Goal: Task Accomplishment & Management: Manage account settings

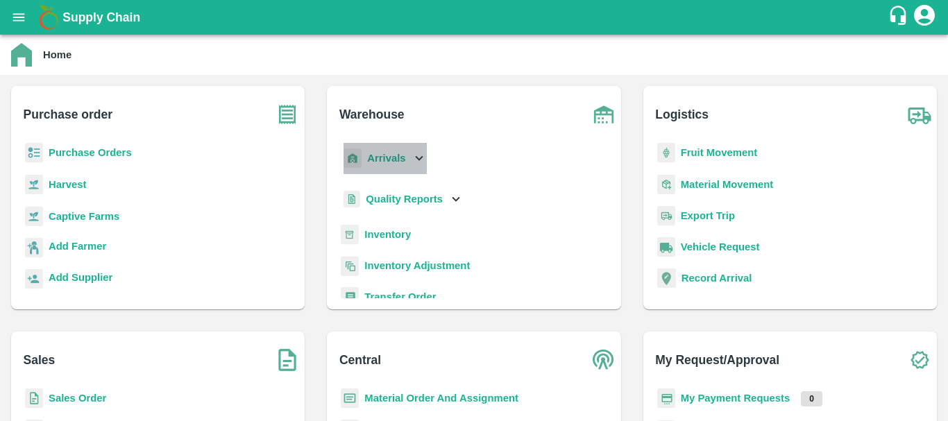
click at [383, 162] on b "Arrivals" at bounding box center [386, 158] width 38 height 11
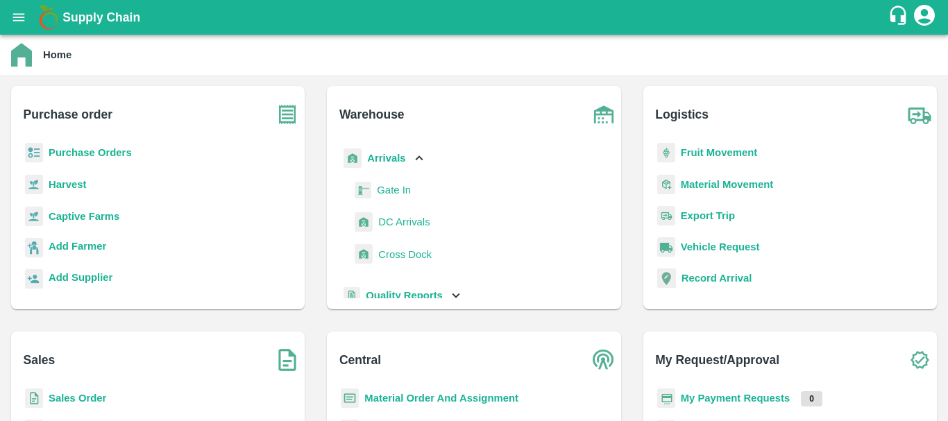
click at [396, 230] on link "DC Arrivals" at bounding box center [403, 222] width 51 height 21
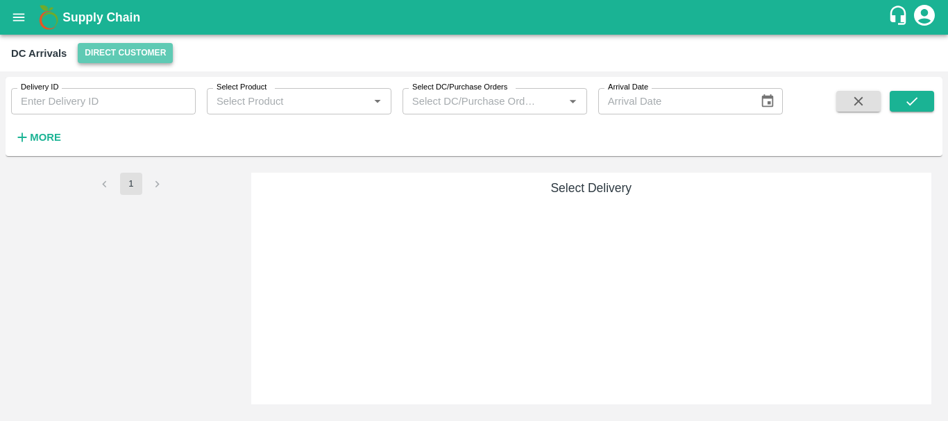
click at [118, 55] on button "Direct Customer" at bounding box center [125, 53] width 95 height 20
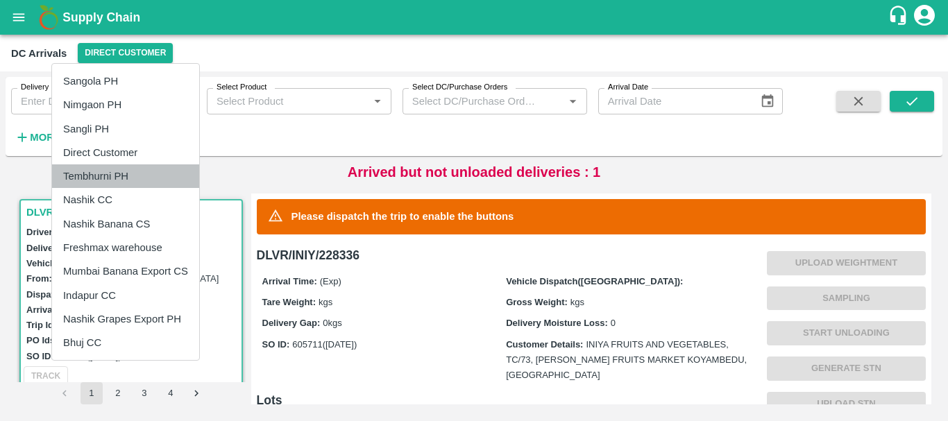
click at [90, 180] on li "Tembhurni PH" at bounding box center [125, 176] width 147 height 24
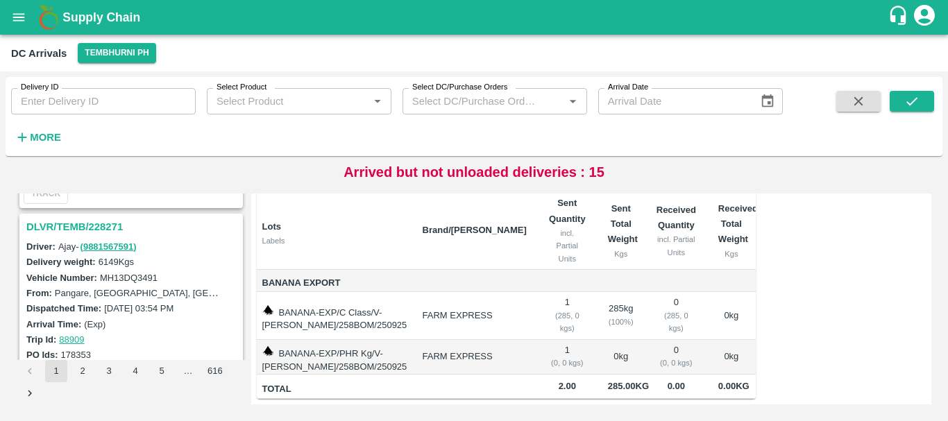
scroll to position [4373, 0]
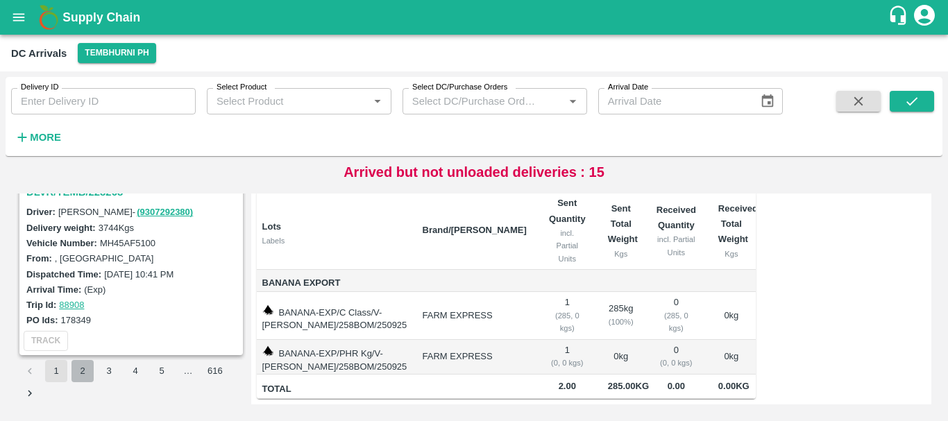
click at [88, 375] on button "2" at bounding box center [82, 371] width 22 height 22
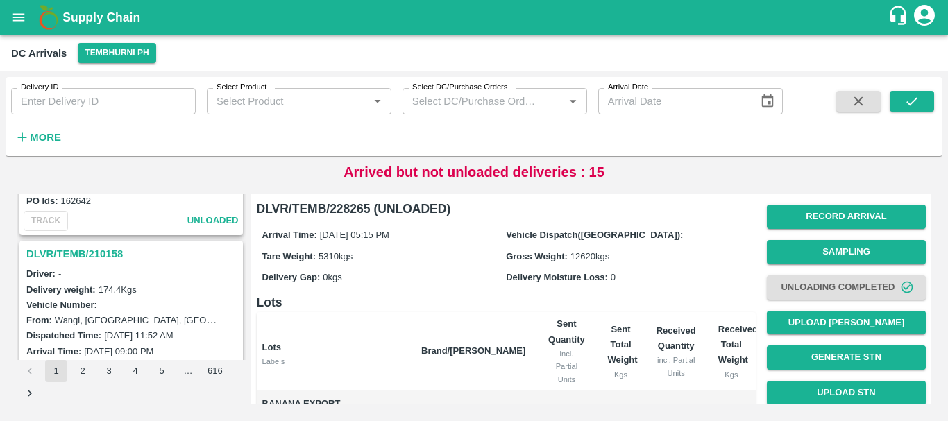
scroll to position [1756, 0]
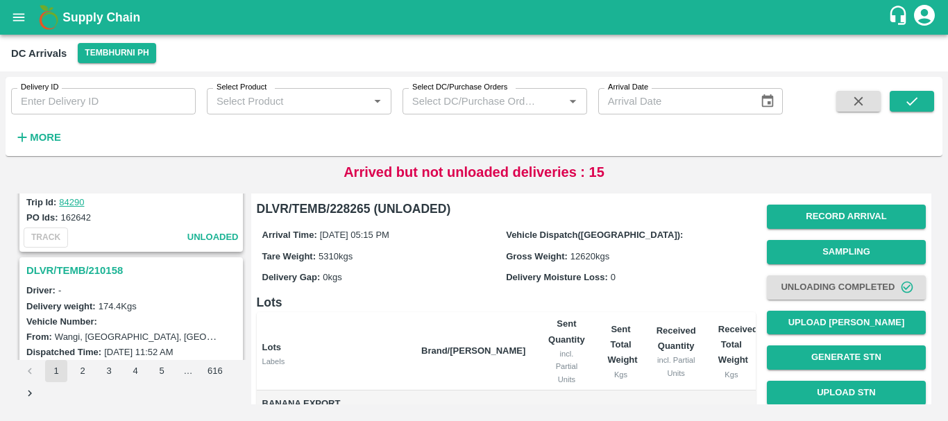
click at [105, 271] on h3 "DLVR/TEMB/210158" at bounding box center [133, 271] width 214 height 18
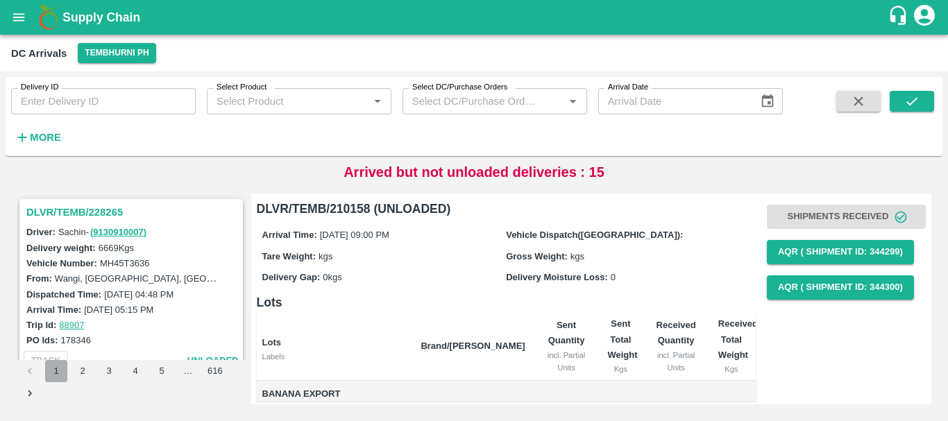
click at [60, 371] on button "1" at bounding box center [56, 371] width 22 height 22
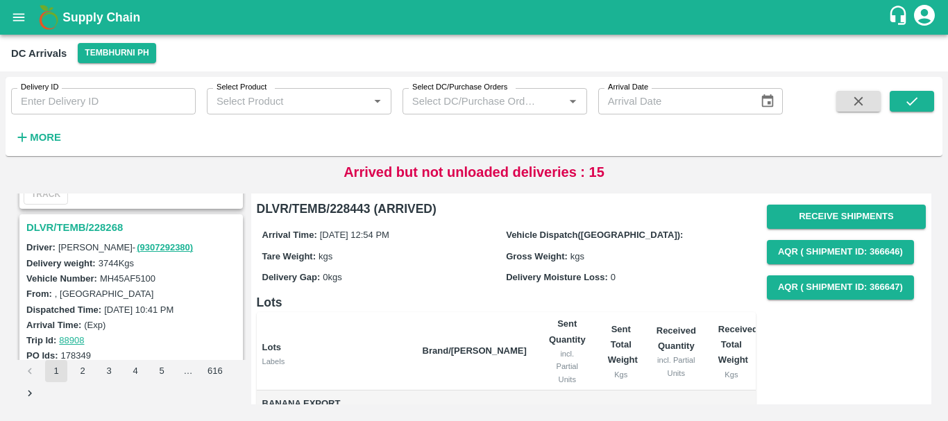
scroll to position [4373, 0]
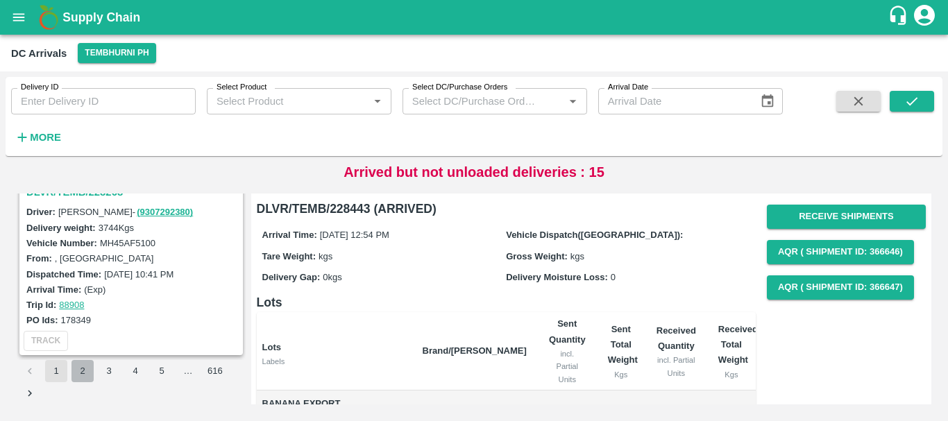
click at [85, 368] on button "2" at bounding box center [82, 371] width 22 height 22
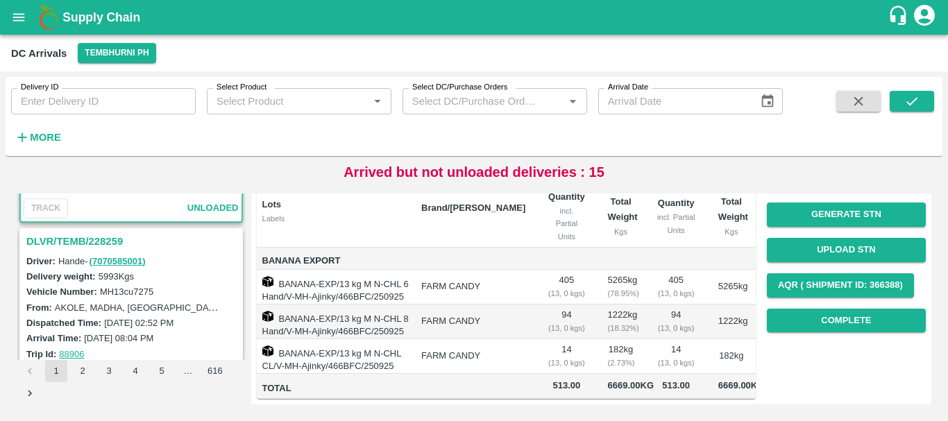
scroll to position [152, 0]
click at [101, 241] on h3 "DLVR/TEMB/228259" at bounding box center [133, 242] width 214 height 18
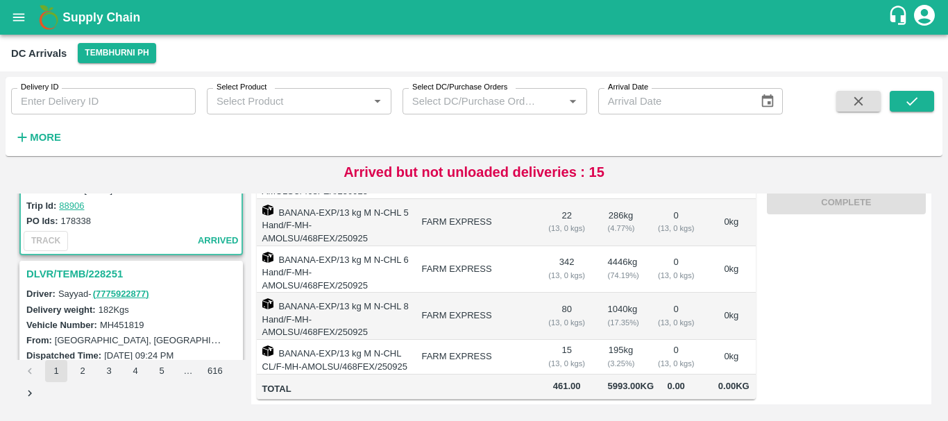
click at [103, 271] on h3 "DLVR/TEMB/228251" at bounding box center [133, 274] width 214 height 18
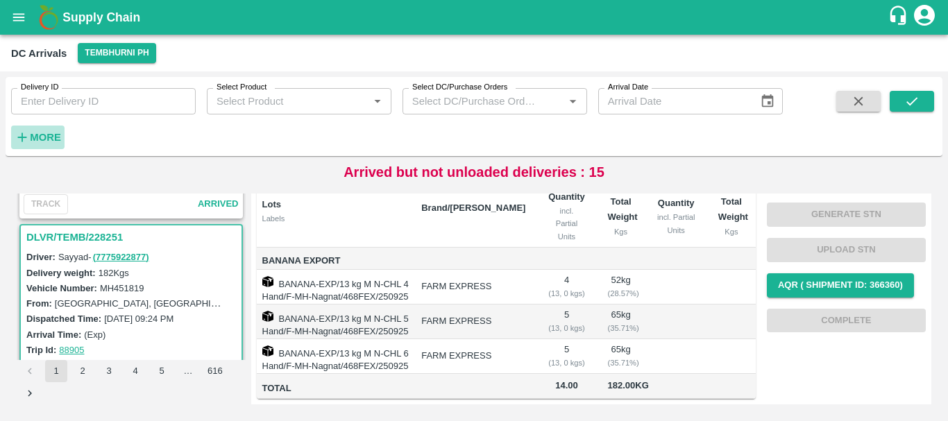
click at [43, 139] on strong "More" at bounding box center [45, 137] width 31 height 11
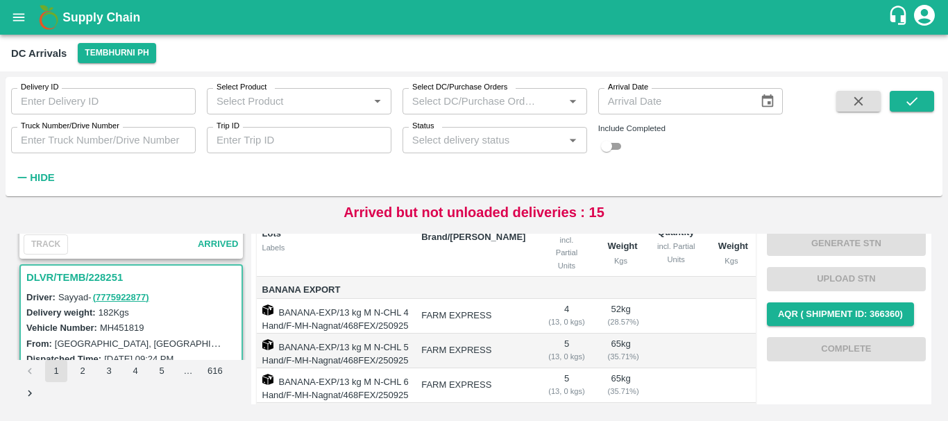
click at [117, 131] on label "Truck Number/Drive Number" at bounding box center [70, 126] width 99 height 11
click at [117, 131] on input "Truck Number/Drive Number" at bounding box center [103, 140] width 185 height 26
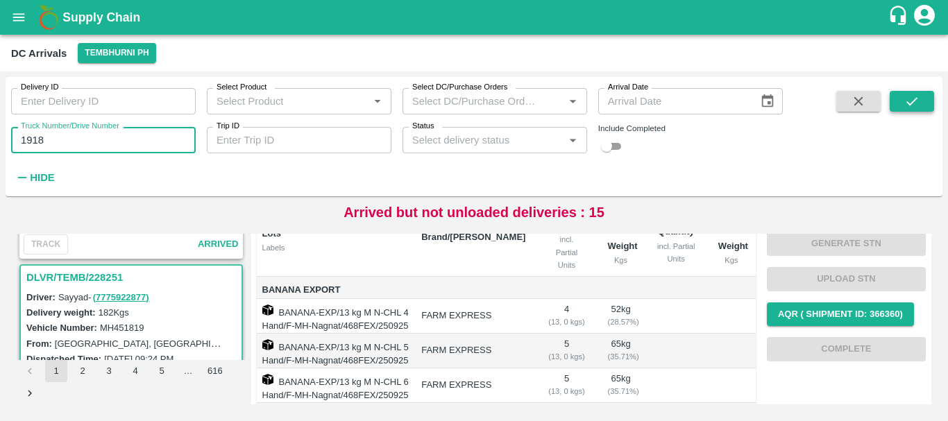
type input "1918"
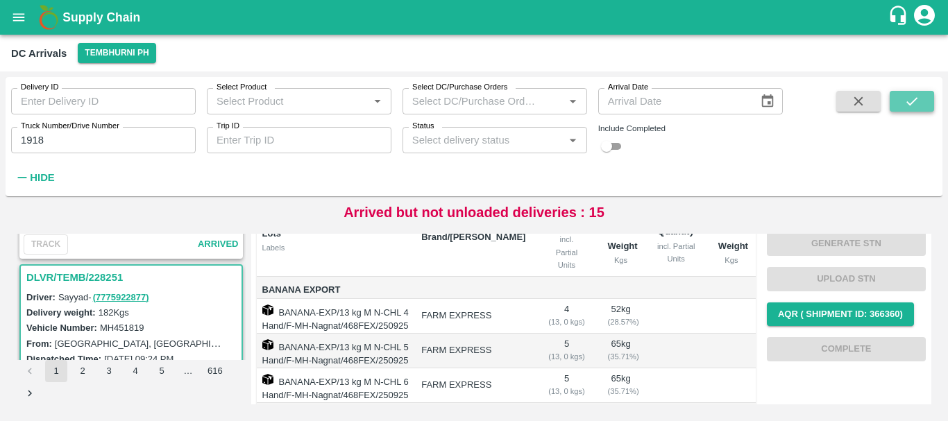
click at [913, 94] on icon "submit" at bounding box center [911, 101] width 15 height 15
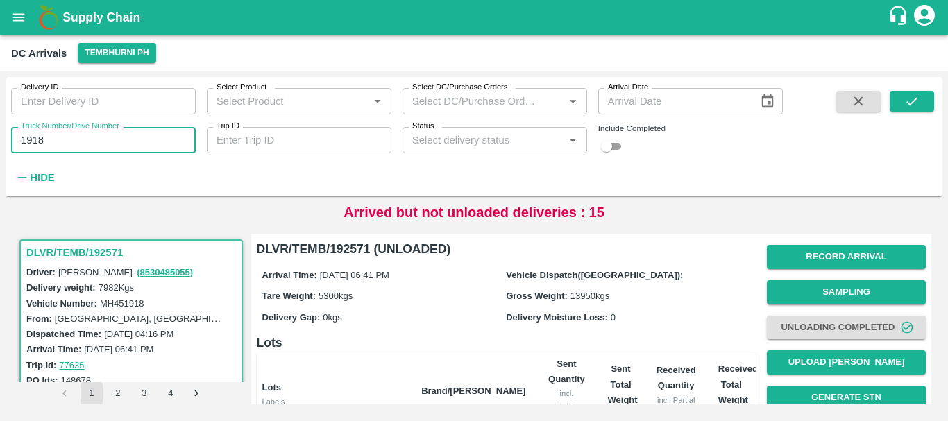
click at [81, 143] on input "1918" at bounding box center [103, 140] width 185 height 26
type input "1"
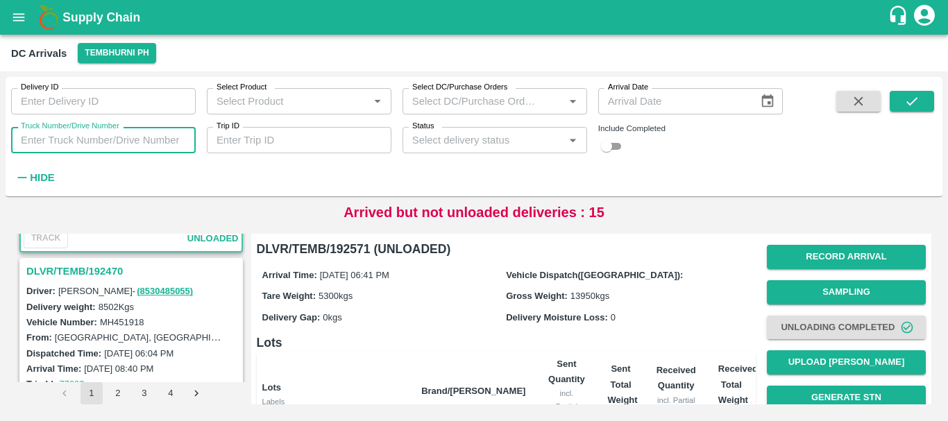
scroll to position [136, 0]
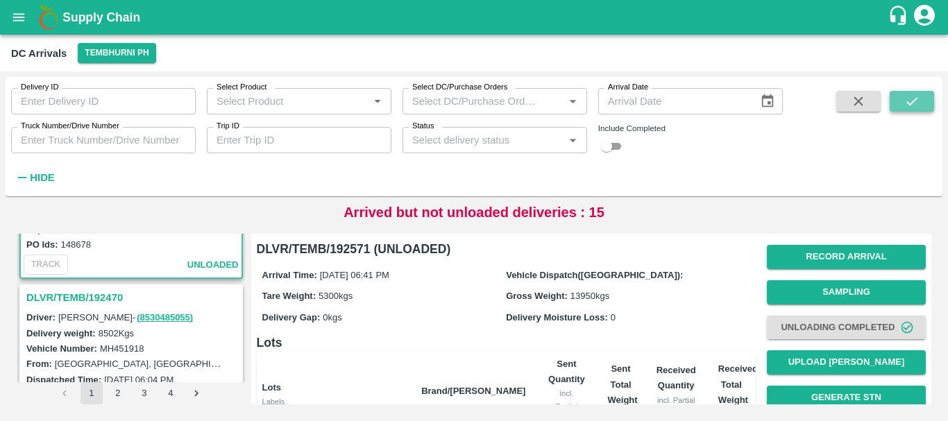
click at [901, 92] on button "submit" at bounding box center [912, 101] width 44 height 21
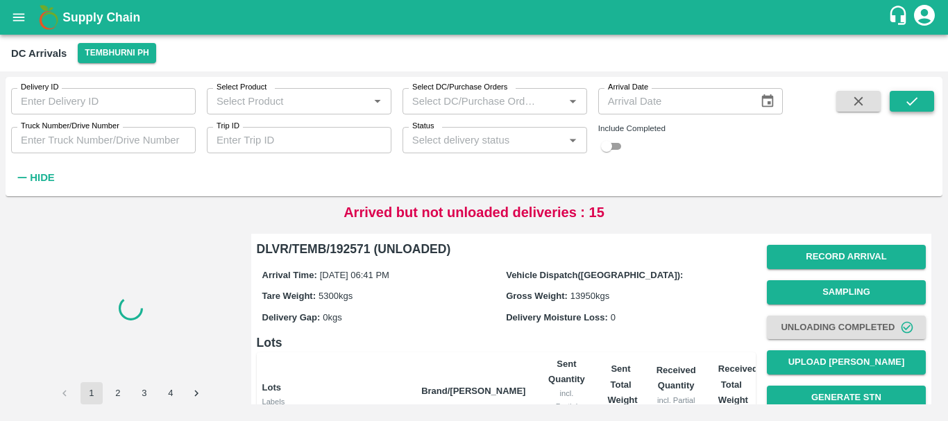
scroll to position [0, 0]
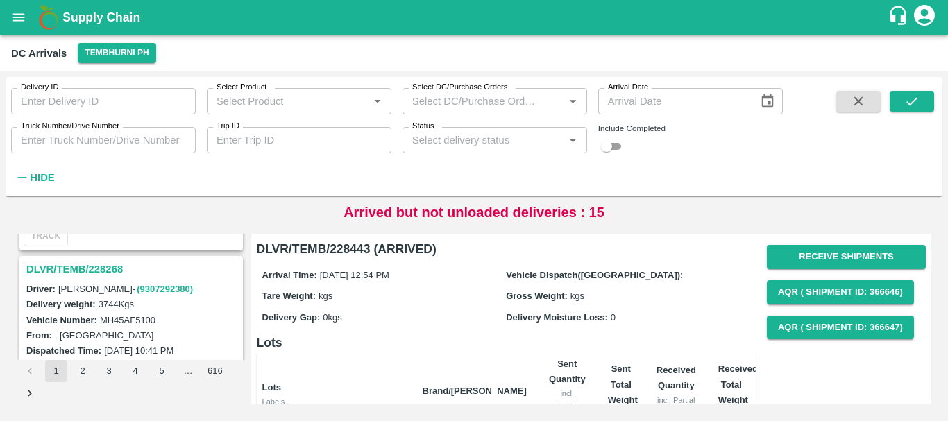
scroll to position [4335, 0]
click at [137, 295] on link "( 9307292380 )" at bounding box center [165, 290] width 56 height 10
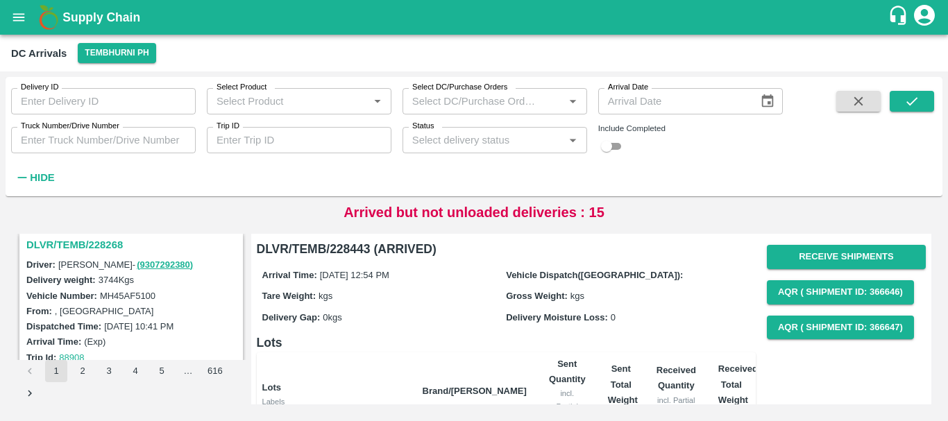
scroll to position [4413, 0]
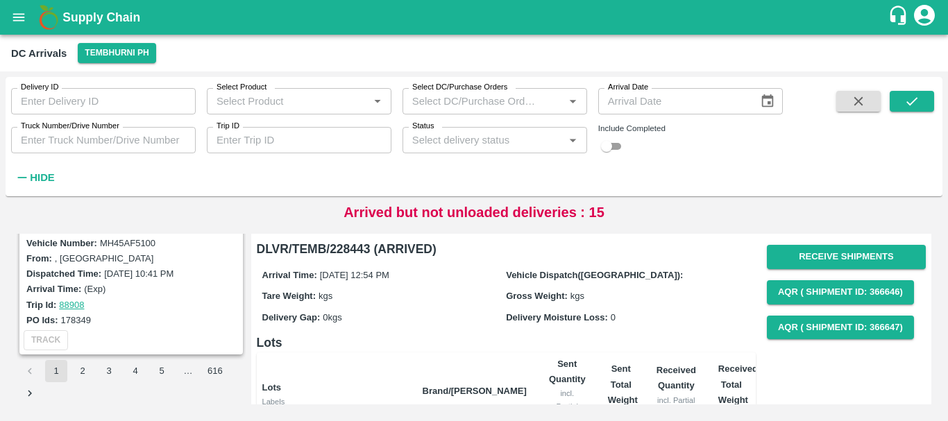
click at [77, 135] on input "Truck Number/Drive Number" at bounding box center [103, 140] width 185 height 26
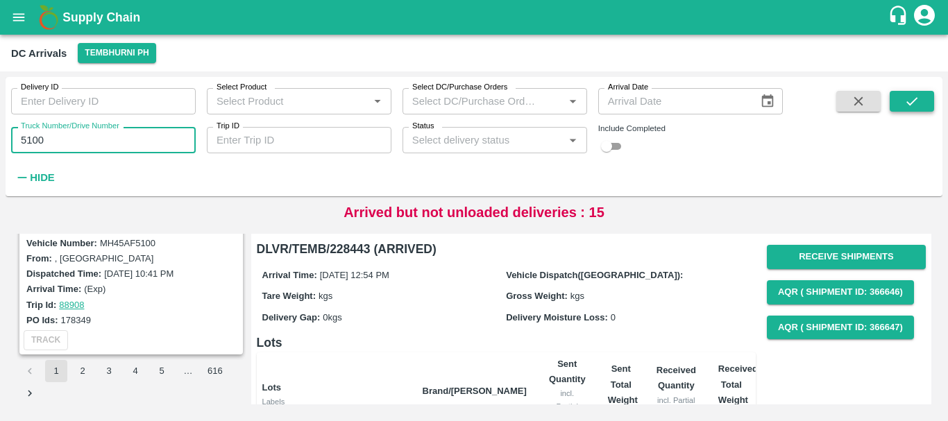
type input "5100"
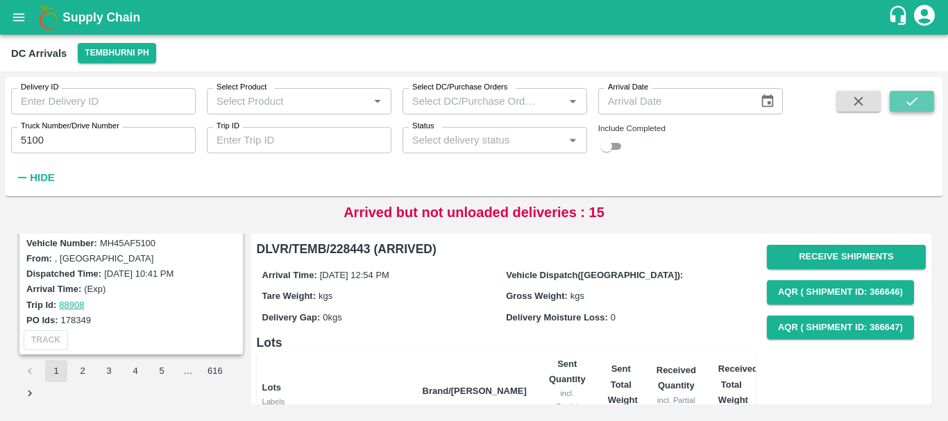
click at [904, 100] on icon "submit" at bounding box center [911, 101] width 15 height 15
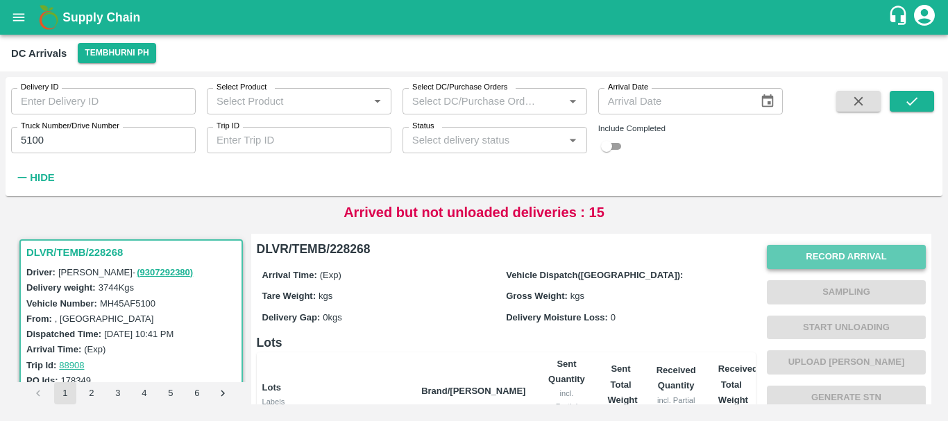
click at [819, 257] on button "Record Arrival" at bounding box center [846, 257] width 159 height 24
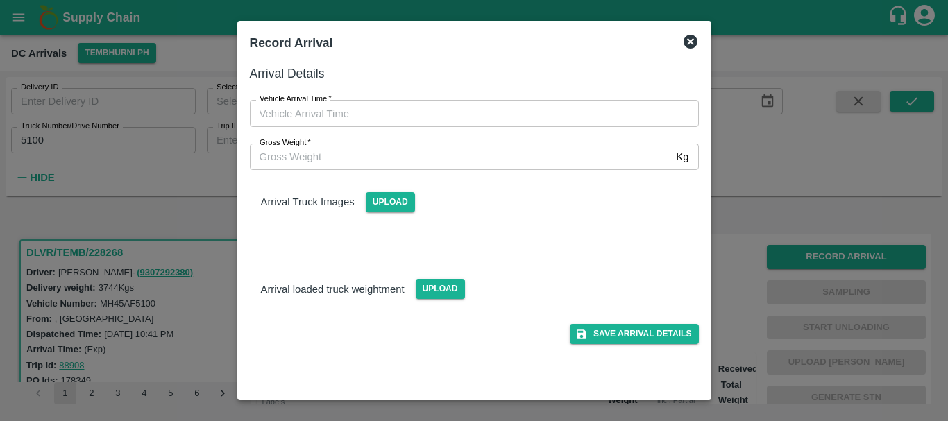
type input "DD/MM/YYYY hh:mm aa"
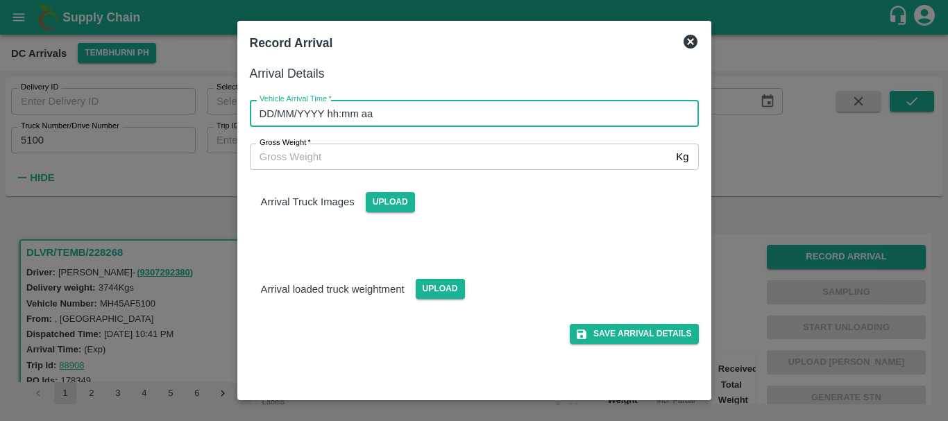
click at [500, 111] on input "DD/MM/YYYY hh:mm aa" at bounding box center [469, 113] width 439 height 26
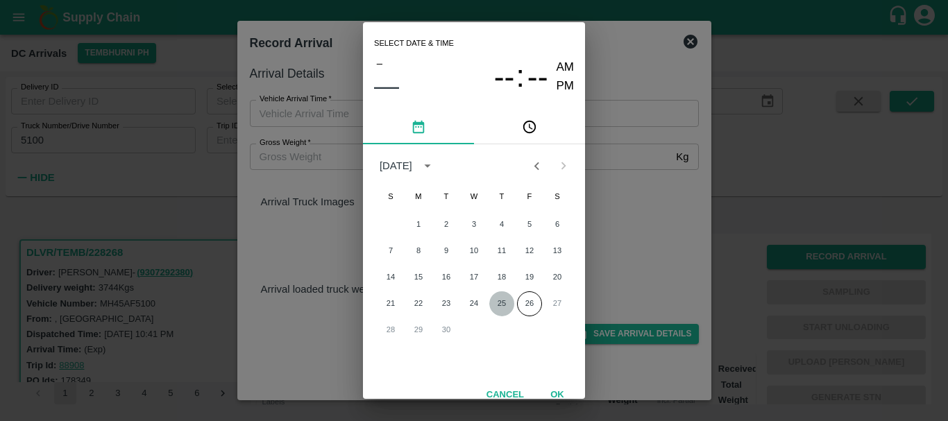
click at [500, 303] on button "25" at bounding box center [501, 303] width 25 height 25
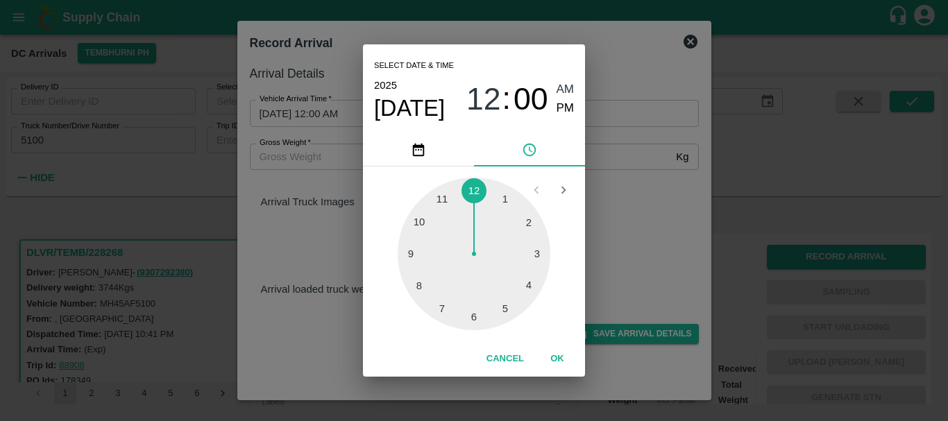
click at [516, 286] on div at bounding box center [474, 254] width 153 height 153
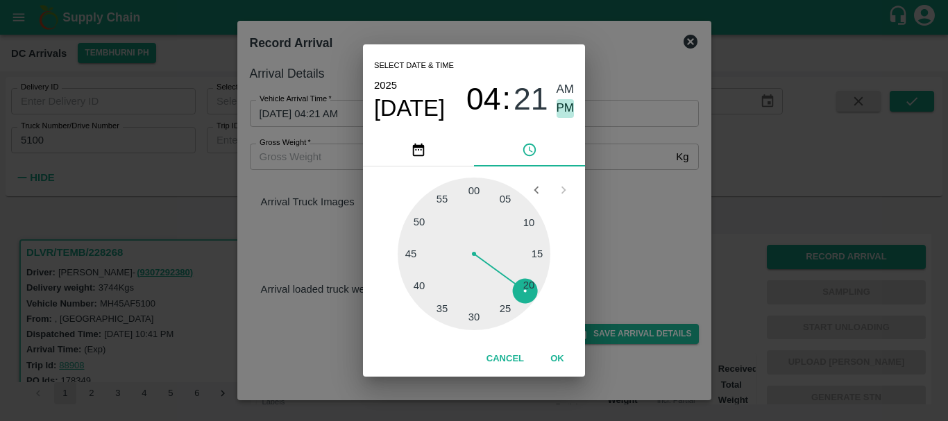
click at [561, 114] on span "PM" at bounding box center [566, 108] width 18 height 19
type input "[DATE] 04:21 PM"
click at [640, 187] on div "Select date & time [DATE] 04 : 21 AM PM 05 10 15 20 25 30 35 40 45 50 55 00 Can…" at bounding box center [474, 210] width 948 height 421
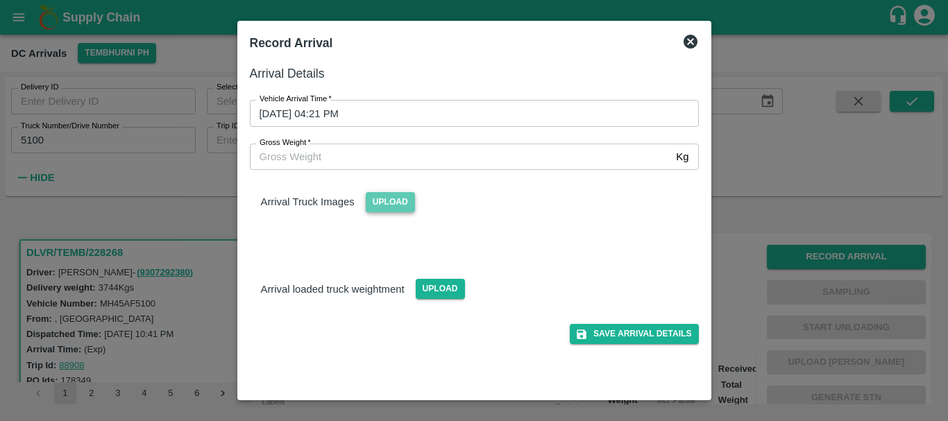
click at [368, 193] on span "Upload" at bounding box center [390, 202] width 49 height 20
click at [0, 0] on input "Upload" at bounding box center [0, 0] width 0 height 0
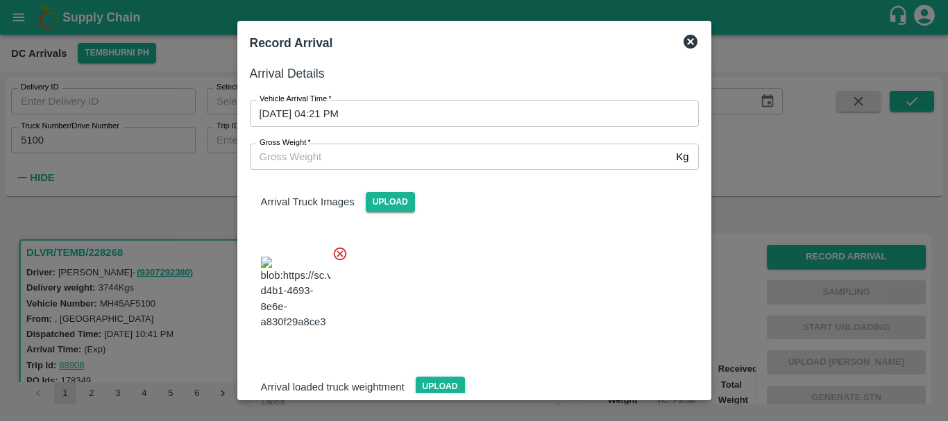
scroll to position [74, 0]
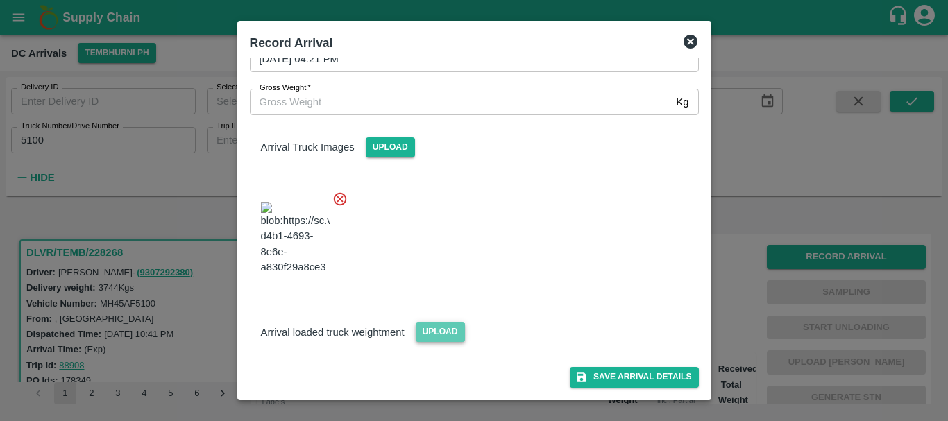
click at [443, 341] on span "Upload" at bounding box center [440, 332] width 49 height 20
click at [0, 0] on input "Upload" at bounding box center [0, 0] width 0 height 0
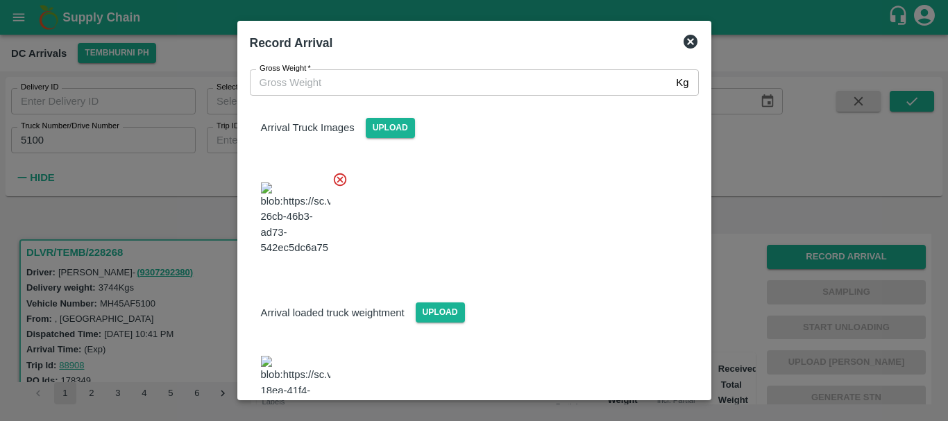
scroll to position [151, 0]
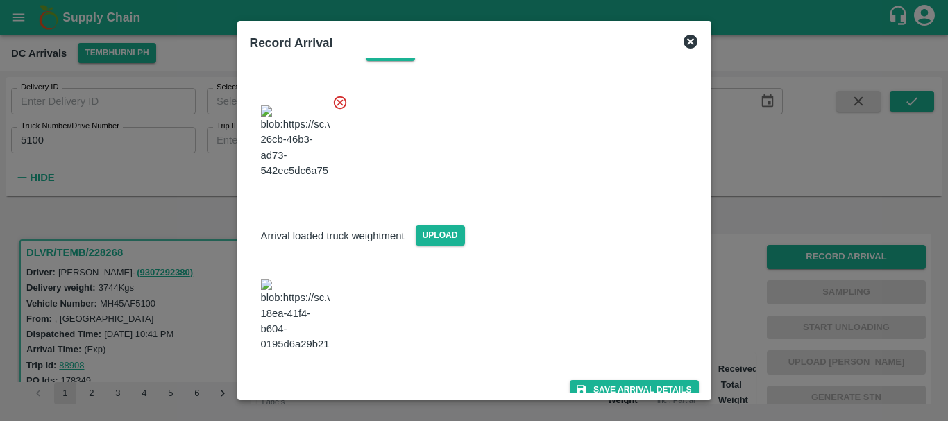
click at [306, 319] on img at bounding box center [295, 315] width 69 height 73
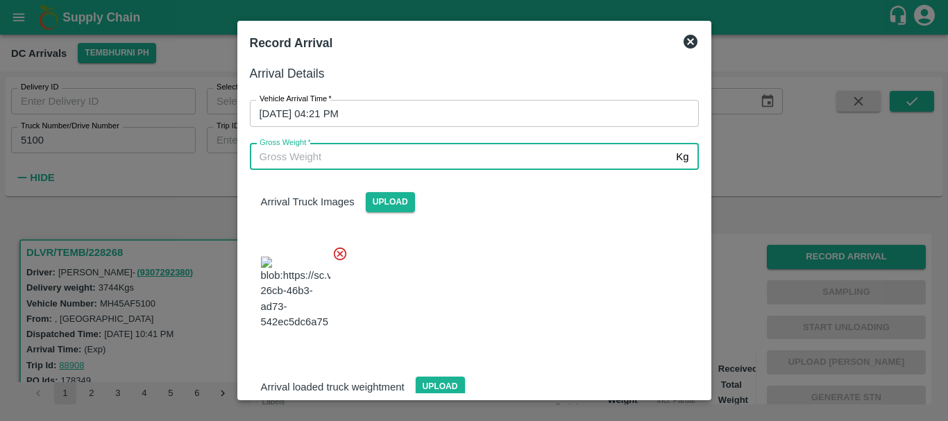
click at [362, 153] on input "Gross Weight   *" at bounding box center [460, 157] width 421 height 26
type input "9960"
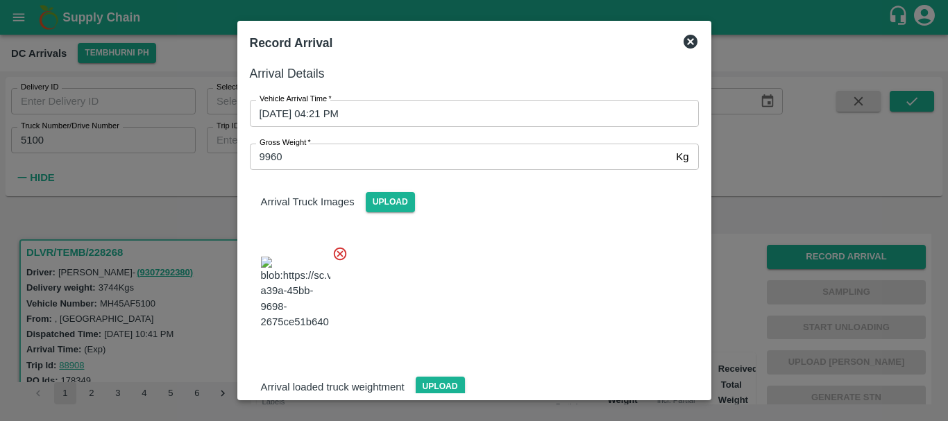
click at [477, 259] on div at bounding box center [469, 289] width 460 height 109
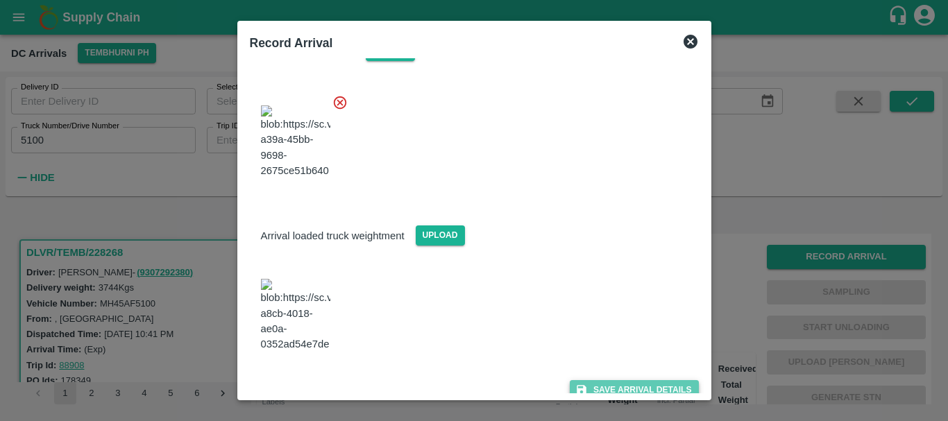
click at [598, 380] on button "Save Arrival Details" at bounding box center [634, 390] width 128 height 20
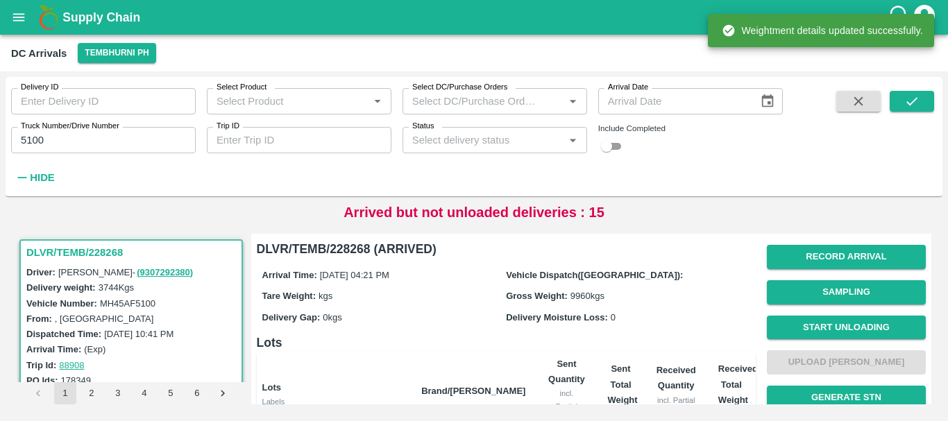
scroll to position [1, 0]
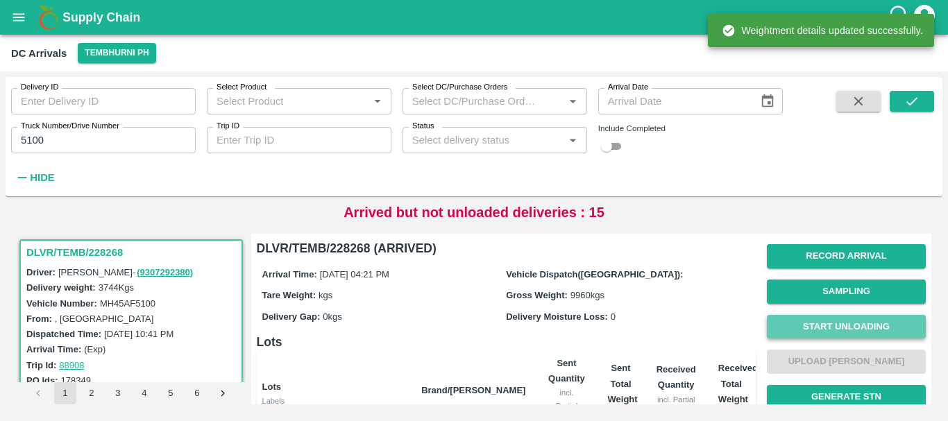
click at [799, 326] on button "Start Unloading" at bounding box center [846, 327] width 159 height 24
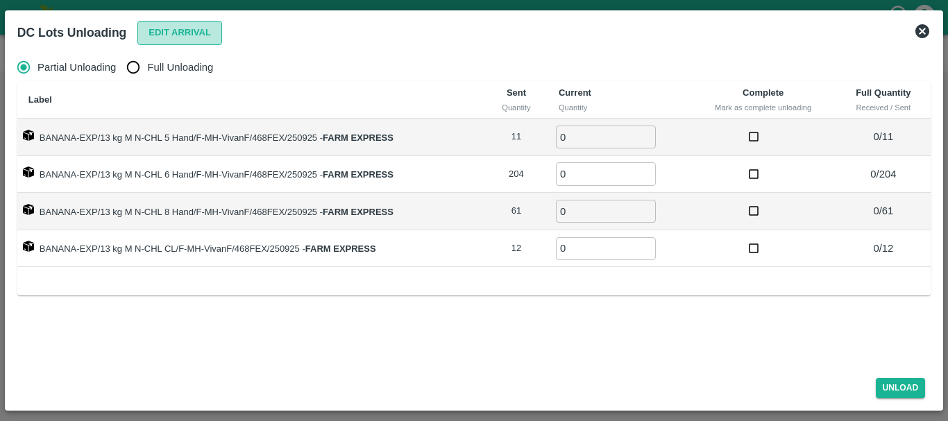
click at [185, 40] on button "Edit Arrival" at bounding box center [179, 33] width 85 height 24
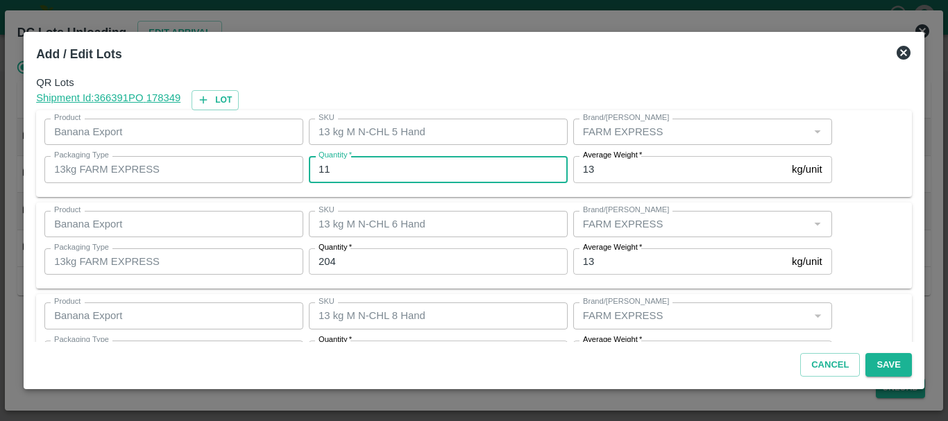
click at [353, 172] on input "11" at bounding box center [438, 169] width 259 height 26
type input "1"
type input "10"
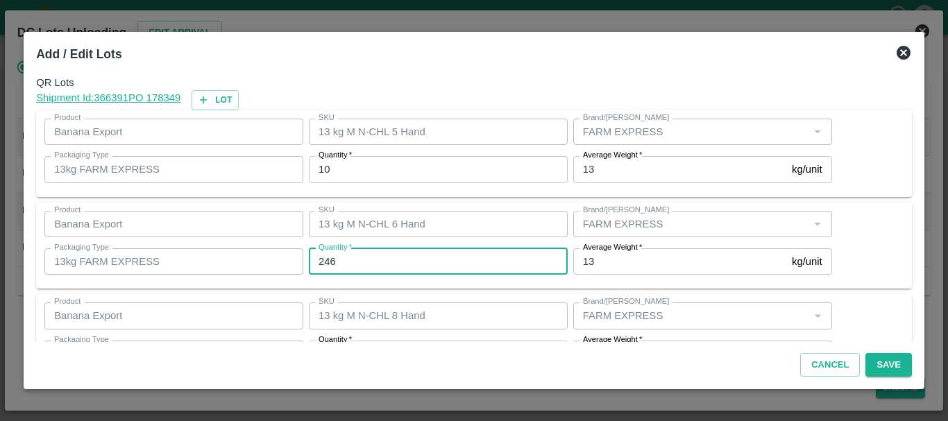
type input "246"
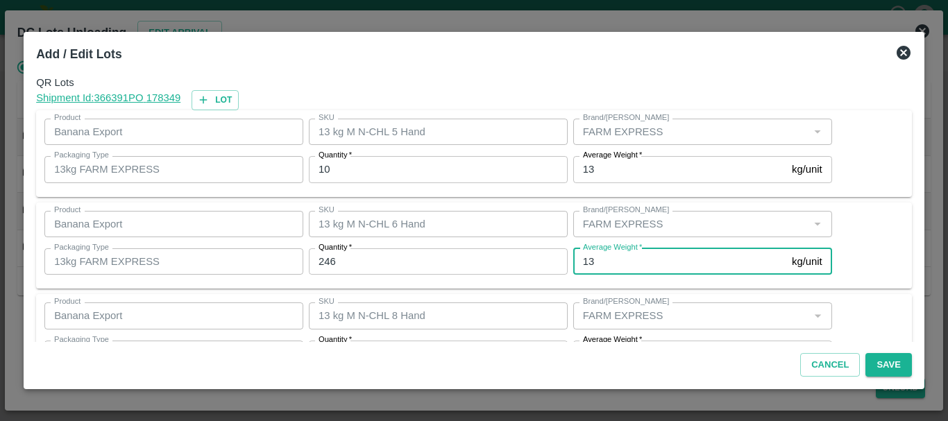
scroll to position [25, 0]
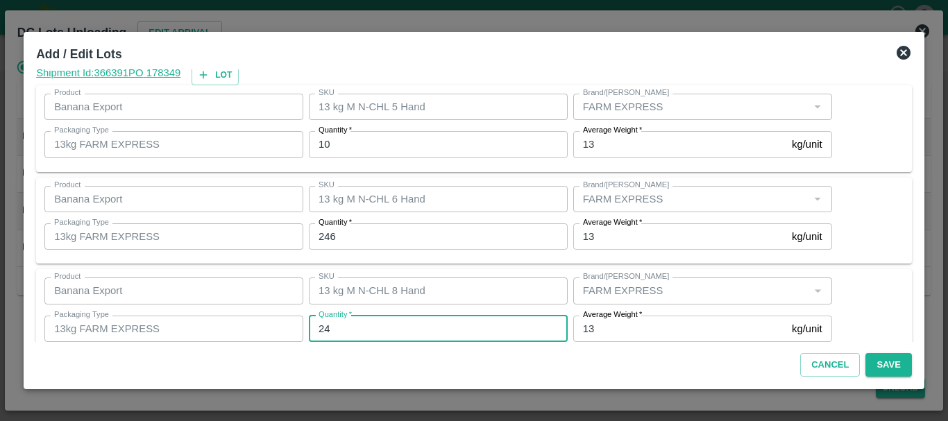
type input "24"
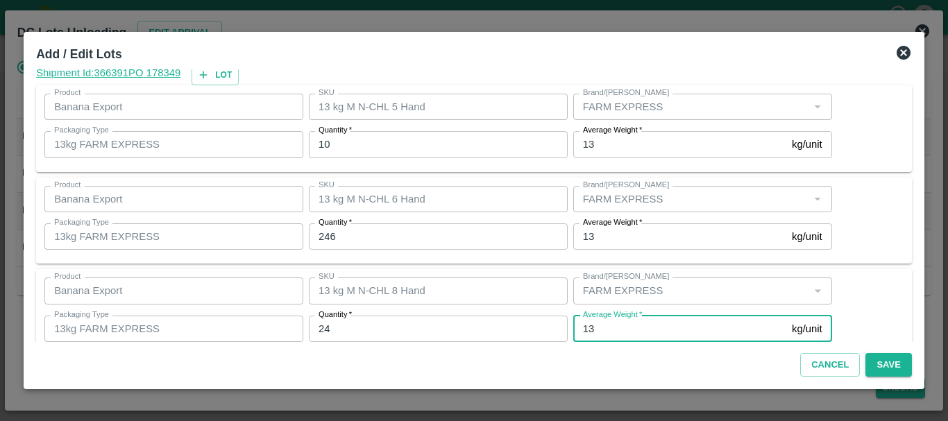
scroll to position [142, 0]
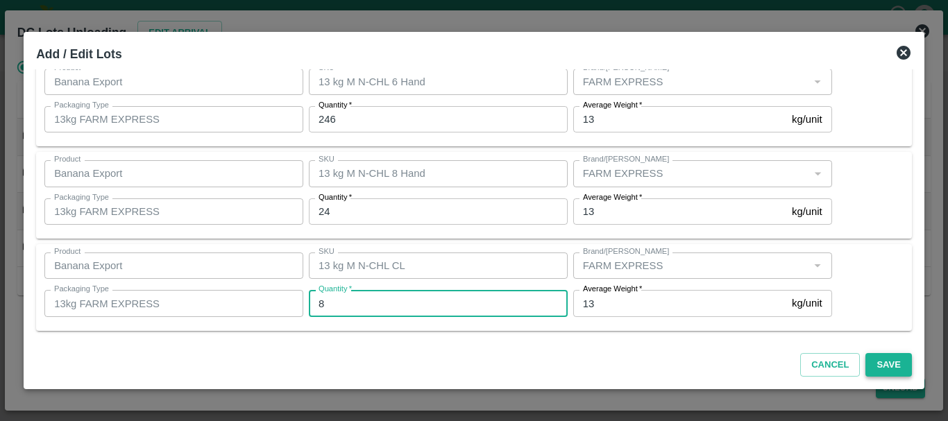
type input "8"
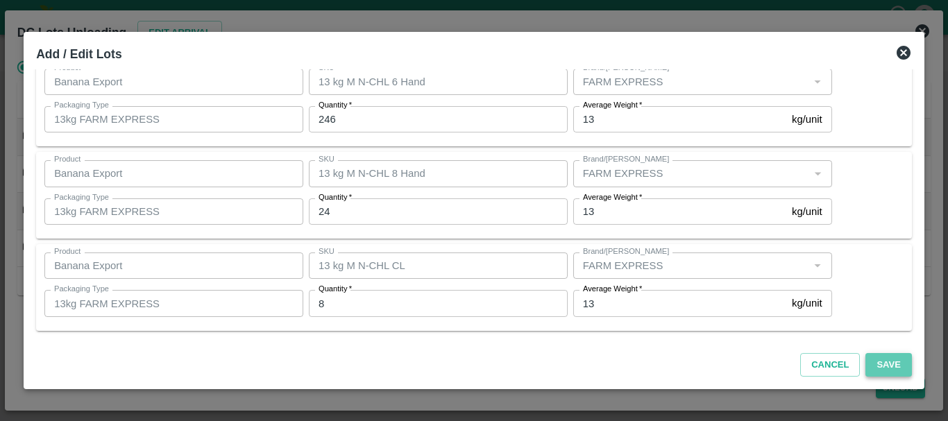
click at [875, 366] on button "Save" at bounding box center [888, 365] width 46 height 24
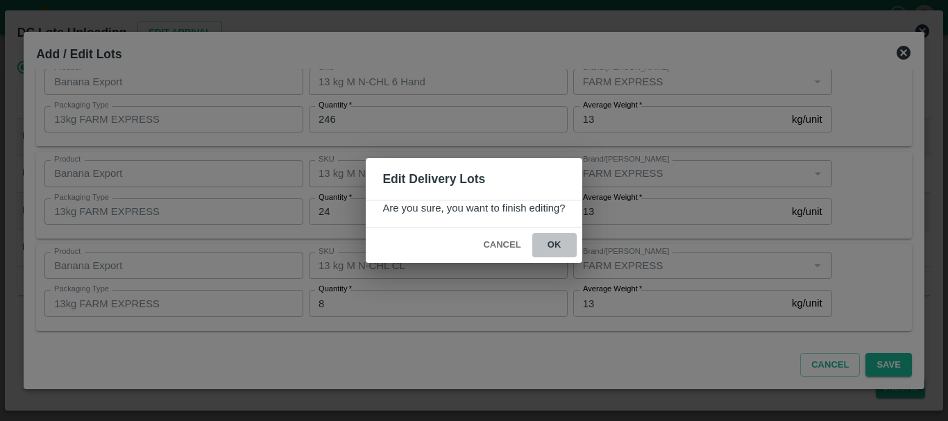
click at [552, 248] on button "ok" at bounding box center [554, 245] width 44 height 24
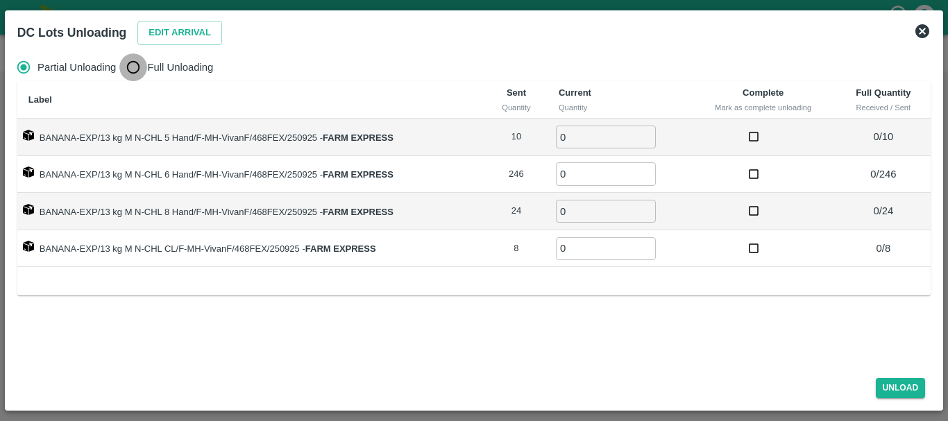
click at [133, 67] on input "Full Unloading" at bounding box center [133, 67] width 28 height 28
radio input "true"
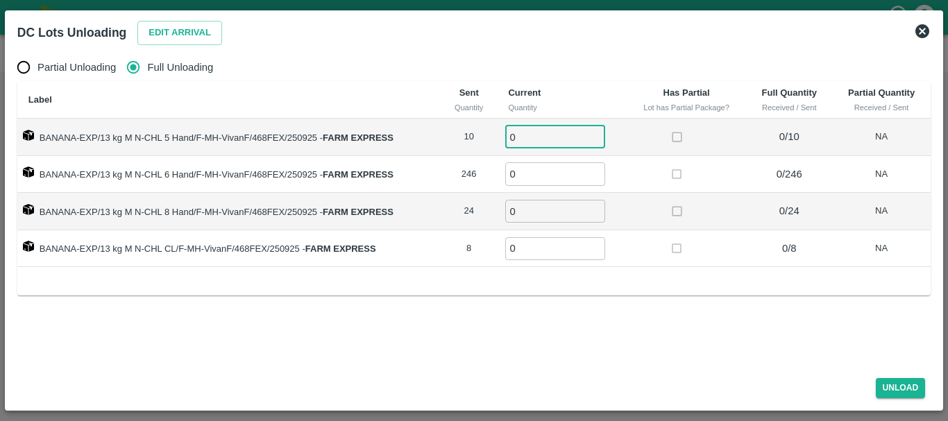
click at [550, 128] on input "0" at bounding box center [555, 137] width 100 height 23
type input "010"
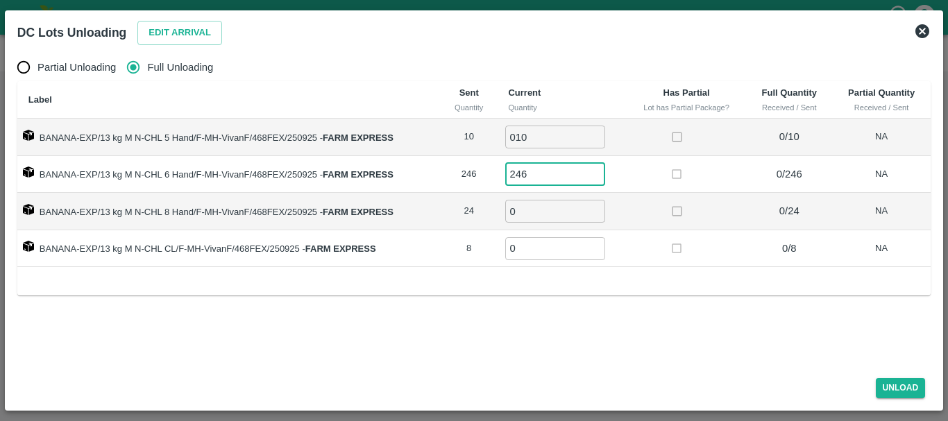
type input "246"
type input "24"
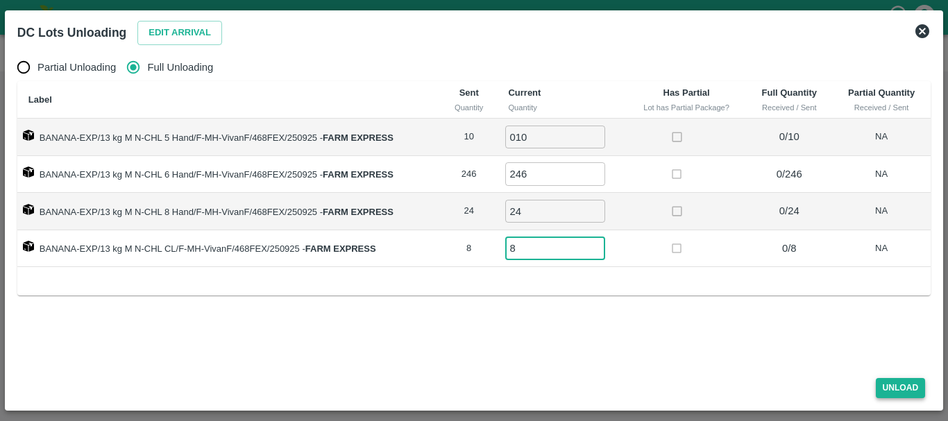
type input "8"
click at [883, 384] on button "Unload" at bounding box center [901, 388] width 50 height 20
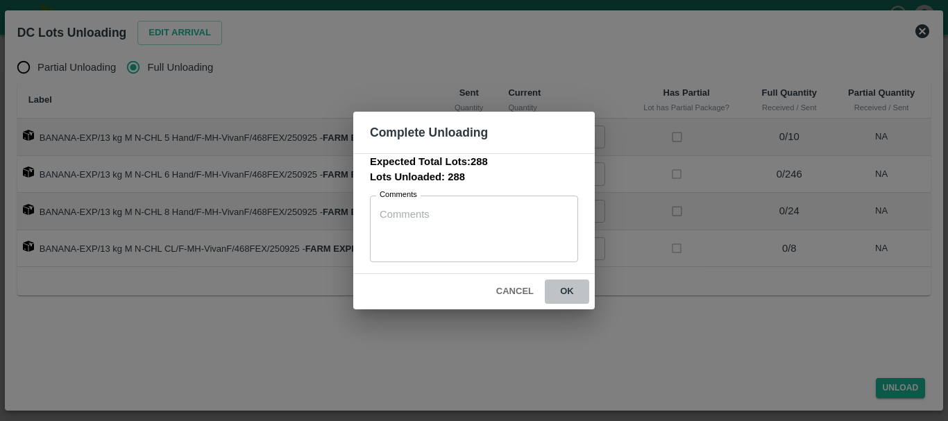
click at [571, 290] on button "ok" at bounding box center [567, 292] width 44 height 24
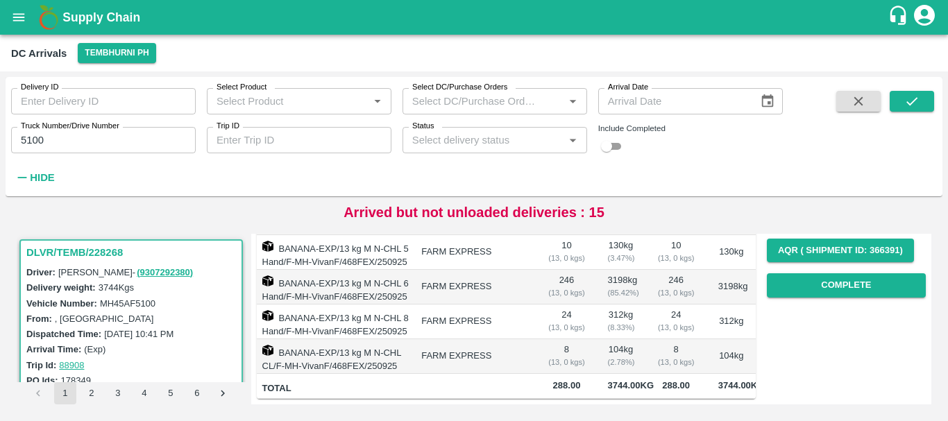
scroll to position [0, 0]
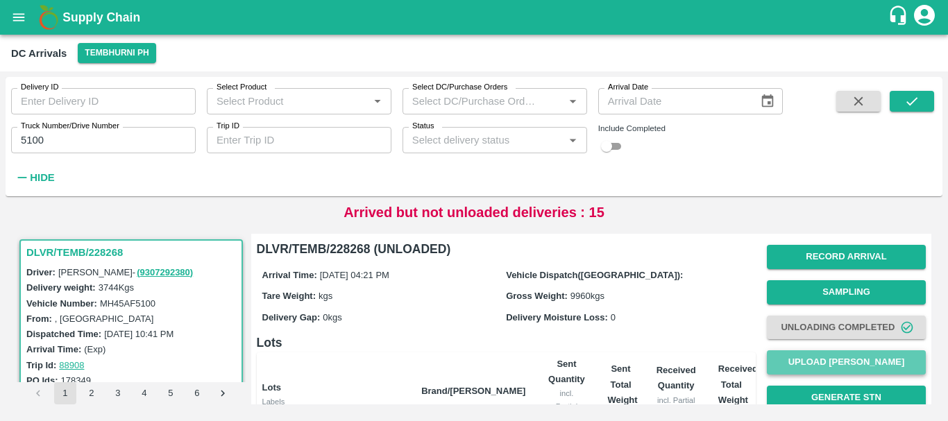
click at [810, 358] on button "Upload [PERSON_NAME]" at bounding box center [846, 362] width 159 height 24
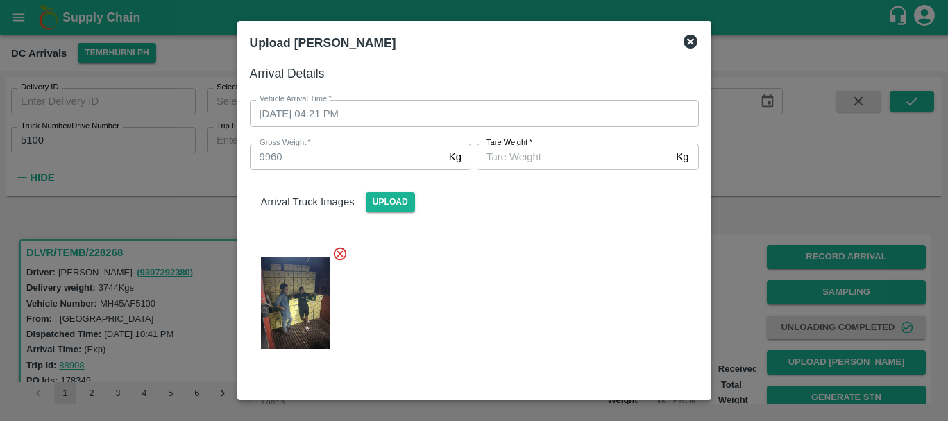
click at [506, 148] on label "[PERSON_NAME]   *" at bounding box center [509, 142] width 46 height 11
click at [506, 148] on input "[PERSON_NAME]   *" at bounding box center [574, 157] width 194 height 26
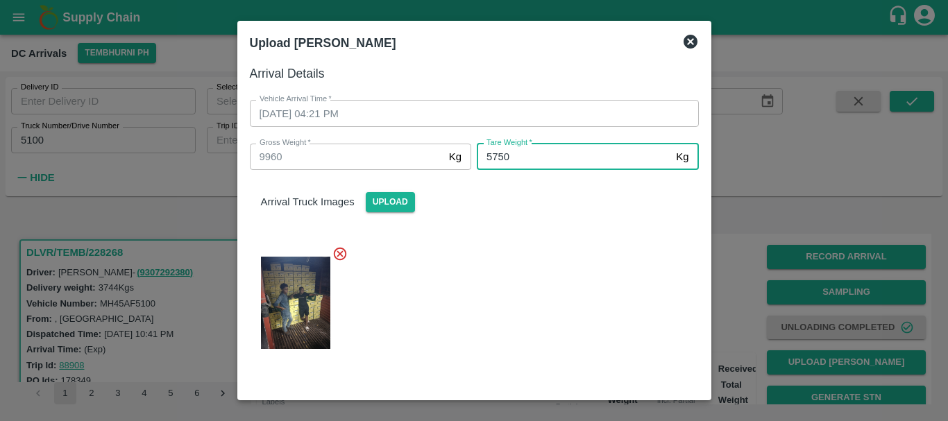
type input "5750"
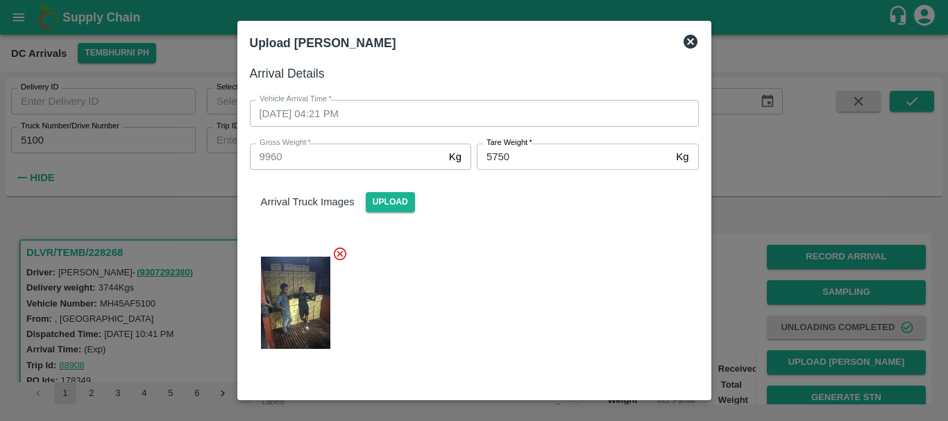
click at [518, 249] on div at bounding box center [469, 299] width 460 height 128
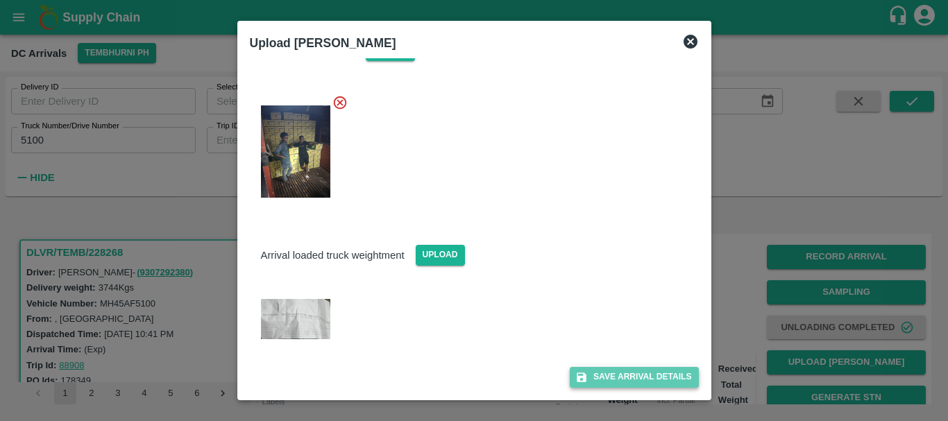
click at [597, 376] on button "Save Arrival Details" at bounding box center [634, 377] width 128 height 20
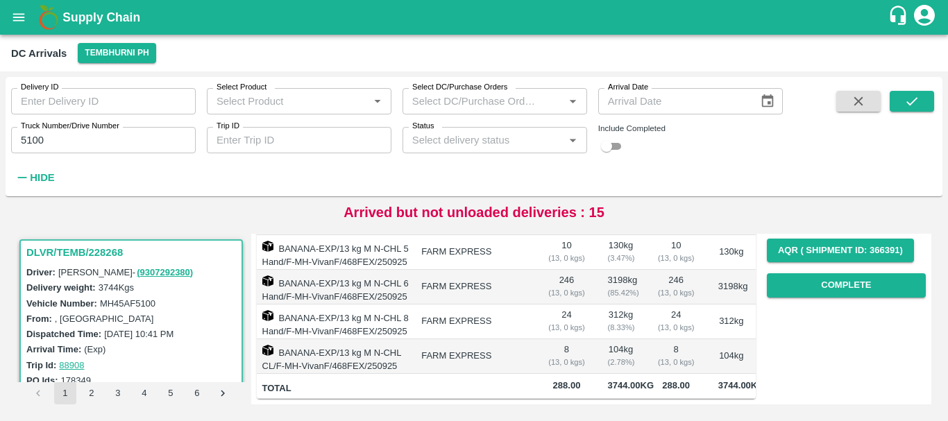
scroll to position [137, 0]
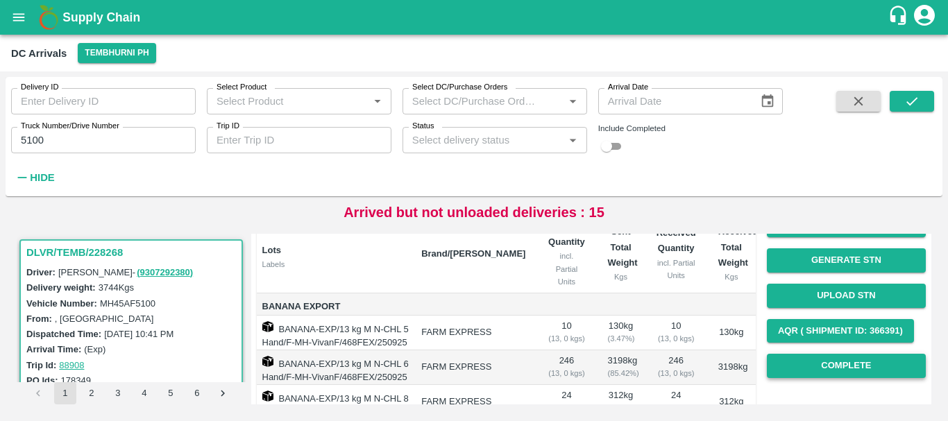
click at [817, 360] on button "Complete" at bounding box center [846, 366] width 159 height 24
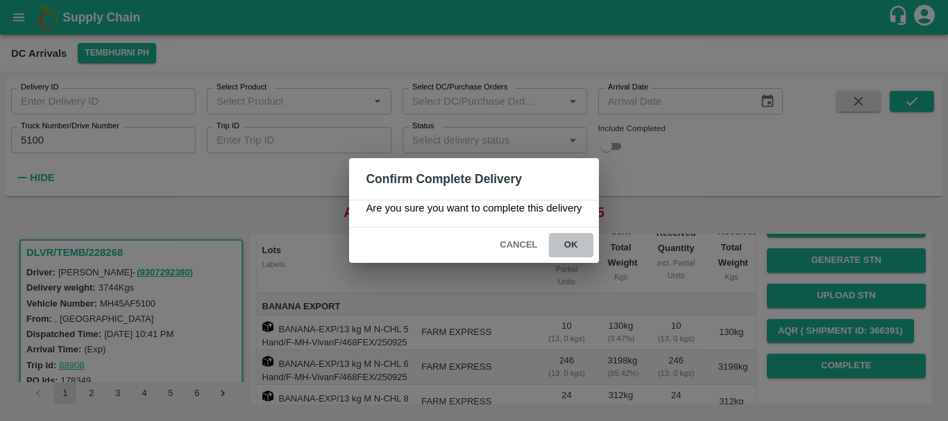
click at [578, 248] on button "ok" at bounding box center [571, 245] width 44 height 24
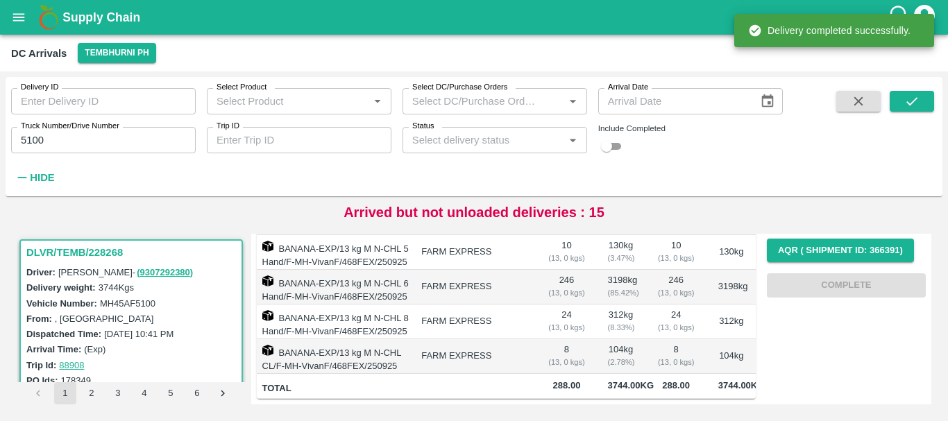
scroll to position [0, 0]
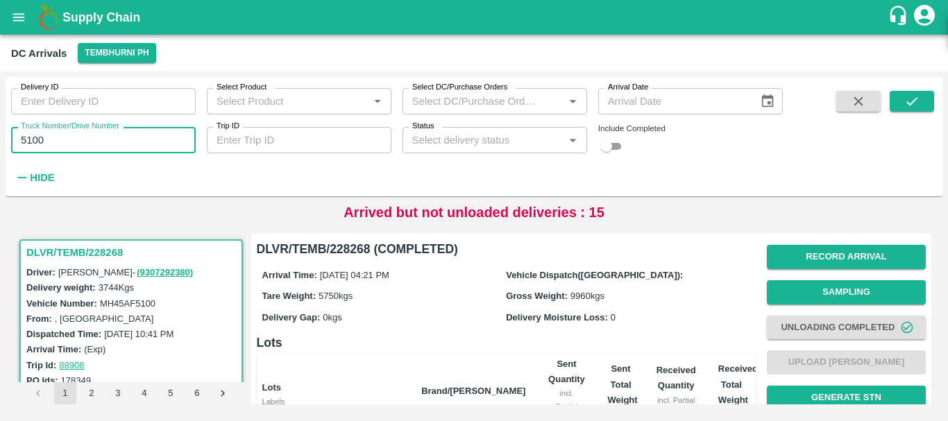
click at [59, 140] on input "5100" at bounding box center [103, 140] width 185 height 26
type input "5250"
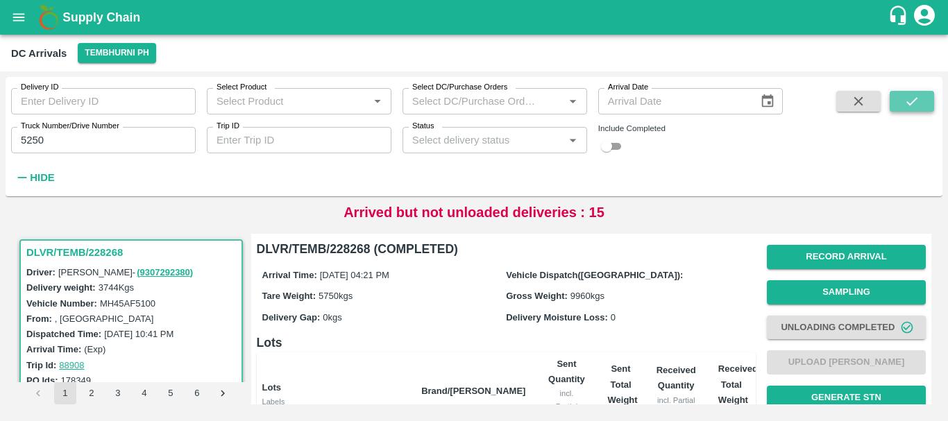
click at [907, 95] on icon "submit" at bounding box center [911, 101] width 15 height 15
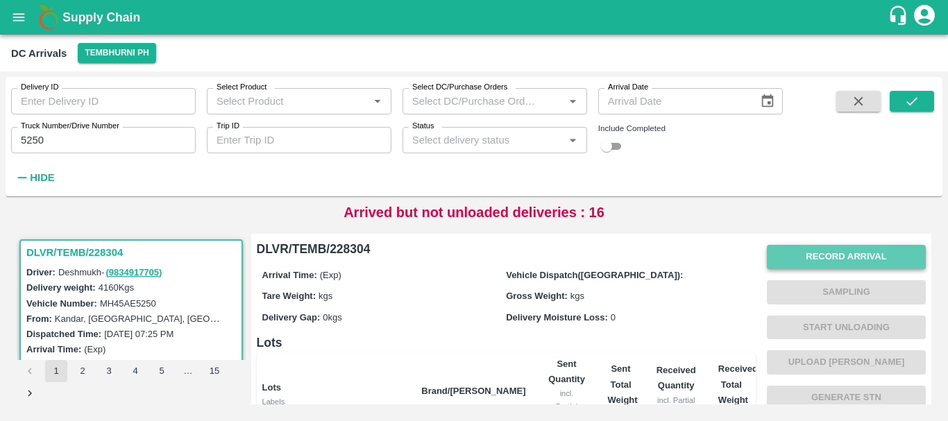
click at [814, 264] on button "Record Arrival" at bounding box center [846, 257] width 159 height 24
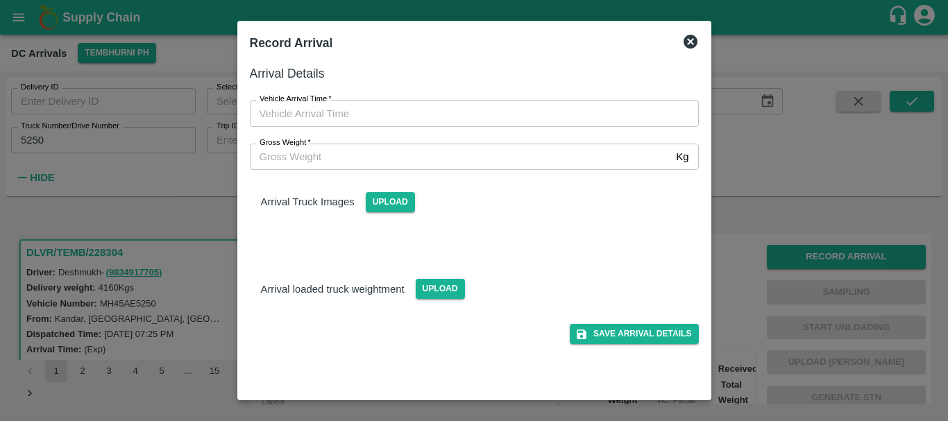
type input "DD/MM/YYYY hh:mm aa"
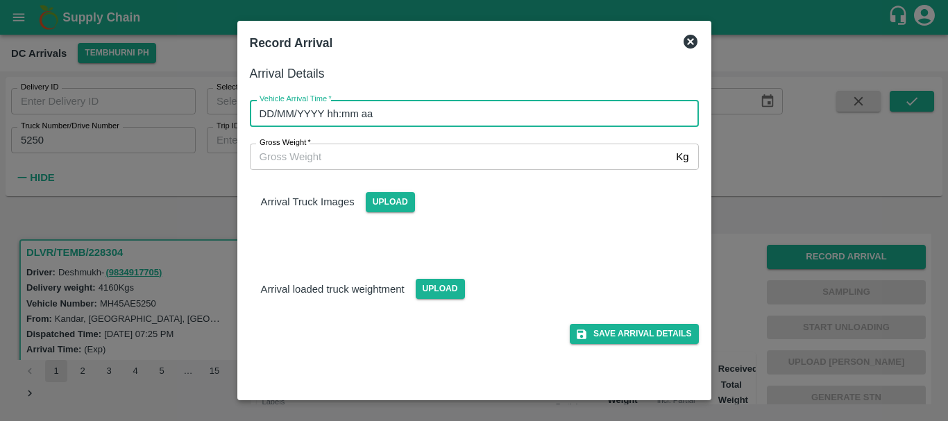
click at [542, 119] on input "DD/MM/YYYY hh:mm aa" at bounding box center [469, 113] width 439 height 26
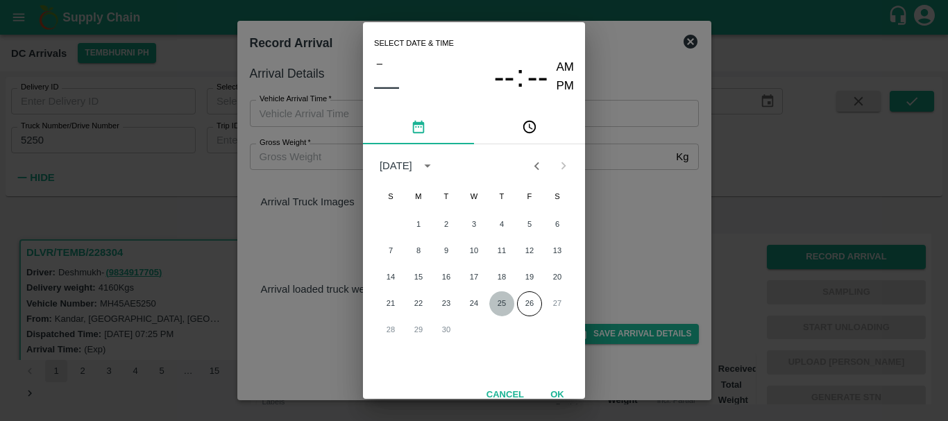
click at [496, 305] on button "25" at bounding box center [501, 303] width 25 height 25
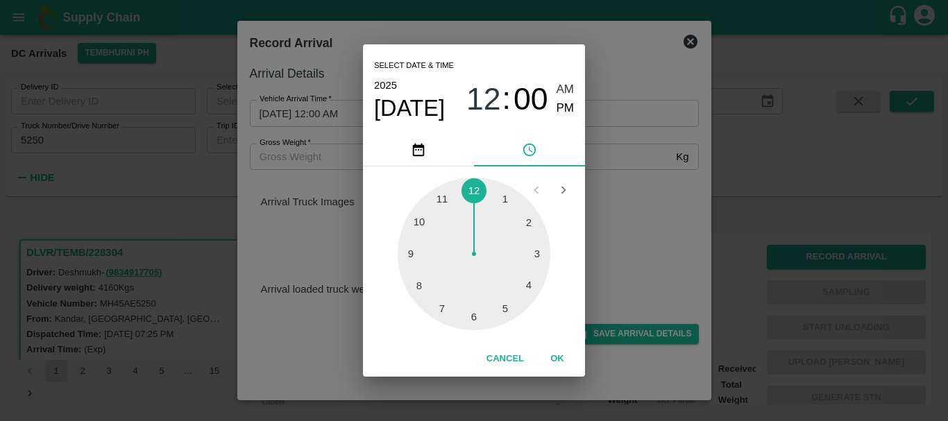
click at [525, 254] on div at bounding box center [474, 254] width 153 height 153
click at [559, 106] on span "PM" at bounding box center [566, 108] width 18 height 19
type input "[DATE] 03:00 PM"
click at [624, 204] on div "Select date & time [DATE] 03 : 00 AM PM 05 10 15 20 25 30 35 40 45 50 55 00 Can…" at bounding box center [474, 210] width 948 height 421
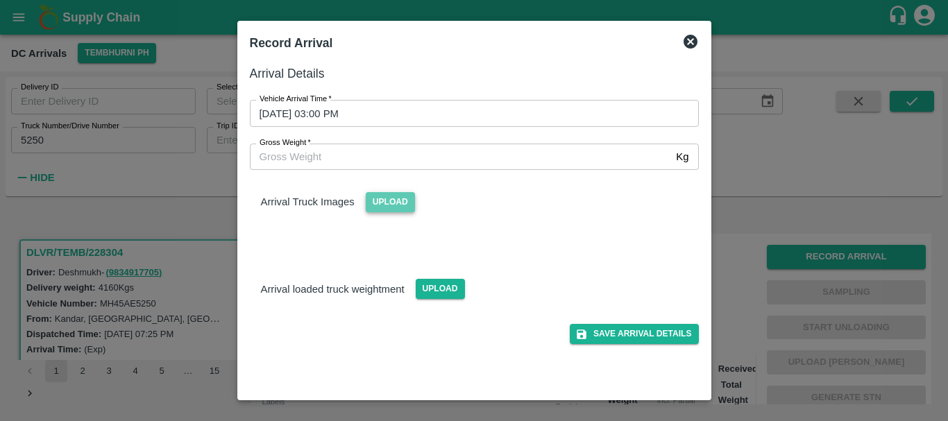
click at [400, 198] on span "Upload" at bounding box center [390, 202] width 49 height 20
click at [0, 0] on input "Upload" at bounding box center [0, 0] width 0 height 0
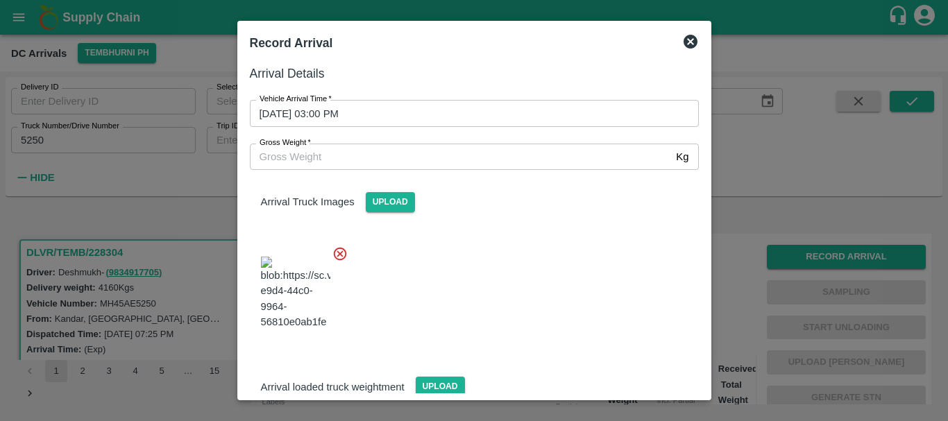
scroll to position [105, 0]
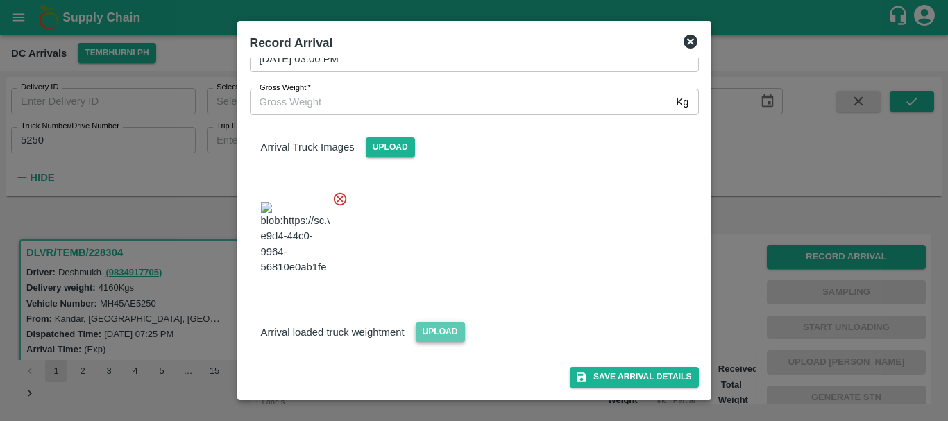
click at [454, 332] on span "Upload" at bounding box center [440, 332] width 49 height 20
click at [0, 0] on input "Upload" at bounding box center [0, 0] width 0 height 0
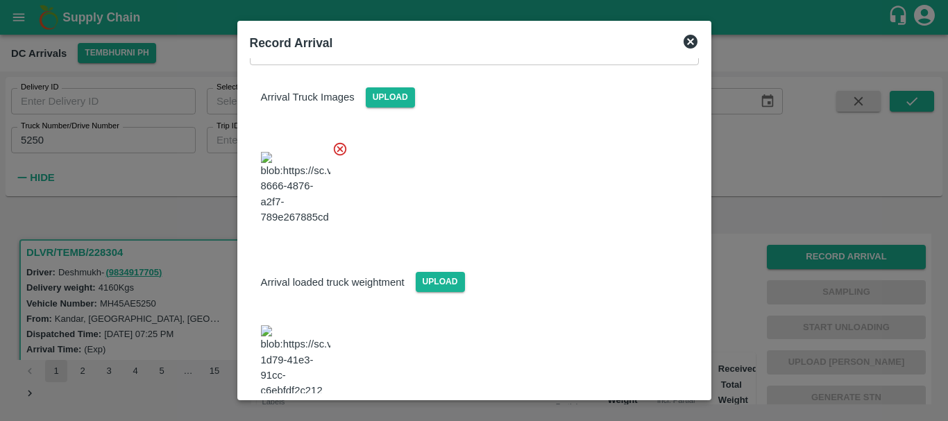
scroll to position [180, 0]
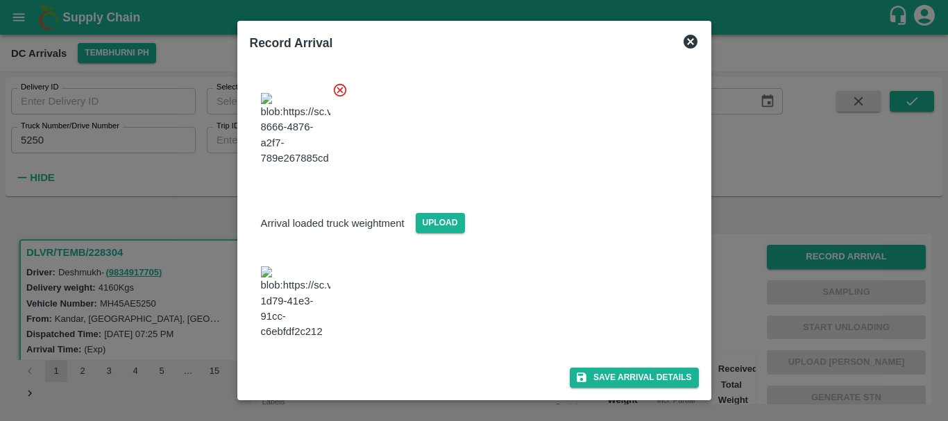
click at [307, 321] on img at bounding box center [295, 302] width 69 height 73
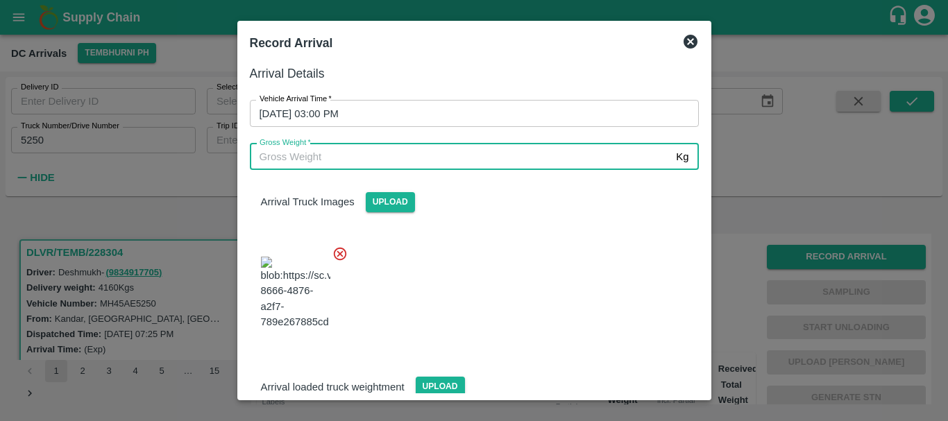
click at [382, 156] on input "Gross Weight   *" at bounding box center [460, 157] width 421 height 26
type input "1"
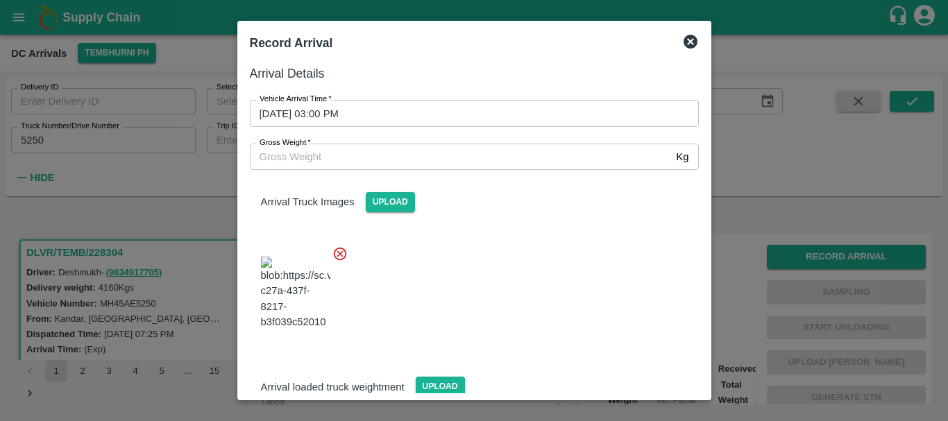
click at [513, 264] on div at bounding box center [469, 289] width 460 height 109
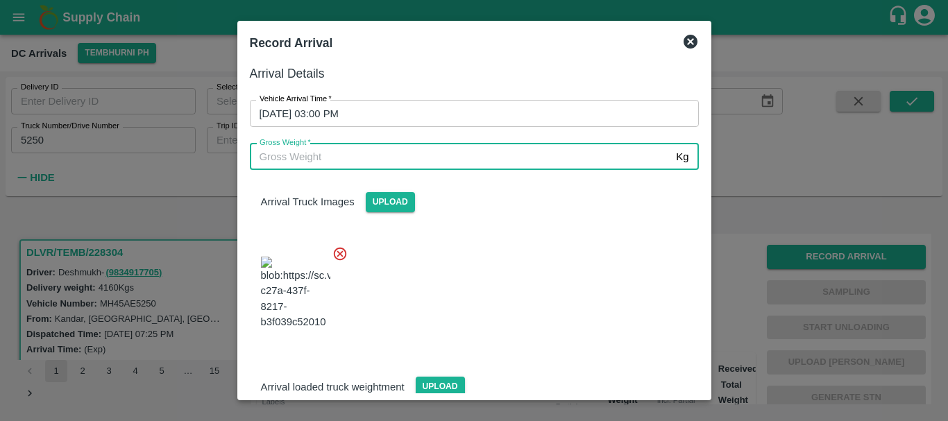
click at [269, 155] on input "Gross Weight   *" at bounding box center [460, 157] width 421 height 26
type input "10280"
click at [461, 248] on div at bounding box center [469, 289] width 460 height 109
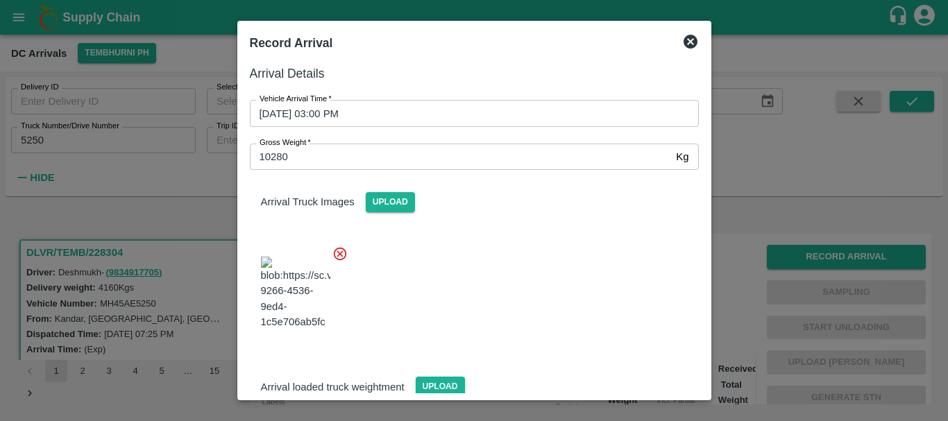
scroll to position [180, 0]
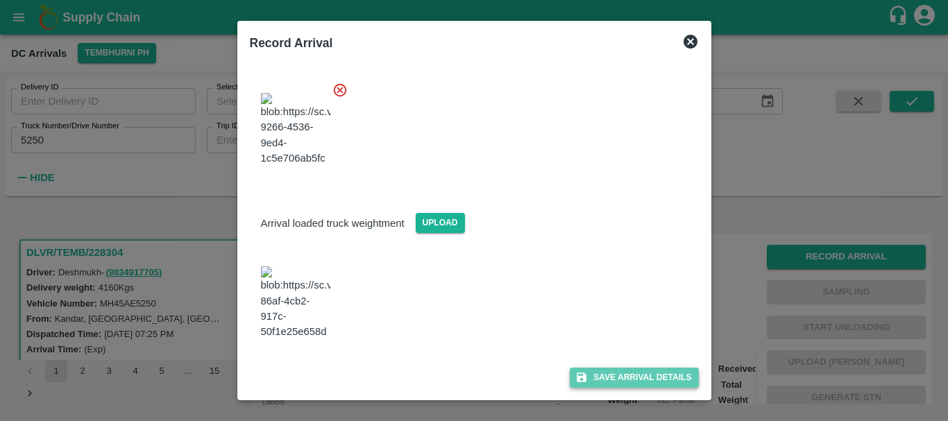
click at [605, 378] on button "Save Arrival Details" at bounding box center [634, 378] width 128 height 20
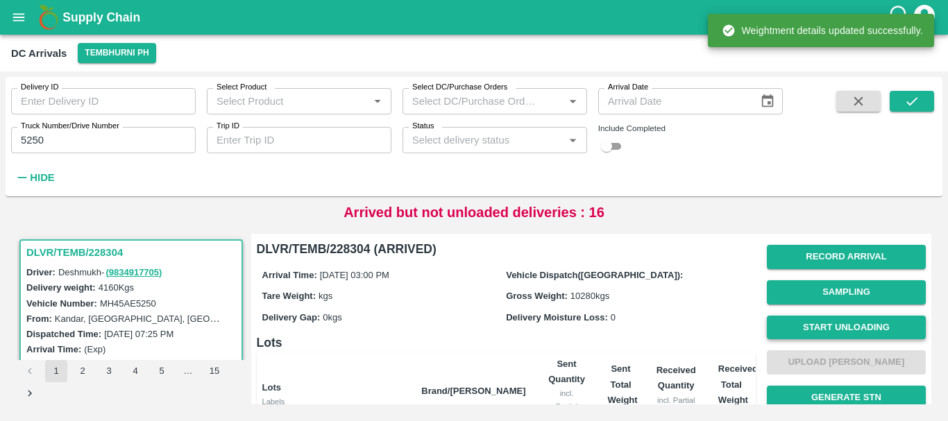
click at [838, 332] on button "Start Unloading" at bounding box center [846, 328] width 159 height 24
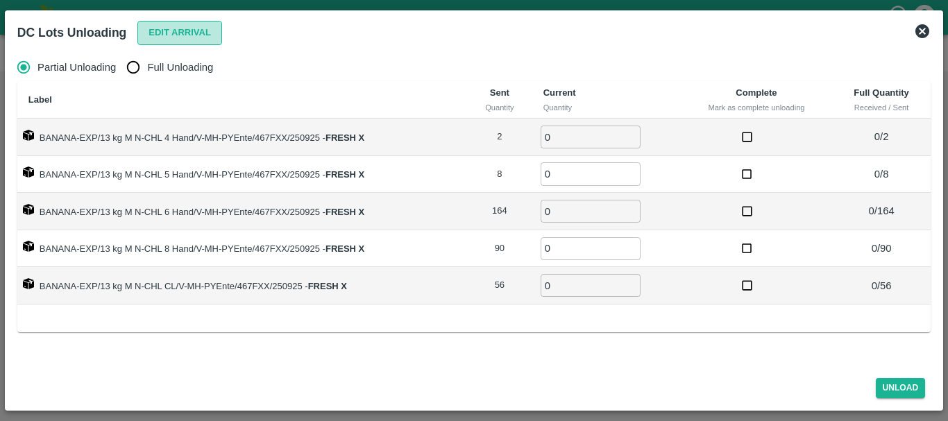
click at [185, 36] on button "Edit Arrival" at bounding box center [179, 33] width 85 height 24
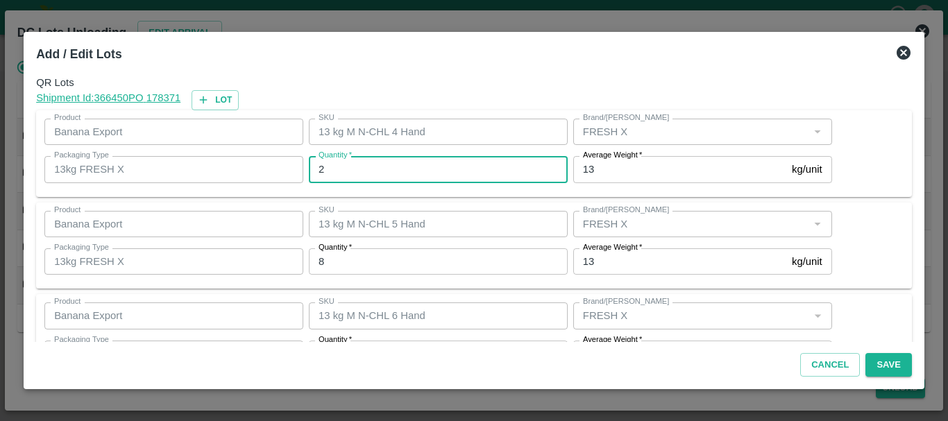
click at [374, 169] on input "2" at bounding box center [438, 169] width 259 height 26
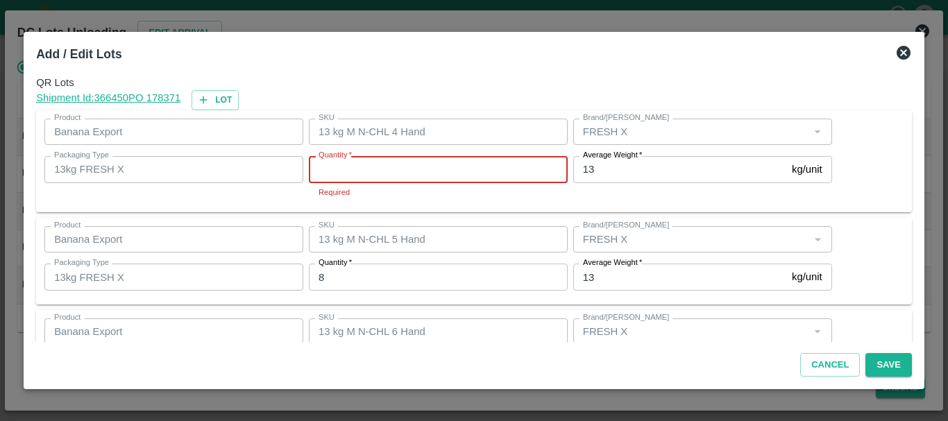
type input "2"
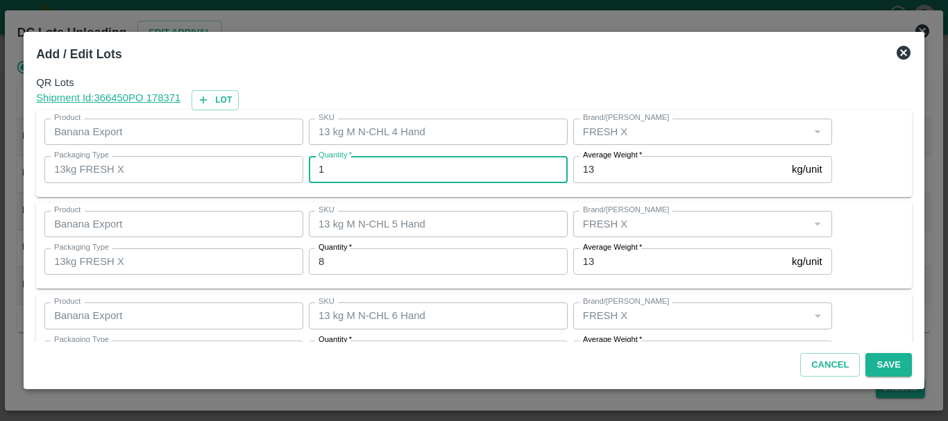
type input "1"
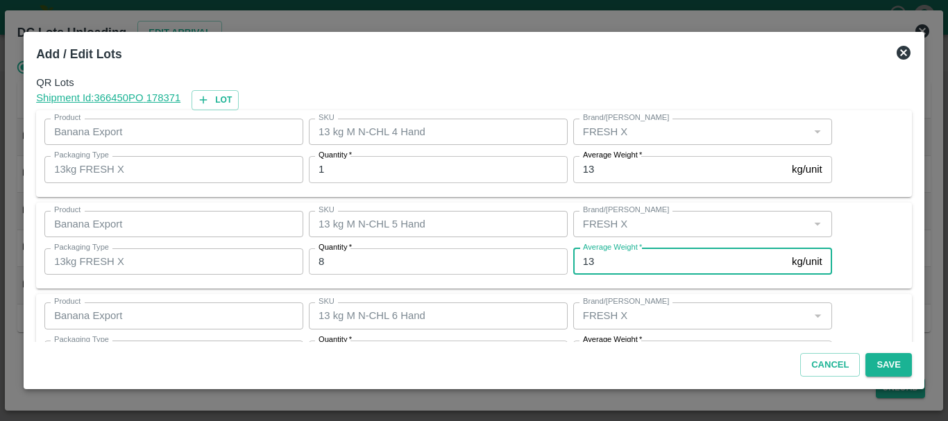
scroll to position [25, 0]
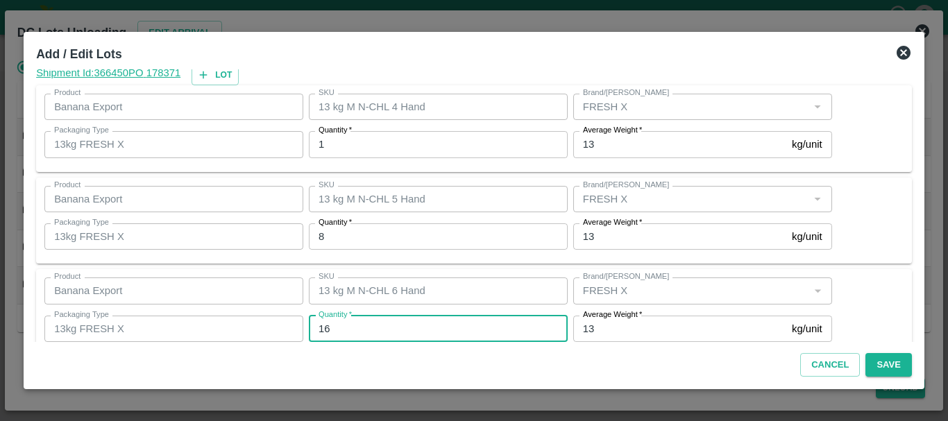
type input "164"
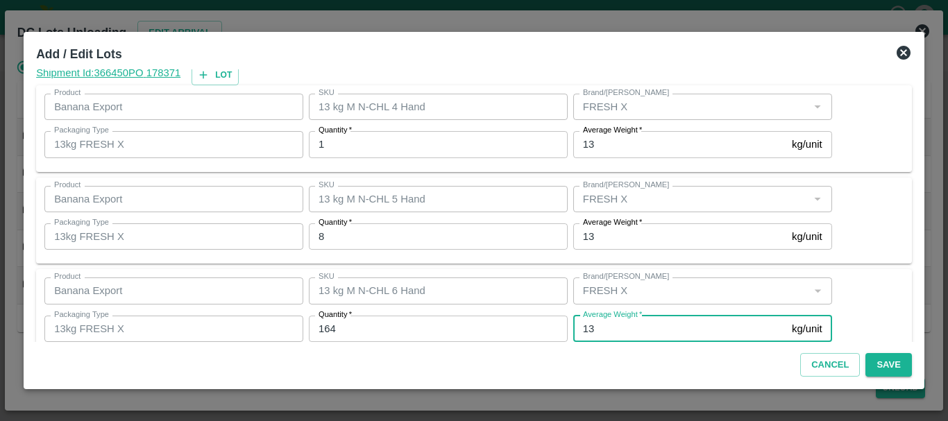
scroll to position [235, 0]
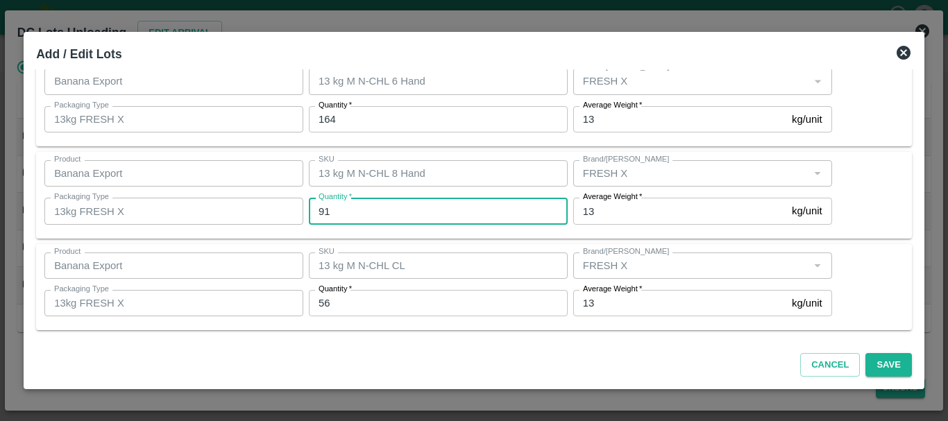
type input "91"
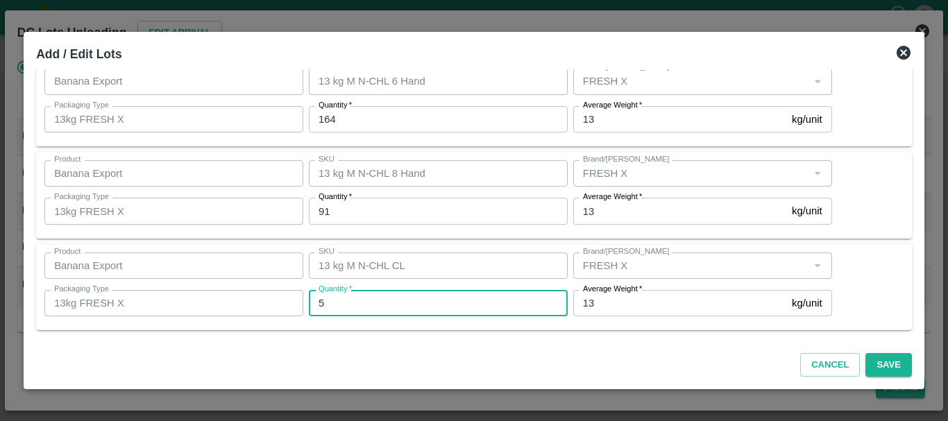
type input "56"
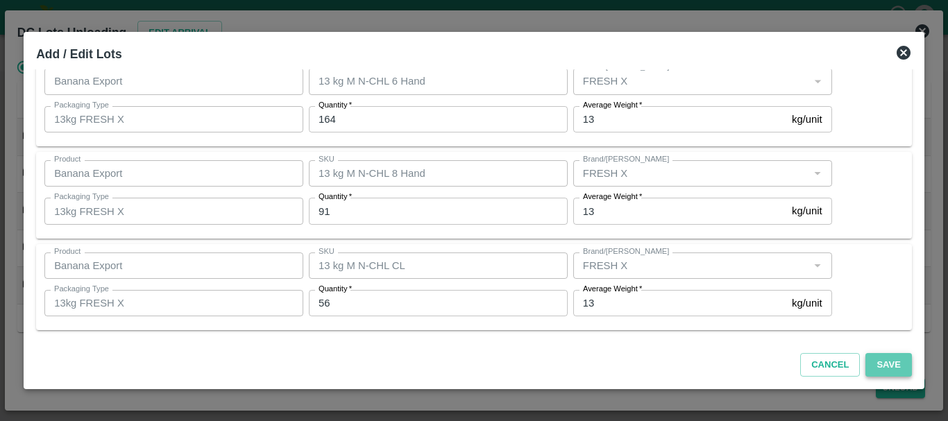
click at [871, 368] on button "Save" at bounding box center [888, 365] width 46 height 24
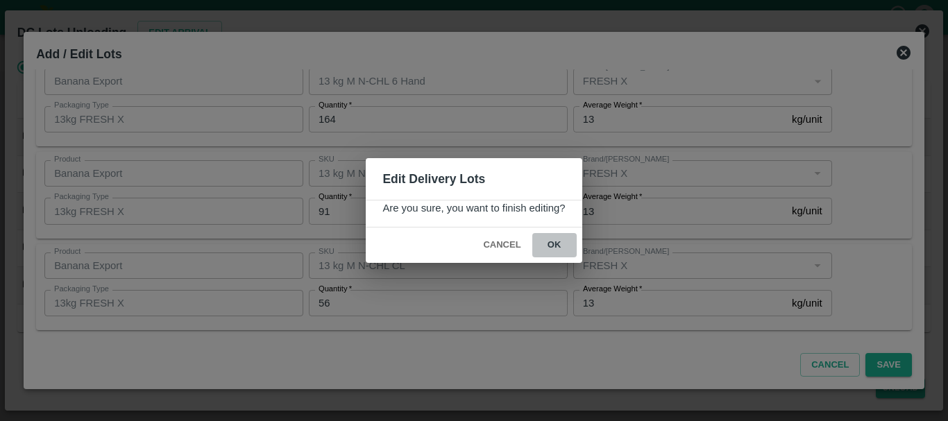
click at [555, 246] on button "ok" at bounding box center [554, 245] width 44 height 24
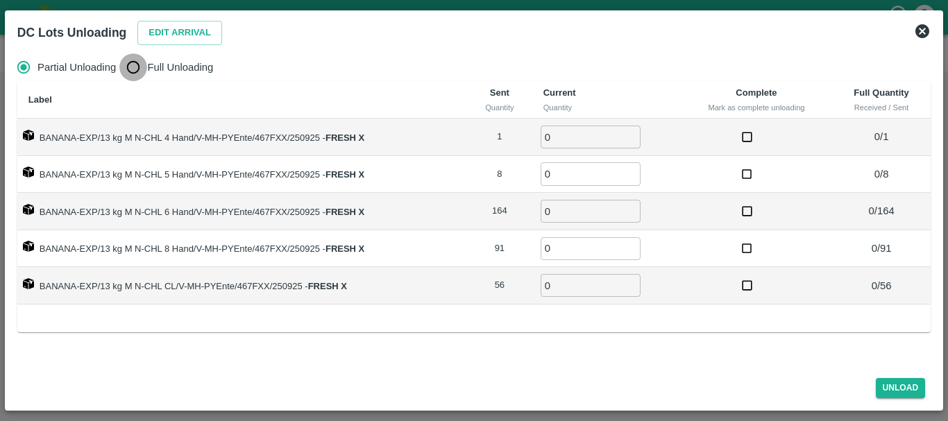
click at [146, 62] on input "Full Unloading" at bounding box center [133, 67] width 28 height 28
radio input "true"
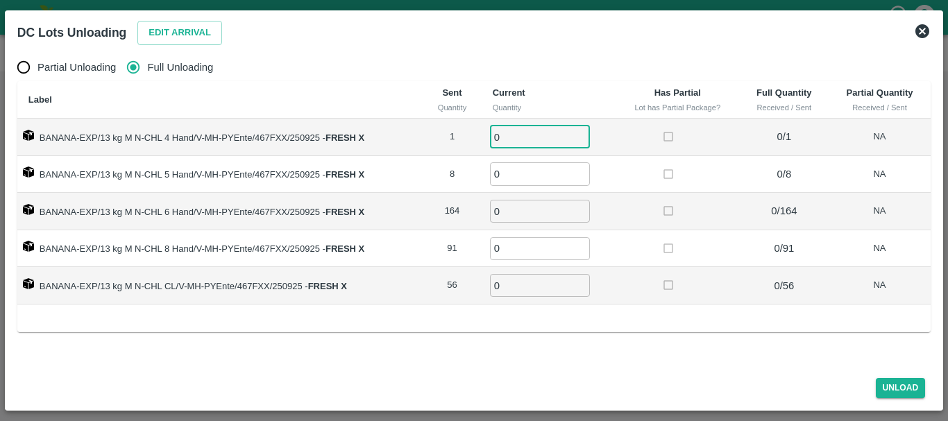
click at [543, 131] on input "0" at bounding box center [540, 137] width 100 height 23
type input "01"
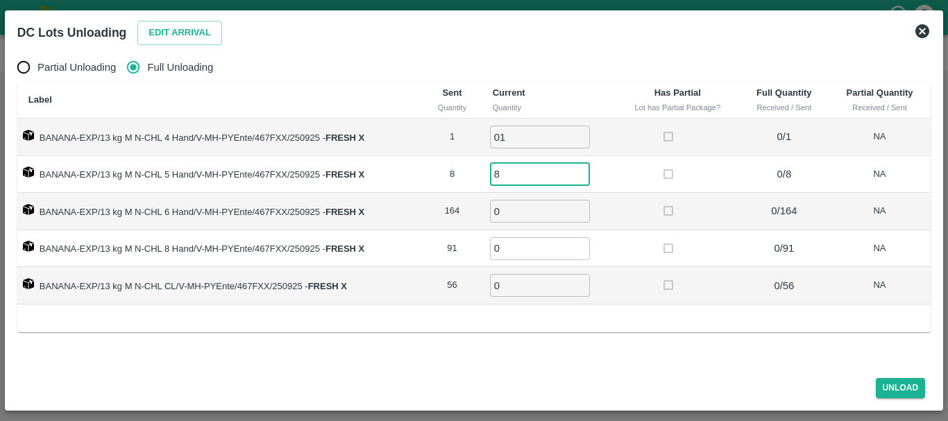
type input "8"
type input "164"
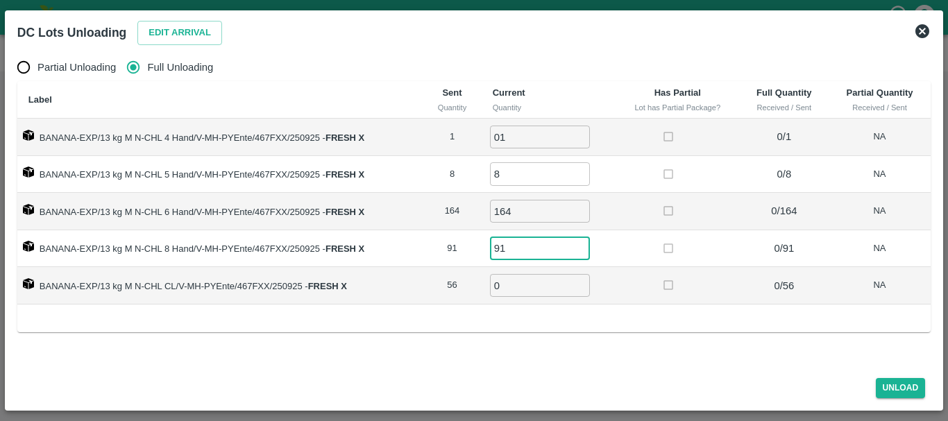
type input "91"
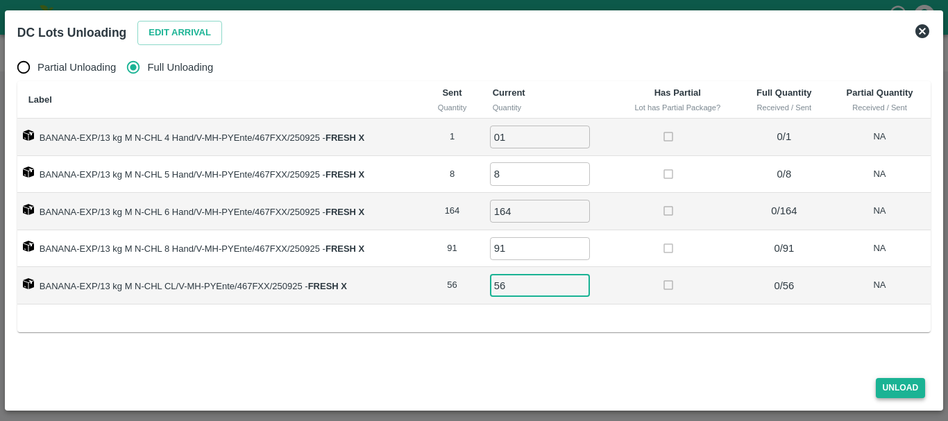
type input "56"
click at [885, 389] on button "Unload" at bounding box center [901, 388] width 50 height 20
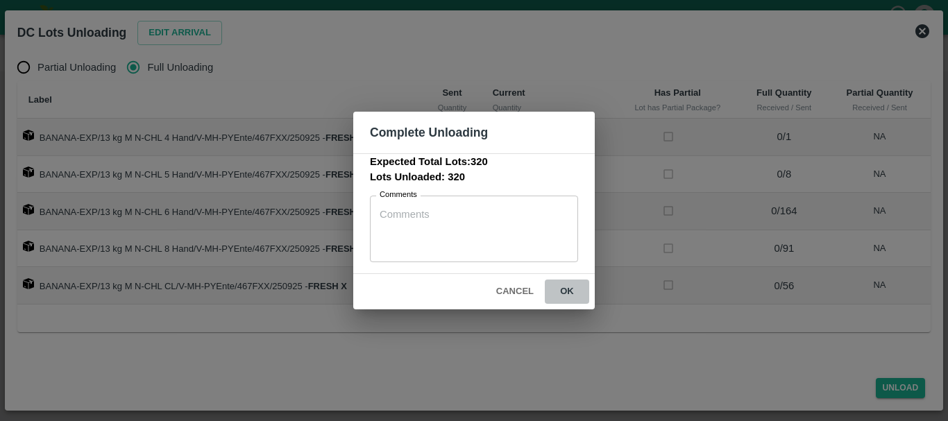
click at [559, 293] on button "ok" at bounding box center [567, 292] width 44 height 24
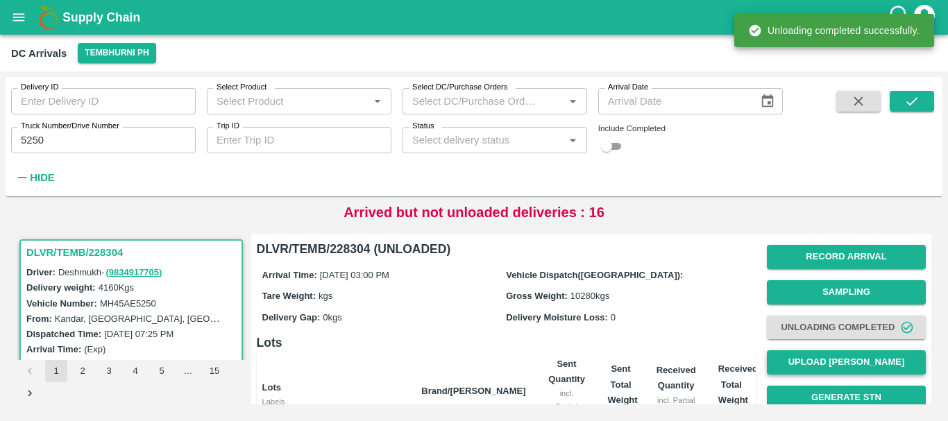
scroll to position [1, 0]
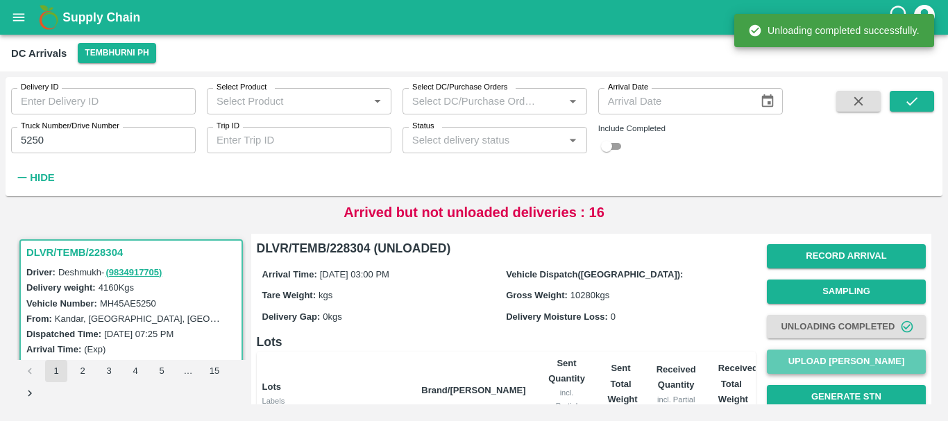
click at [817, 358] on button "Upload [PERSON_NAME]" at bounding box center [846, 362] width 159 height 24
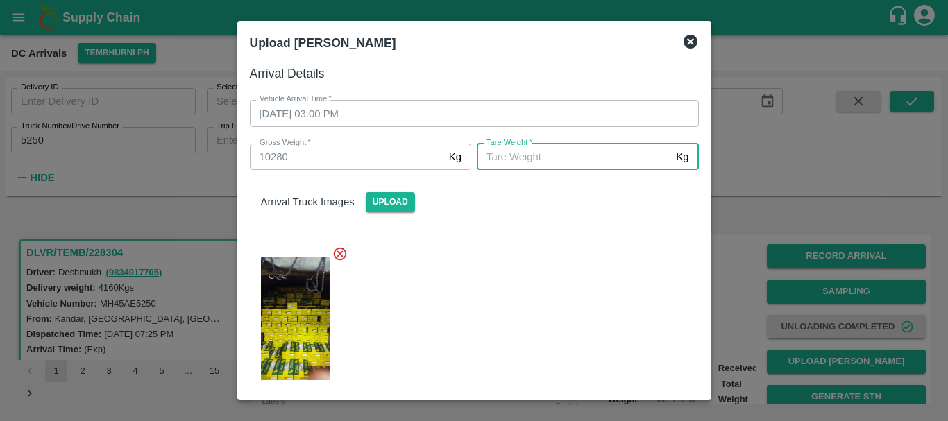
click at [516, 153] on input "[PERSON_NAME]   *" at bounding box center [574, 157] width 194 height 26
type input "5700"
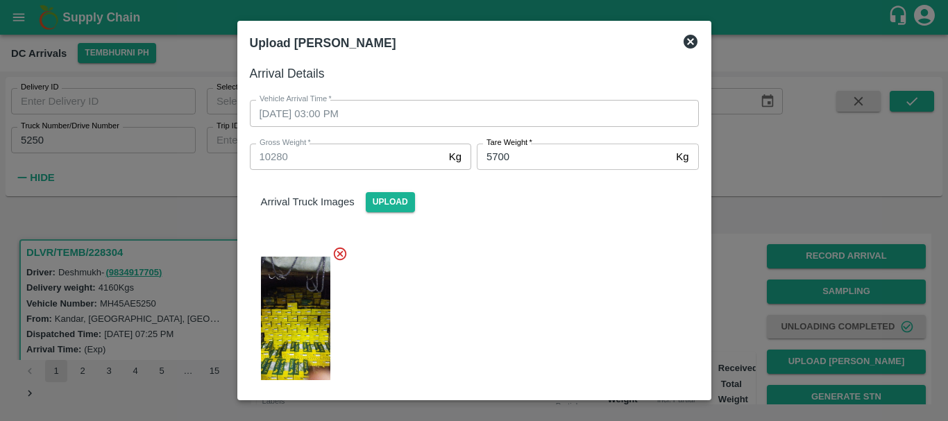
click at [545, 222] on div "Arrival Truck Images Upload" at bounding box center [469, 282] width 460 height 246
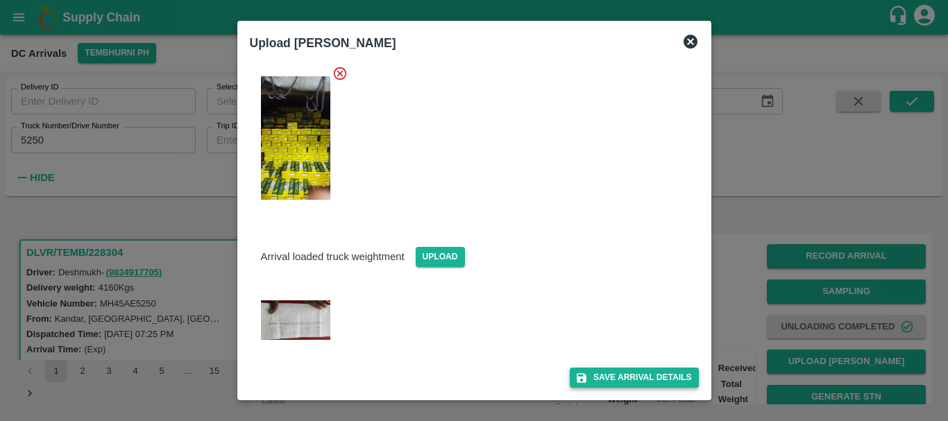
click at [611, 368] on button "Save Arrival Details" at bounding box center [634, 378] width 128 height 20
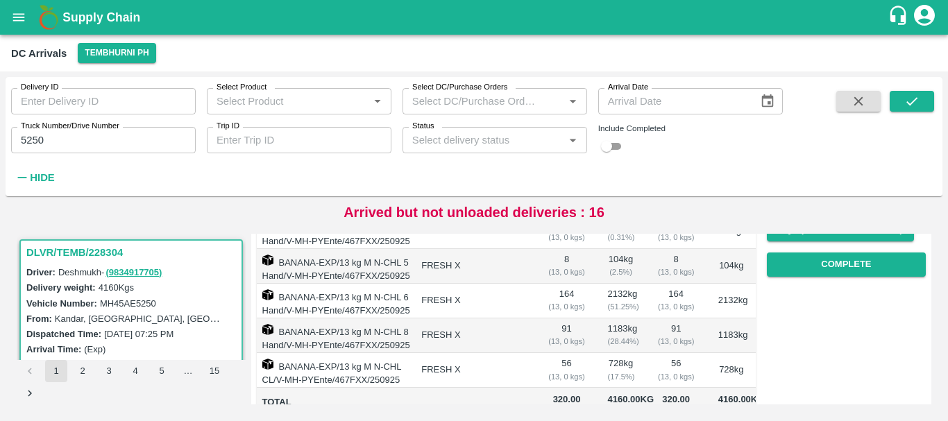
scroll to position [238, 0]
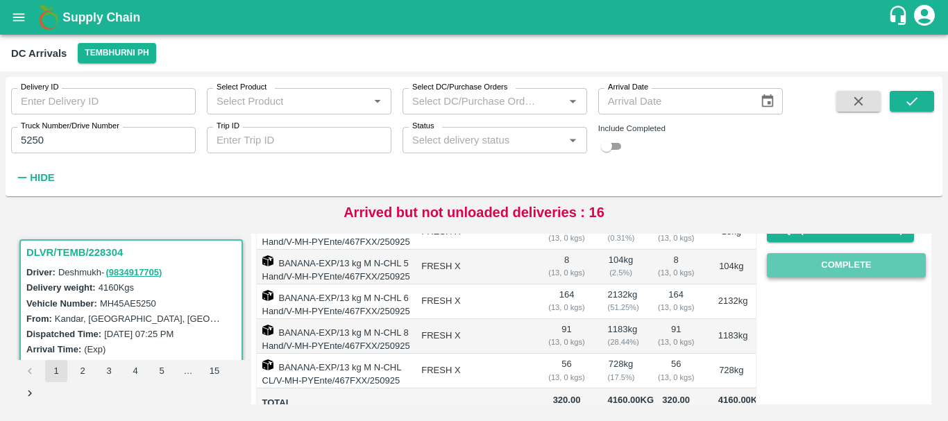
click at [804, 272] on button "Complete" at bounding box center [846, 265] width 159 height 24
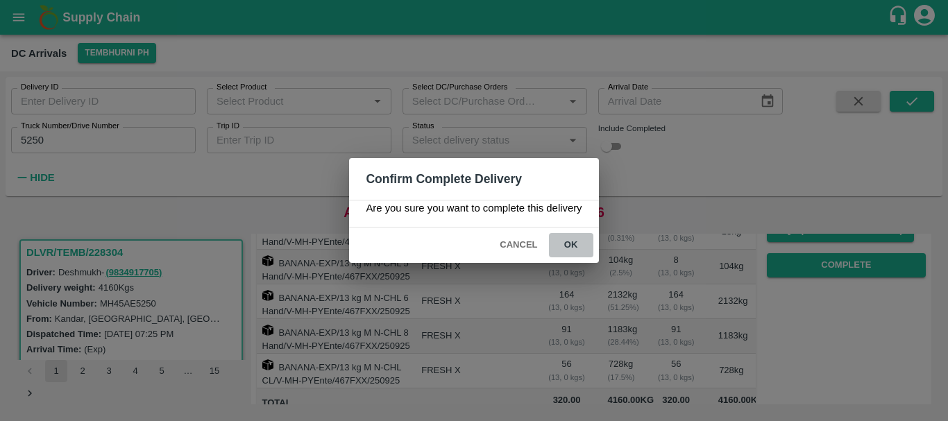
click at [579, 250] on button "ok" at bounding box center [571, 245] width 44 height 24
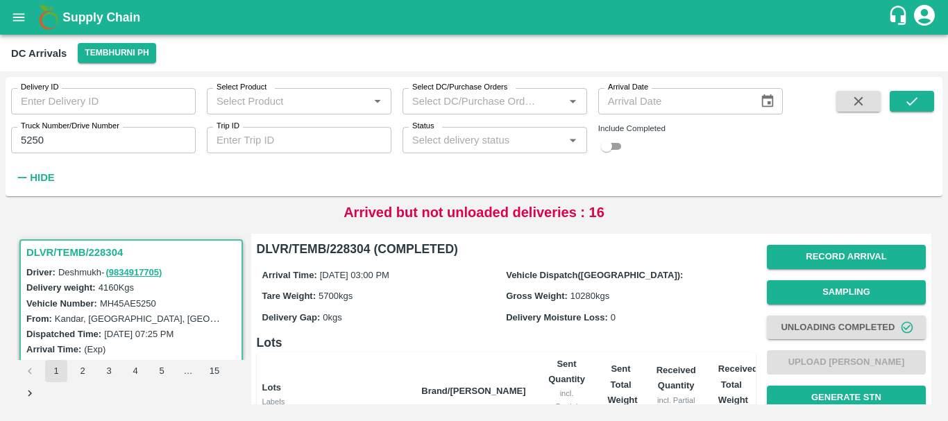
scroll to position [315, 0]
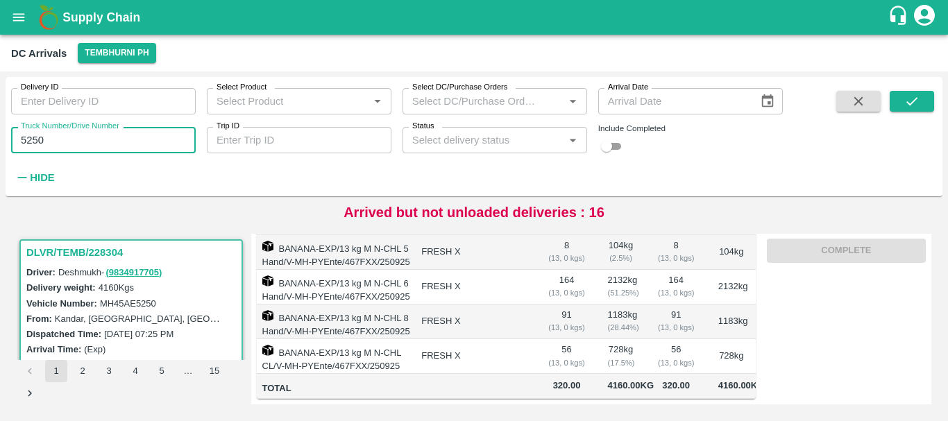
click at [85, 147] on input "5250" at bounding box center [103, 140] width 185 height 26
type input "5"
type input "3780"
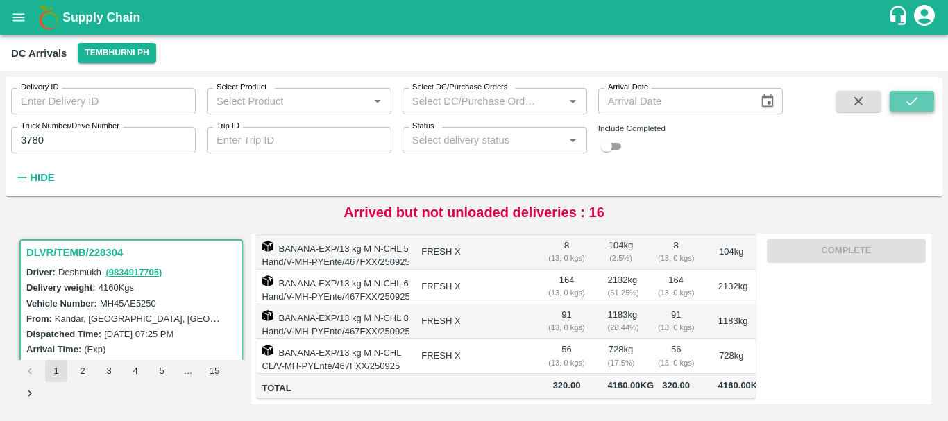
click at [912, 97] on icon "submit" at bounding box center [911, 101] width 15 height 15
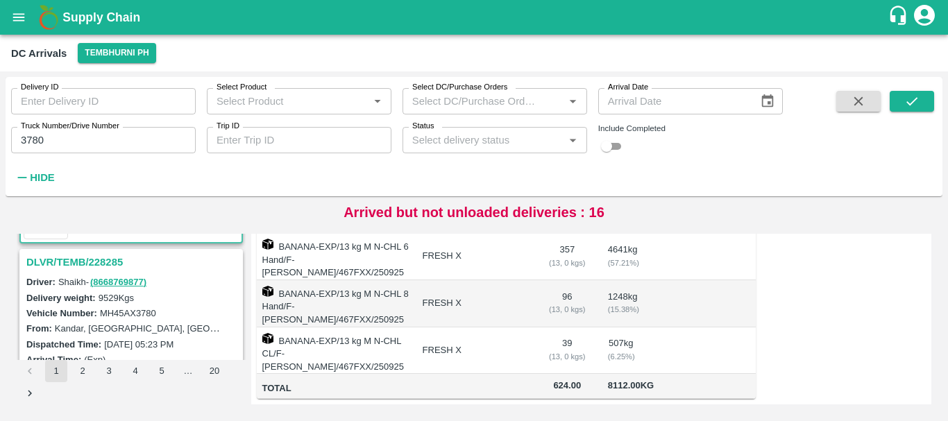
scroll to position [172, 0]
click at [110, 259] on h3 "DLVR/TEMB/228285" at bounding box center [133, 262] width 214 height 18
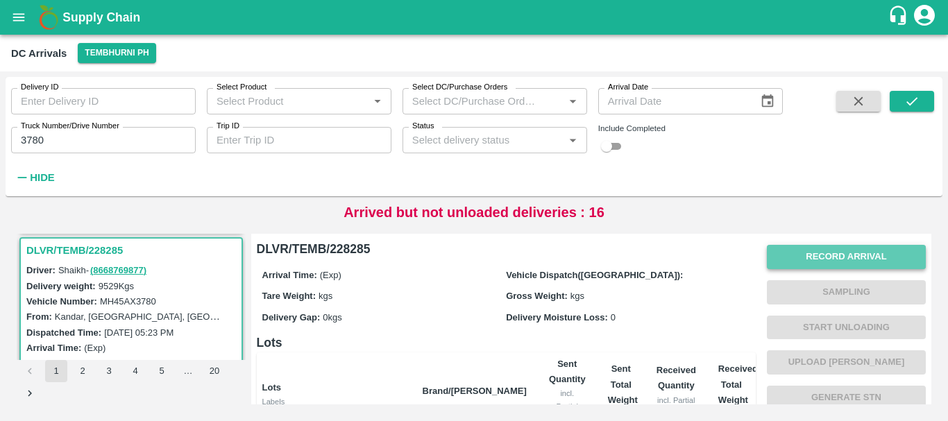
click at [805, 254] on button "Record Arrival" at bounding box center [846, 257] width 159 height 24
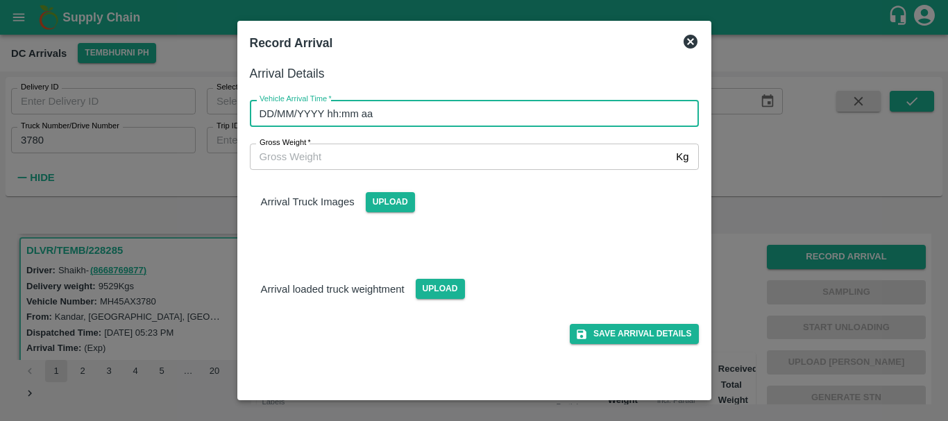
type input "DD/MM/YYYY hh:mm aa"
click at [629, 101] on input "DD/MM/YYYY hh:mm aa" at bounding box center [469, 113] width 439 height 26
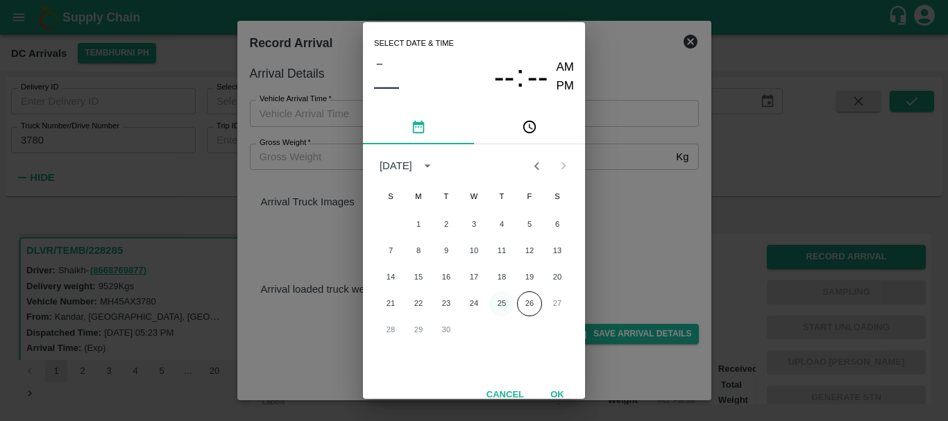
click at [495, 300] on button "25" at bounding box center [501, 303] width 25 height 25
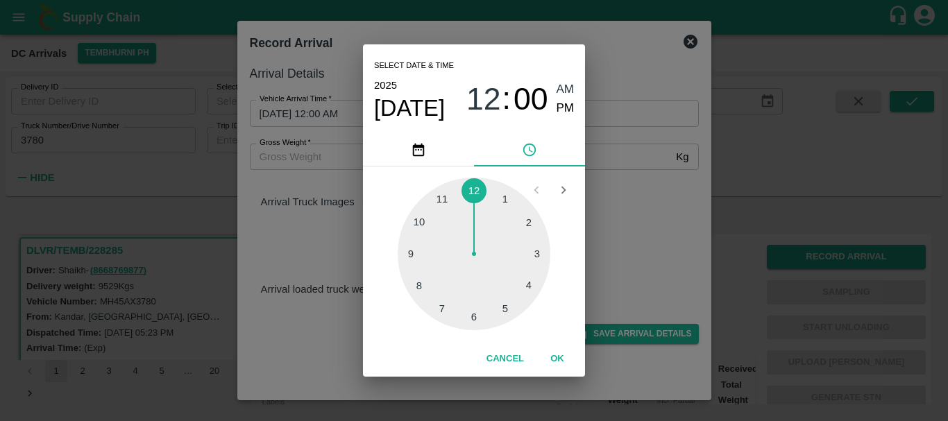
click at [529, 281] on div at bounding box center [474, 254] width 153 height 153
click at [568, 109] on span "PM" at bounding box center [566, 108] width 18 height 19
type input "[DATE] 04:00 PM"
click at [611, 175] on div "Select date & time [DATE] 04 : 00 AM PM 05 10 15 20 25 30 35 40 45 50 55 00 Can…" at bounding box center [474, 210] width 948 height 421
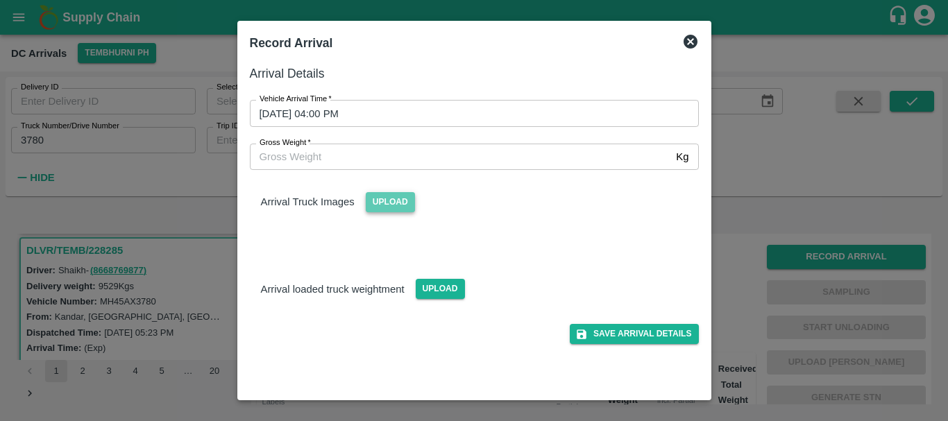
click at [400, 197] on span "Upload" at bounding box center [390, 202] width 49 height 20
click at [0, 0] on input "Upload" at bounding box center [0, 0] width 0 height 0
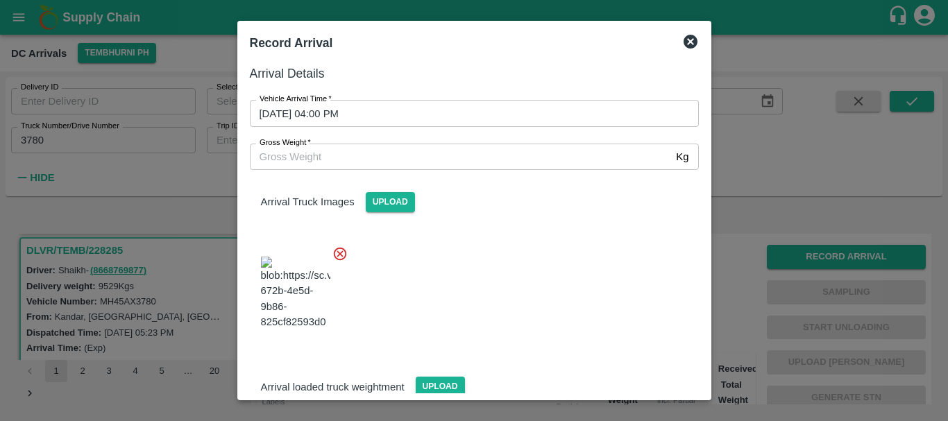
scroll to position [33, 0]
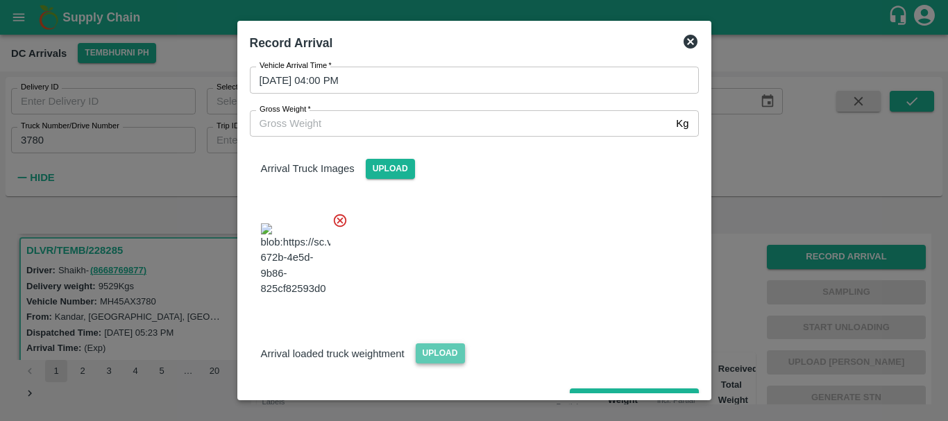
click at [456, 343] on span "Upload" at bounding box center [440, 353] width 49 height 20
click at [0, 0] on input "Upload" at bounding box center [0, 0] width 0 height 0
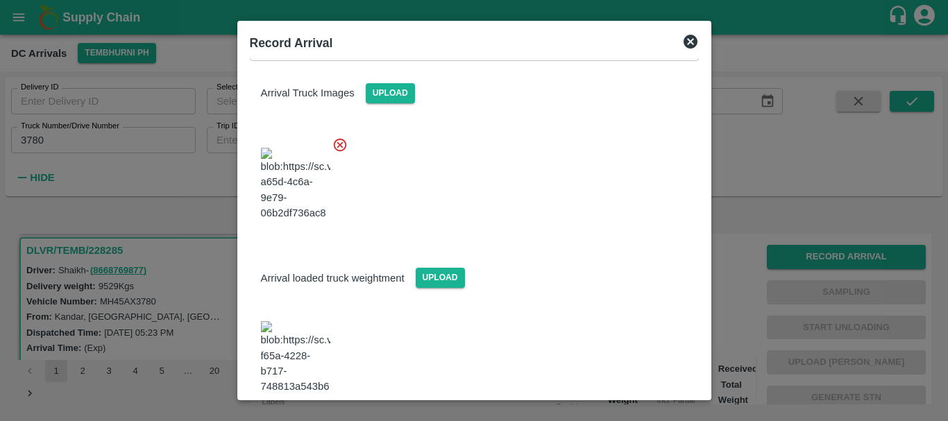
click at [291, 322] on img at bounding box center [295, 357] width 69 height 73
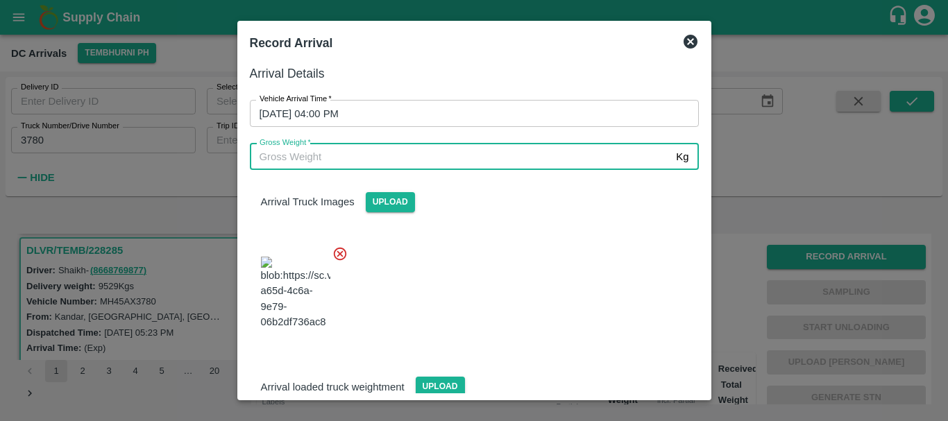
click at [377, 158] on input "Gross Weight   *" at bounding box center [460, 157] width 421 height 26
type input "10280"
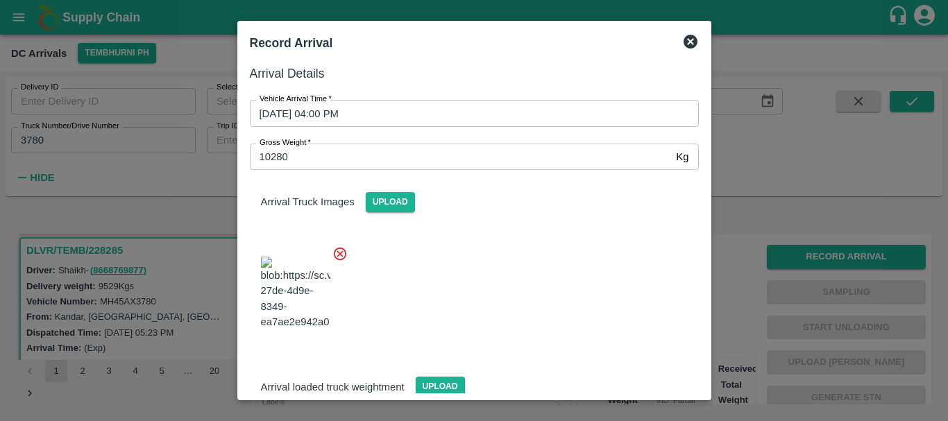
click at [533, 266] on div at bounding box center [469, 289] width 460 height 109
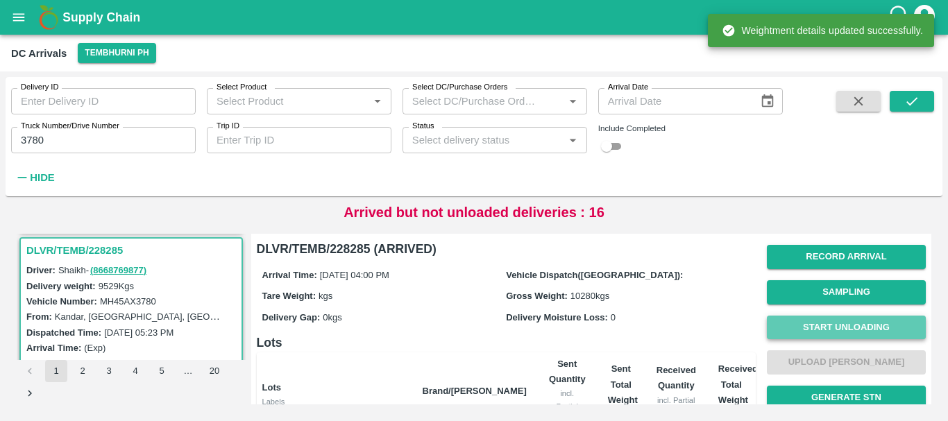
click at [806, 316] on button "Start Unloading" at bounding box center [846, 328] width 159 height 24
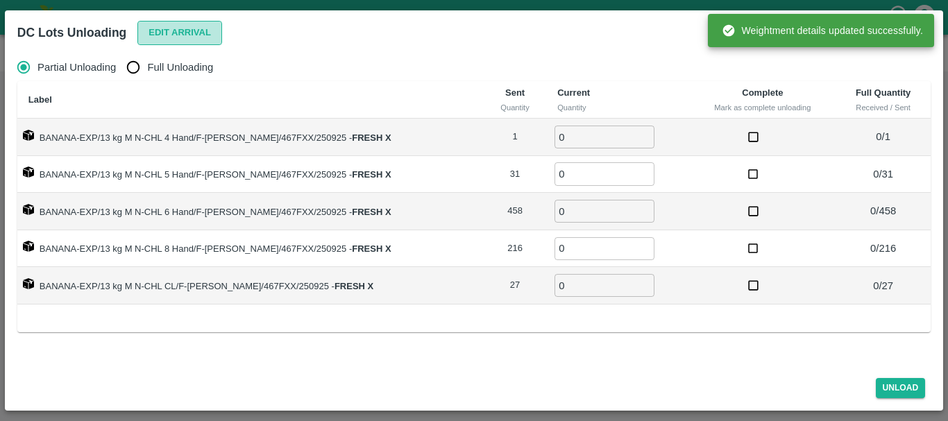
click at [150, 40] on button "Edit Arrival" at bounding box center [179, 33] width 85 height 24
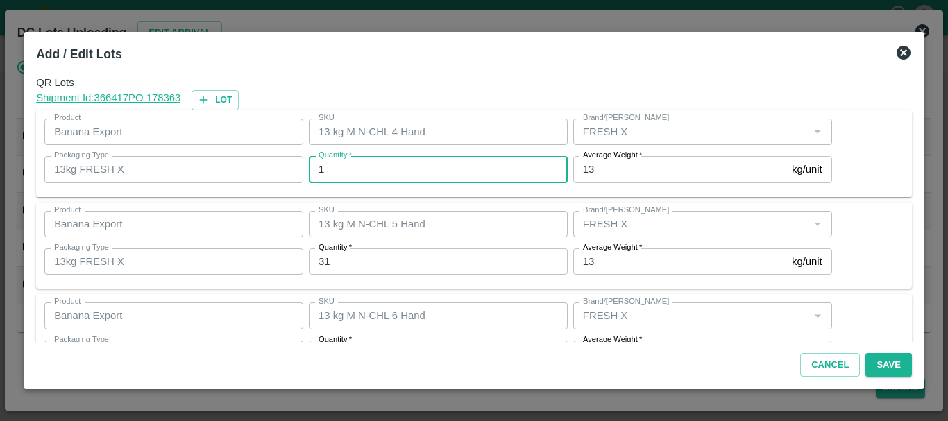
click at [394, 171] on input "1" at bounding box center [438, 169] width 259 height 26
type input "0"
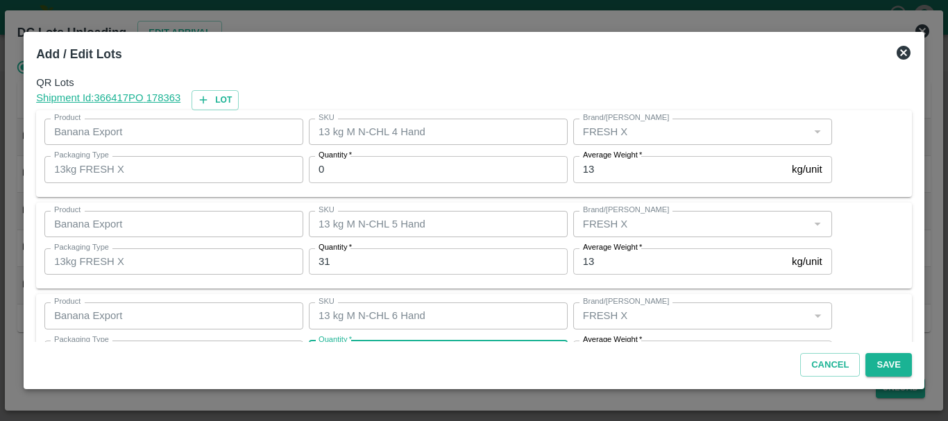
scroll to position [25, 0]
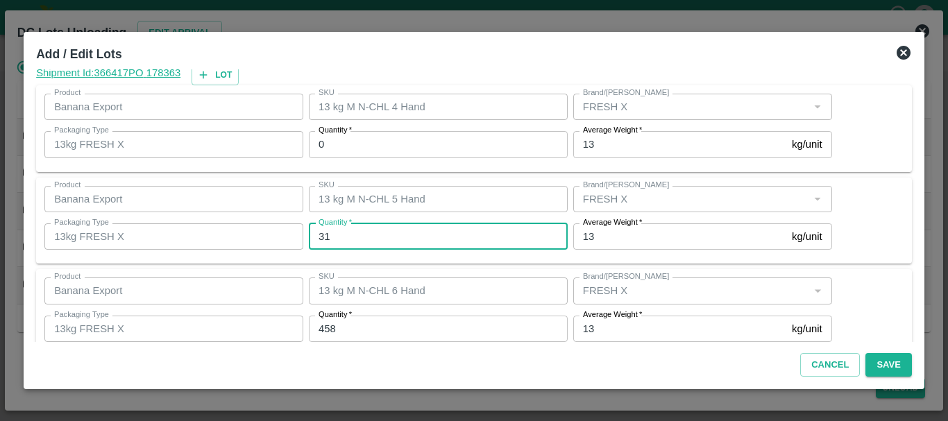
click at [367, 232] on input "31" at bounding box center [438, 236] width 259 height 26
type input "35"
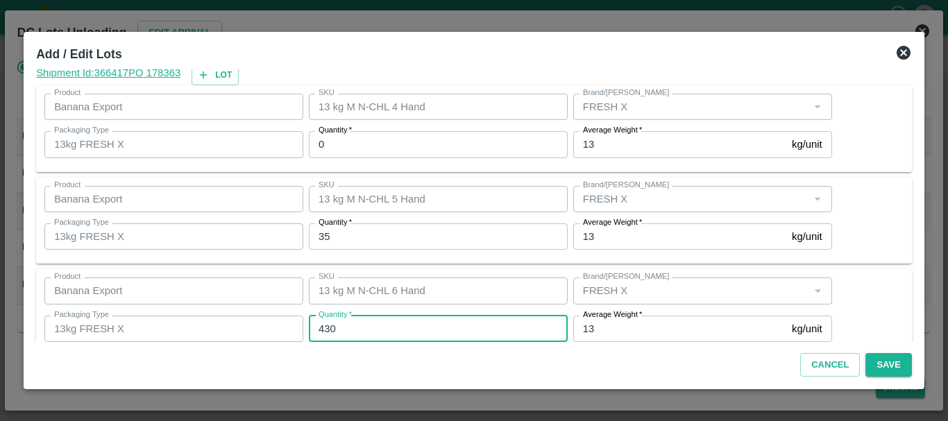
type input "430"
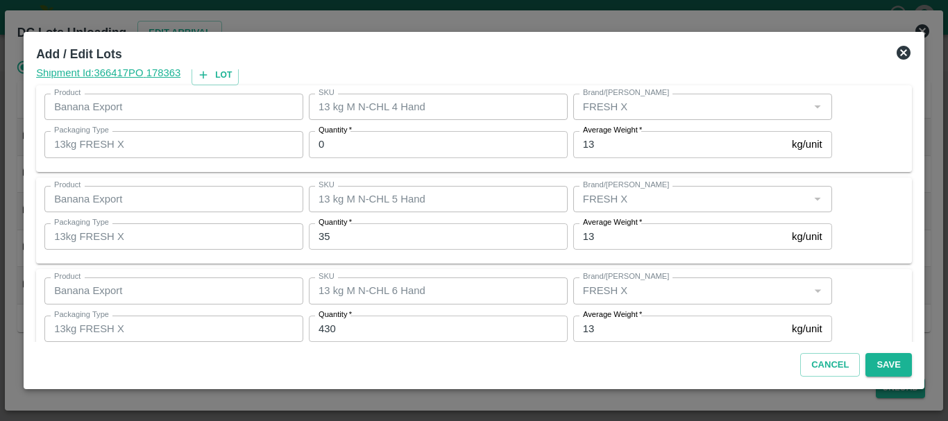
scroll to position [235, 0]
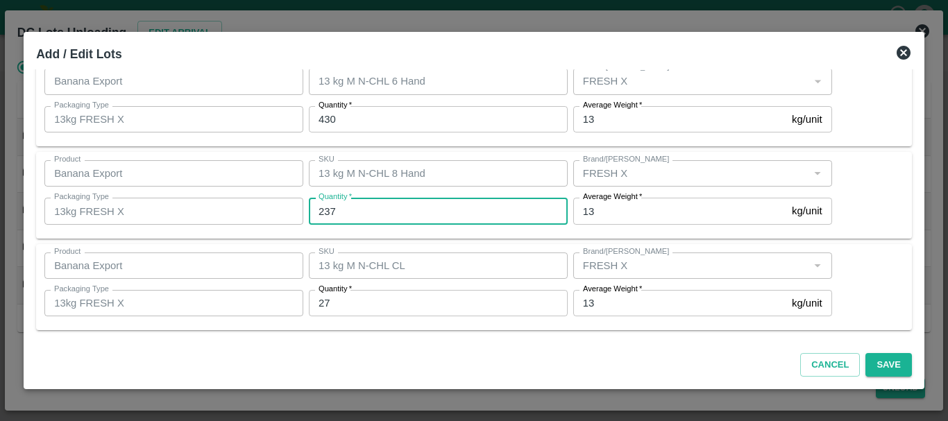
type input "237"
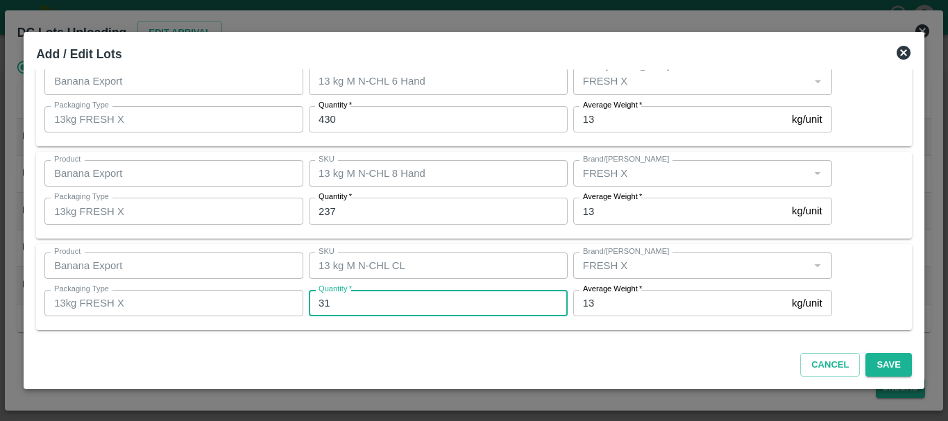
type input "31"
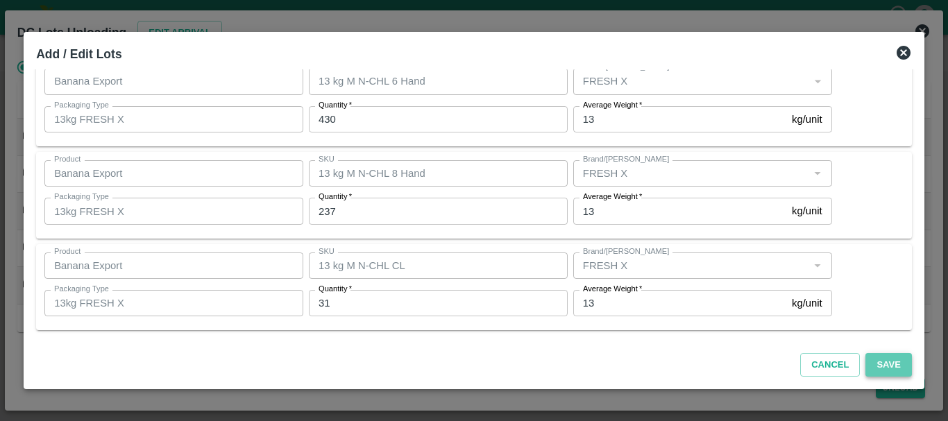
click at [872, 357] on button "Save" at bounding box center [888, 365] width 46 height 24
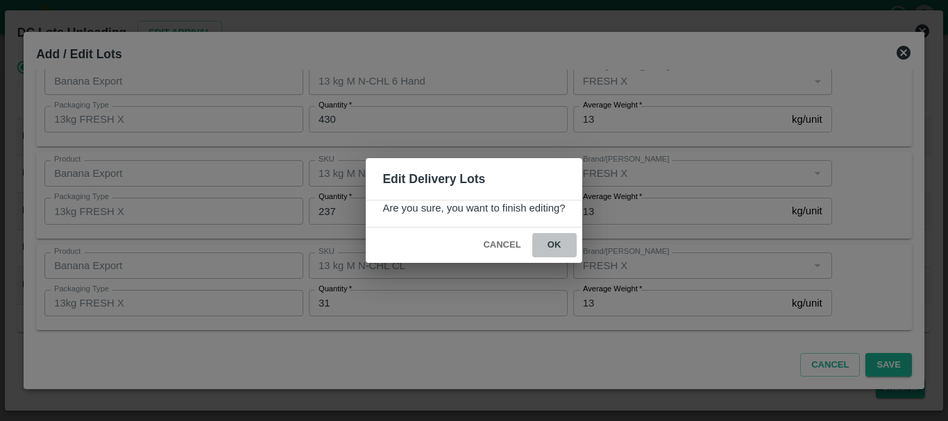
click at [555, 242] on button "ok" at bounding box center [554, 245] width 44 height 24
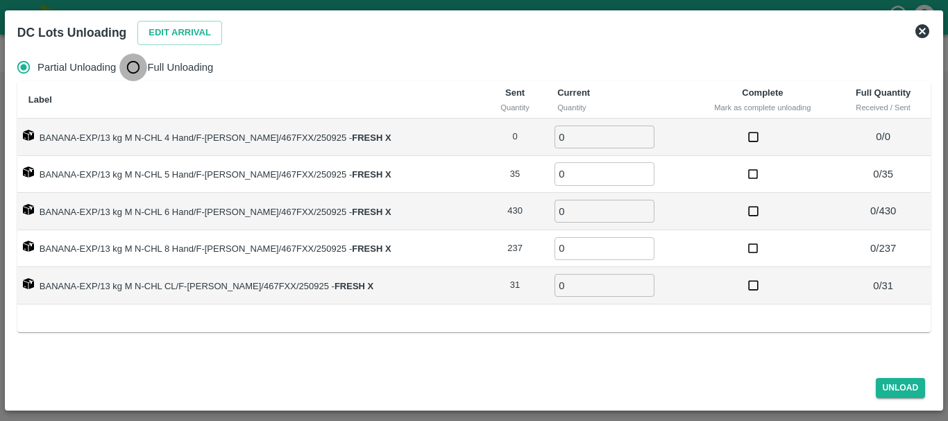
click at [133, 62] on input "Full Unloading" at bounding box center [133, 67] width 28 height 28
radio input "true"
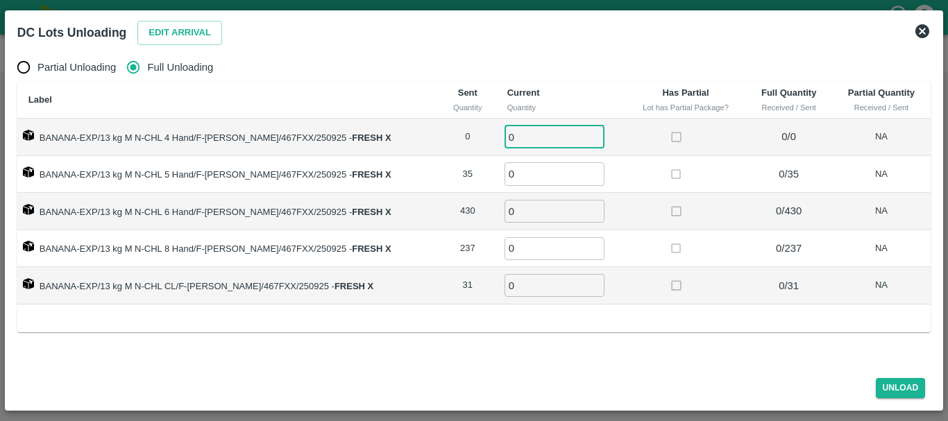
click at [550, 140] on input "0" at bounding box center [554, 137] width 100 height 23
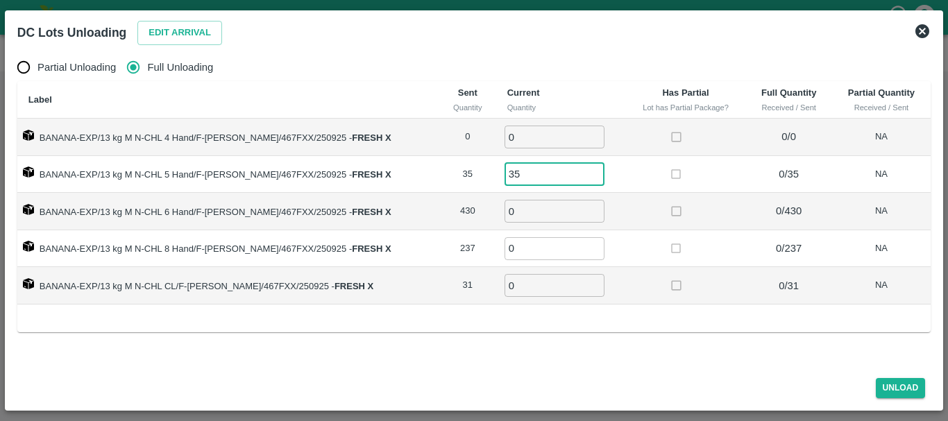
type input "35"
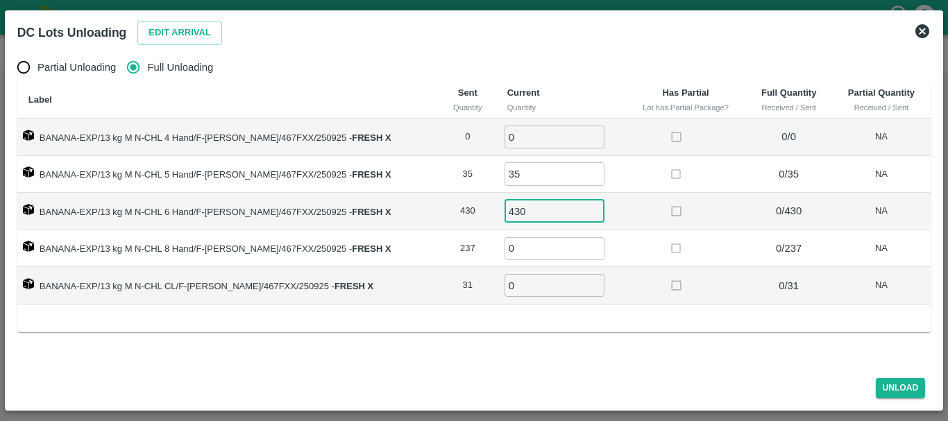
type input "430"
type input "237"
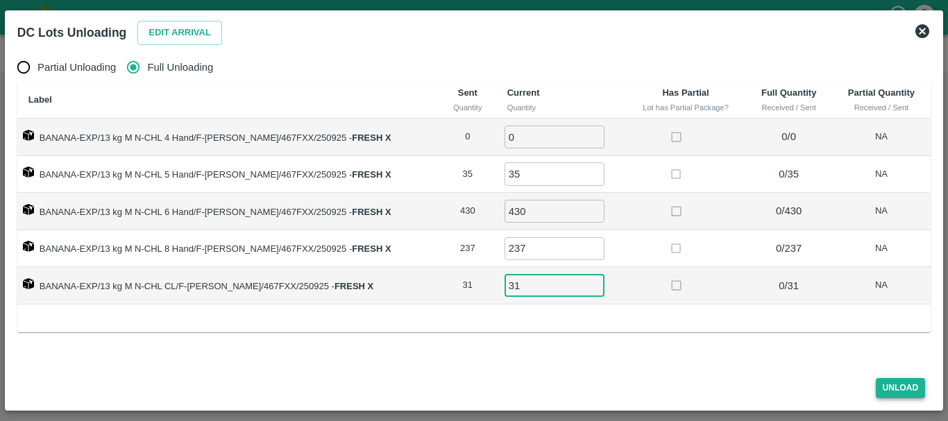
type input "31"
click at [895, 391] on button "Unload" at bounding box center [901, 388] width 50 height 20
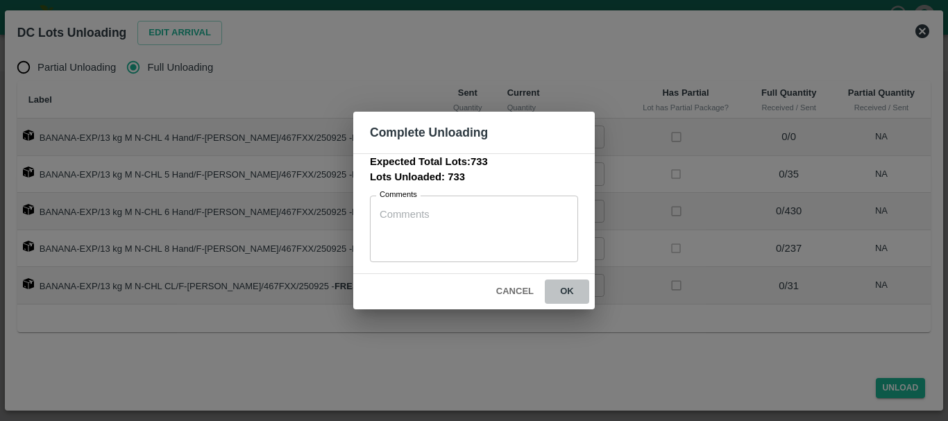
click at [579, 296] on button "ok" at bounding box center [567, 292] width 44 height 24
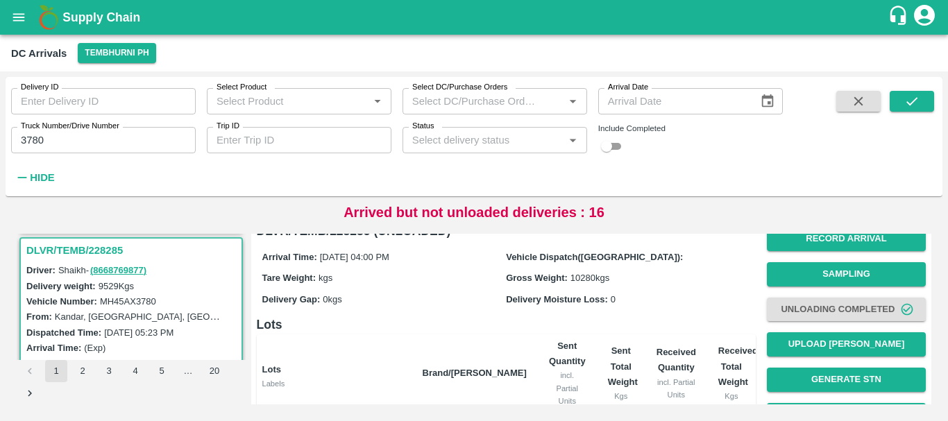
scroll to position [0, 0]
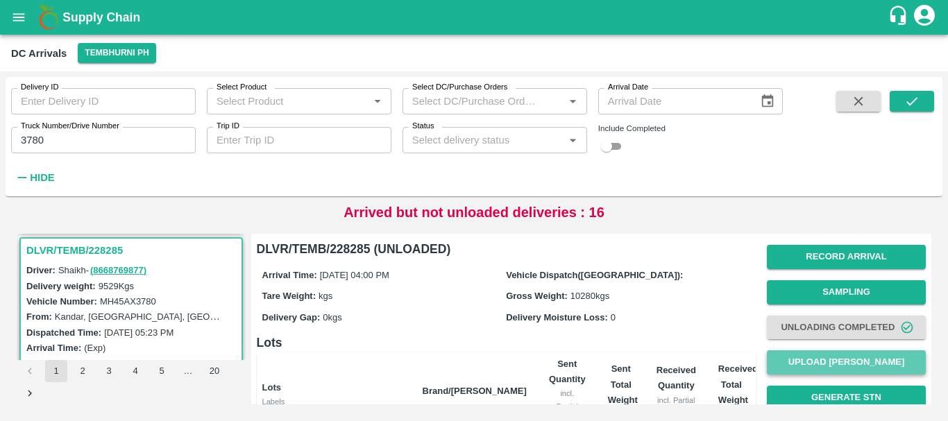
click at [815, 362] on button "Upload [PERSON_NAME]" at bounding box center [846, 362] width 159 height 24
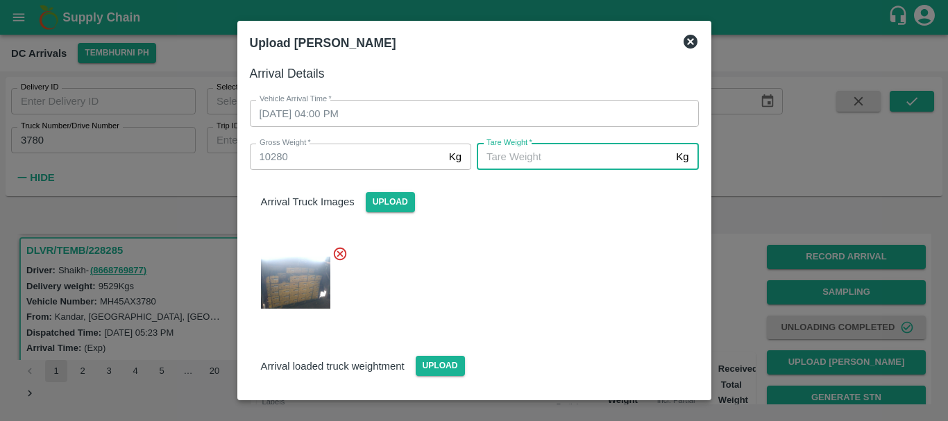
click at [601, 158] on input "[PERSON_NAME]   *" at bounding box center [574, 157] width 194 height 26
type input "5700"
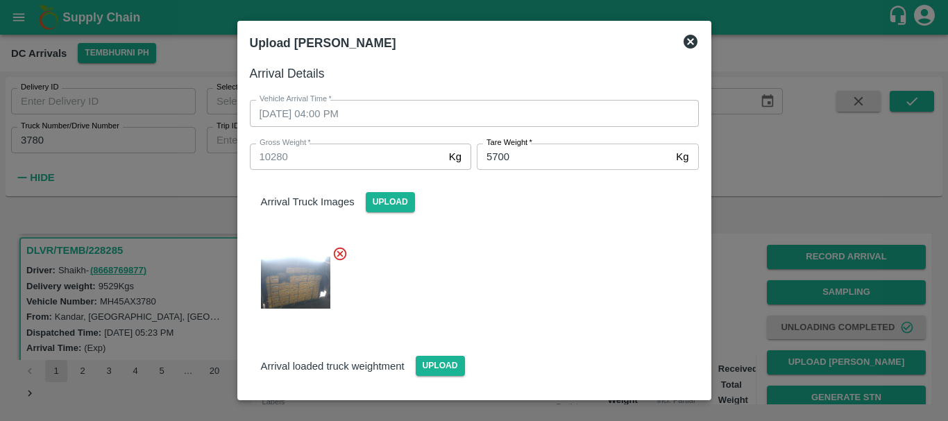
click at [586, 255] on div at bounding box center [469, 279] width 460 height 88
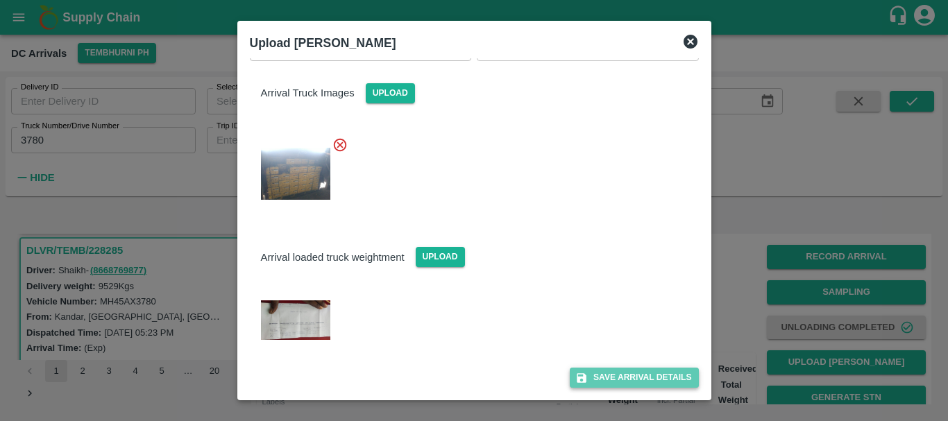
click at [608, 374] on button "Save Arrival Details" at bounding box center [634, 378] width 128 height 20
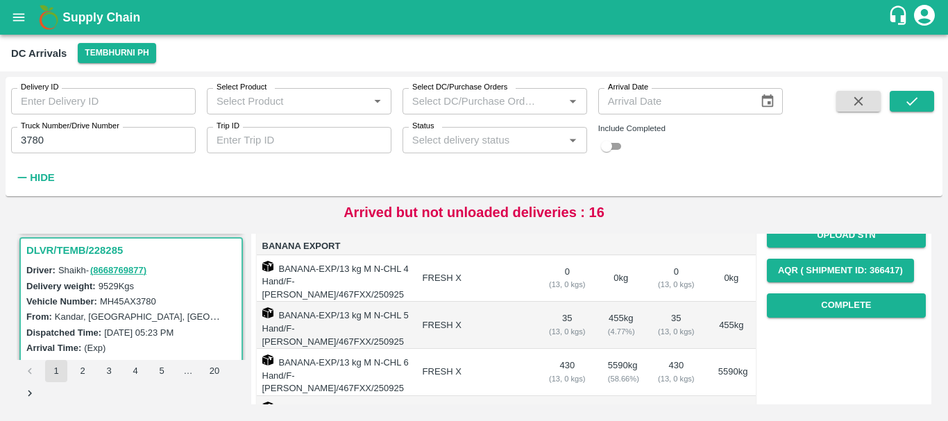
scroll to position [194, 0]
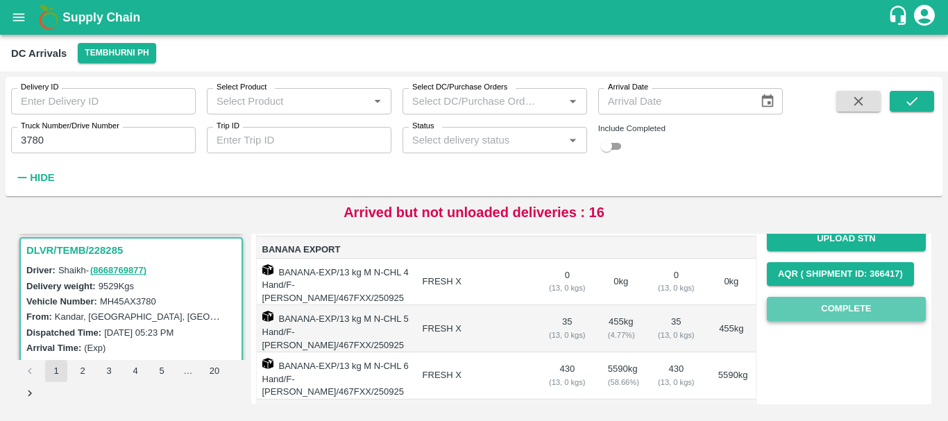
click at [785, 314] on button "Complete" at bounding box center [846, 309] width 159 height 24
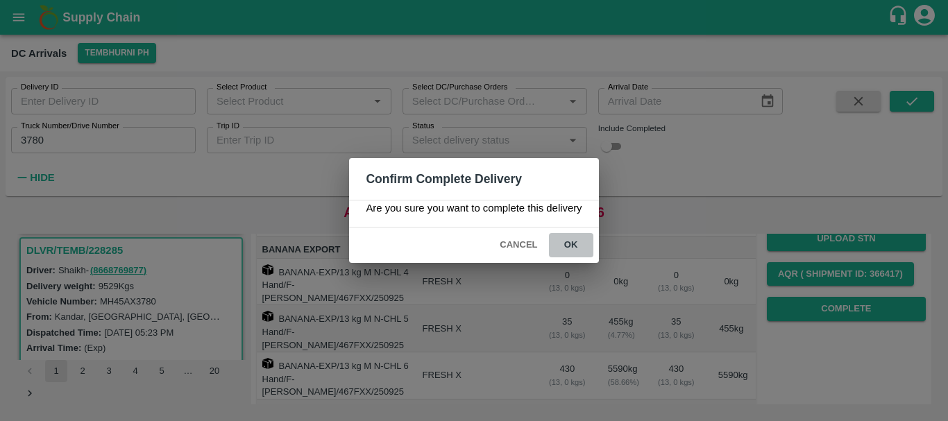
click at [579, 244] on button "ok" at bounding box center [571, 245] width 44 height 24
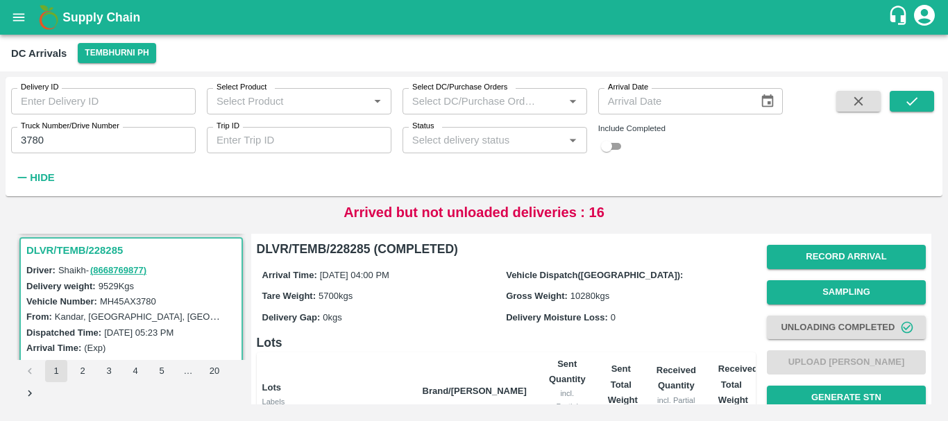
scroll to position [315, 0]
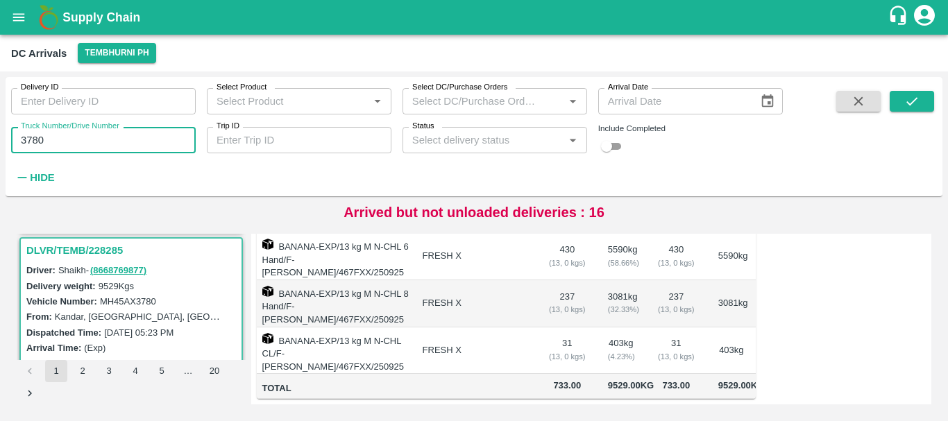
click at [54, 146] on input "3780" at bounding box center [103, 140] width 185 height 26
type input "3"
type input "5264"
click at [902, 99] on button "submit" at bounding box center [912, 101] width 44 height 21
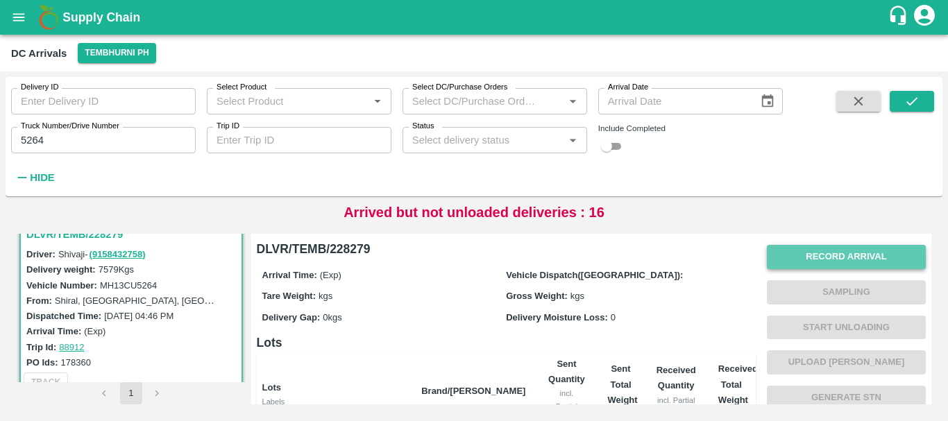
click at [784, 260] on button "Record Arrival" at bounding box center [846, 257] width 159 height 24
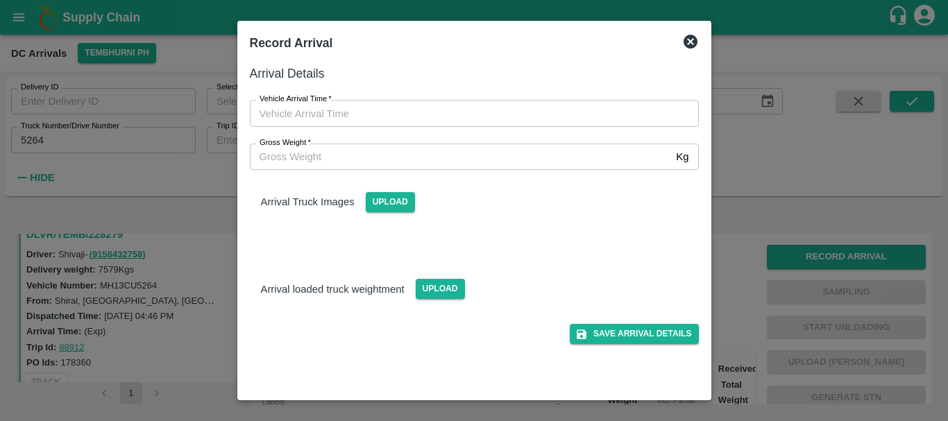
type input "DD/MM/YYYY hh:mm aa"
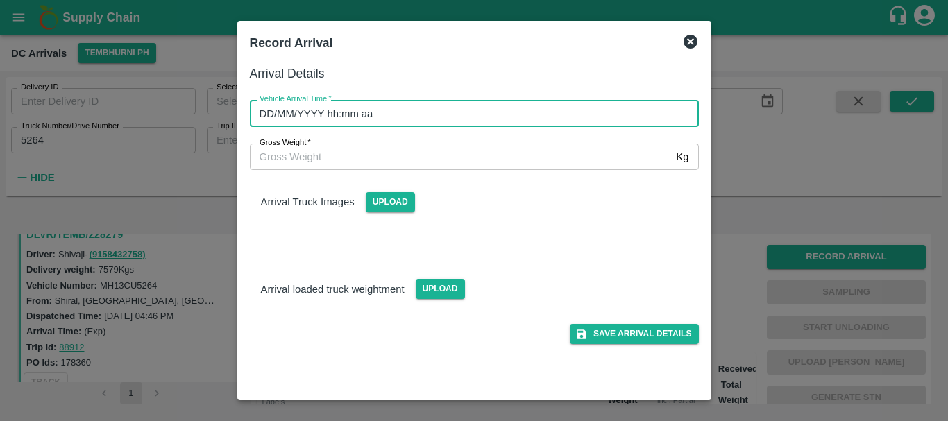
click at [523, 122] on input "DD/MM/YYYY hh:mm aa" at bounding box center [469, 113] width 439 height 26
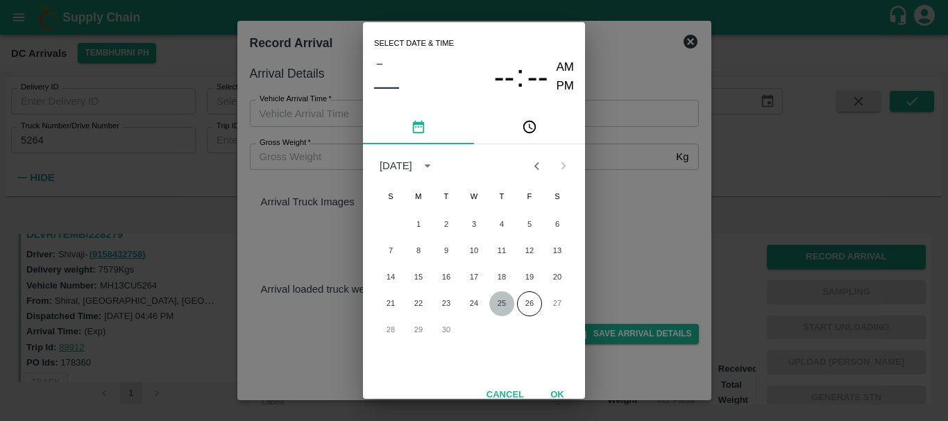
click at [491, 309] on button "25" at bounding box center [501, 303] width 25 height 25
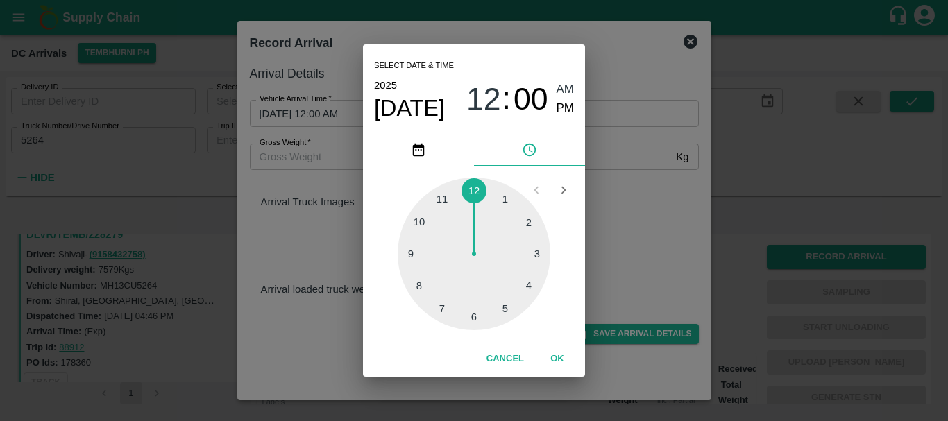
click at [508, 308] on div at bounding box center [474, 254] width 153 height 153
click at [429, 283] on div at bounding box center [474, 254] width 153 height 153
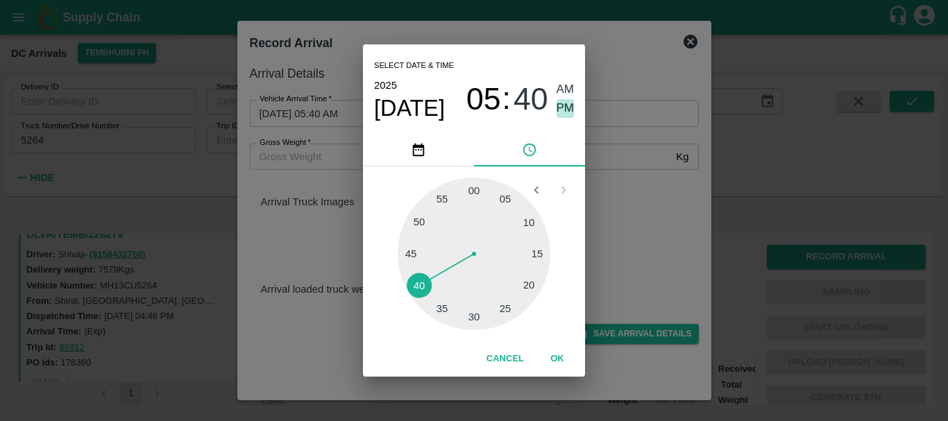
click at [559, 103] on span "PM" at bounding box center [566, 108] width 18 height 19
type input "[DATE] 05:40 PM"
click at [631, 199] on div "Select date & time [DATE] 05 : 40 AM PM 05 10 15 20 25 30 35 40 45 50 55 00 Can…" at bounding box center [474, 210] width 948 height 421
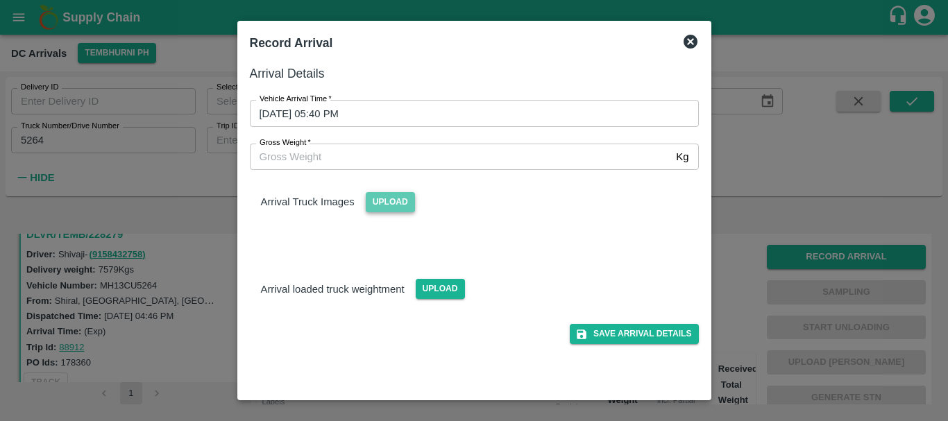
click at [402, 198] on span "Upload" at bounding box center [390, 202] width 49 height 20
click at [0, 0] on input "Upload" at bounding box center [0, 0] width 0 height 0
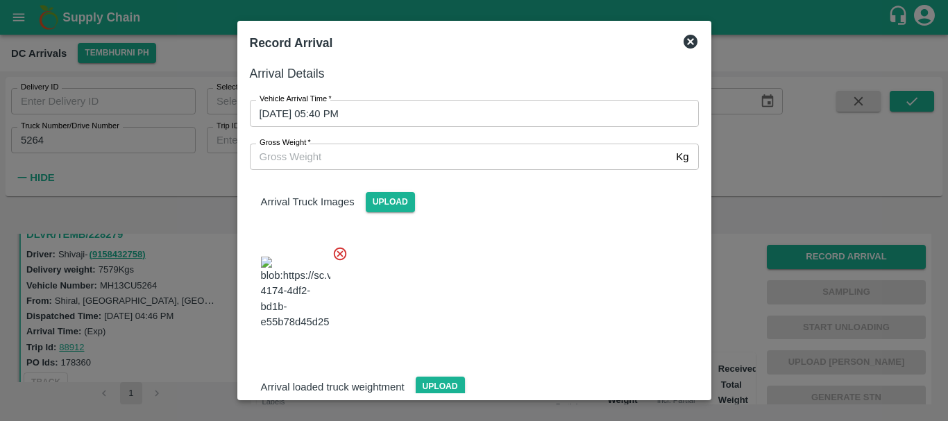
scroll to position [74, 0]
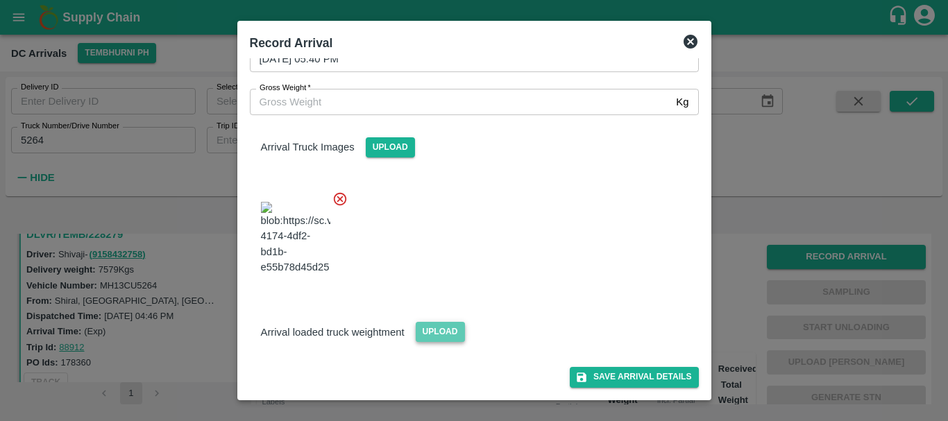
click at [448, 324] on span "Upload" at bounding box center [440, 332] width 49 height 20
click at [0, 0] on input "Upload" at bounding box center [0, 0] width 0 height 0
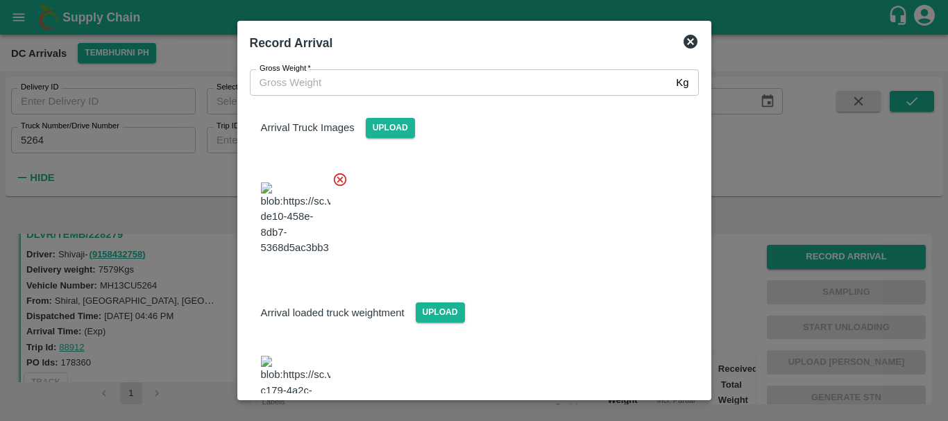
scroll to position [130, 0]
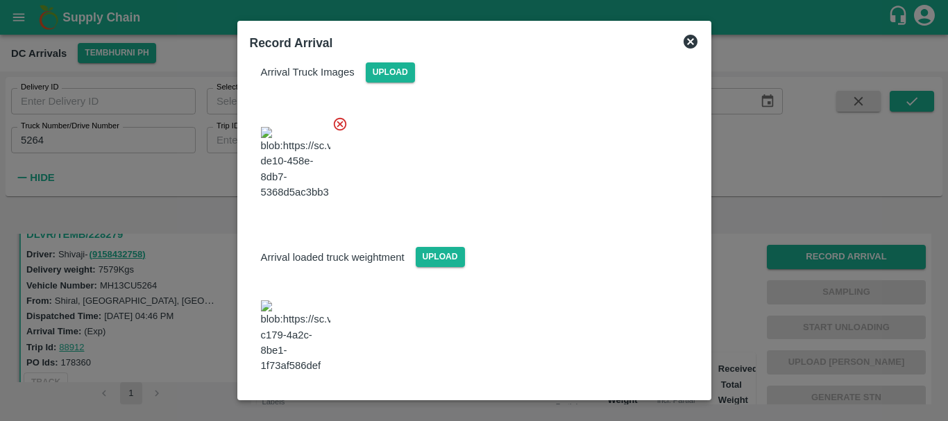
click at [294, 330] on img at bounding box center [295, 336] width 69 height 73
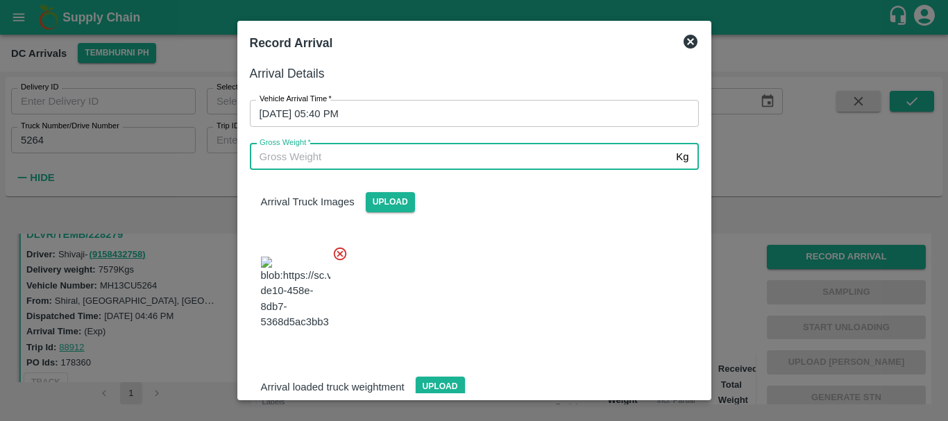
click at [328, 161] on input "Gross Weight   *" at bounding box center [460, 157] width 421 height 26
type input "13400"
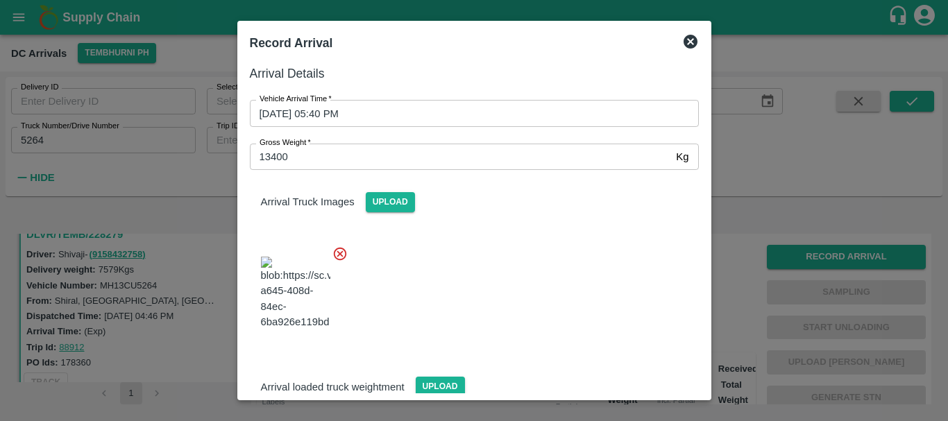
click at [534, 312] on div at bounding box center [469, 289] width 460 height 109
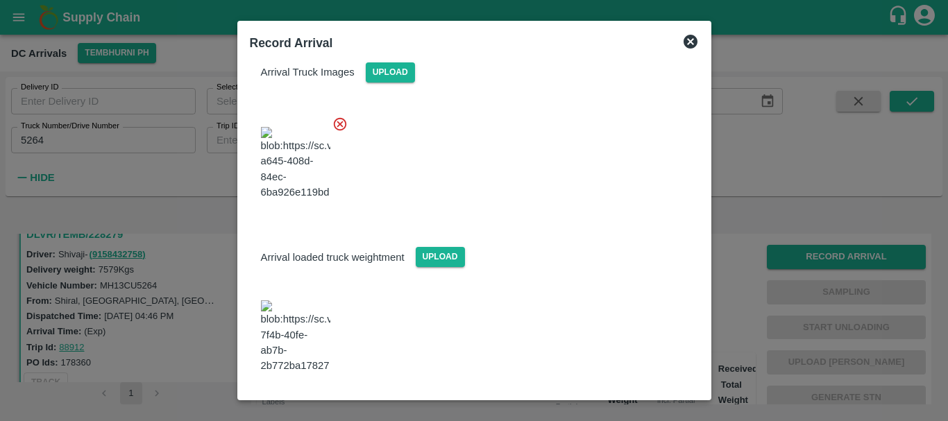
click at [609, 389] on div "Arrival Details Vehicle Arrival Time   * [DATE] 05:40 PM Vehicle Arrival Time G…" at bounding box center [474, 225] width 460 height 334
click at [602, 402] on button "Save Arrival Details" at bounding box center [634, 412] width 128 height 20
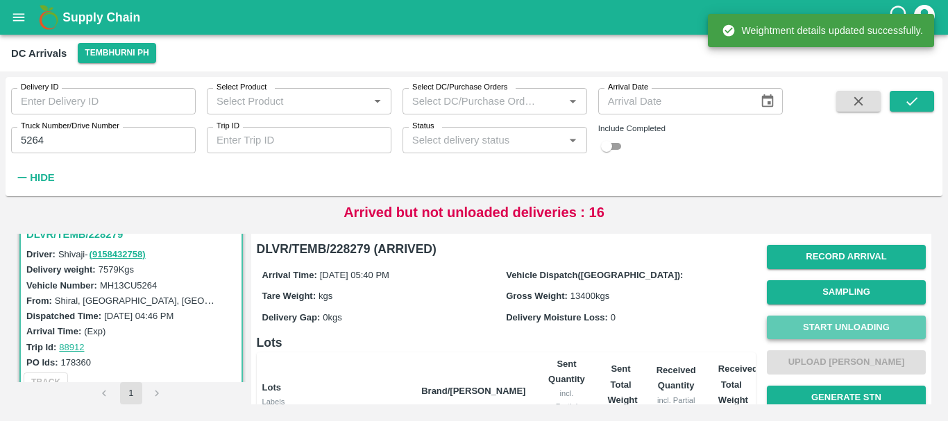
click at [790, 334] on button "Start Unloading" at bounding box center [846, 328] width 159 height 24
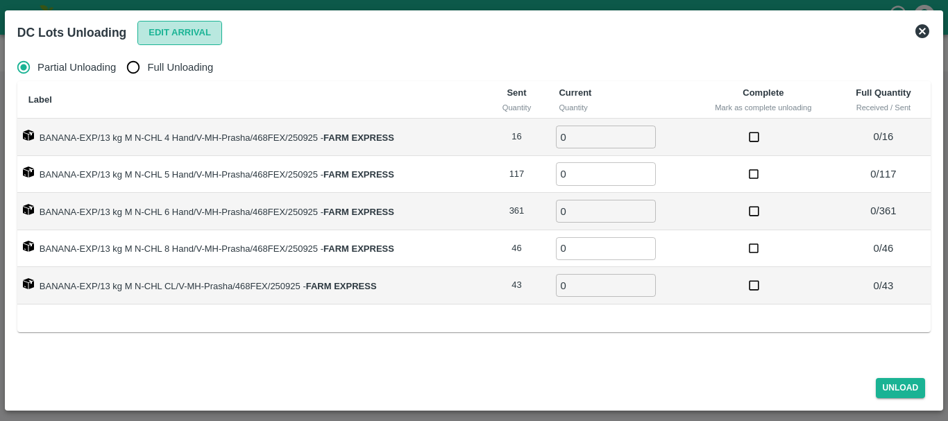
click at [196, 22] on button "Edit Arrival" at bounding box center [179, 33] width 85 height 24
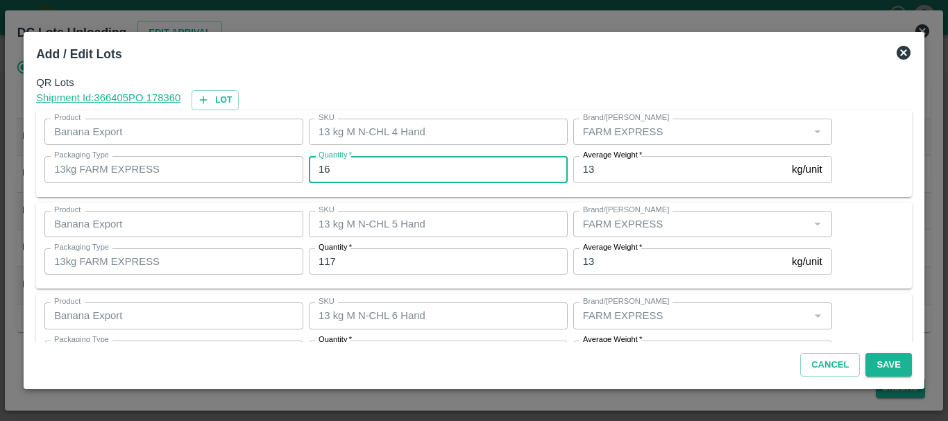
click at [348, 163] on input "16" at bounding box center [438, 169] width 259 height 26
type input "1"
type input "16"
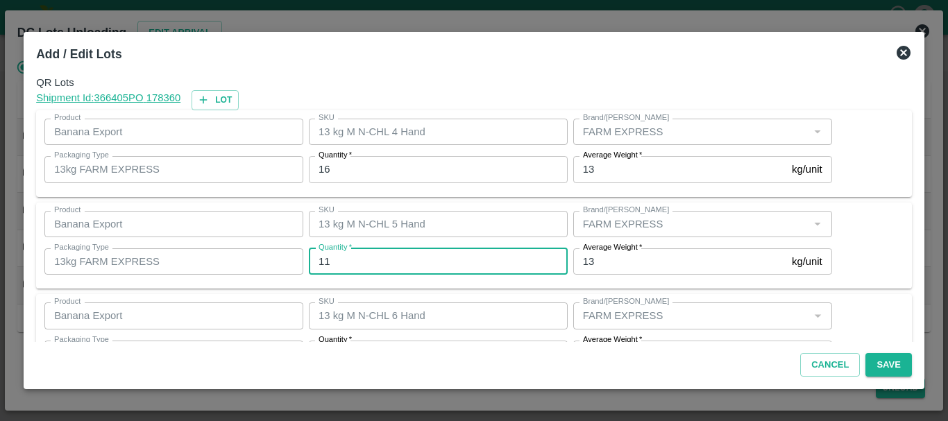
type input "117"
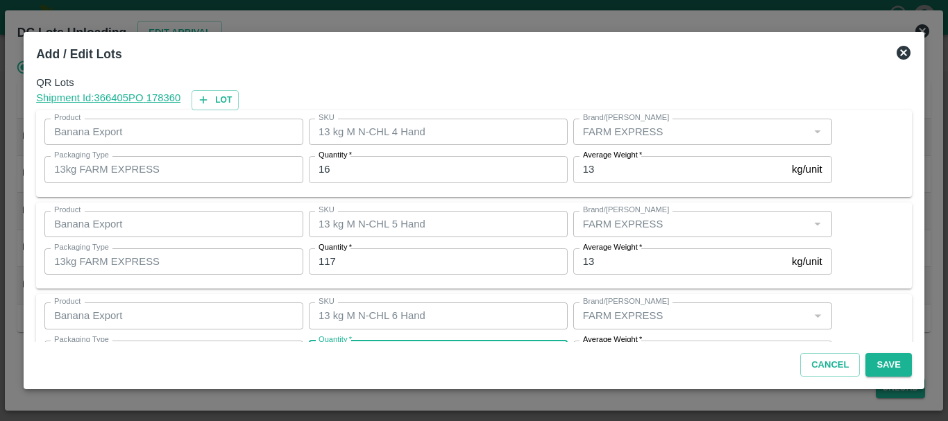
scroll to position [25, 0]
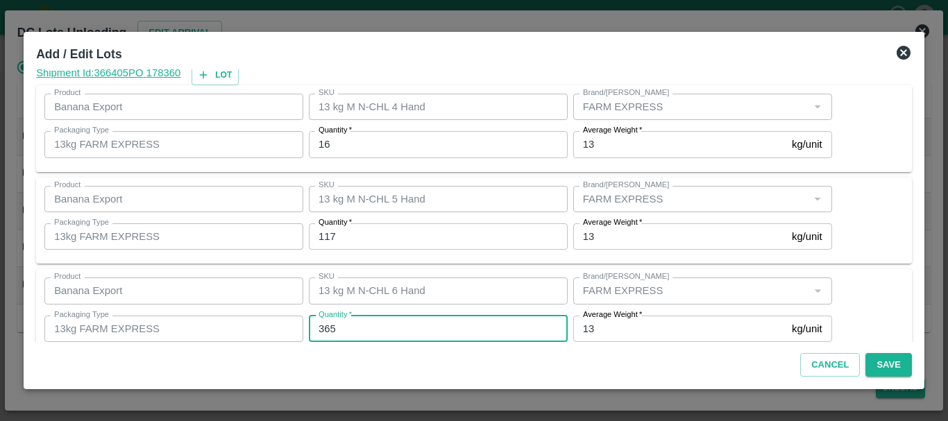
type input "365"
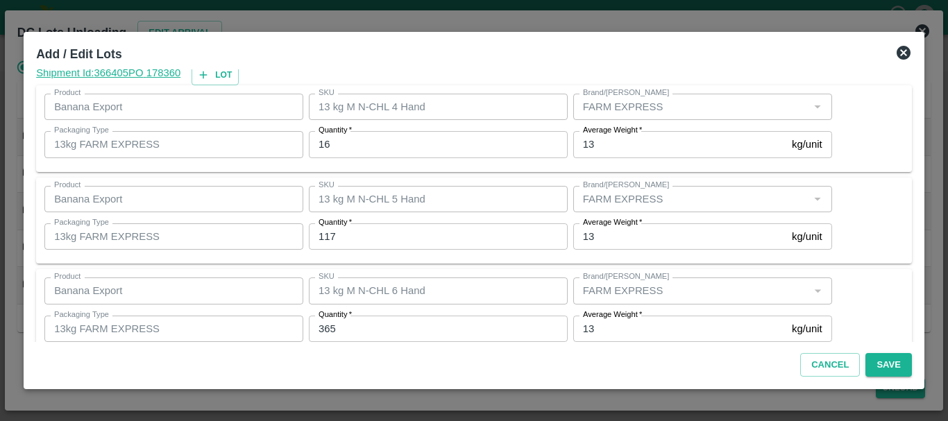
scroll to position [235, 0]
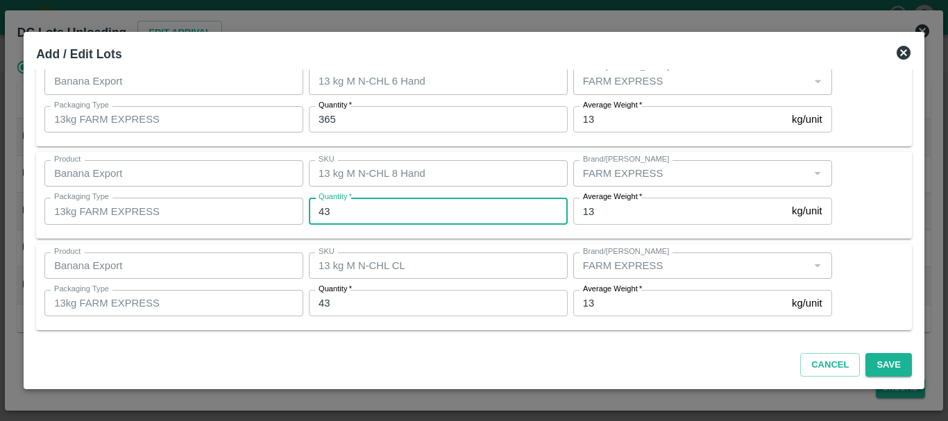
type input "43"
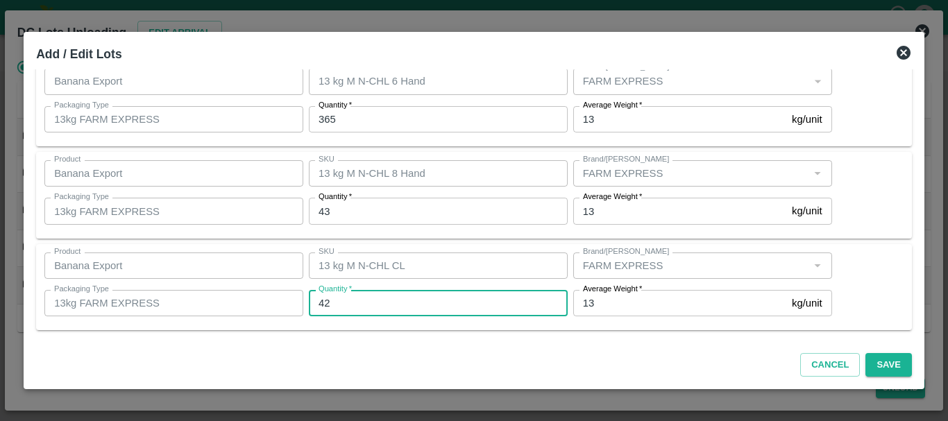
type input "42"
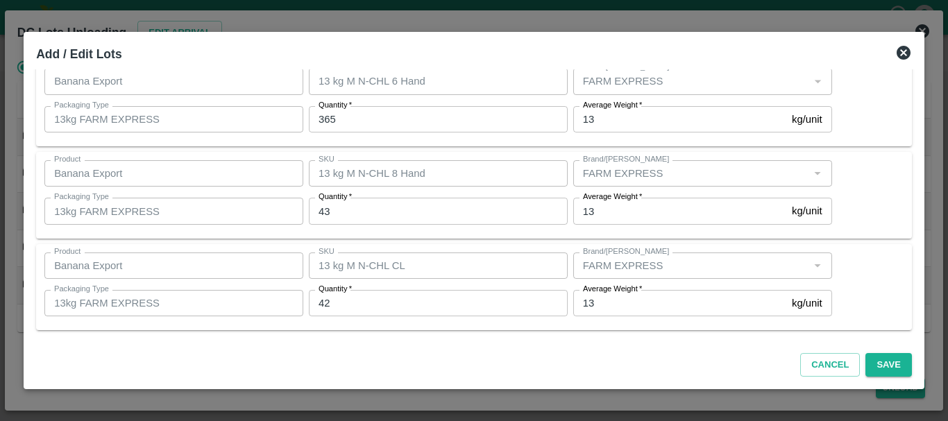
click at [625, 317] on div "Average Weight   * 13 kg/unit Average Weight" at bounding box center [700, 302] width 264 height 37
click at [880, 362] on button "Save" at bounding box center [888, 365] width 46 height 24
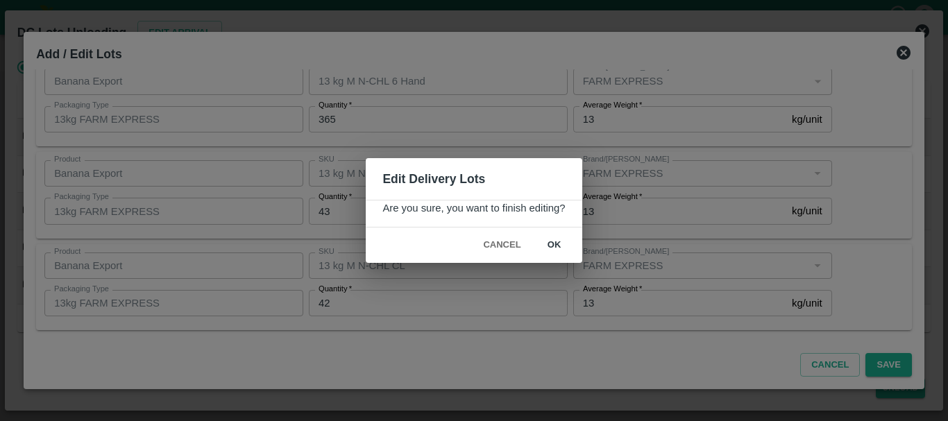
click at [555, 250] on button "ok" at bounding box center [554, 245] width 44 height 24
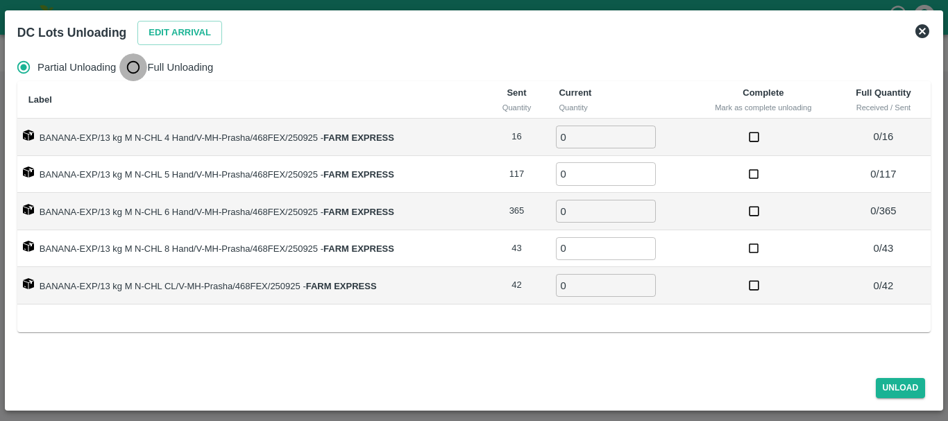
click at [144, 69] on input "Full Unloading" at bounding box center [133, 67] width 28 height 28
radio input "true"
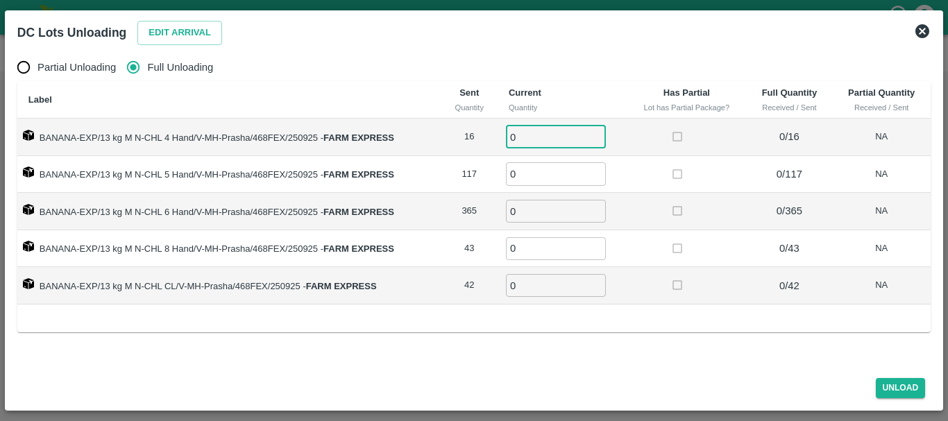
click at [529, 136] on input "0" at bounding box center [556, 137] width 100 height 23
type input "016"
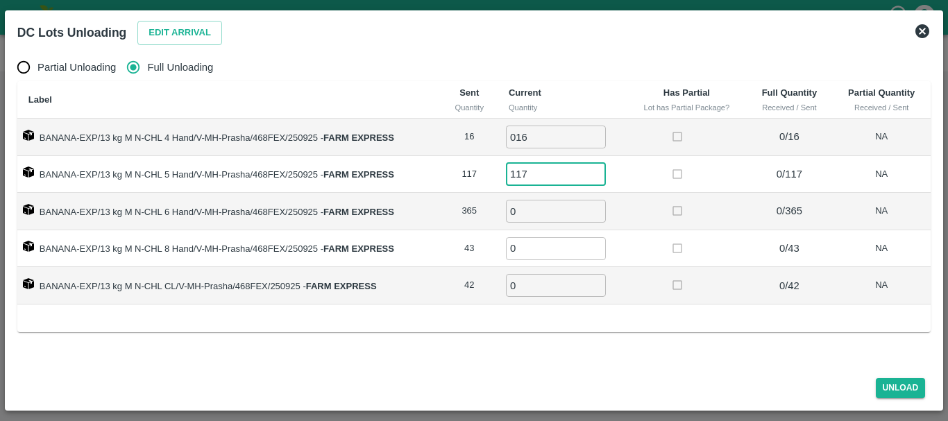
type input "117"
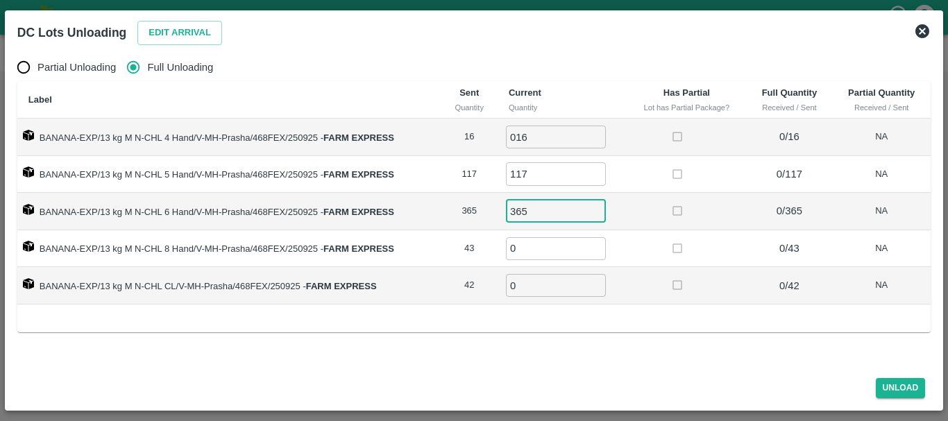
type input "365"
type input "43"
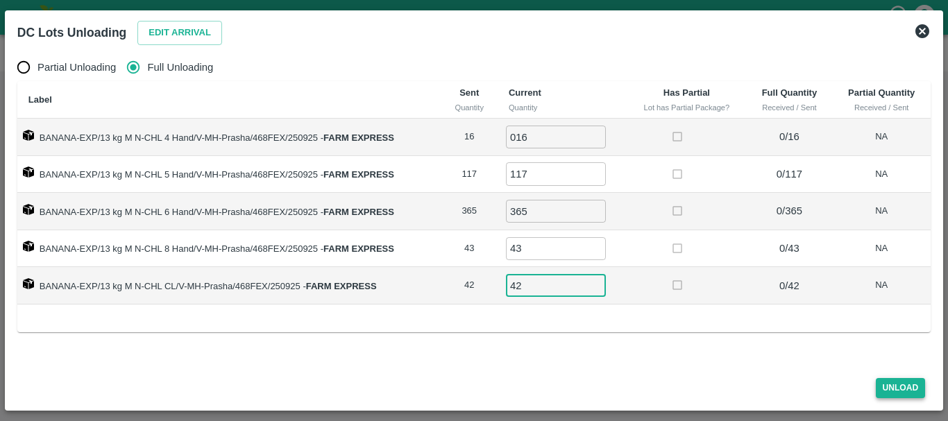
type input "42"
click at [894, 378] on button "Unload" at bounding box center [901, 388] width 50 height 20
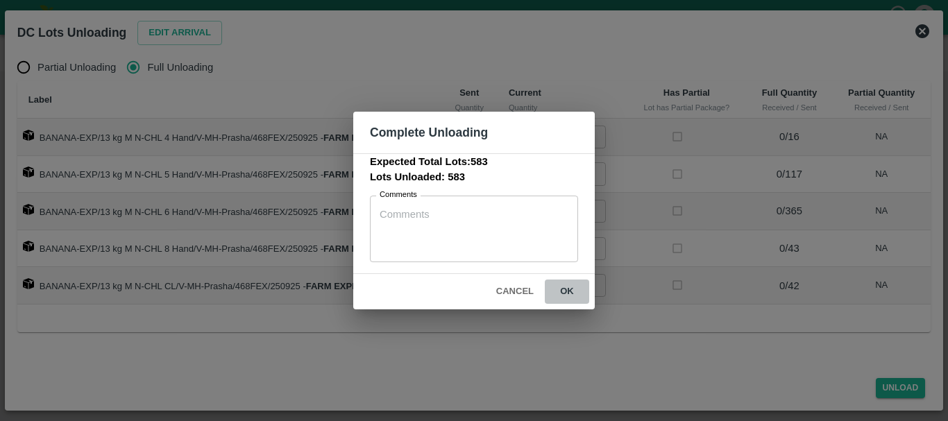
click at [566, 289] on button "ok" at bounding box center [567, 292] width 44 height 24
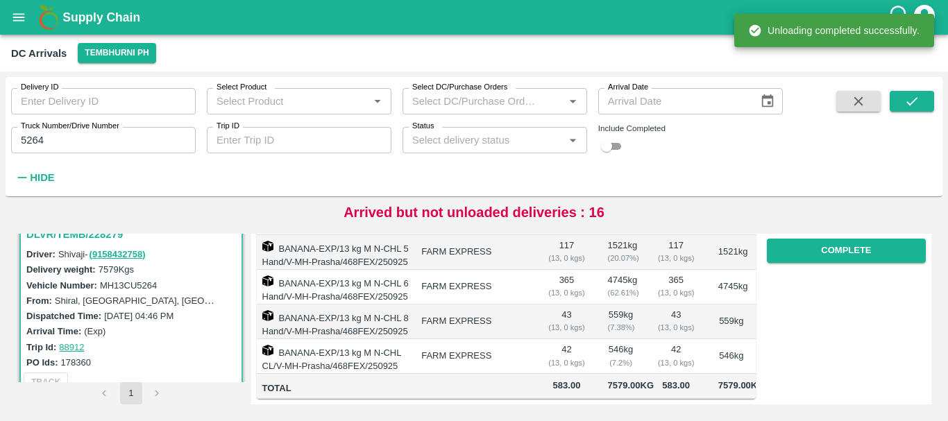
scroll to position [0, 0]
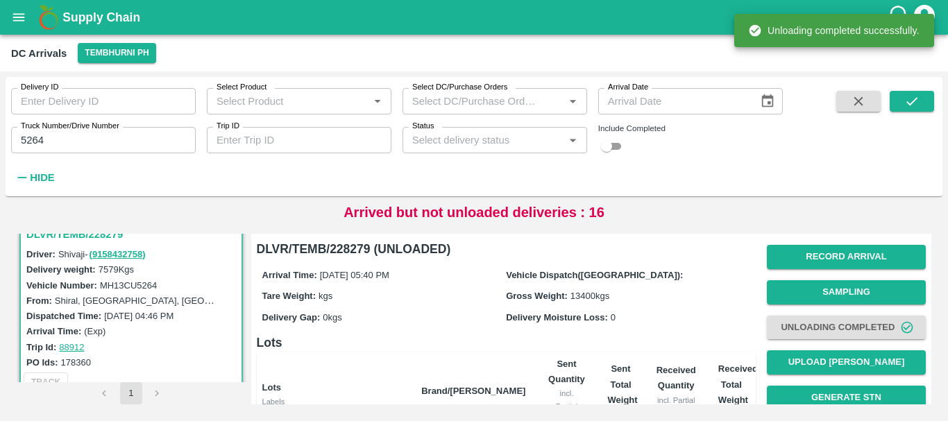
click at [669, 299] on div "Gross Weight: 13400 kgs" at bounding box center [628, 295] width 244 height 15
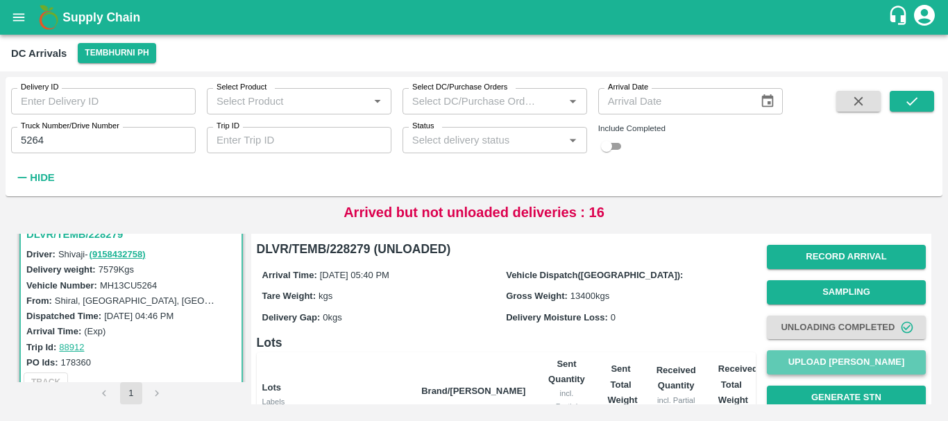
click at [806, 359] on button "Upload [PERSON_NAME]" at bounding box center [846, 362] width 159 height 24
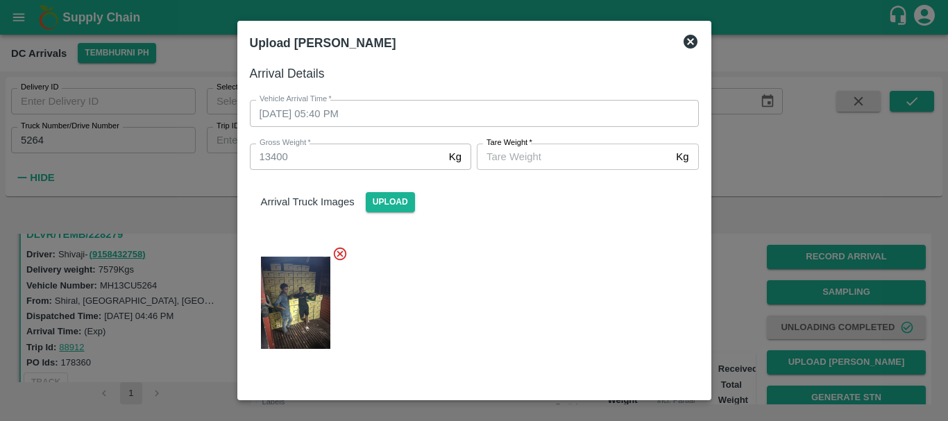
click at [508, 173] on div "Arrival Truck Images Upload" at bounding box center [474, 191] width 471 height 42
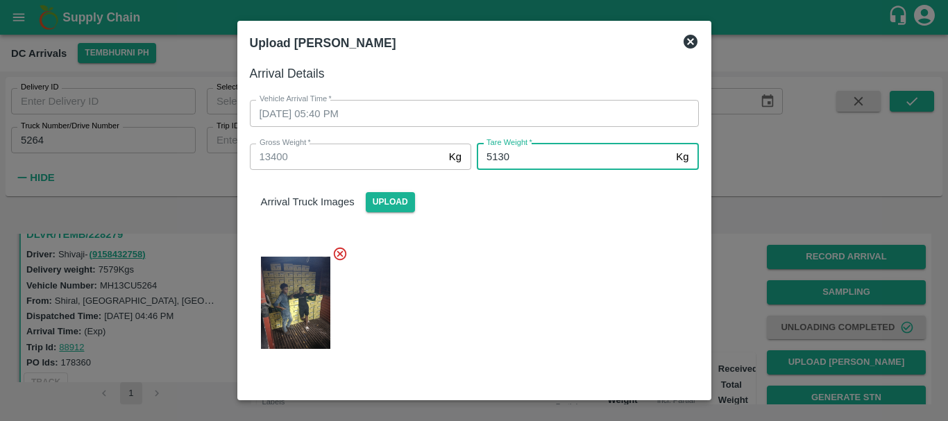
type input "5130"
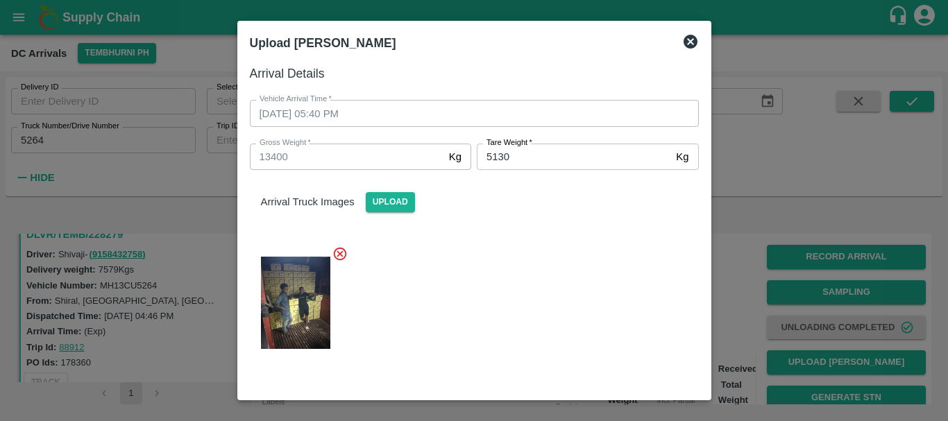
click at [522, 257] on div at bounding box center [469, 299] width 460 height 128
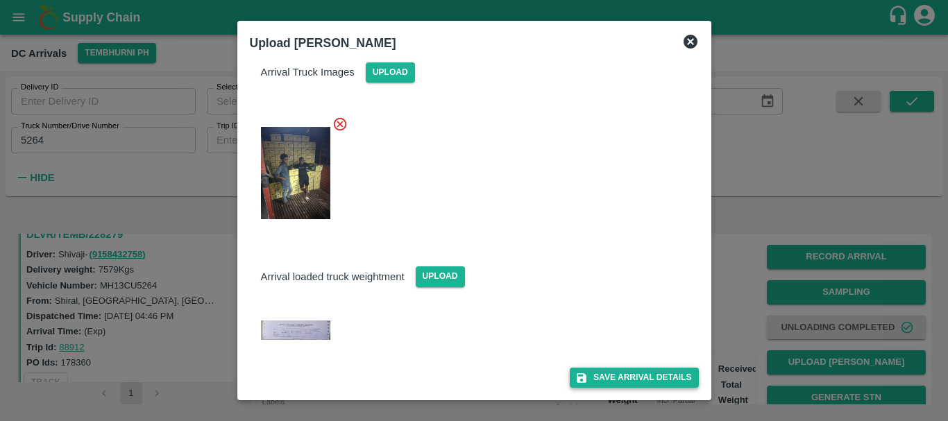
click at [638, 380] on button "Save Arrival Details" at bounding box center [634, 378] width 128 height 20
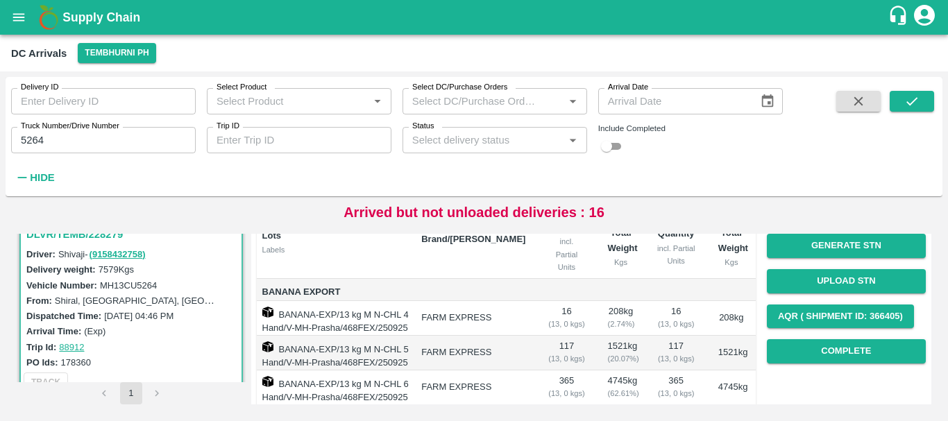
scroll to position [148, 0]
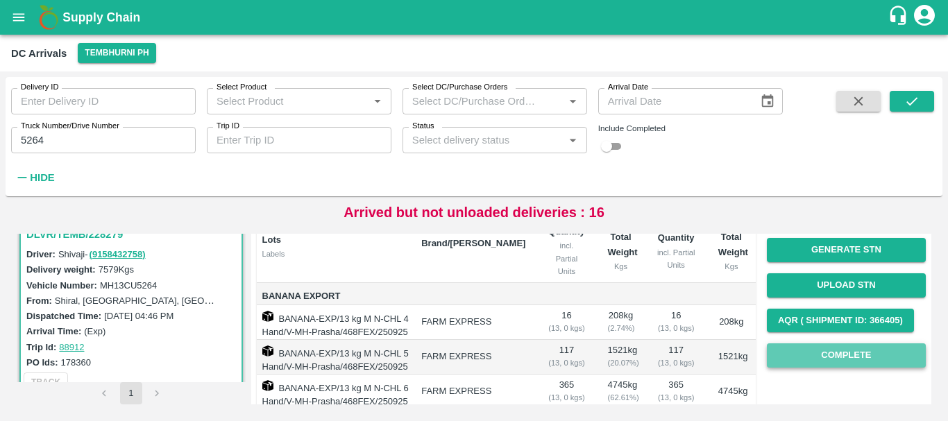
click at [815, 350] on button "Complete" at bounding box center [846, 355] width 159 height 24
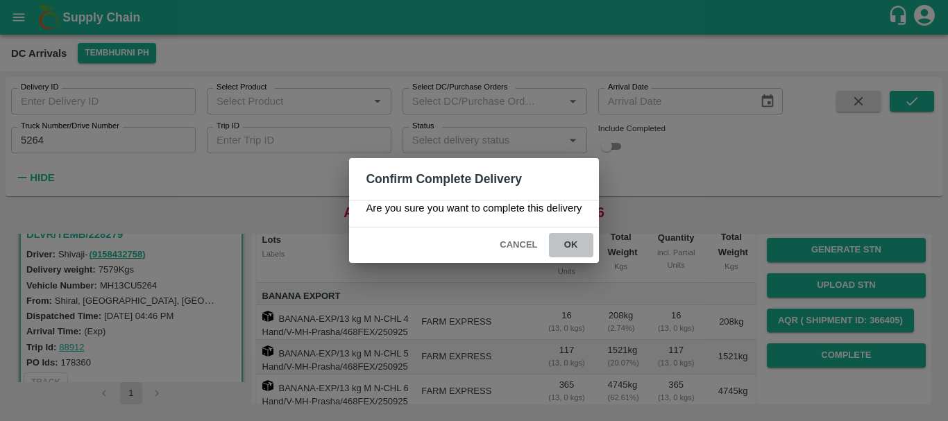
click at [572, 239] on button "ok" at bounding box center [571, 245] width 44 height 24
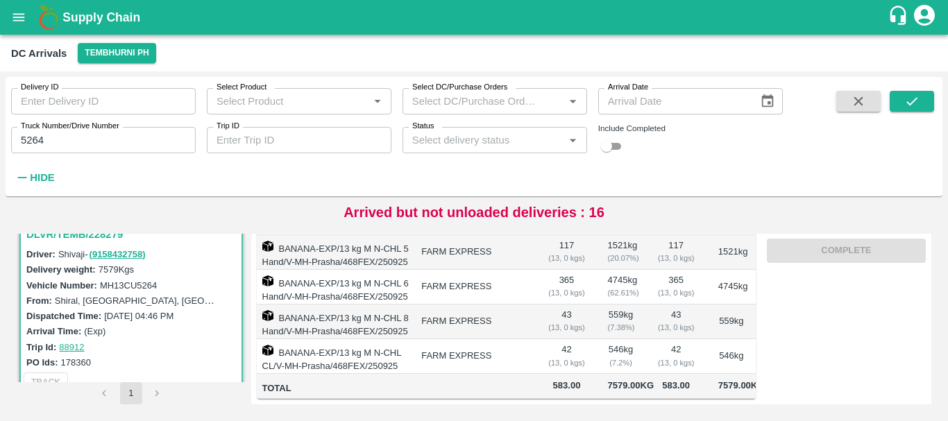
scroll to position [0, 0]
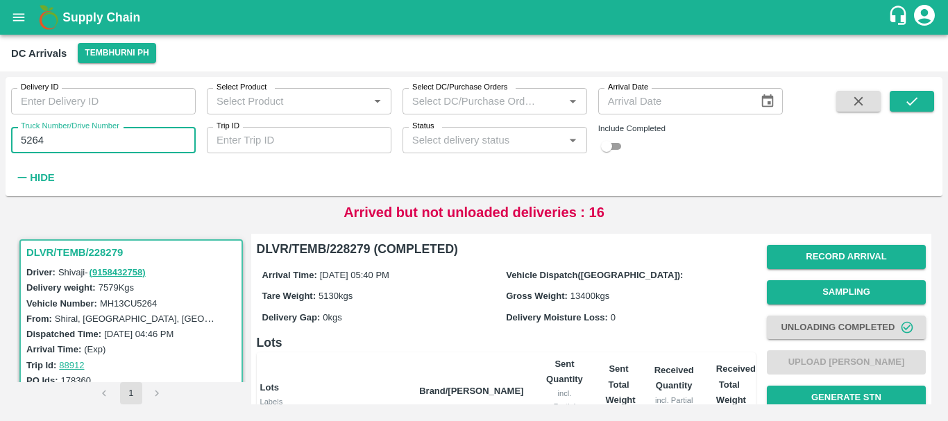
click at [57, 137] on input "5264" at bounding box center [103, 140] width 185 height 26
type input "5"
type input "1104"
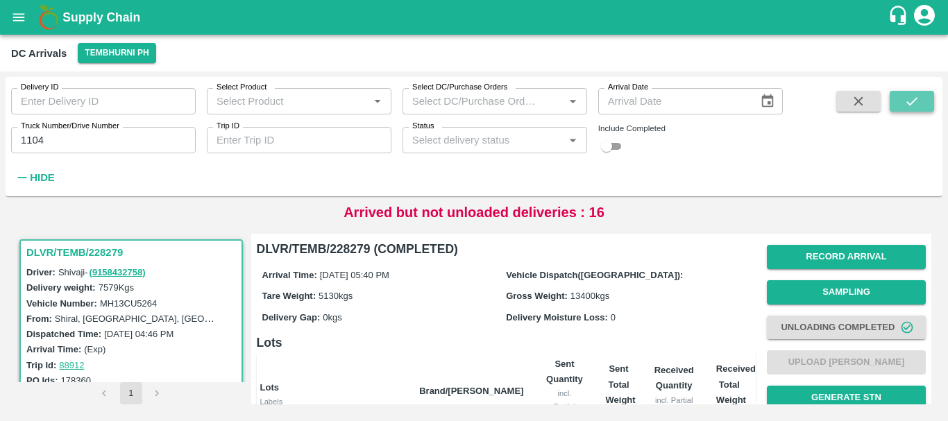
click at [916, 98] on icon "submit" at bounding box center [911, 101] width 15 height 15
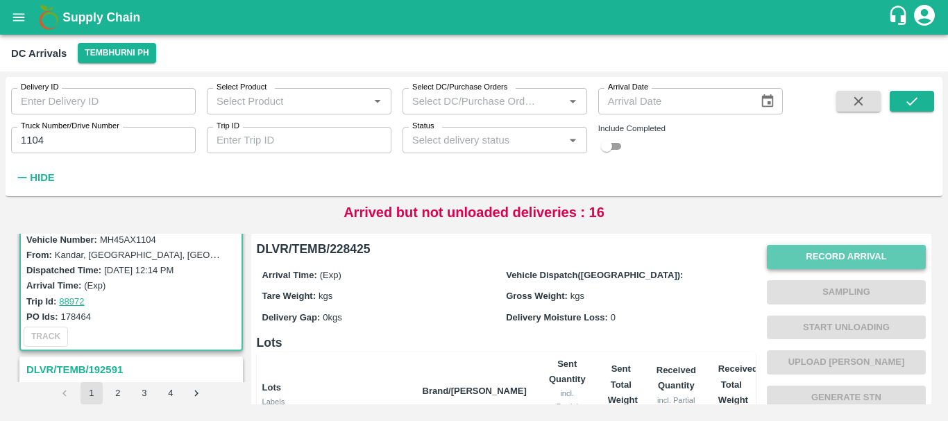
click at [817, 249] on button "Record Arrival" at bounding box center [846, 257] width 159 height 24
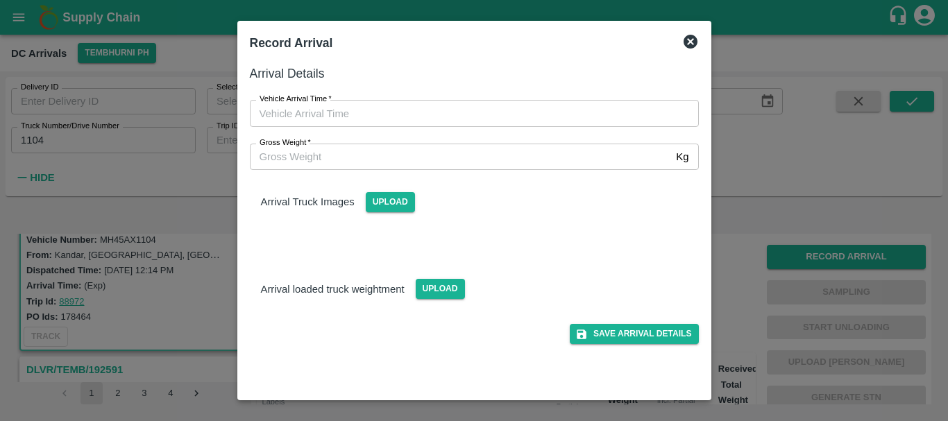
type input "DD/MM/YYYY hh:mm aa"
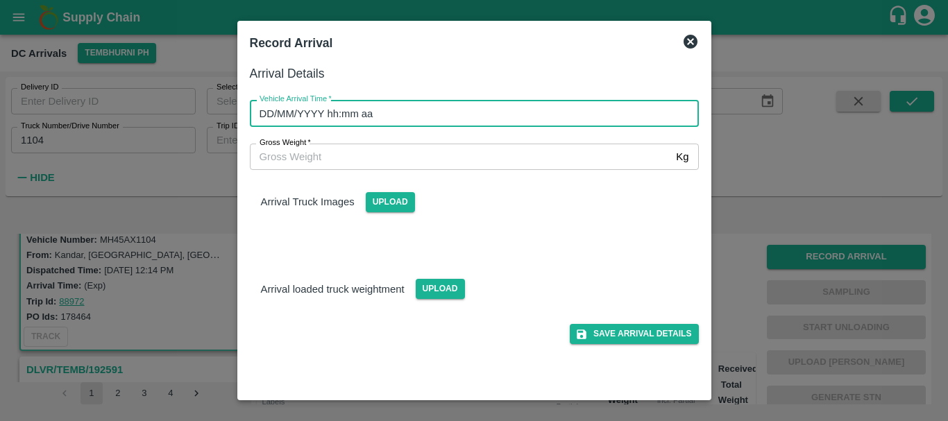
click at [542, 115] on input "DD/MM/YYYY hh:mm aa" at bounding box center [469, 113] width 439 height 26
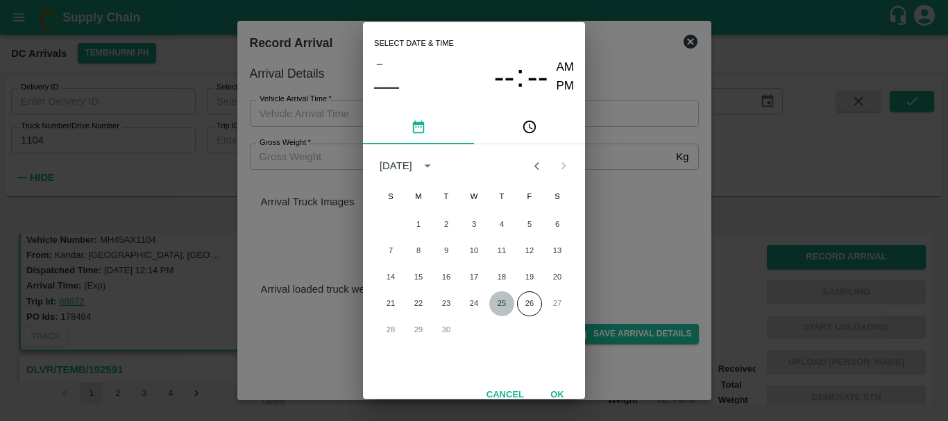
click at [500, 307] on button "25" at bounding box center [501, 303] width 25 height 25
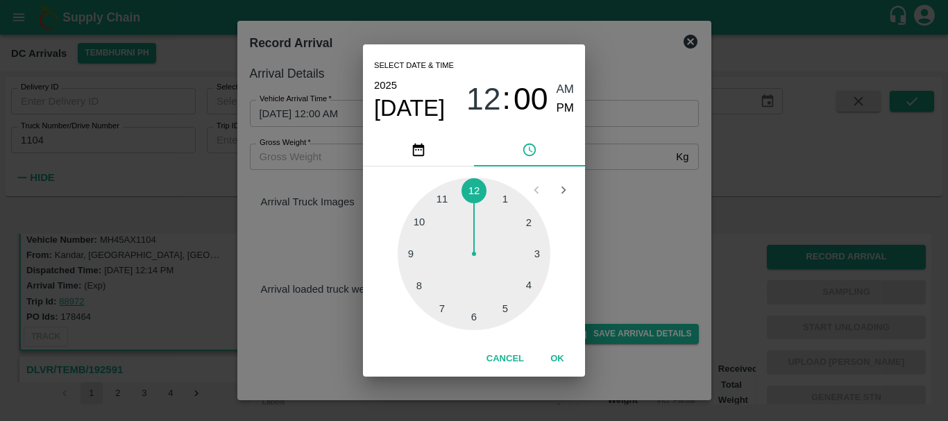
click at [509, 307] on div at bounding box center [474, 254] width 153 height 153
click at [423, 284] on div at bounding box center [474, 254] width 153 height 153
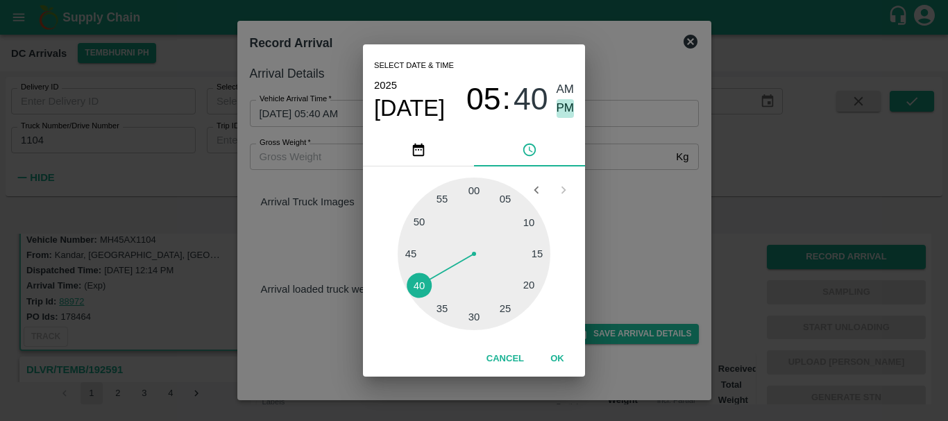
click at [562, 111] on span "PM" at bounding box center [566, 108] width 18 height 19
type input "[DATE] 05:40 PM"
click at [646, 232] on div "Select date & time [DATE] 05 : 40 AM PM 05 10 15 20 25 30 35 40 45 50 55 00 Can…" at bounding box center [474, 210] width 948 height 421
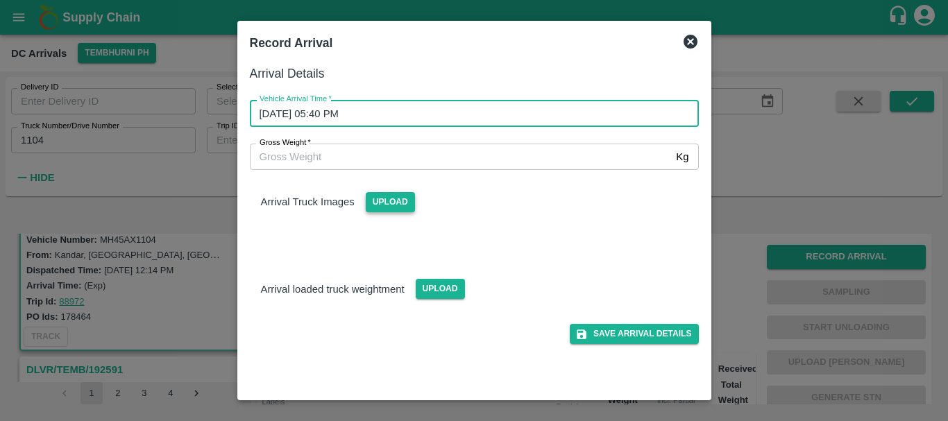
click at [375, 204] on span "Upload" at bounding box center [390, 202] width 49 height 20
click at [0, 0] on input "Upload" at bounding box center [0, 0] width 0 height 0
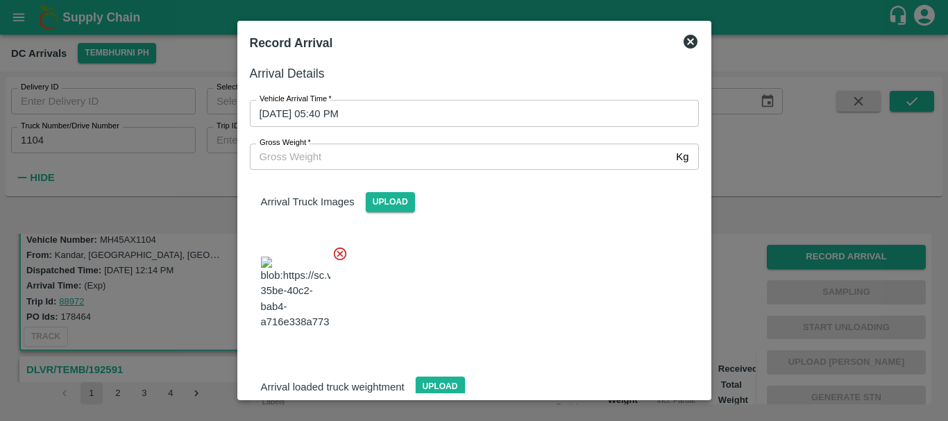
scroll to position [33, 0]
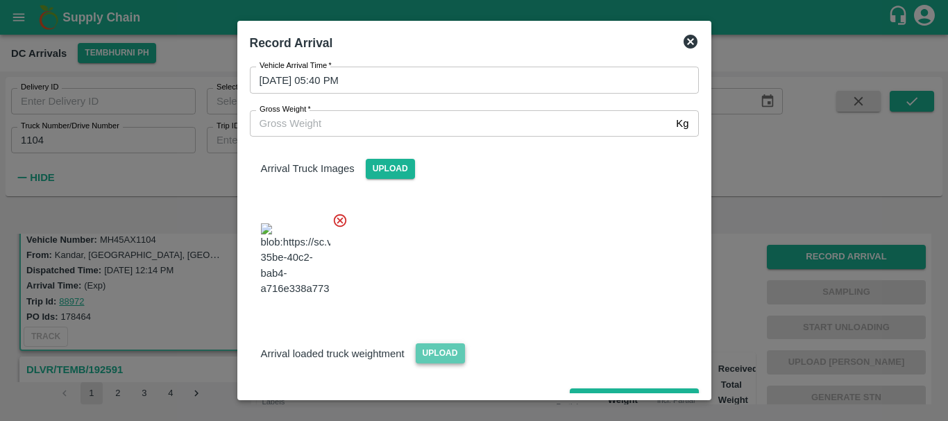
click at [453, 343] on span "Upload" at bounding box center [440, 353] width 49 height 20
click at [0, 0] on input "Upload" at bounding box center [0, 0] width 0 height 0
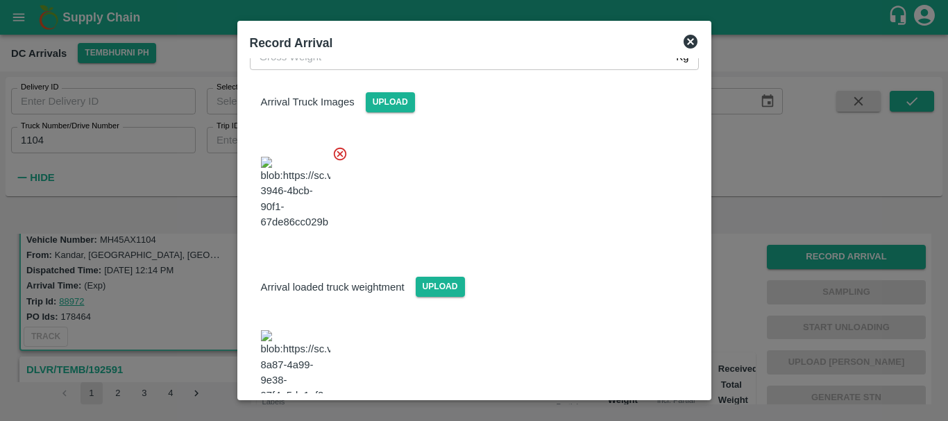
click at [312, 330] on img at bounding box center [295, 366] width 69 height 73
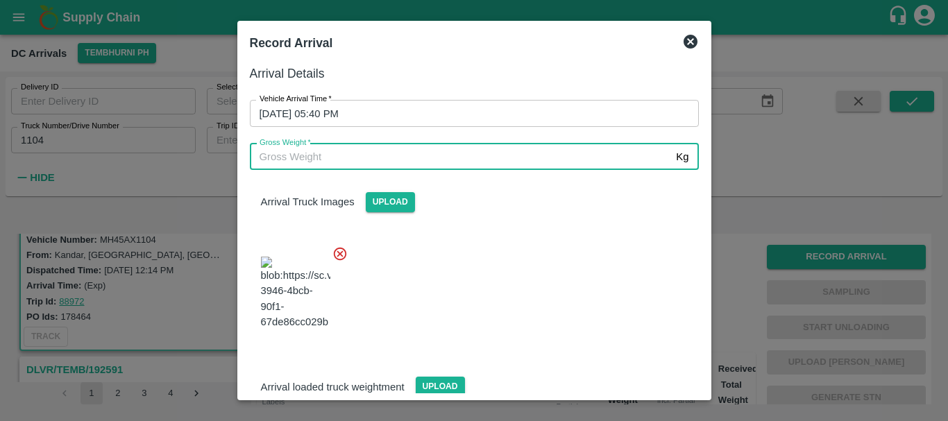
click at [337, 162] on input "Gross Weight   *" at bounding box center [460, 157] width 421 height 26
type input "16480"
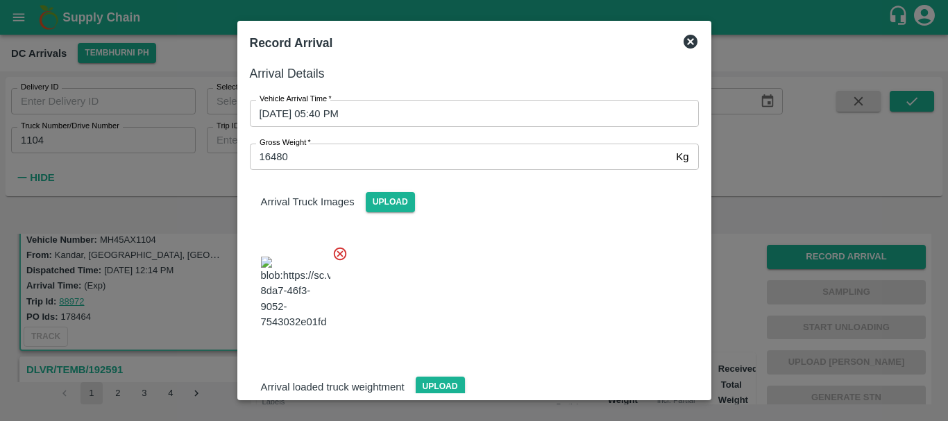
click at [538, 295] on div at bounding box center [469, 289] width 460 height 109
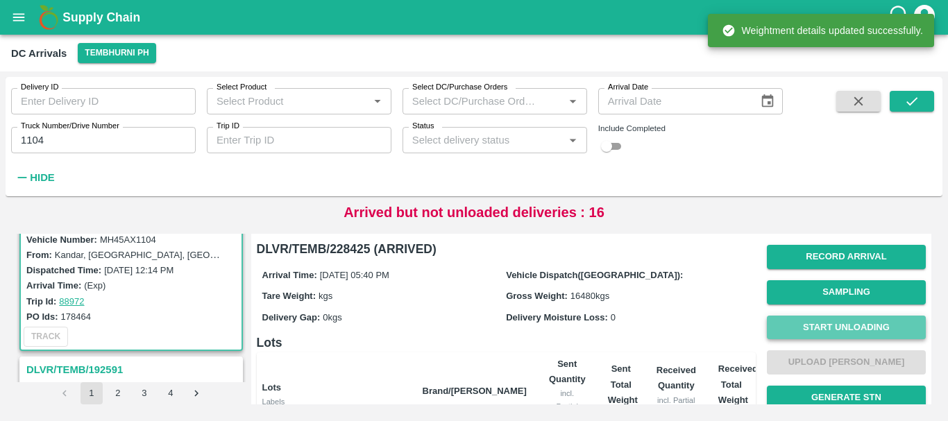
click at [802, 330] on button "Start Unloading" at bounding box center [846, 328] width 159 height 24
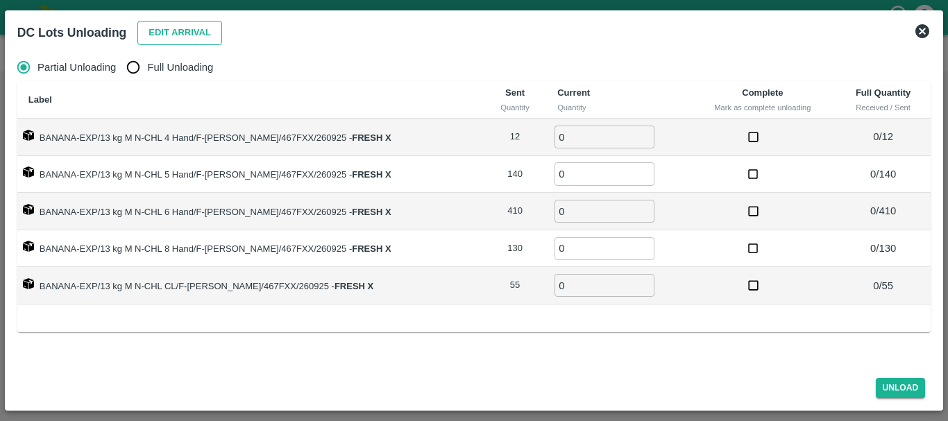
click at [155, 21] on button "Edit Arrival" at bounding box center [179, 33] width 85 height 24
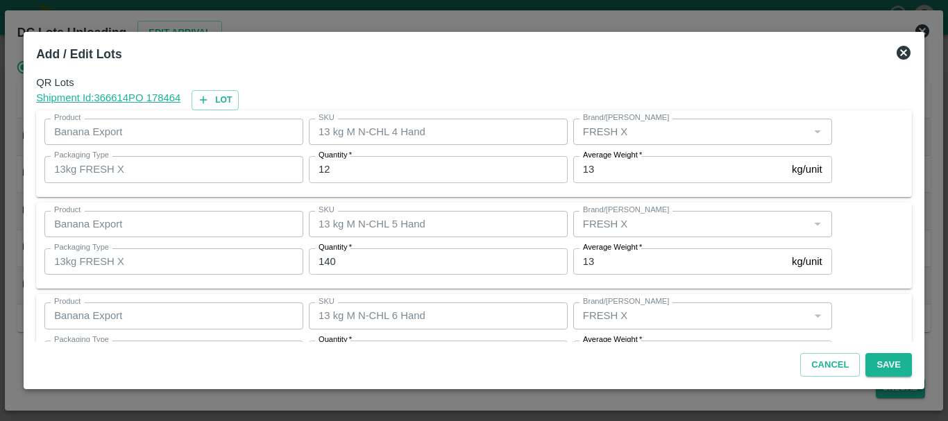
click at [412, 165] on input "12" at bounding box center [438, 169] width 259 height 26
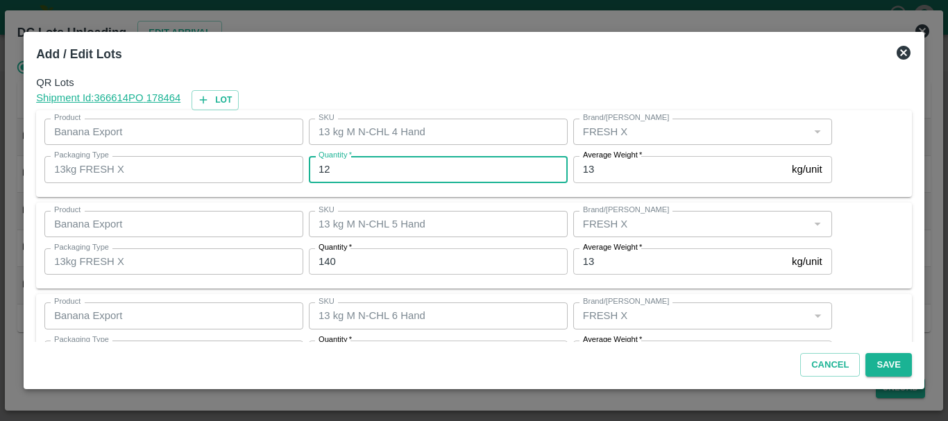
type input "1"
type input "10"
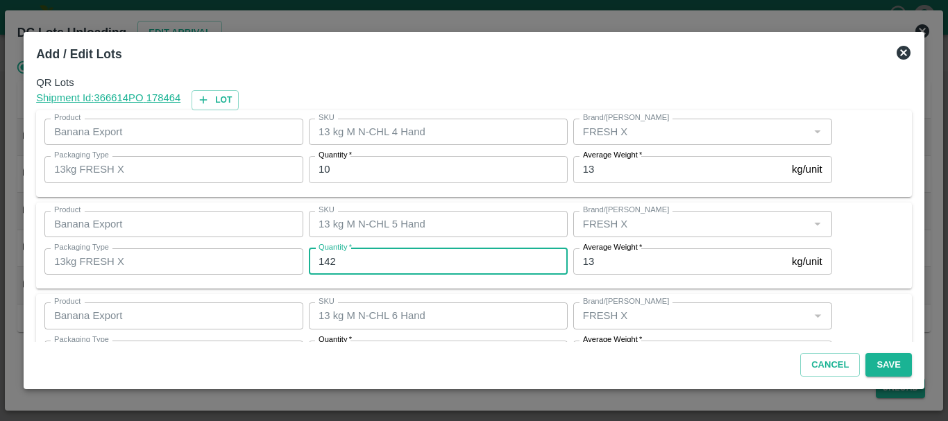
type input "142"
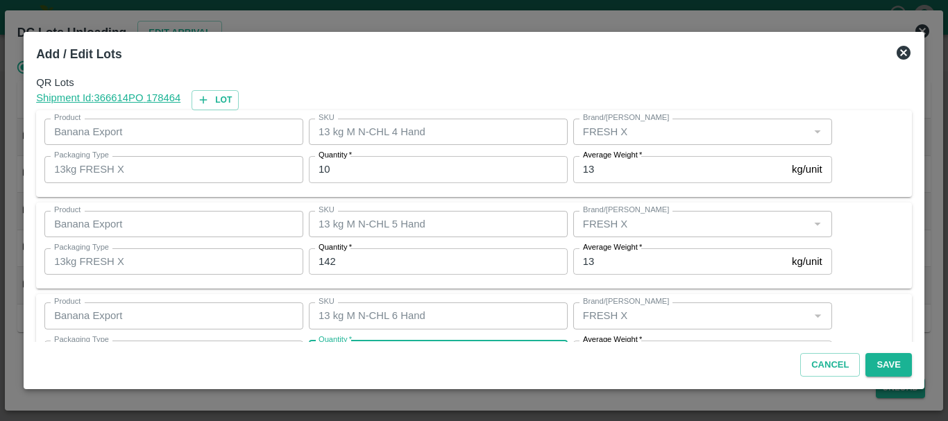
scroll to position [25, 0]
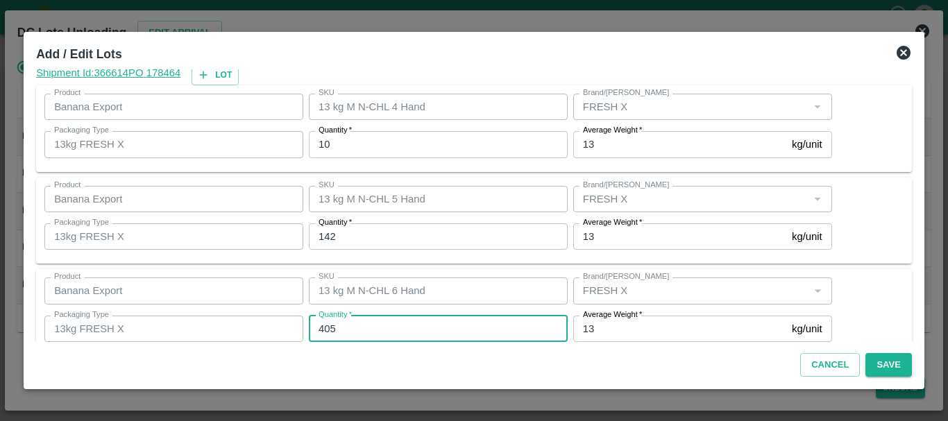
type input "405"
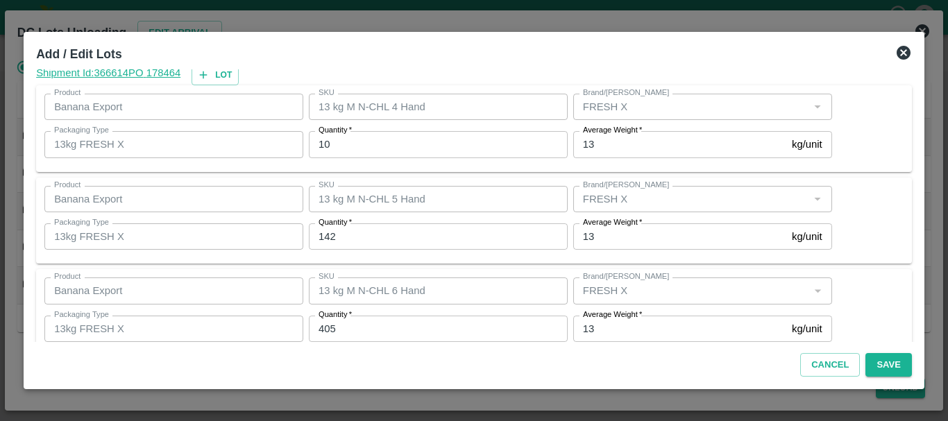
scroll to position [235, 0]
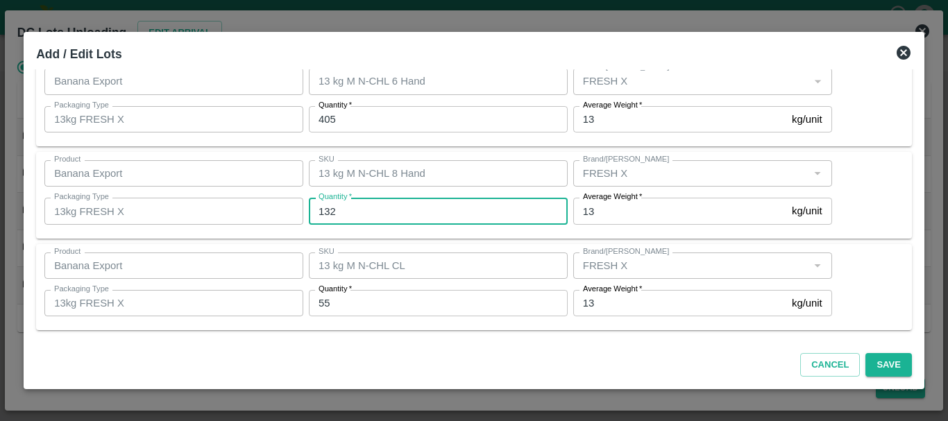
type input "132"
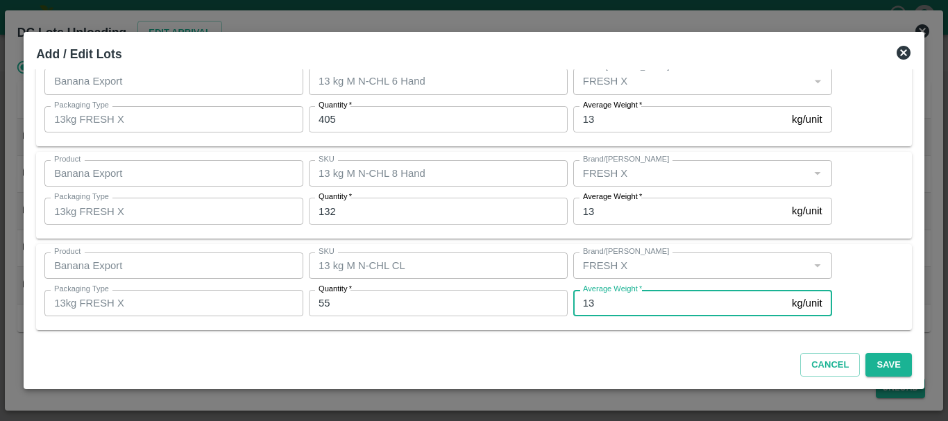
click at [355, 308] on input "55" at bounding box center [438, 303] width 259 height 26
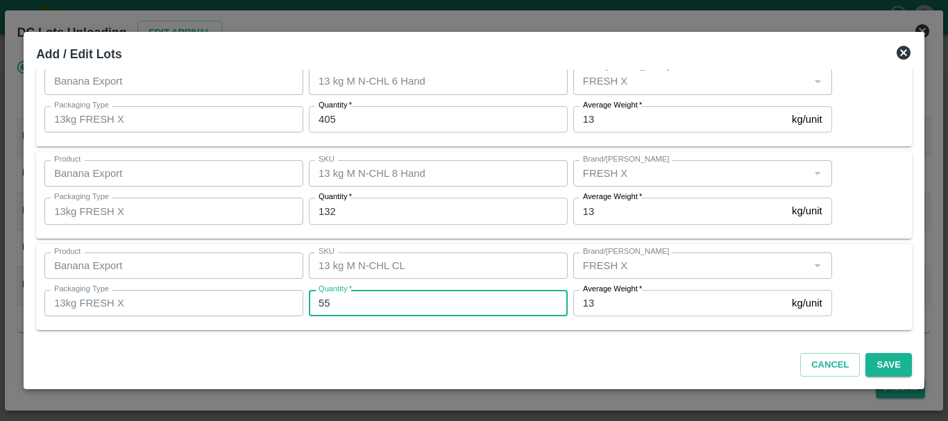
type input "5"
type input "58"
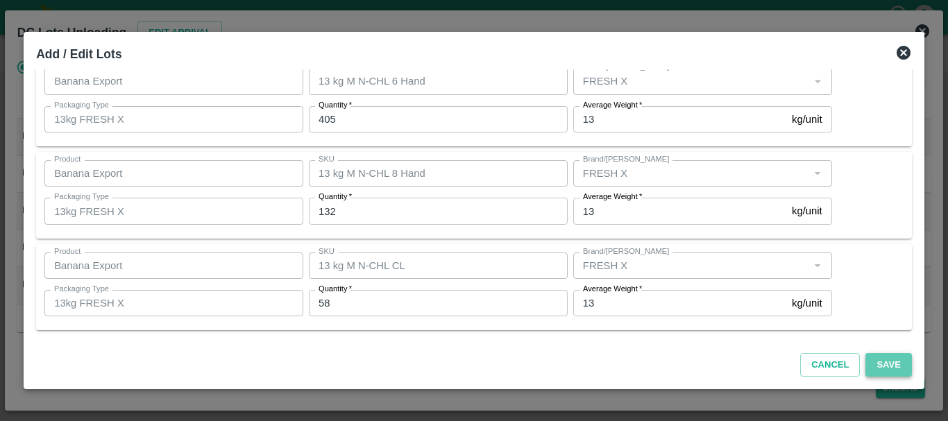
click at [899, 368] on button "Save" at bounding box center [888, 365] width 46 height 24
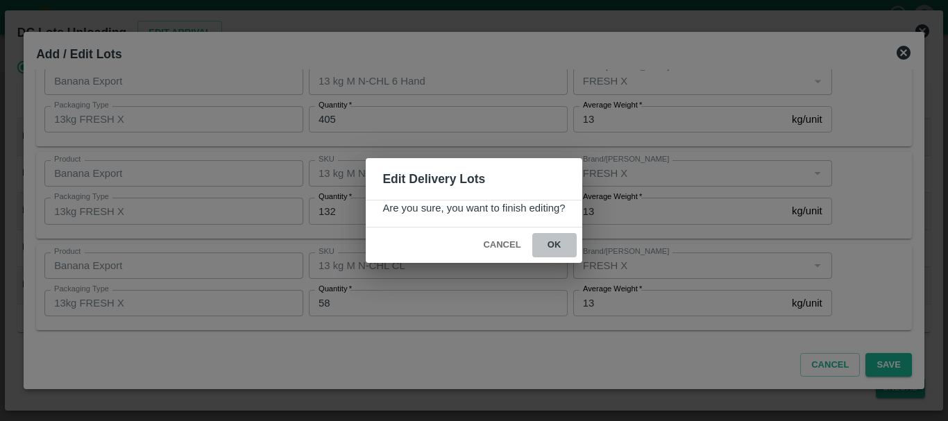
click at [561, 248] on button "ok" at bounding box center [554, 245] width 44 height 24
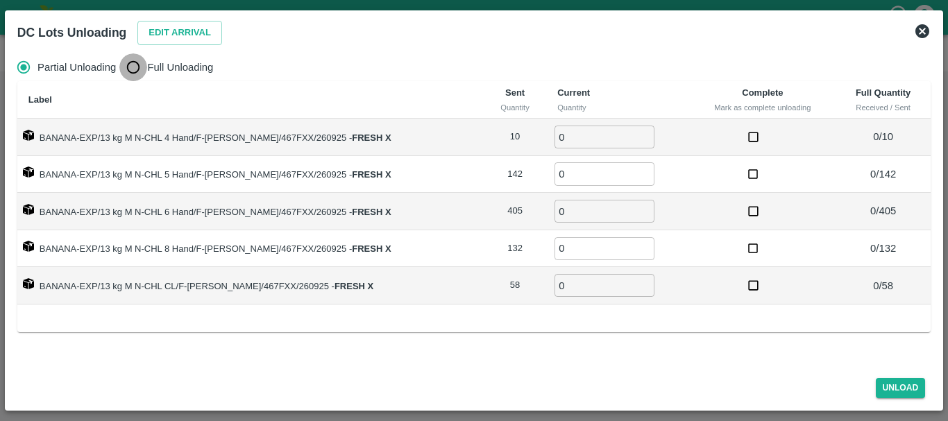
click at [136, 61] on input "Full Unloading" at bounding box center [133, 67] width 28 height 28
radio input "true"
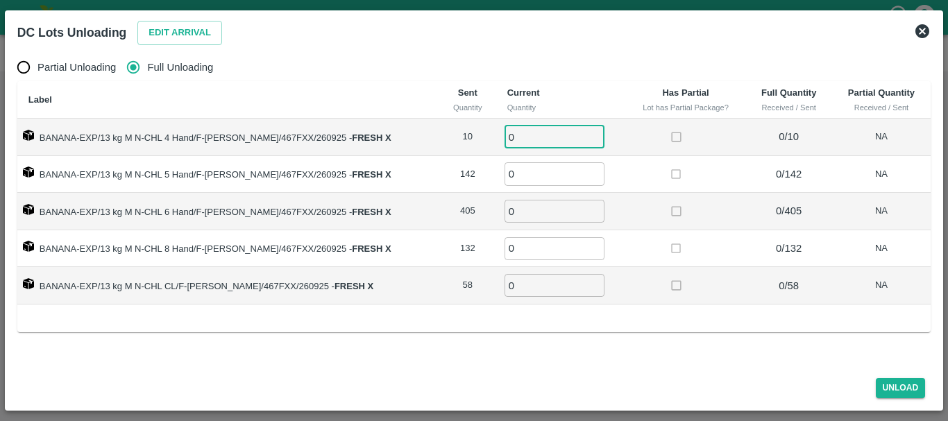
click at [534, 142] on input "0" at bounding box center [554, 137] width 100 height 23
type input "010"
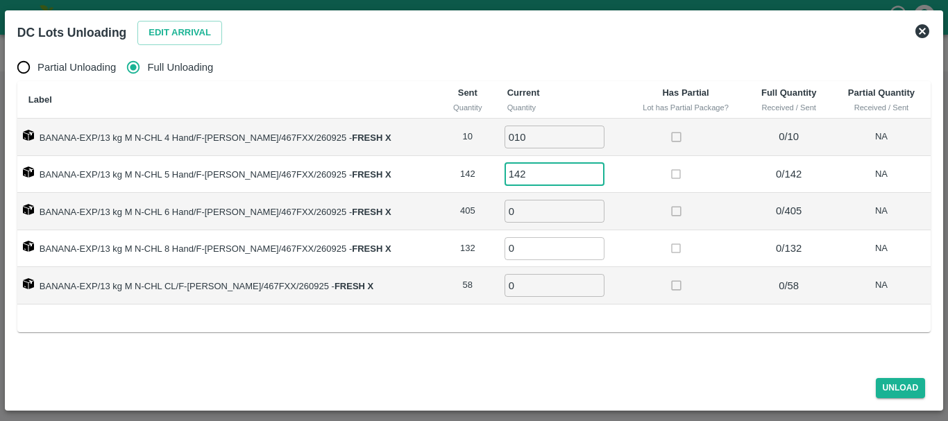
type input "142"
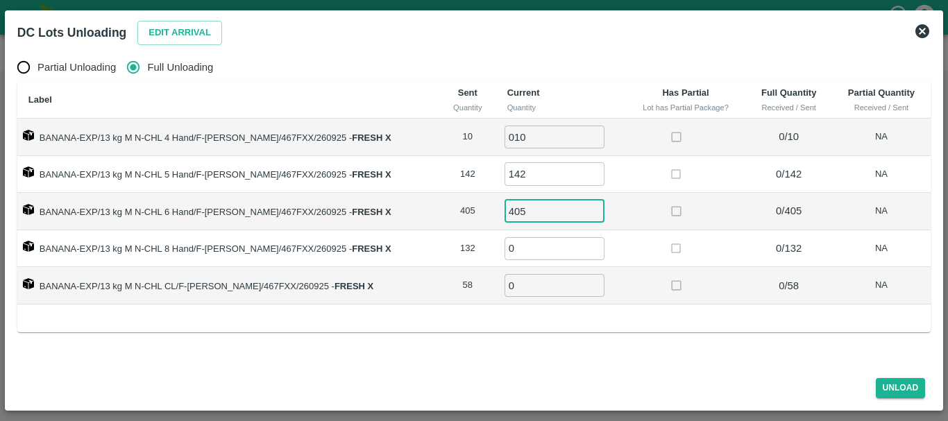
type input "405"
type input "132"
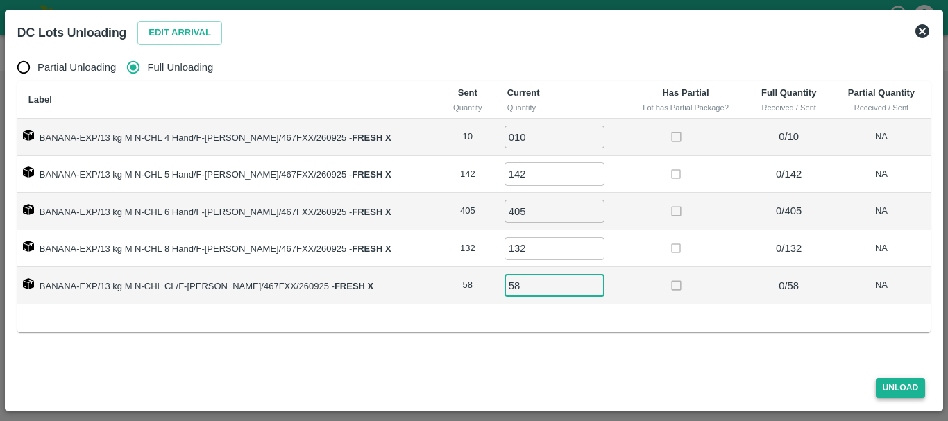
type input "58"
click at [897, 386] on button "Unload" at bounding box center [901, 388] width 50 height 20
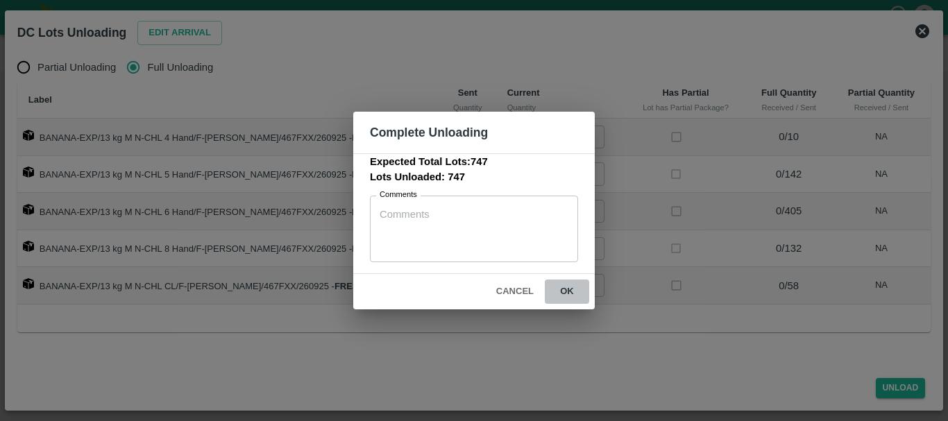
click at [571, 294] on button "ok" at bounding box center [567, 292] width 44 height 24
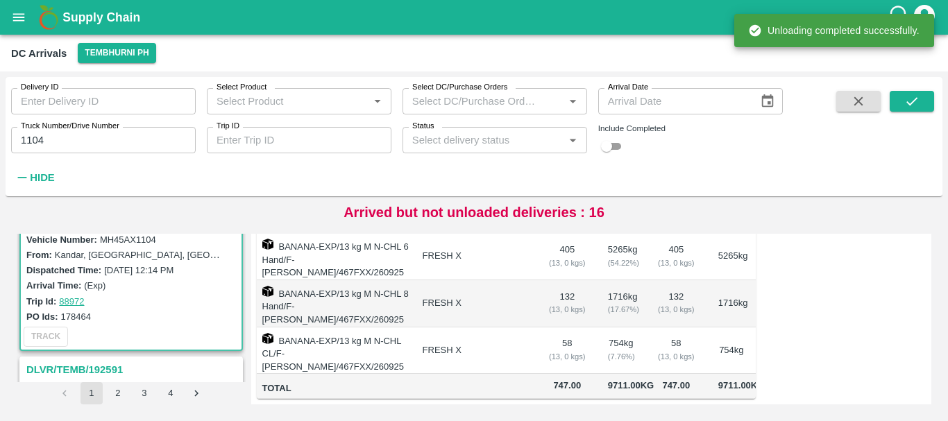
scroll to position [0, 0]
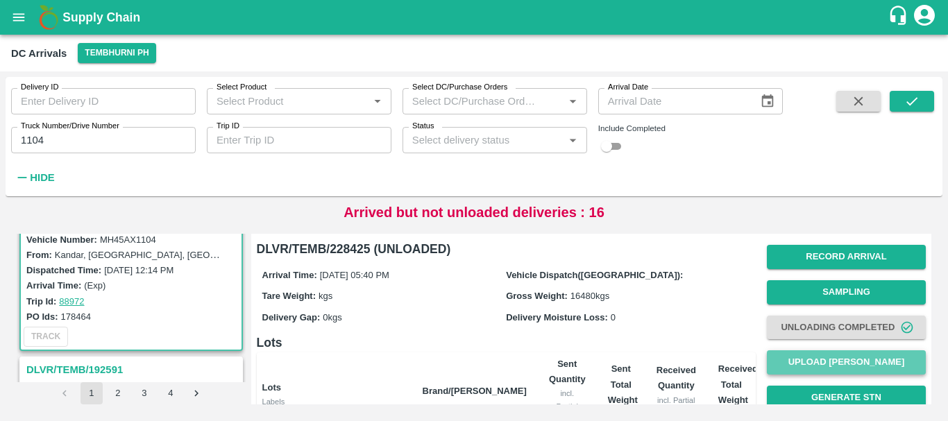
click at [807, 355] on button "Upload [PERSON_NAME]" at bounding box center [846, 362] width 159 height 24
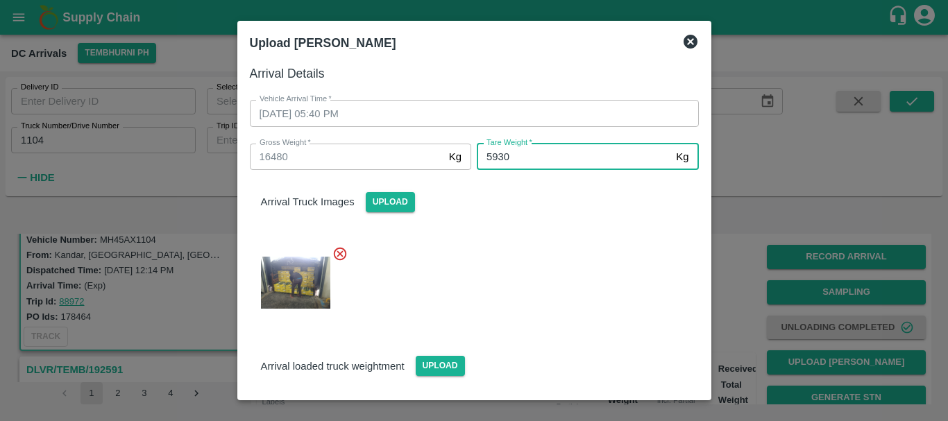
type input "5930"
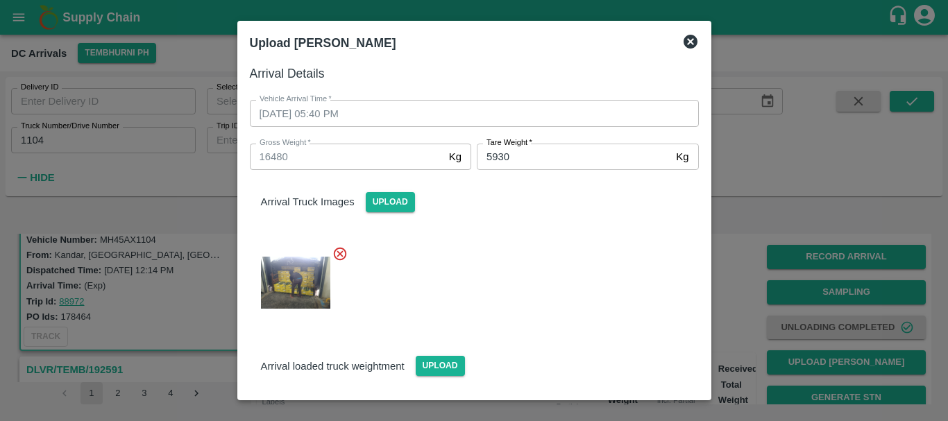
click at [521, 205] on div "Arrival Truck Images Upload" at bounding box center [474, 191] width 471 height 42
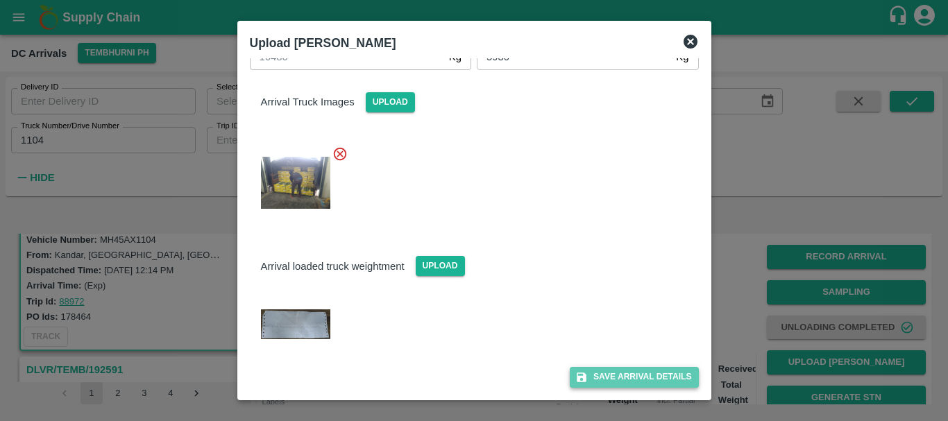
click at [591, 372] on button "Save Arrival Details" at bounding box center [634, 377] width 128 height 20
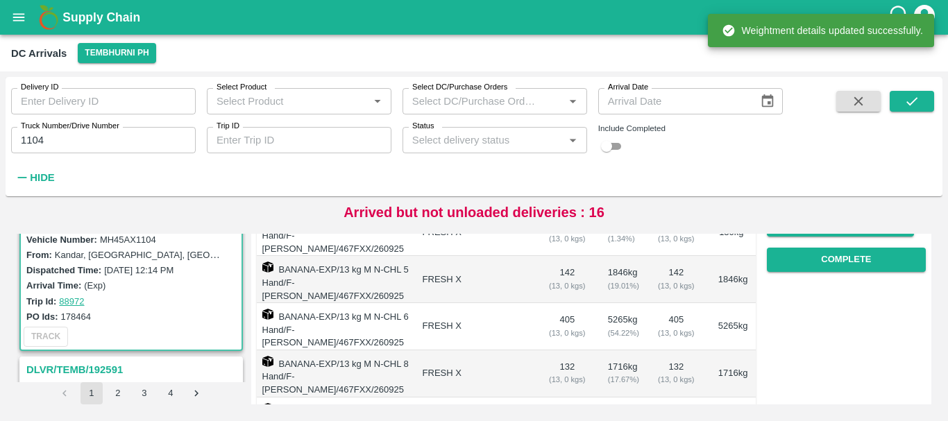
scroll to position [241, 0]
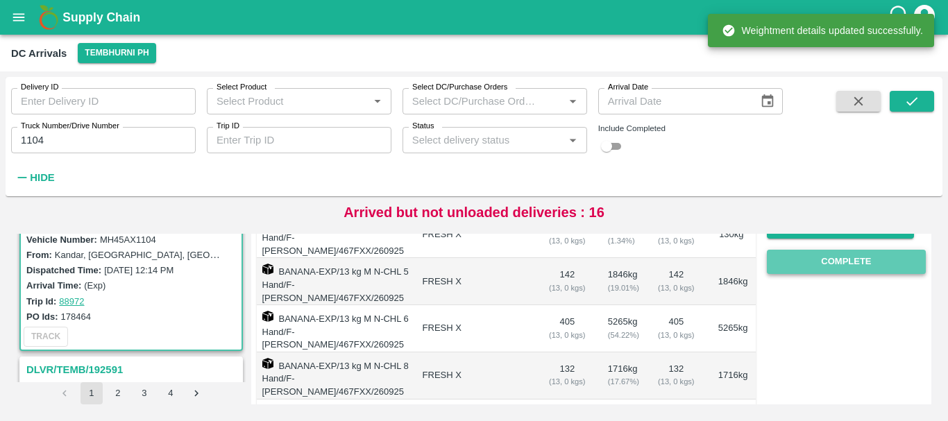
click at [814, 269] on button "Complete" at bounding box center [846, 262] width 159 height 24
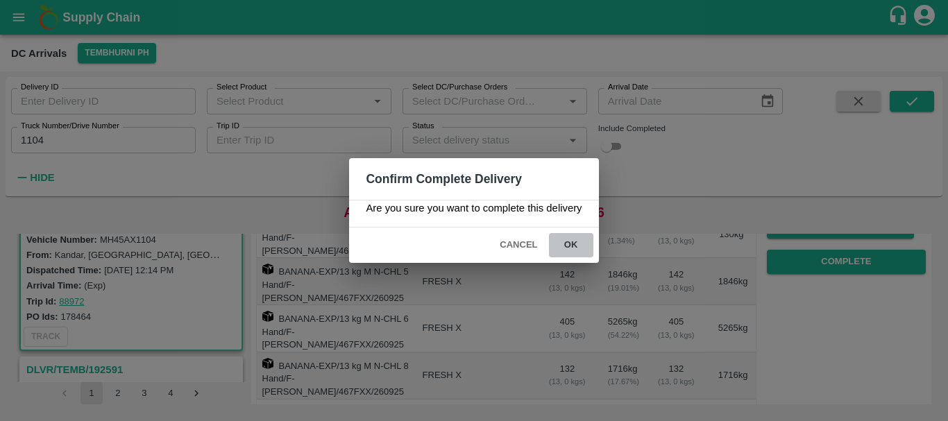
click at [564, 246] on button "ok" at bounding box center [571, 245] width 44 height 24
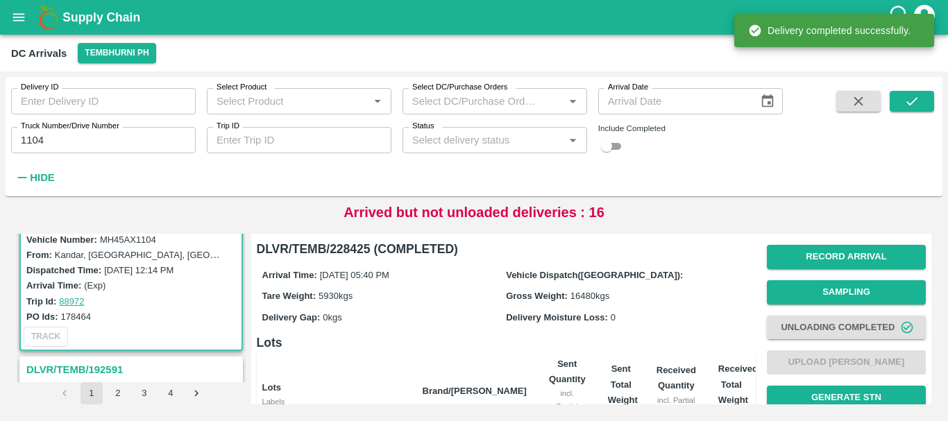
click at [670, 302] on div "Gross Weight: 16480 kgs" at bounding box center [628, 295] width 244 height 15
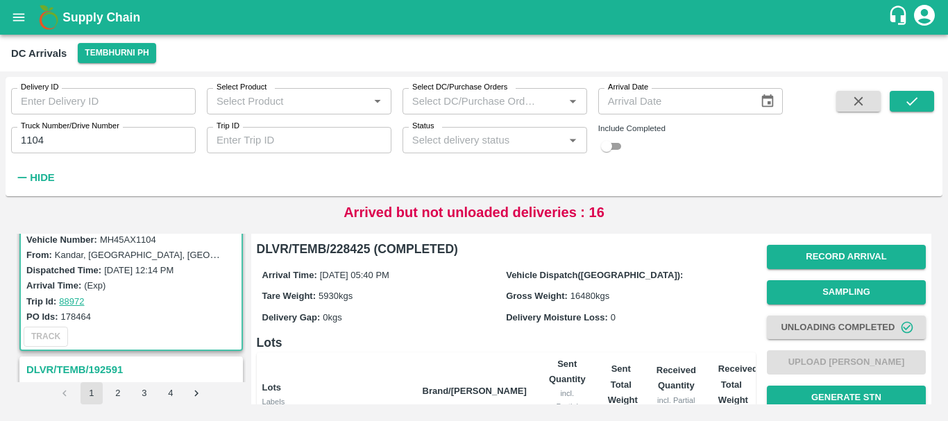
click at [75, 137] on input "1104" at bounding box center [103, 140] width 185 height 26
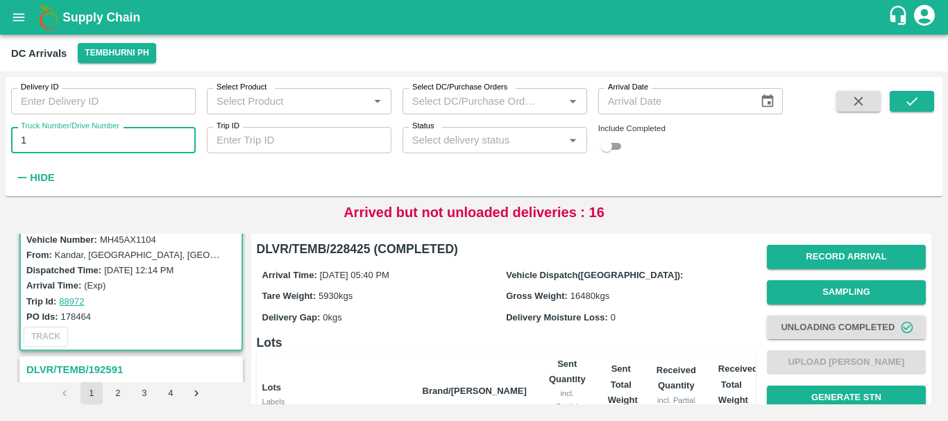
type input "1"
type input "3780"
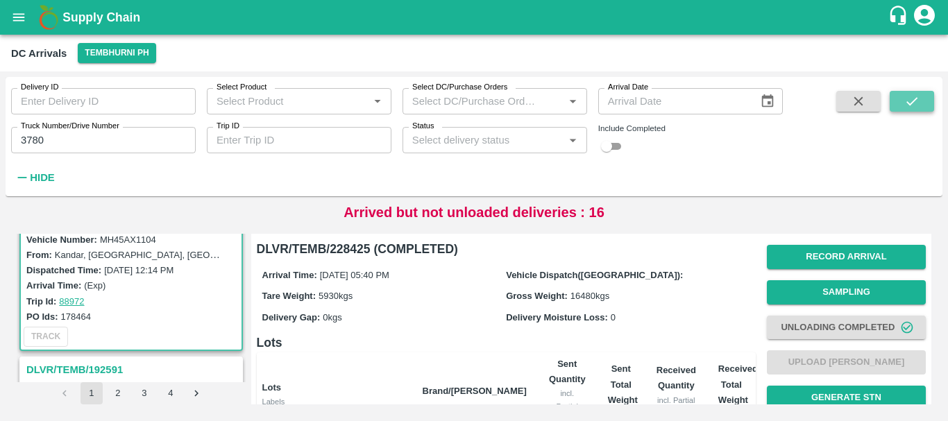
click at [901, 101] on button "submit" at bounding box center [912, 101] width 44 height 21
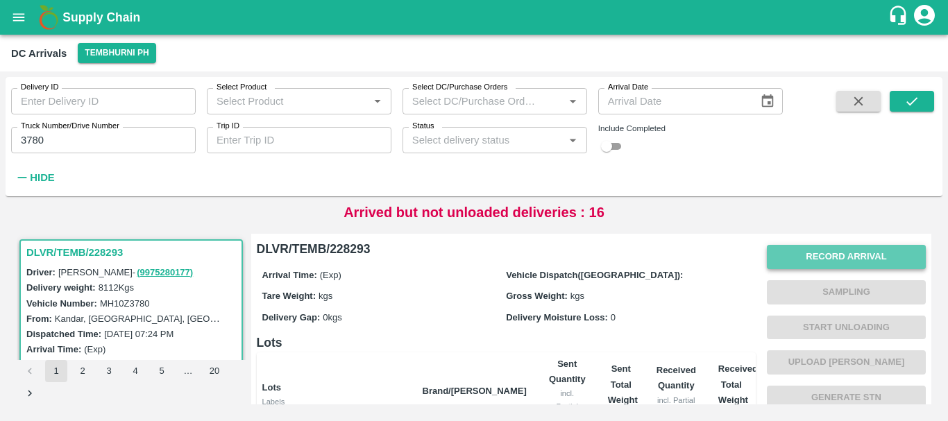
click at [805, 262] on button "Record Arrival" at bounding box center [846, 257] width 159 height 24
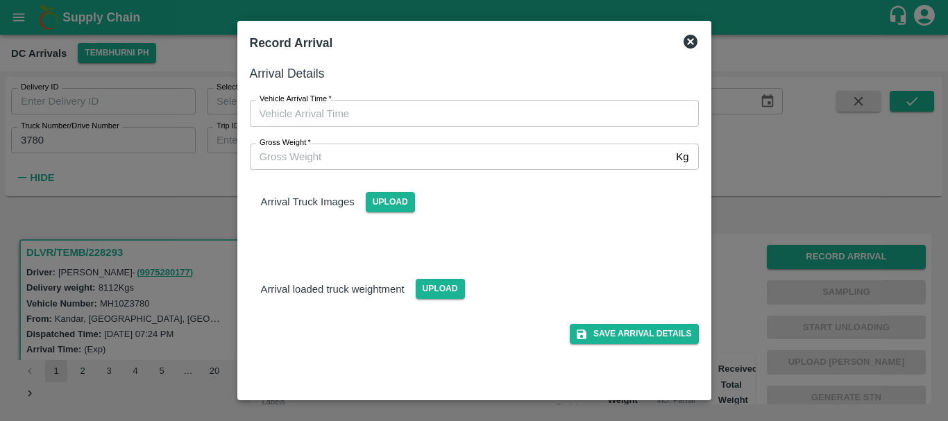
type input "DD/MM/YYYY hh:mm aa"
click at [542, 122] on input "DD/MM/YYYY hh:mm aa" at bounding box center [469, 113] width 439 height 26
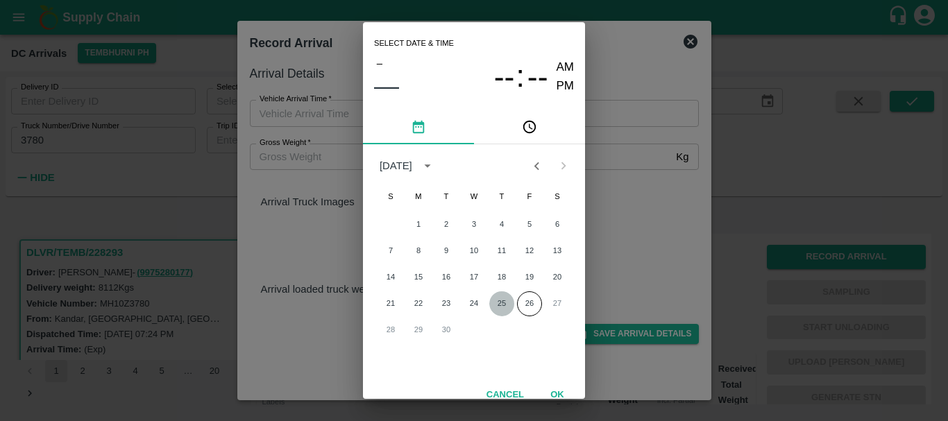
click at [500, 305] on button "25" at bounding box center [501, 303] width 25 height 25
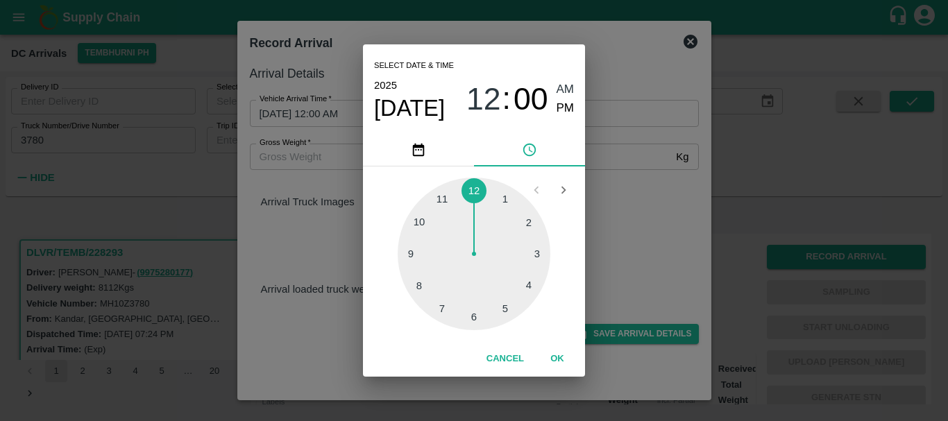
click at [477, 312] on div at bounding box center [474, 254] width 153 height 153
click at [444, 307] on div at bounding box center [474, 254] width 153 height 153
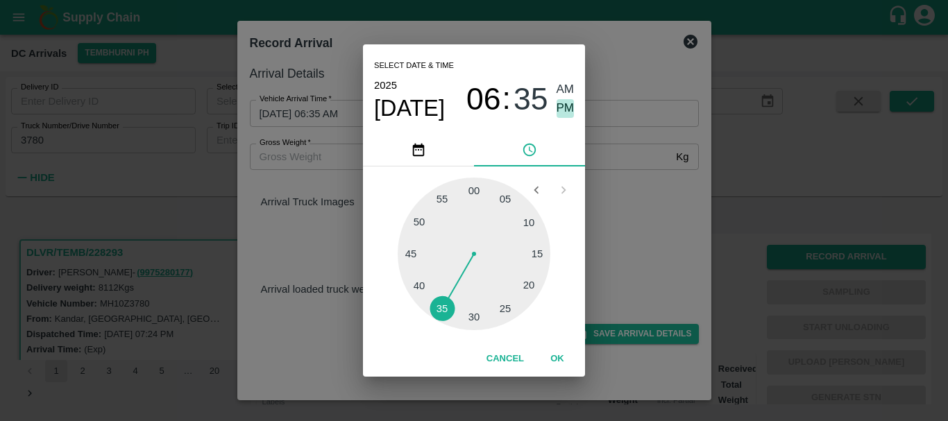
click at [560, 110] on span "PM" at bounding box center [566, 108] width 18 height 19
type input "[DATE] 06:35 PM"
click at [607, 152] on div "Select date & time [DATE] 06 : 35 AM PM 05 10 15 20 25 30 35 40 45 50 55 00 Can…" at bounding box center [474, 210] width 948 height 421
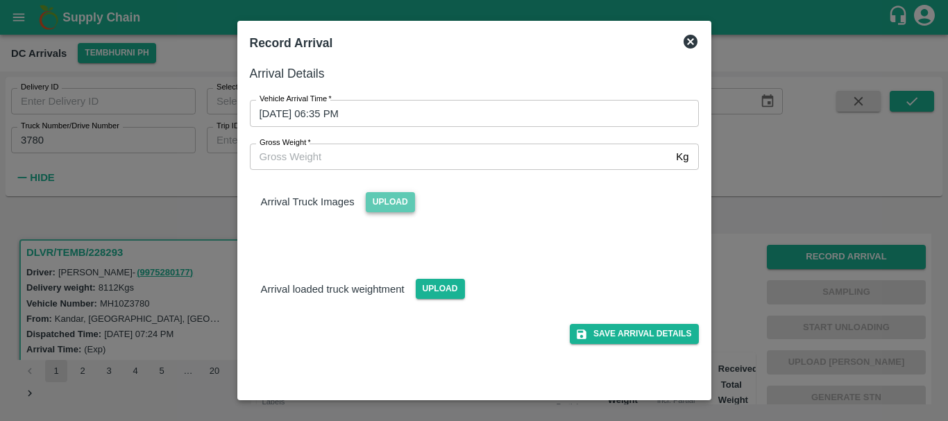
click at [376, 206] on span "Upload" at bounding box center [390, 202] width 49 height 20
click at [0, 0] on input "Upload" at bounding box center [0, 0] width 0 height 0
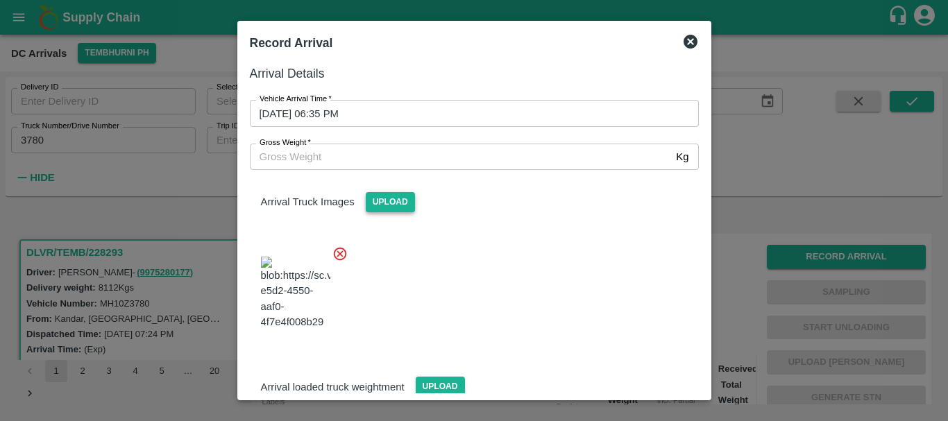
scroll to position [74, 0]
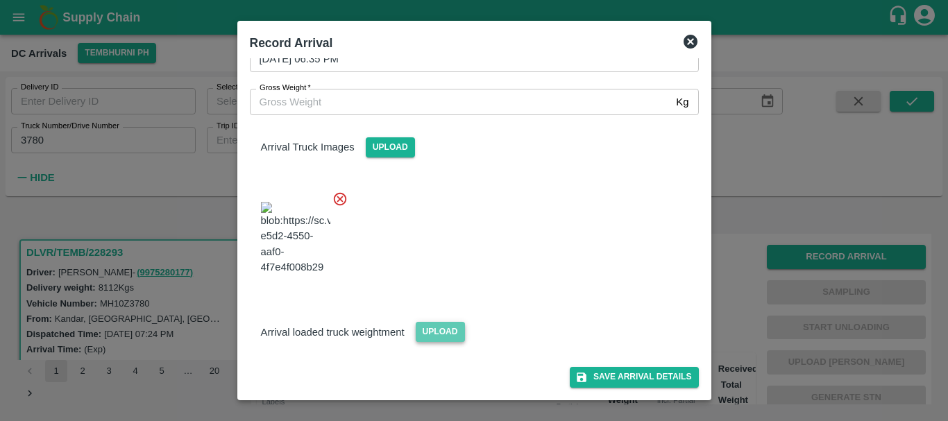
click at [434, 330] on span "Upload" at bounding box center [440, 332] width 49 height 20
click at [0, 0] on input "Upload" at bounding box center [0, 0] width 0 height 0
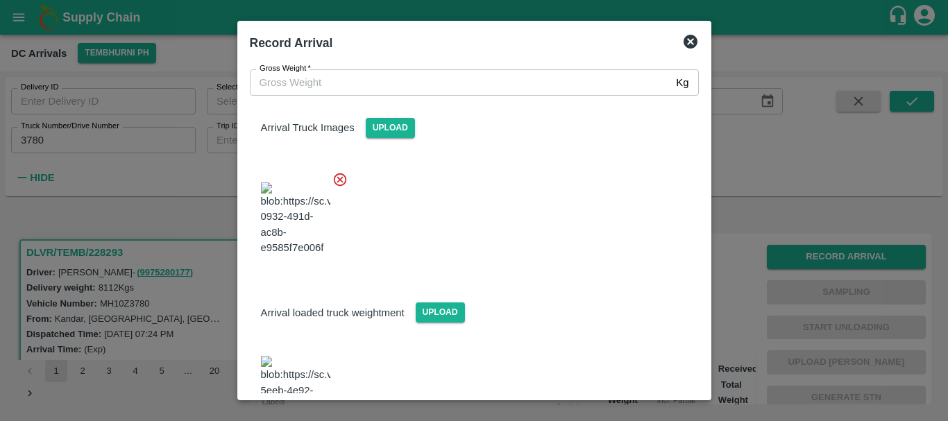
scroll to position [141, 0]
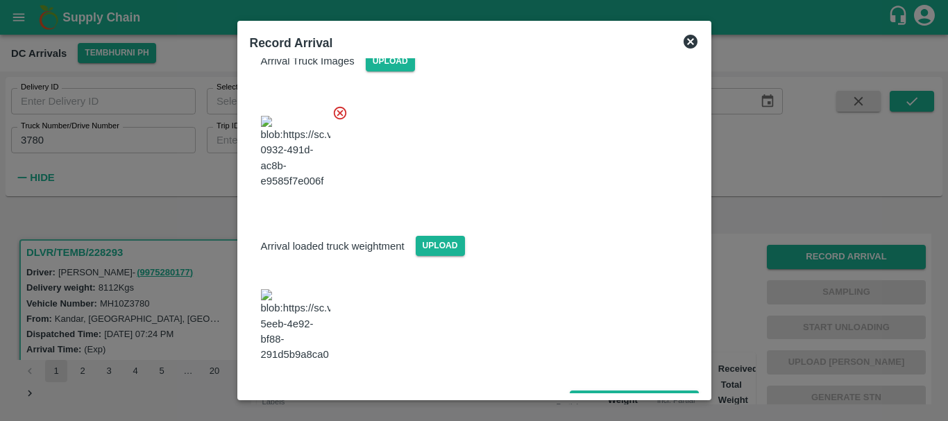
click at [290, 332] on img at bounding box center [295, 325] width 69 height 73
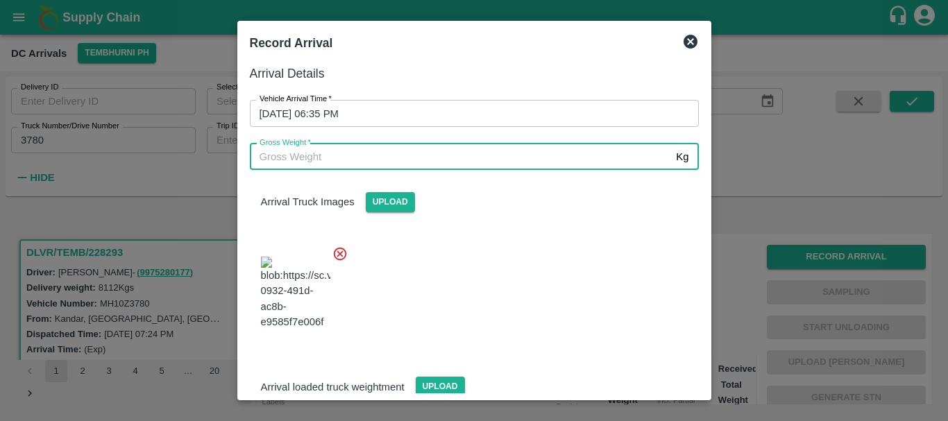
click at [309, 155] on input "Gross Weight   *" at bounding box center [460, 157] width 421 height 26
type input "14230"
click at [569, 281] on div at bounding box center [469, 289] width 460 height 109
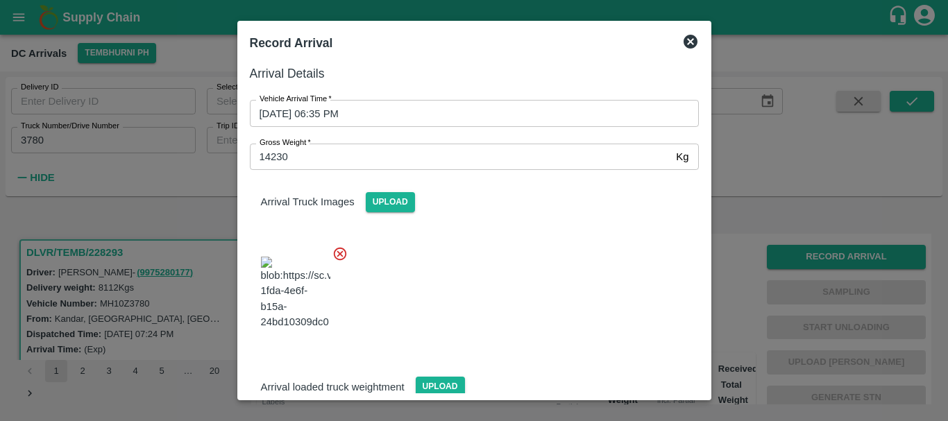
scroll to position [141, 0]
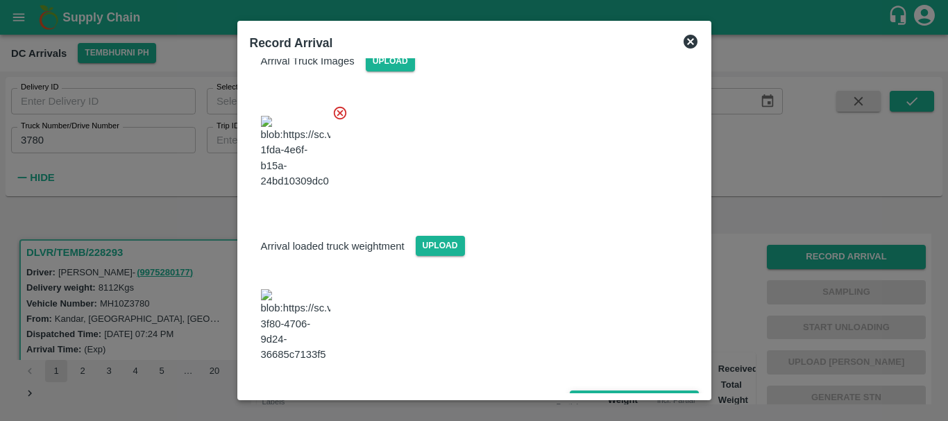
click at [609, 391] on button "Save Arrival Details" at bounding box center [634, 401] width 128 height 20
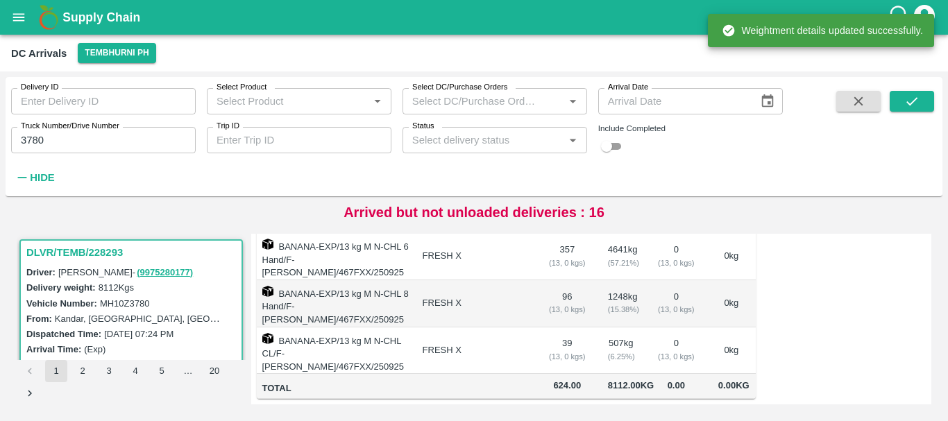
scroll to position [0, 0]
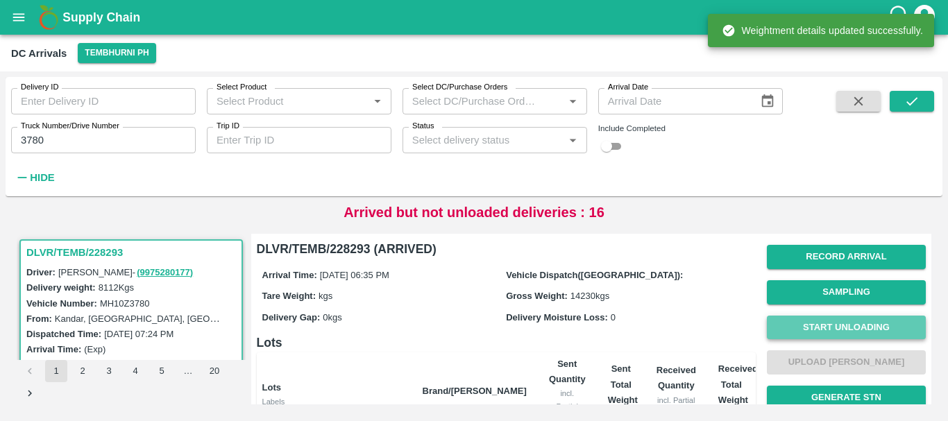
click at [797, 320] on button "Start Unloading" at bounding box center [846, 328] width 159 height 24
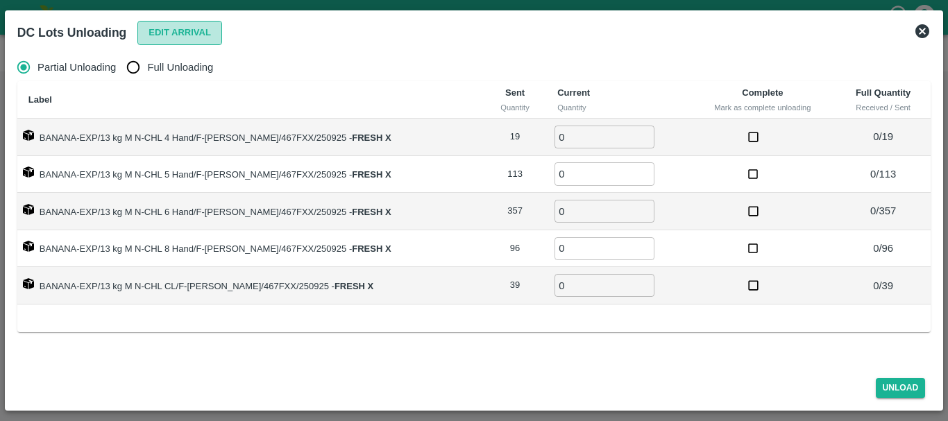
click at [179, 25] on button "Edit Arrival" at bounding box center [179, 33] width 85 height 24
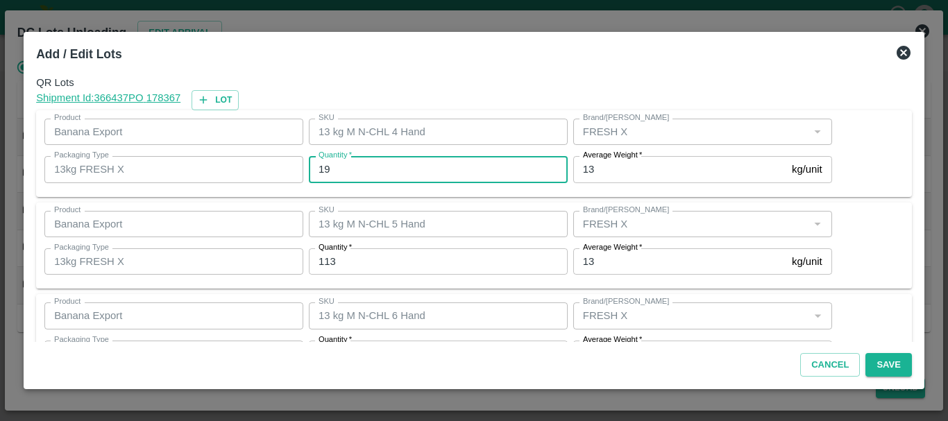
click at [346, 173] on input "19" at bounding box center [438, 169] width 259 height 26
type input "1"
type input "21"
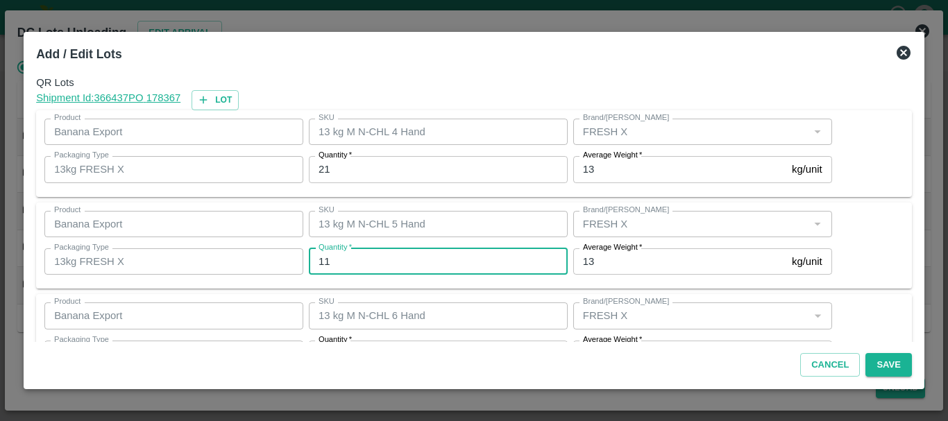
type input "113"
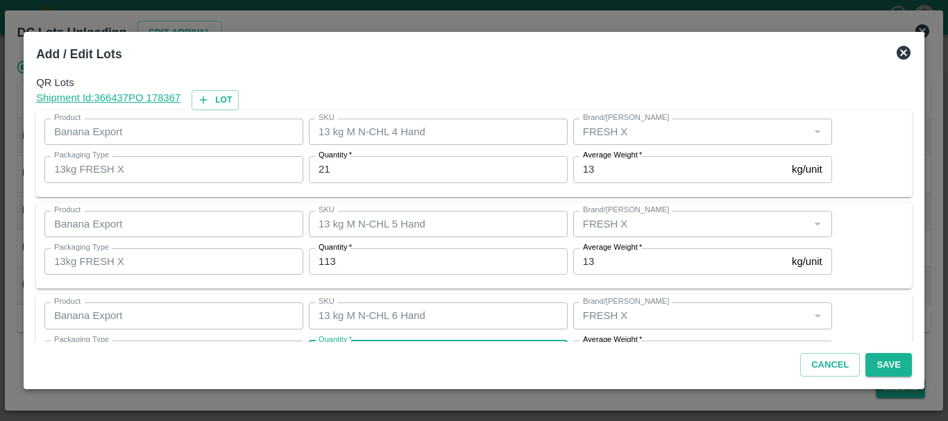
scroll to position [25, 0]
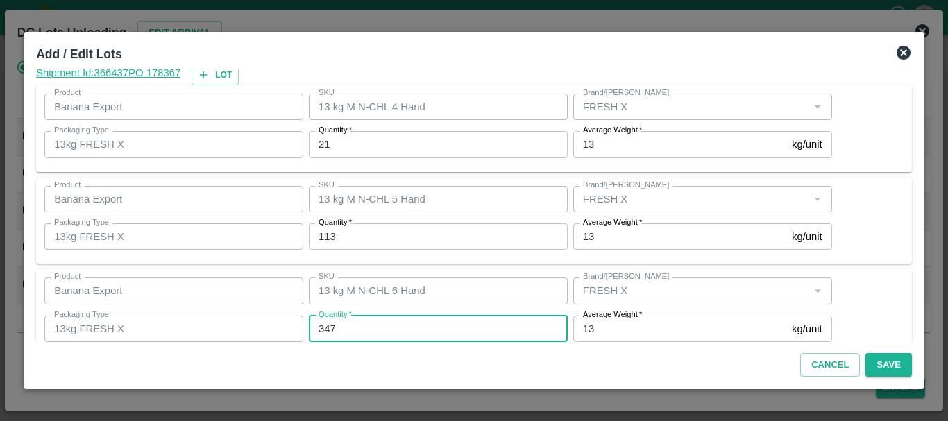
type input "347"
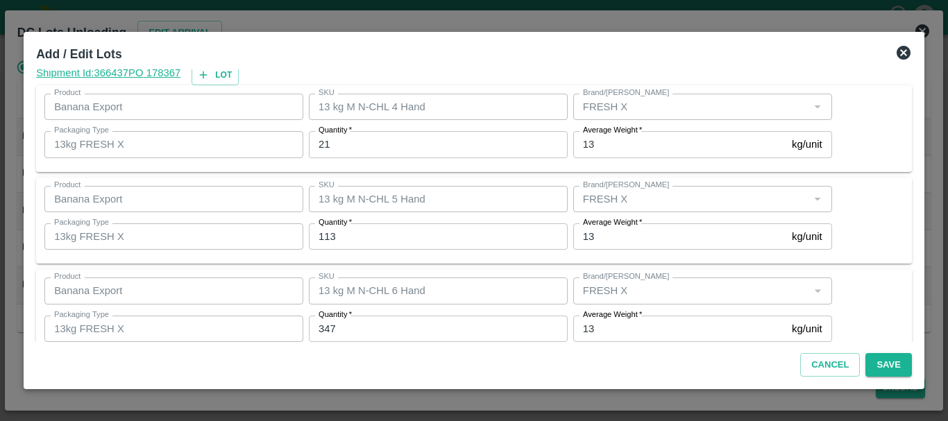
scroll to position [235, 0]
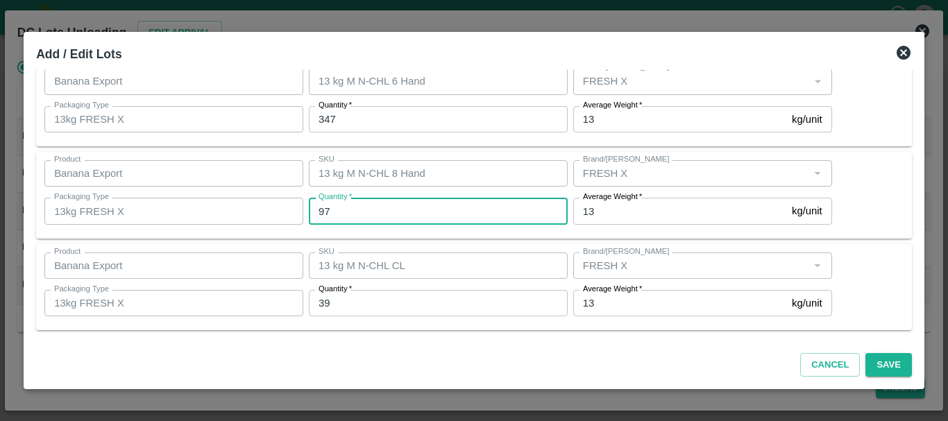
type input "97"
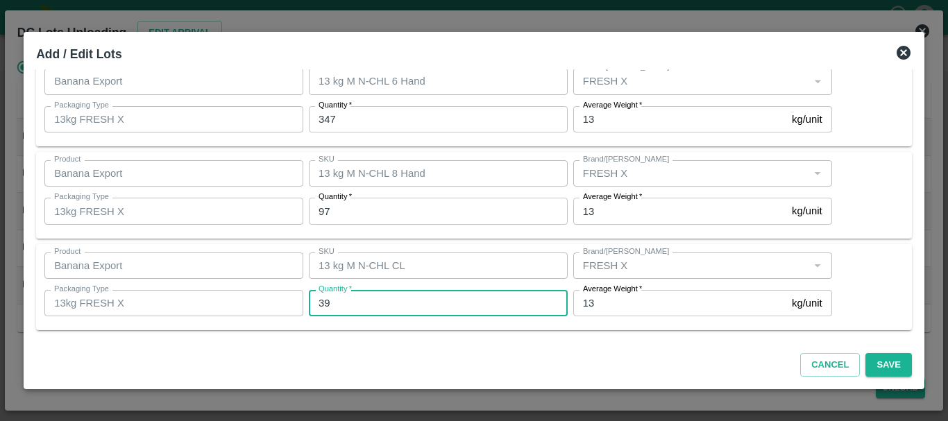
click at [352, 303] on input "39" at bounding box center [438, 303] width 259 height 26
type input "3"
type input "46"
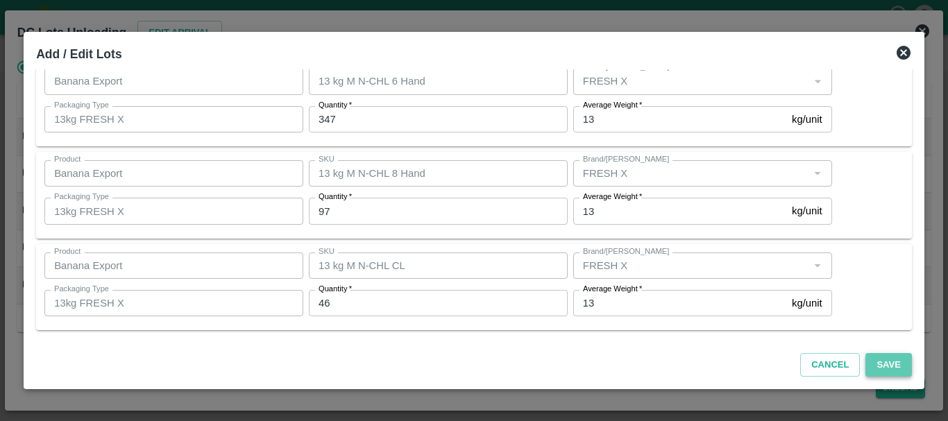
click at [890, 368] on button "Save" at bounding box center [888, 365] width 46 height 24
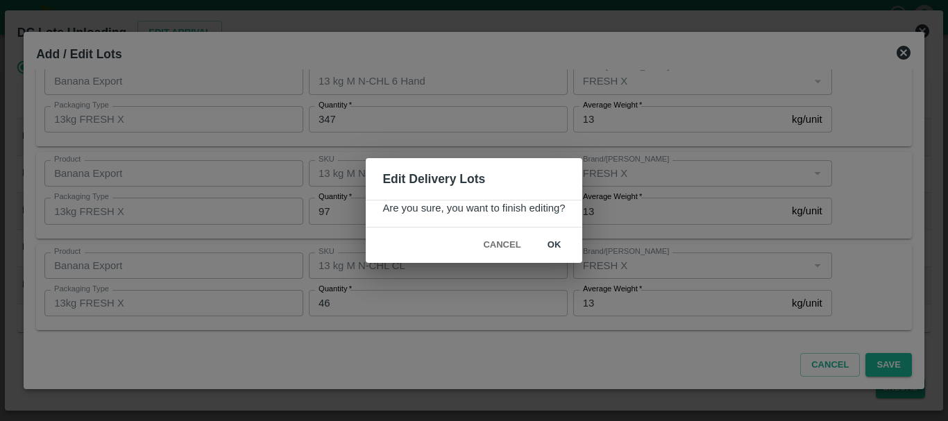
click at [554, 252] on button "ok" at bounding box center [554, 245] width 44 height 24
click at [565, 248] on span "ok" at bounding box center [554, 245] width 44 height 24
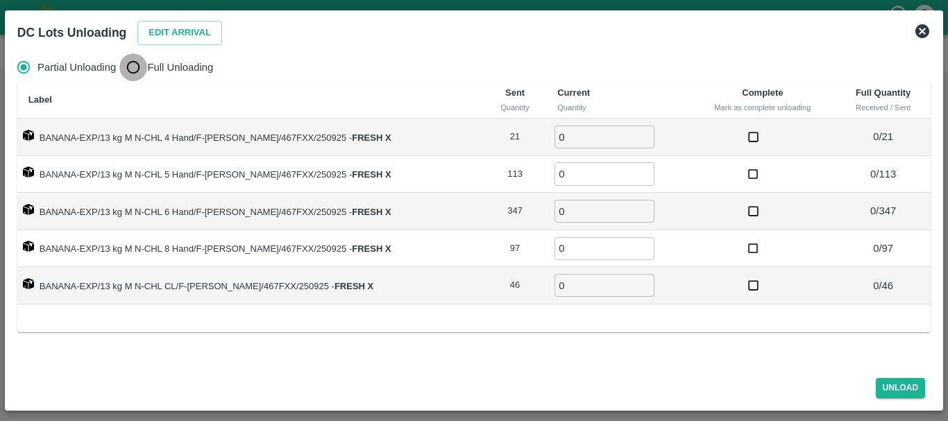
click at [132, 63] on input "Full Unloading" at bounding box center [133, 67] width 28 height 28
radio input "true"
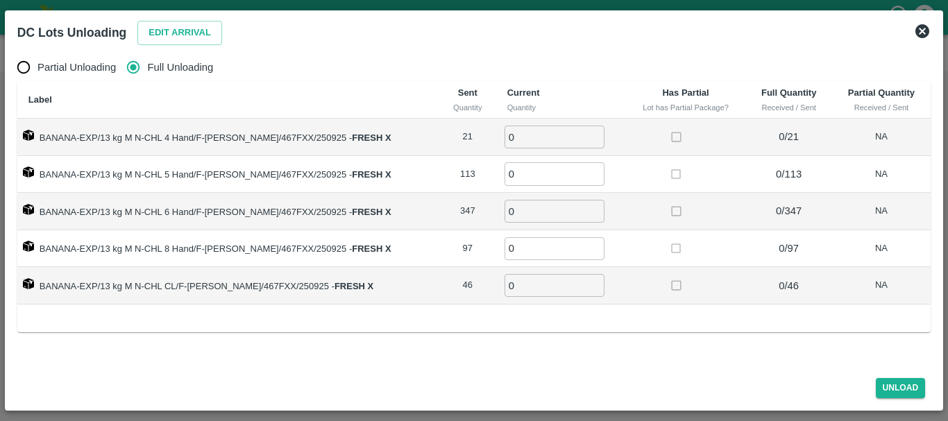
click at [520, 150] on td "0 ​" at bounding box center [561, 137] width 130 height 37
click at [520, 142] on input "0" at bounding box center [554, 137] width 100 height 23
type input "021"
type input "113"
type input "347"
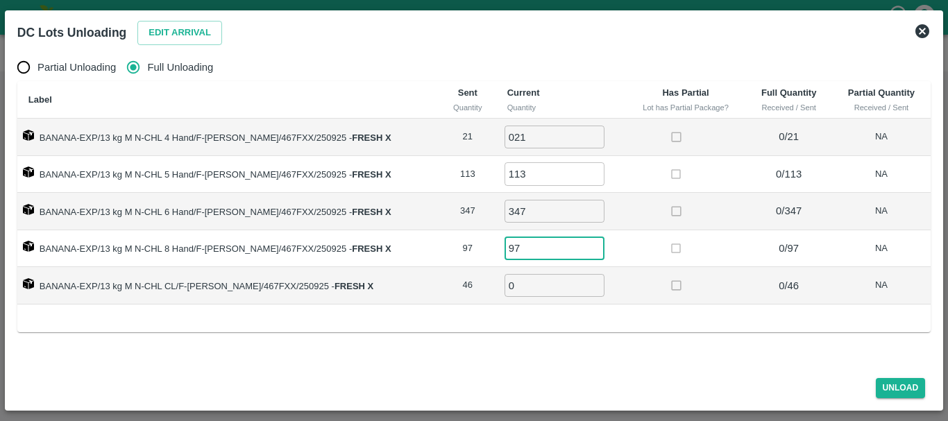
type input "97"
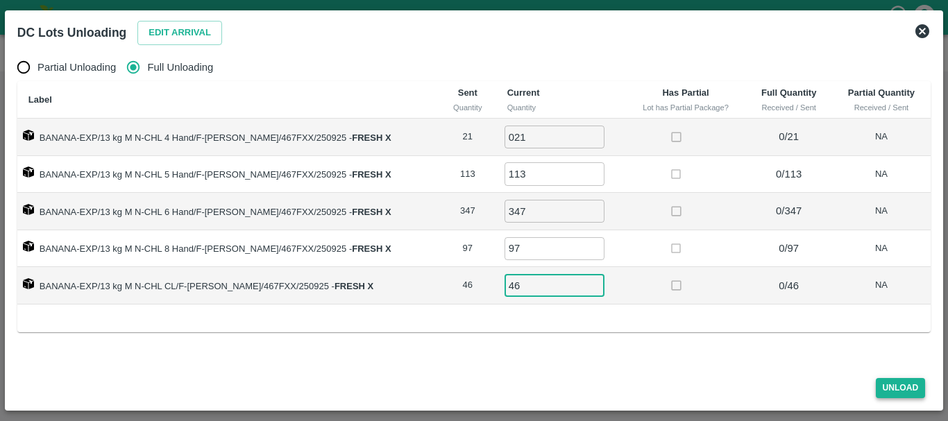
type input "46"
click at [890, 384] on button "Unload" at bounding box center [901, 388] width 50 height 20
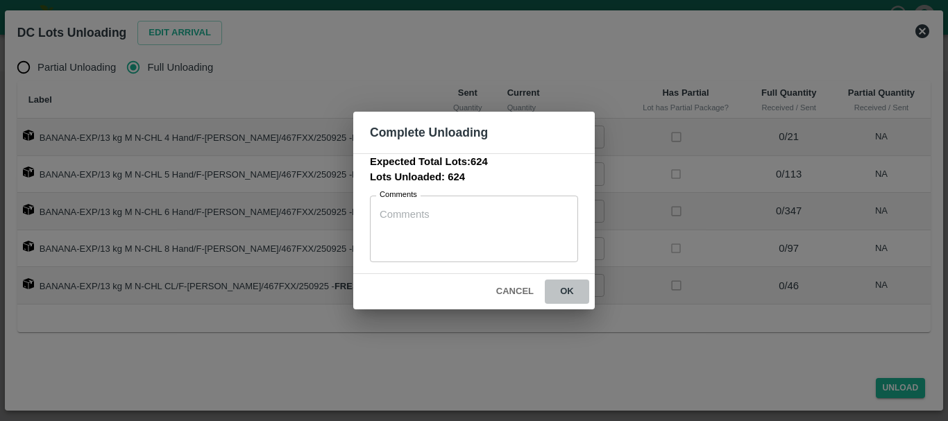
click at [572, 289] on button "ok" at bounding box center [567, 292] width 44 height 24
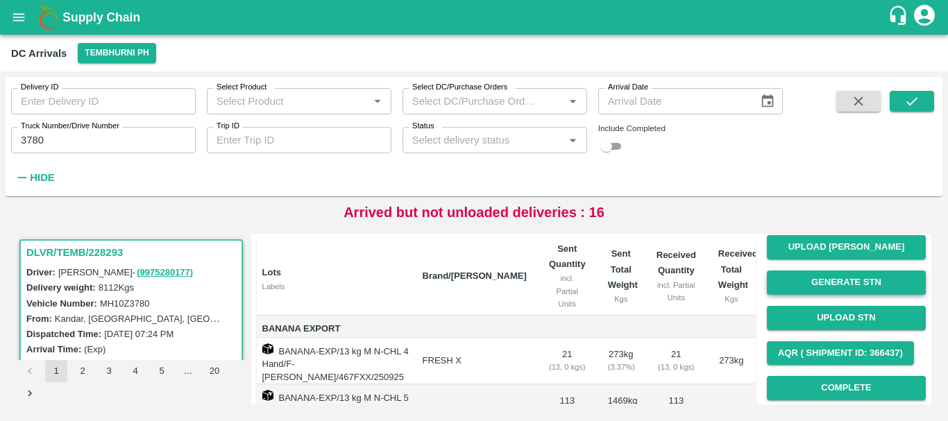
scroll to position [37, 0]
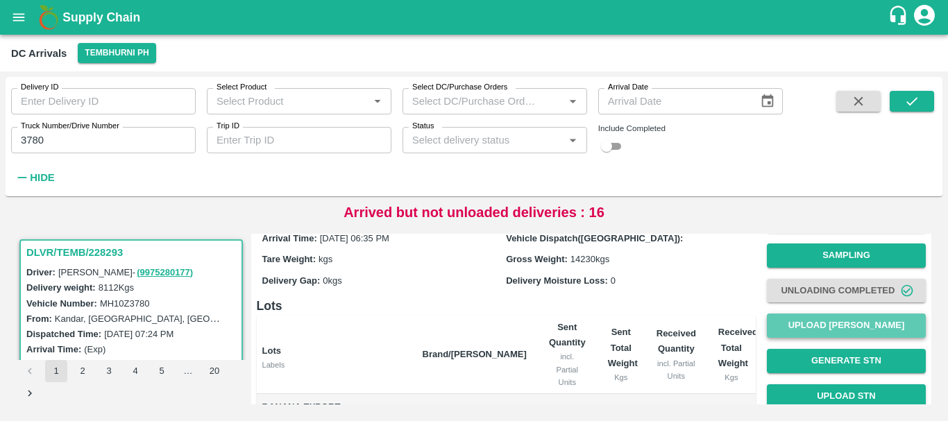
click at [823, 334] on button "Upload [PERSON_NAME]" at bounding box center [846, 326] width 159 height 24
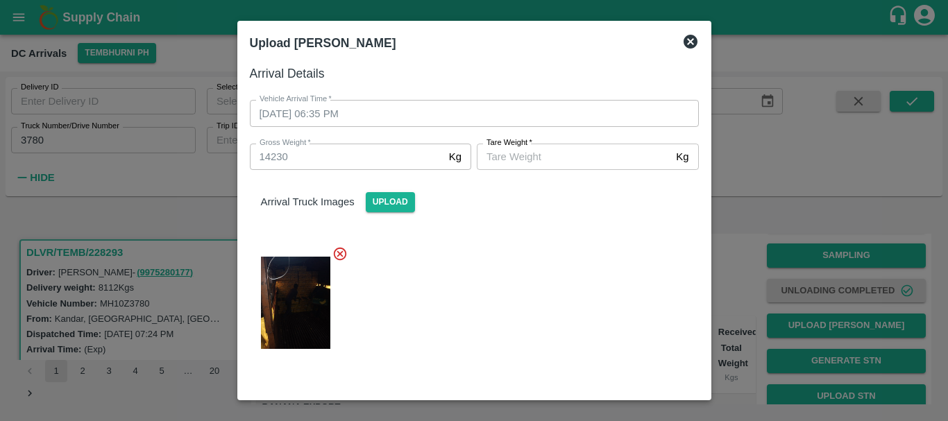
click at [530, 156] on input "[PERSON_NAME]   *" at bounding box center [574, 157] width 194 height 26
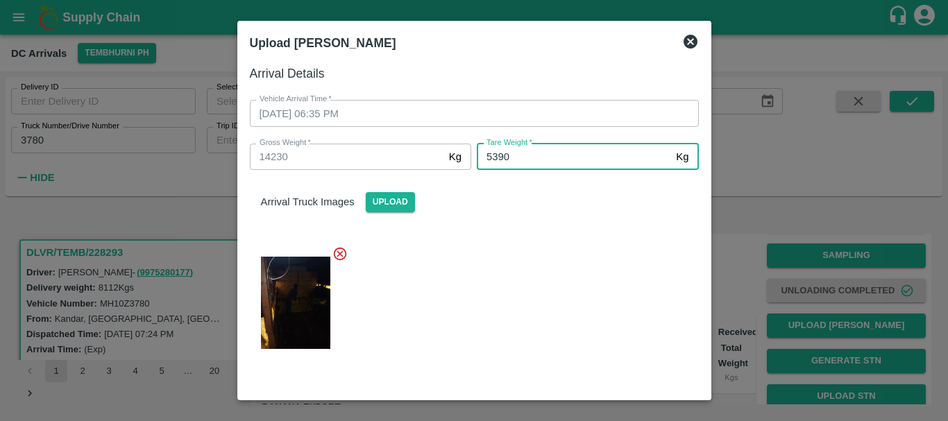
type input "5390"
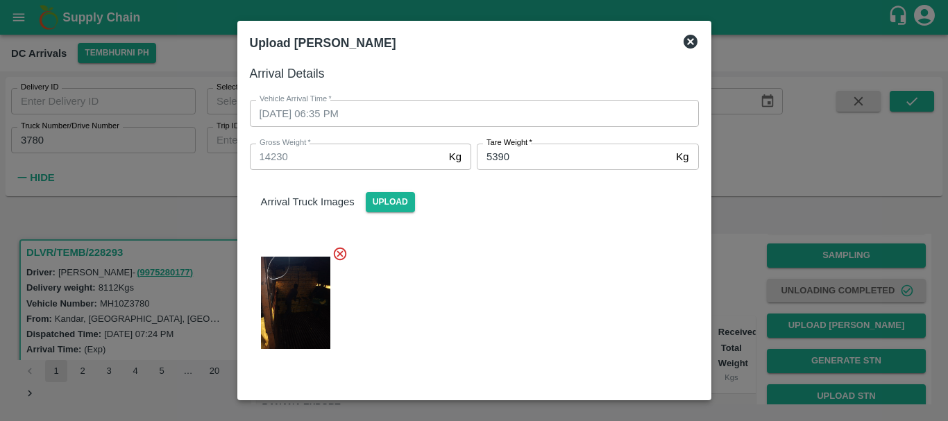
click at [543, 239] on div at bounding box center [469, 299] width 460 height 128
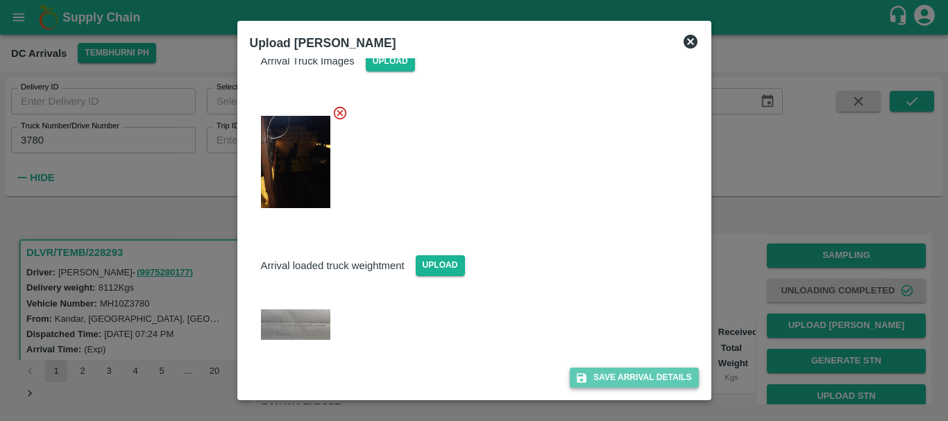
click at [600, 380] on button "Save Arrival Details" at bounding box center [634, 378] width 128 height 20
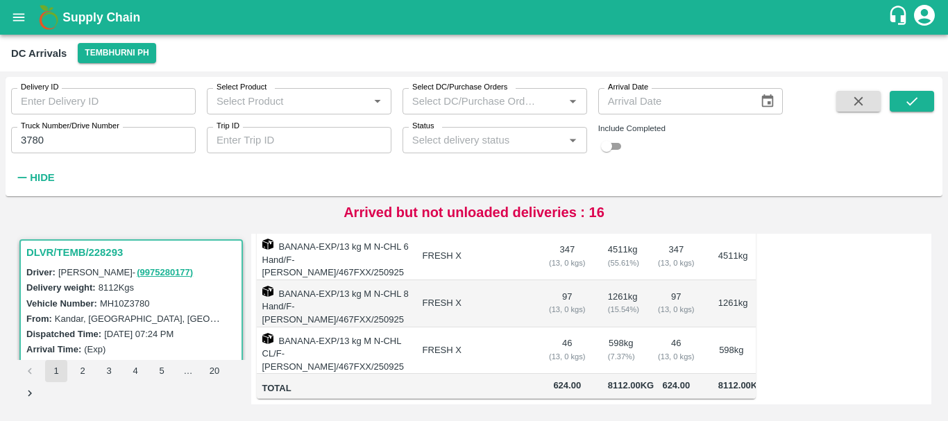
scroll to position [0, 0]
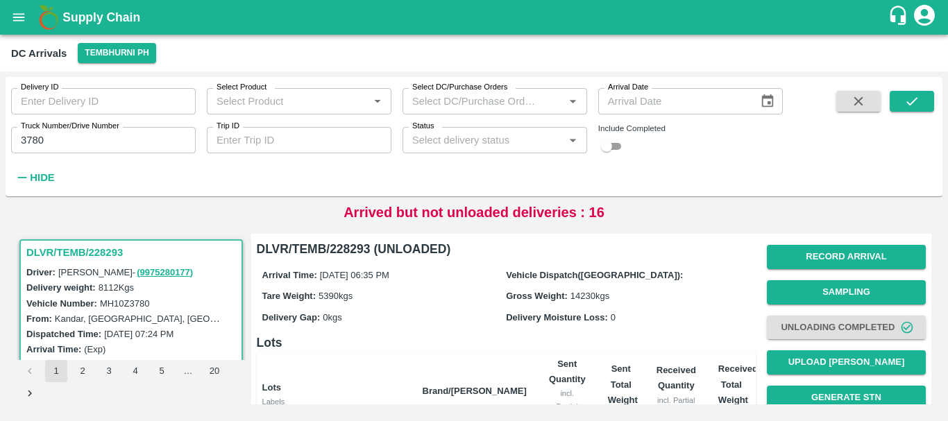
click at [676, 309] on div "Delivery Moisture Loss: 0" at bounding box center [628, 316] width 244 height 15
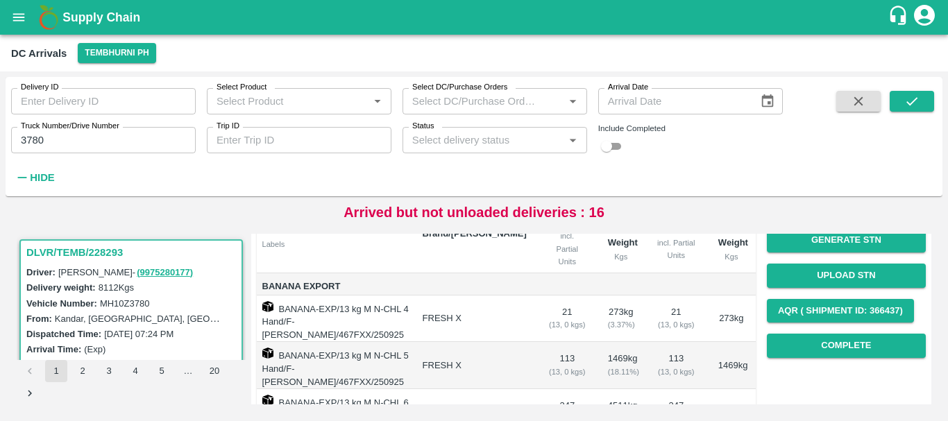
scroll to position [157, 0]
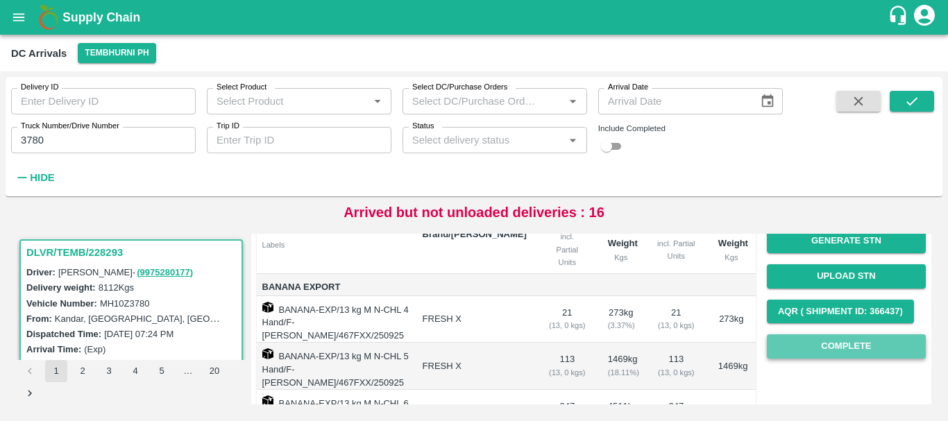
click at [792, 350] on button "Complete" at bounding box center [846, 346] width 159 height 24
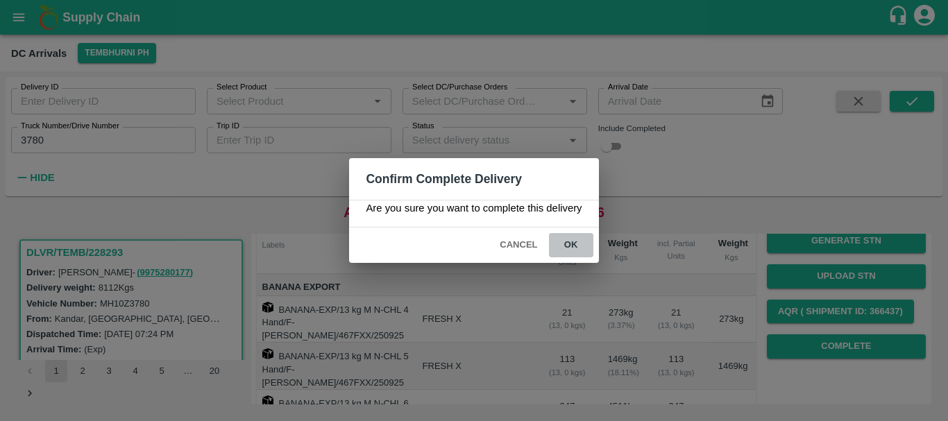
click at [584, 247] on button "ok" at bounding box center [571, 245] width 44 height 24
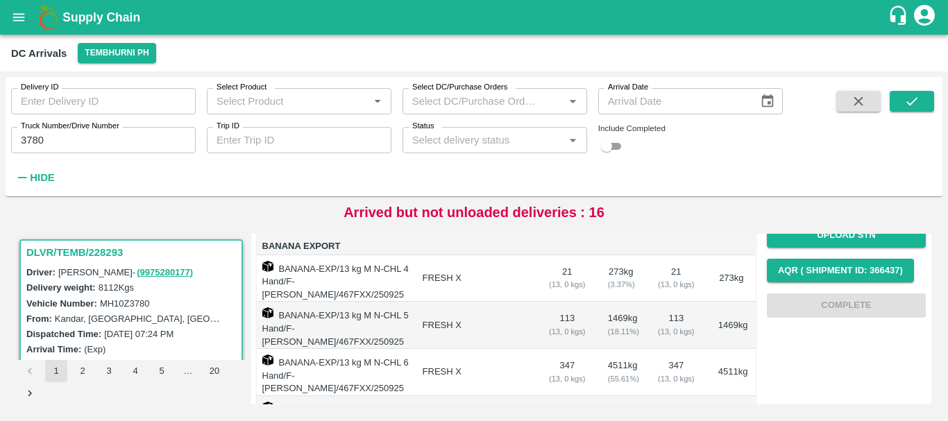
scroll to position [0, 0]
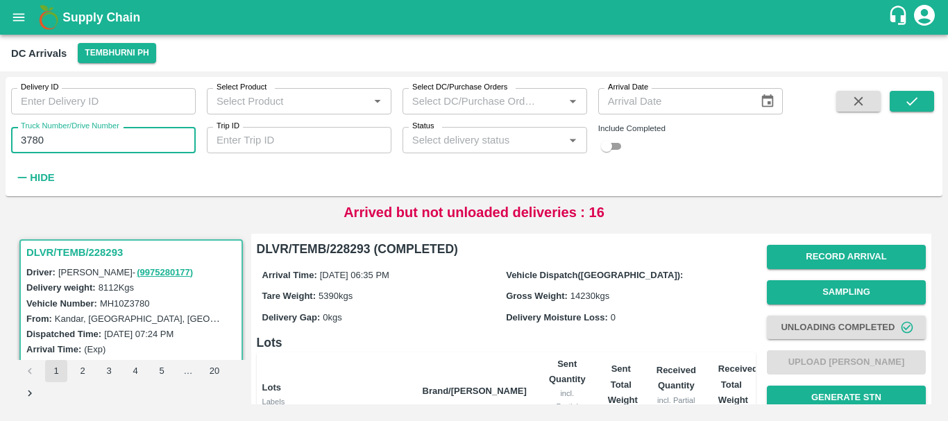
click at [121, 143] on input "3780" at bounding box center [103, 140] width 185 height 26
type input "3"
type input "7275"
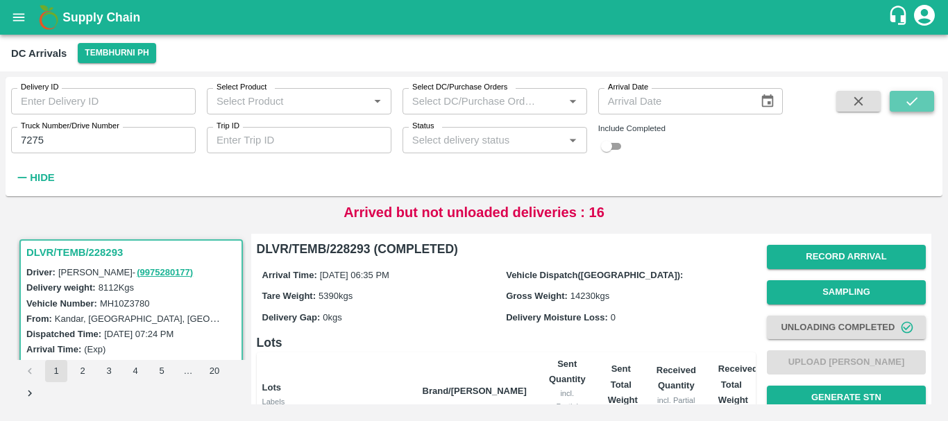
click at [904, 99] on icon "submit" at bounding box center [911, 101] width 15 height 15
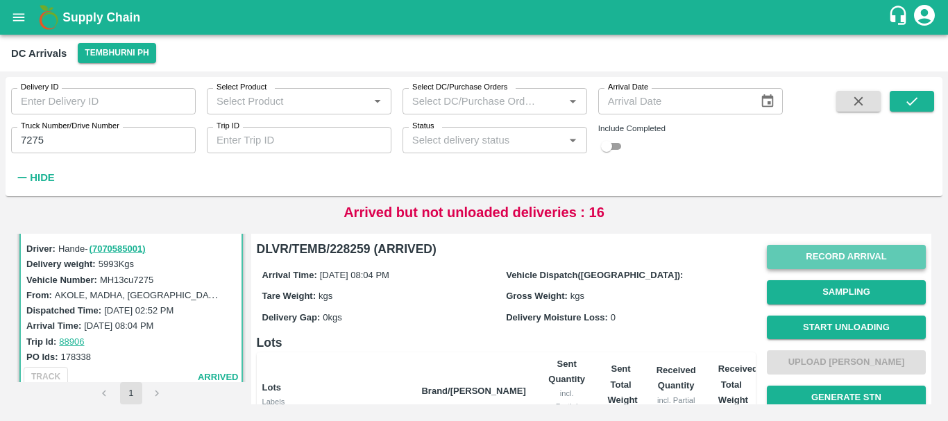
click at [791, 258] on button "Record Arrival" at bounding box center [846, 257] width 159 height 24
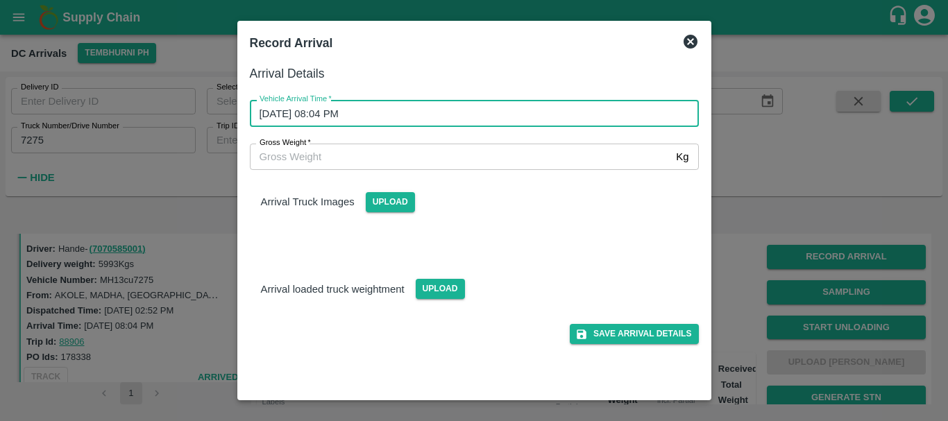
click at [578, 114] on input "[DATE] 08:04 PM" at bounding box center [469, 113] width 439 height 26
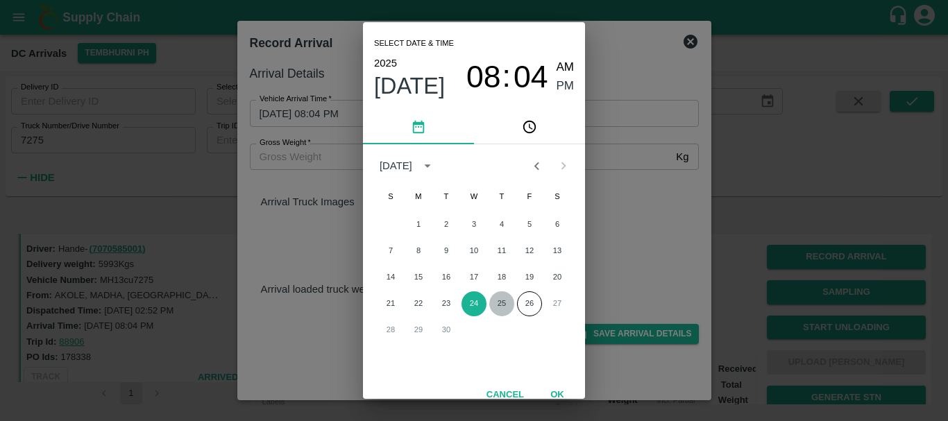
click at [494, 304] on button "25" at bounding box center [501, 303] width 25 height 25
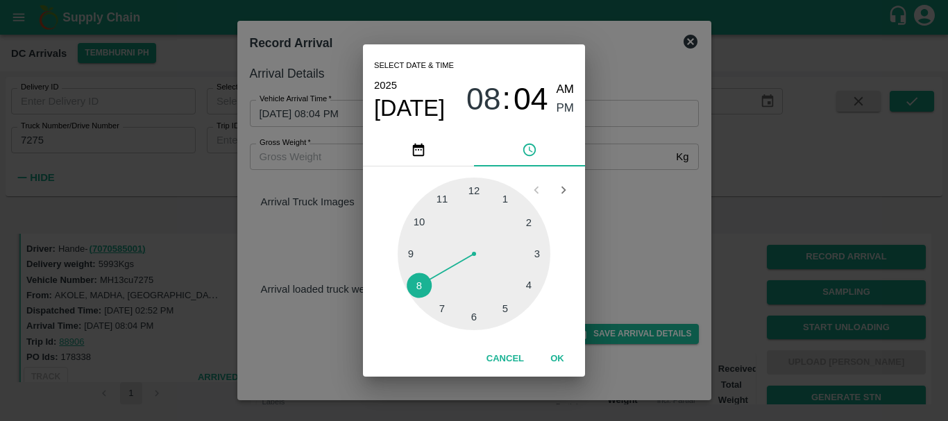
click at [473, 321] on div at bounding box center [474, 254] width 153 height 153
click at [491, 194] on div at bounding box center [474, 254] width 153 height 153
type input "[DATE] 06:03 PM"
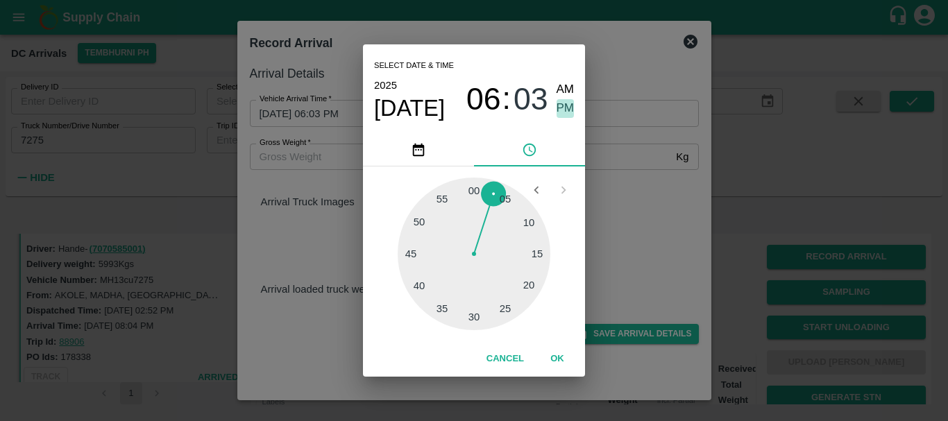
click at [565, 112] on span "PM" at bounding box center [566, 108] width 18 height 19
click at [609, 171] on div "Select date & time [DATE] 06 : 03 AM PM 05 10 15 20 25 30 35 40 45 50 55 00 Can…" at bounding box center [474, 210] width 948 height 421
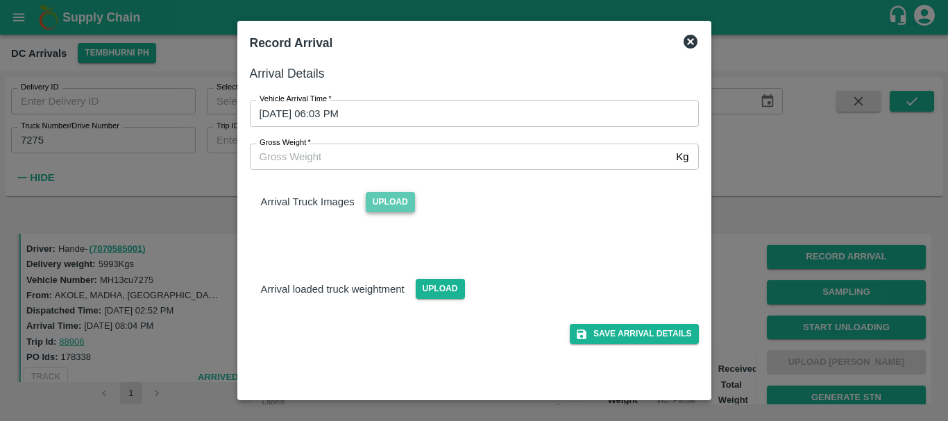
click at [396, 210] on span "Upload" at bounding box center [390, 202] width 49 height 20
click at [0, 0] on input "Upload" at bounding box center [0, 0] width 0 height 0
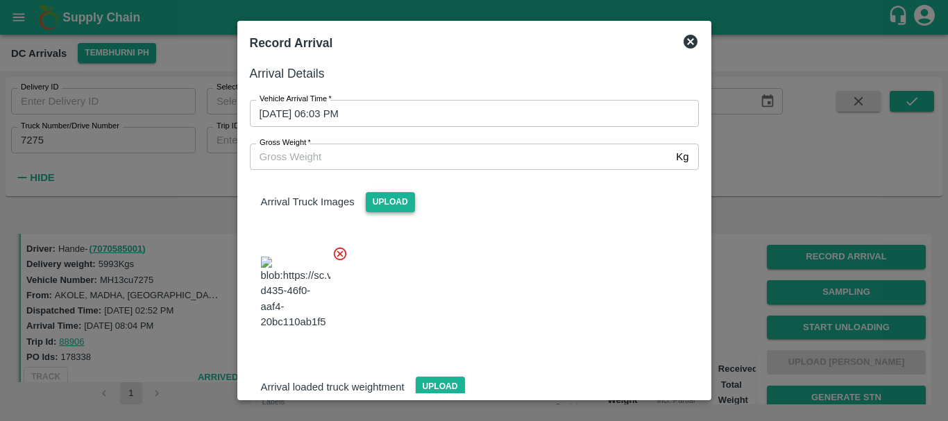
scroll to position [105, 0]
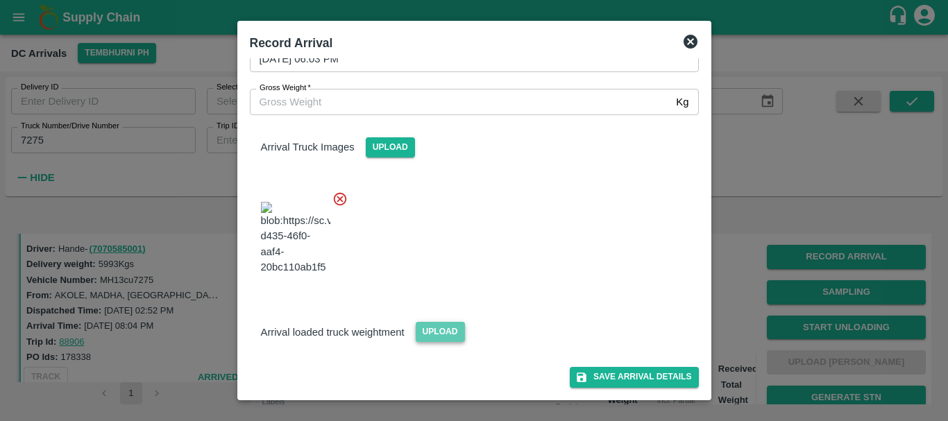
click at [436, 333] on span "Upload" at bounding box center [440, 332] width 49 height 20
click at [0, 0] on input "Upload" at bounding box center [0, 0] width 0 height 0
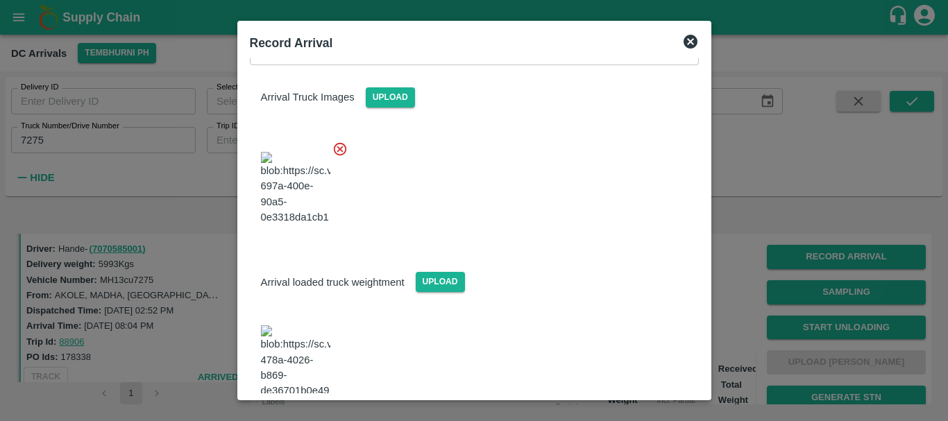
scroll to position [234, 0]
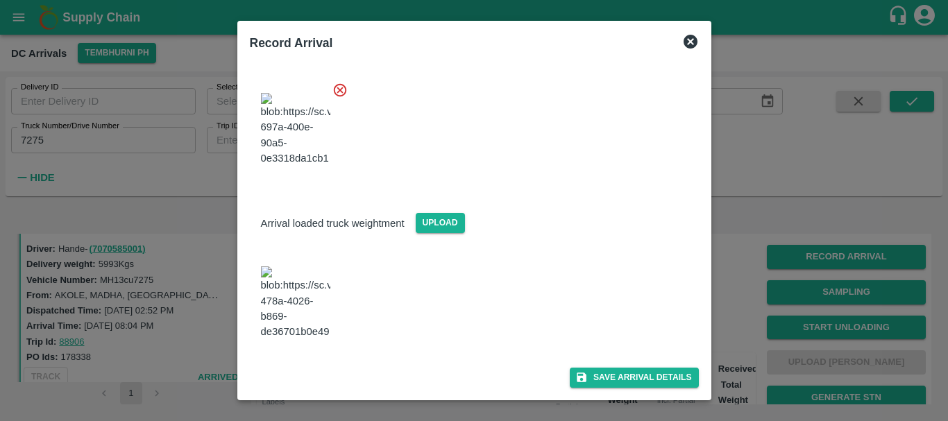
click at [296, 302] on img at bounding box center [295, 302] width 69 height 73
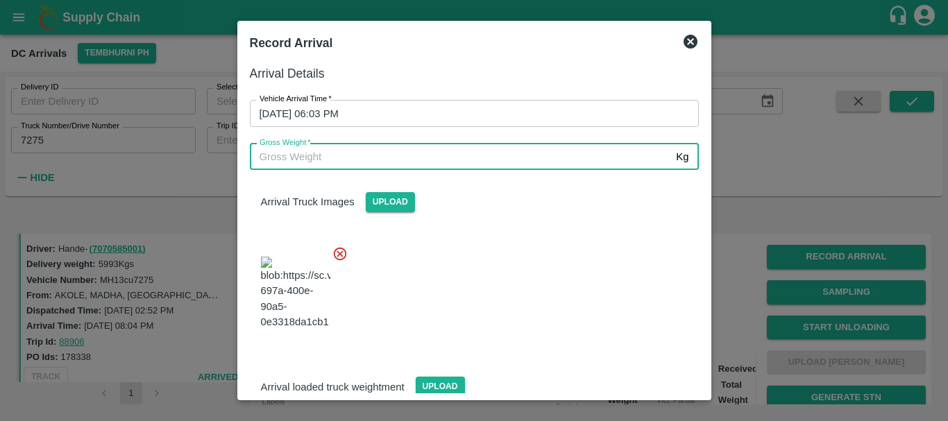
click at [343, 169] on input "Gross Weight   *" at bounding box center [460, 157] width 421 height 26
type input "11640"
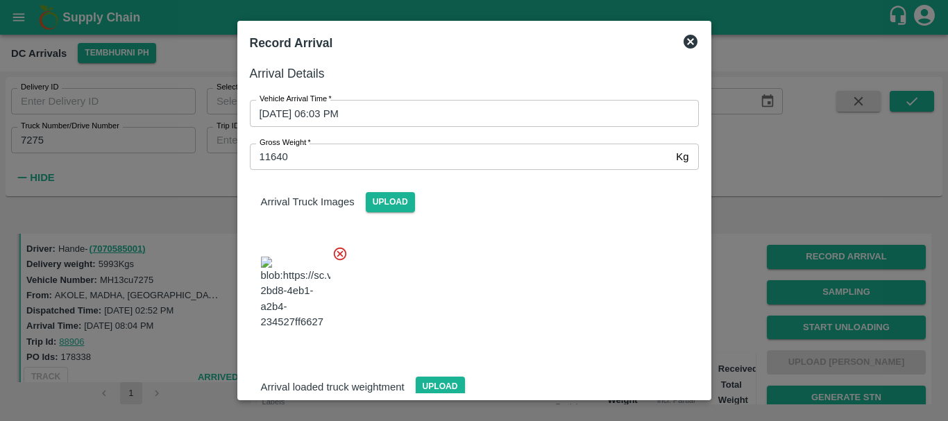
click at [568, 297] on div at bounding box center [469, 289] width 460 height 109
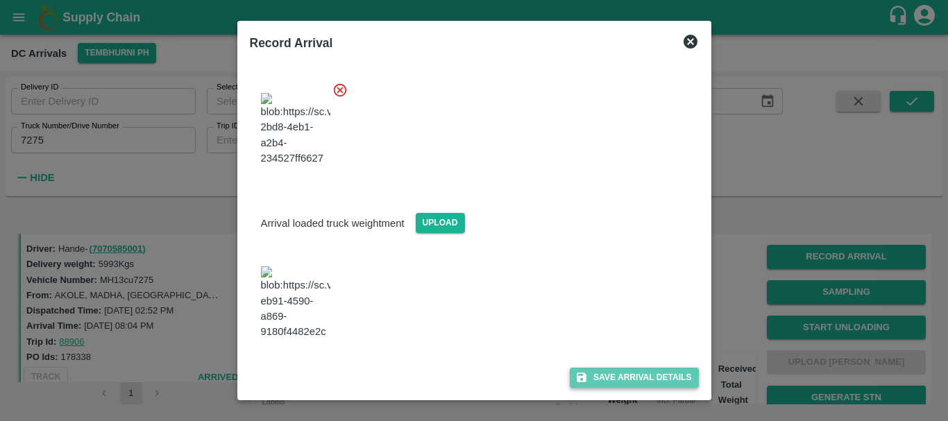
click at [608, 374] on button "Save Arrival Details" at bounding box center [634, 378] width 128 height 20
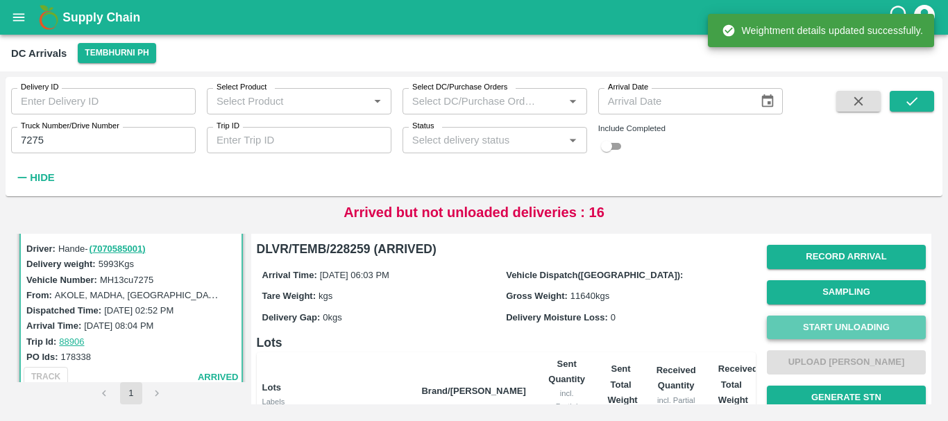
click at [818, 330] on button "Start Unloading" at bounding box center [846, 328] width 159 height 24
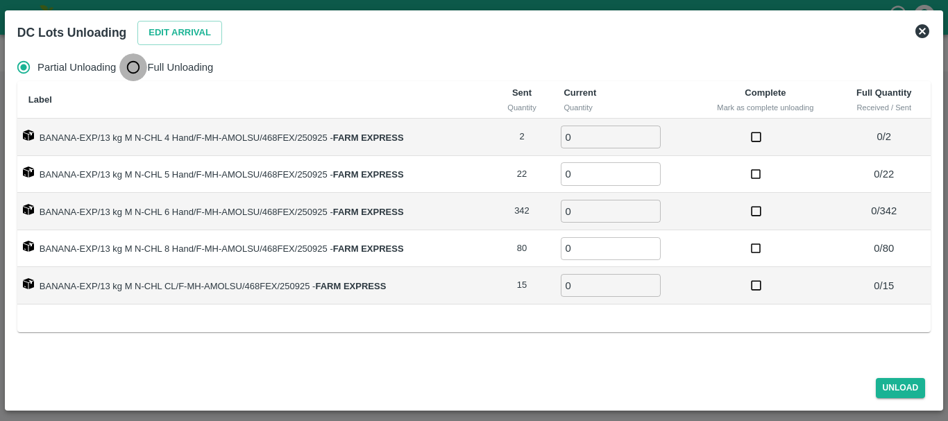
click at [133, 56] on input "Full Unloading" at bounding box center [133, 67] width 28 height 28
radio input "true"
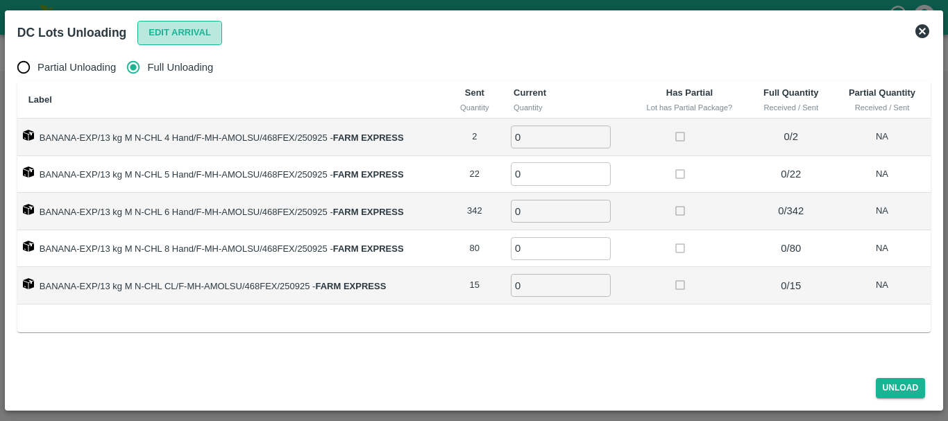
click at [208, 28] on button "Edit Arrival" at bounding box center [179, 33] width 85 height 24
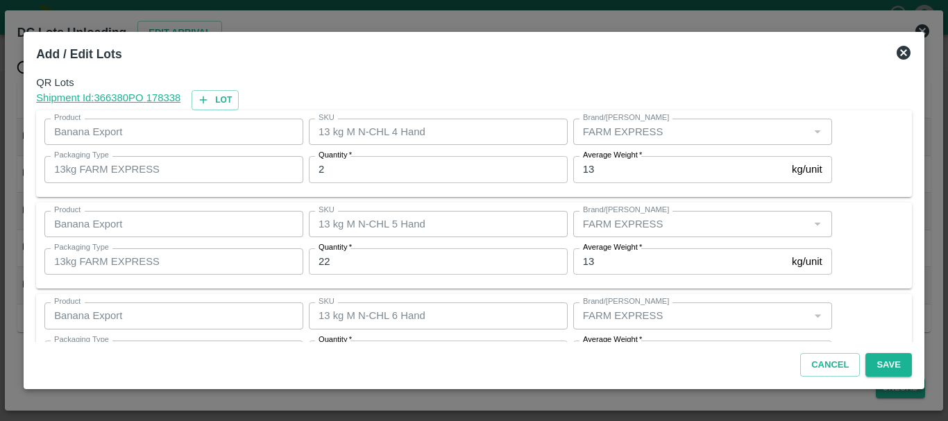
click at [374, 154] on div "Quantity   * 2 Quantity" at bounding box center [435, 169] width 264 height 37
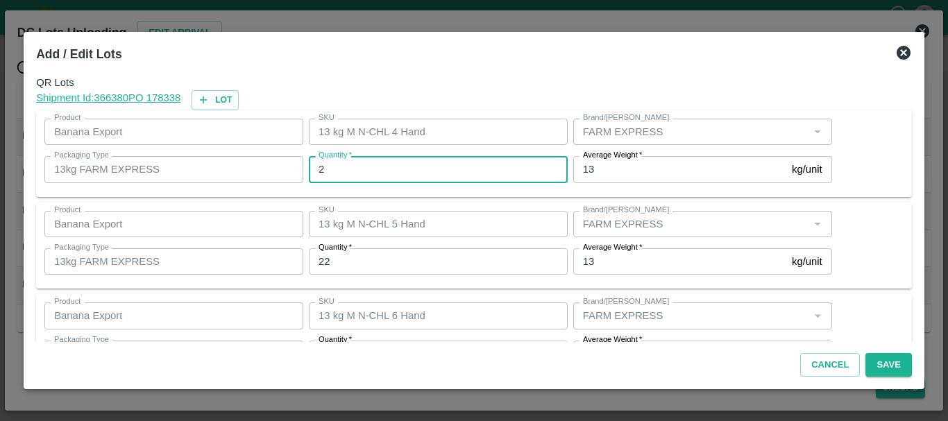
click at [375, 167] on input "2" at bounding box center [438, 169] width 259 height 26
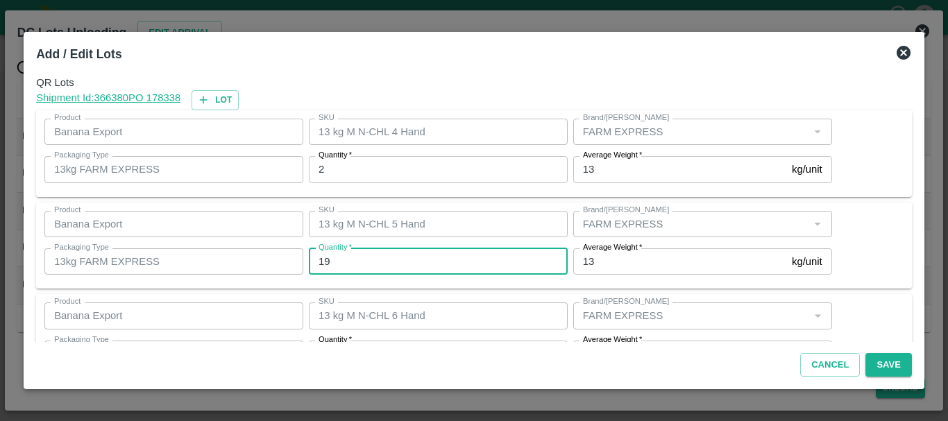
type input "19"
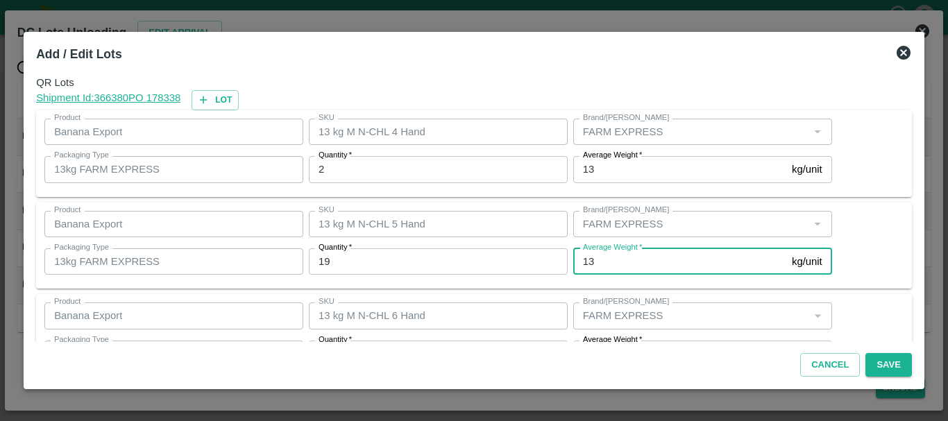
scroll to position [25, 0]
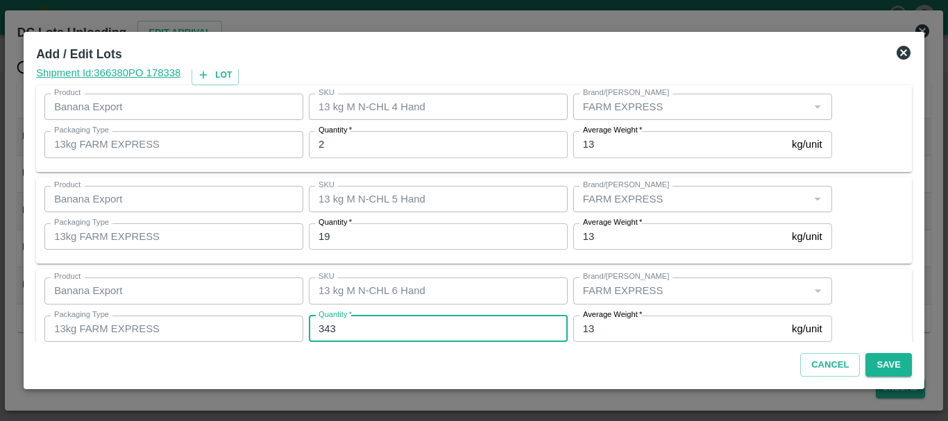
type input "343"
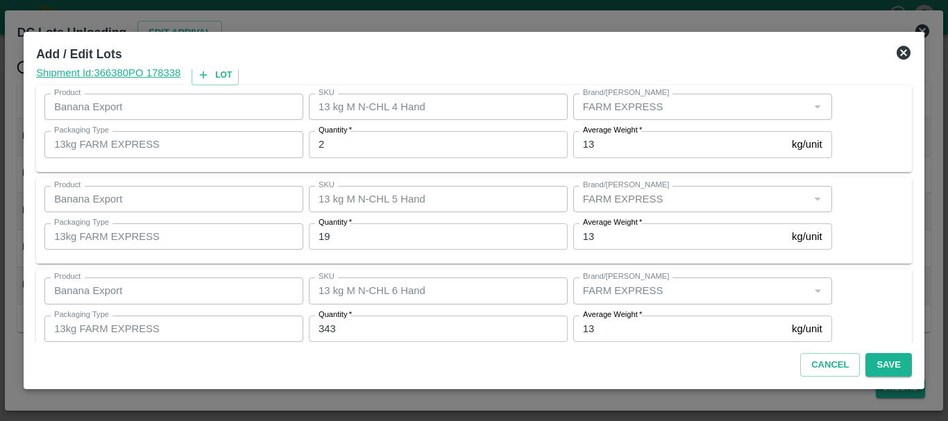
scroll to position [235, 0]
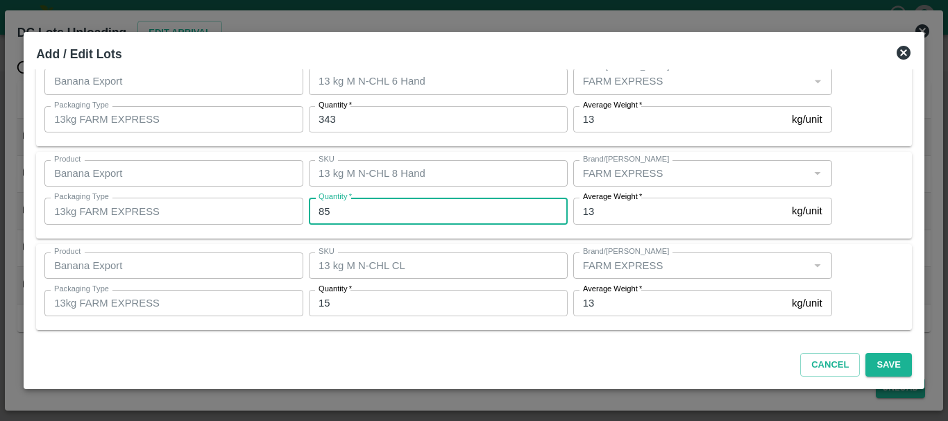
type input "85"
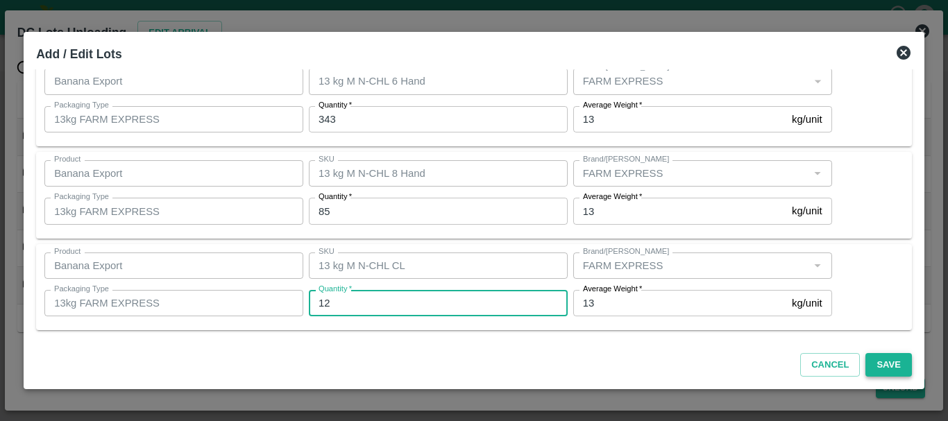
type input "12"
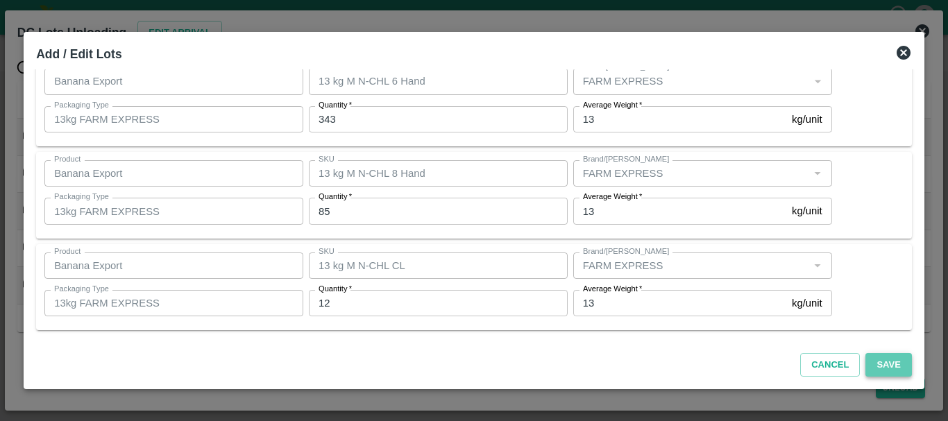
click at [879, 362] on button "Save" at bounding box center [888, 365] width 46 height 24
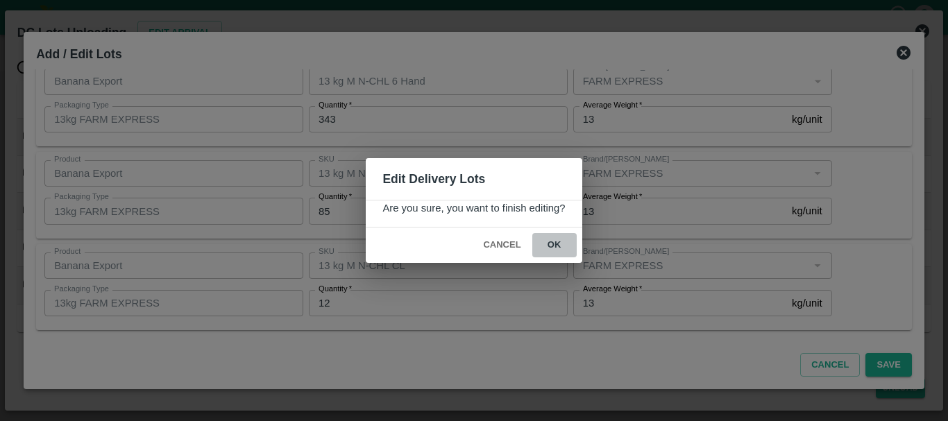
click at [559, 237] on button "ok" at bounding box center [554, 245] width 44 height 24
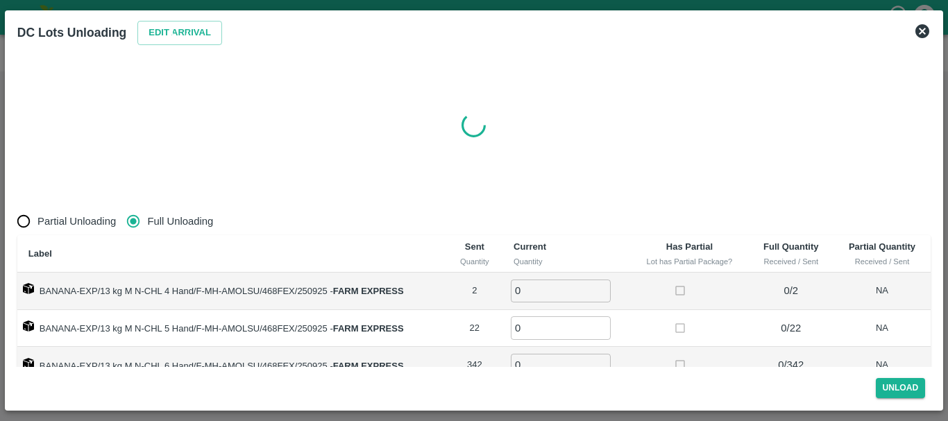
radio input "true"
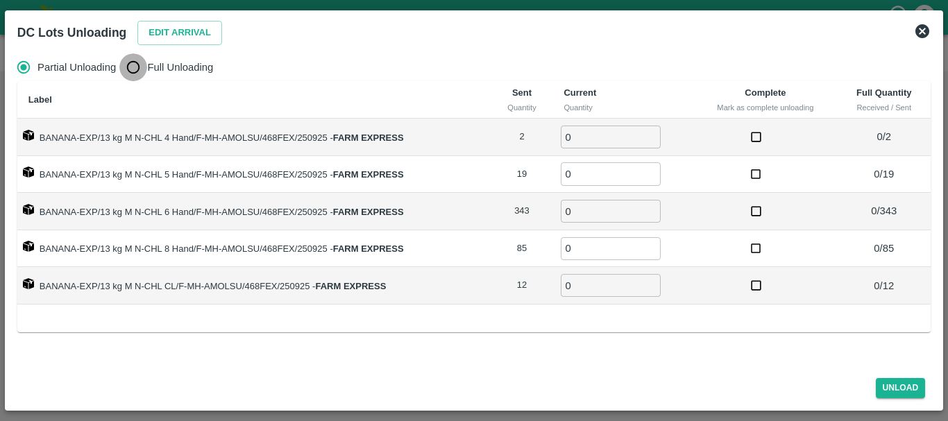
click at [145, 62] on input "Full Unloading" at bounding box center [133, 67] width 28 height 28
radio input "true"
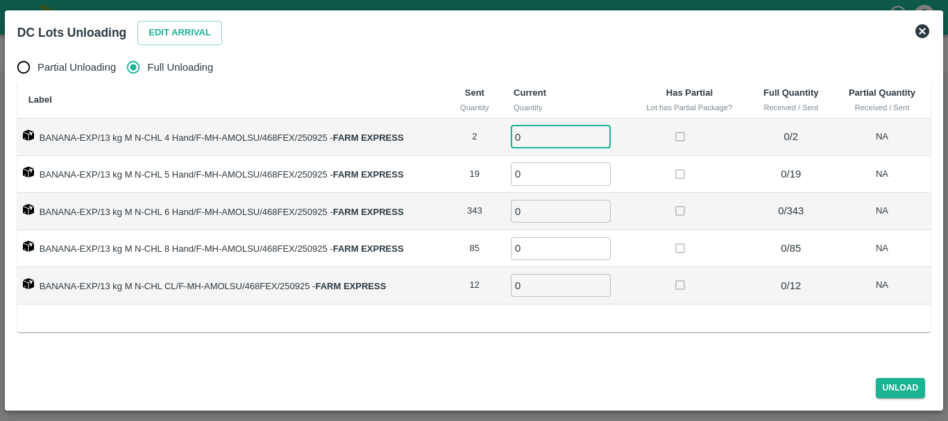
click at [564, 137] on input "0" at bounding box center [561, 137] width 100 height 23
type input "02"
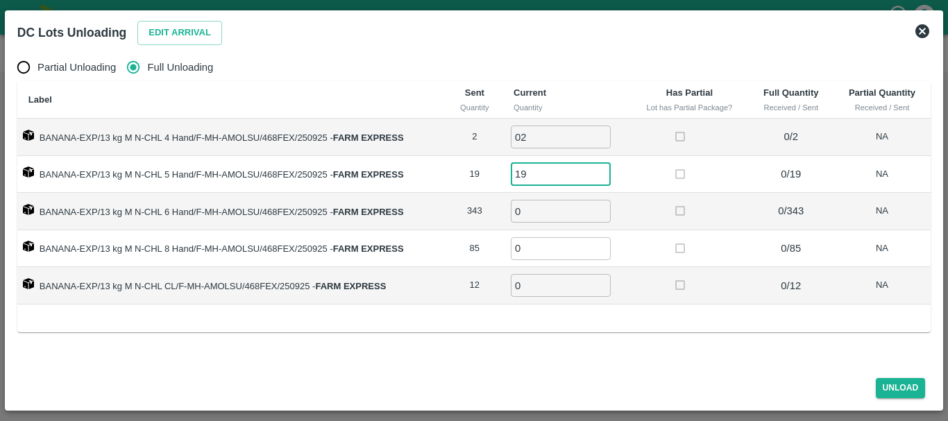
type input "19"
type input "343"
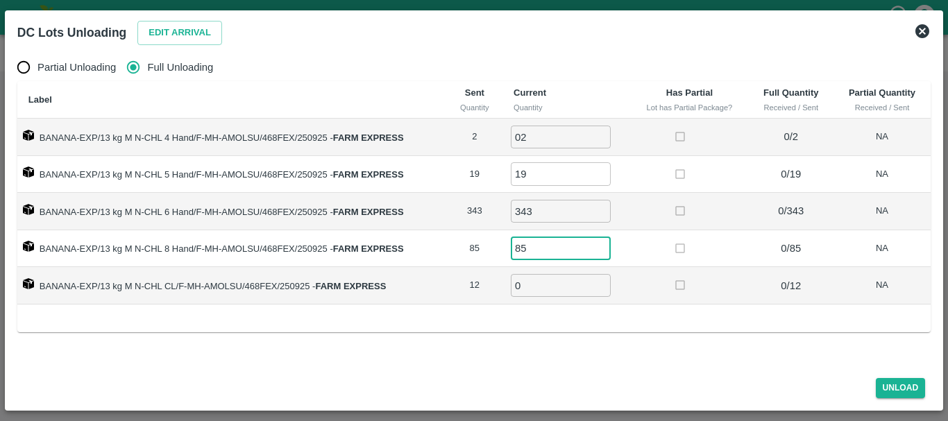
type input "85"
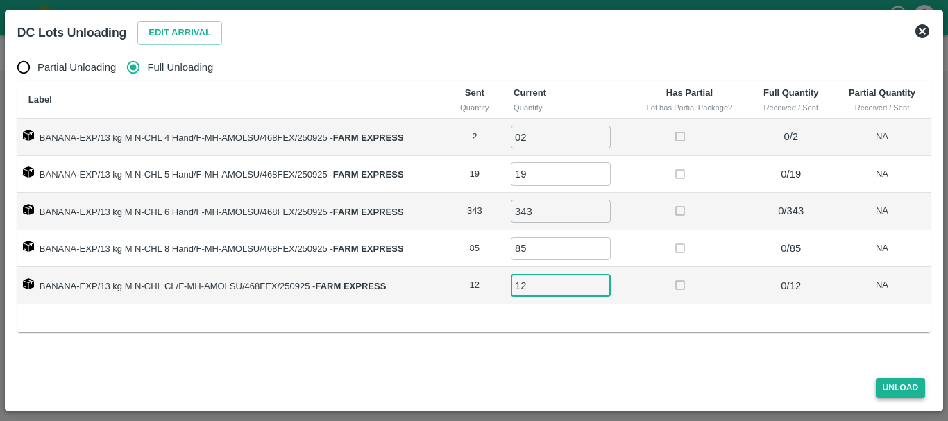
type input "12"
click at [887, 381] on button "Unload" at bounding box center [901, 388] width 50 height 20
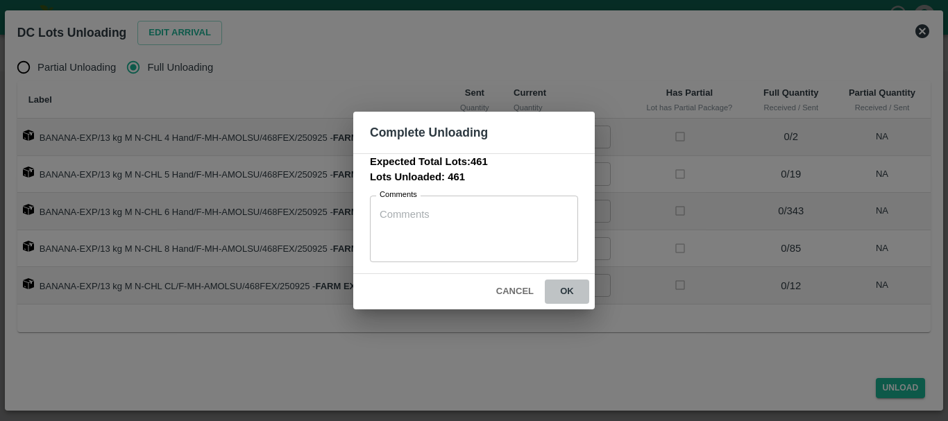
click at [573, 291] on button "ok" at bounding box center [567, 292] width 44 height 24
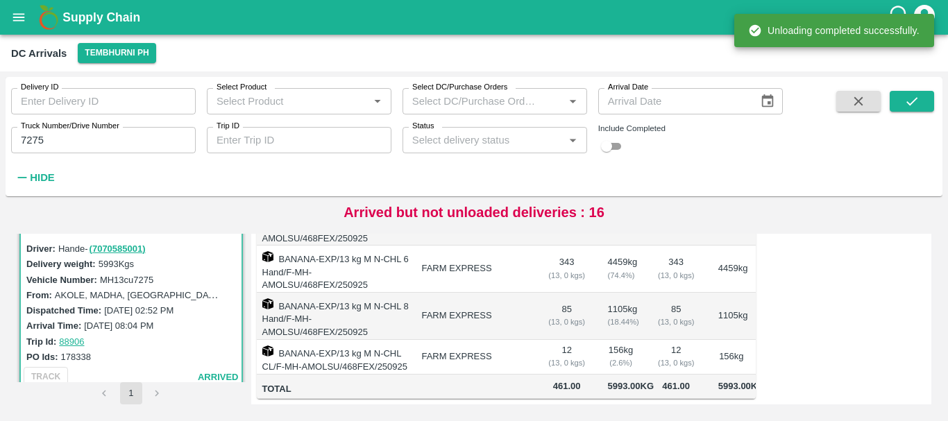
scroll to position [0, 0]
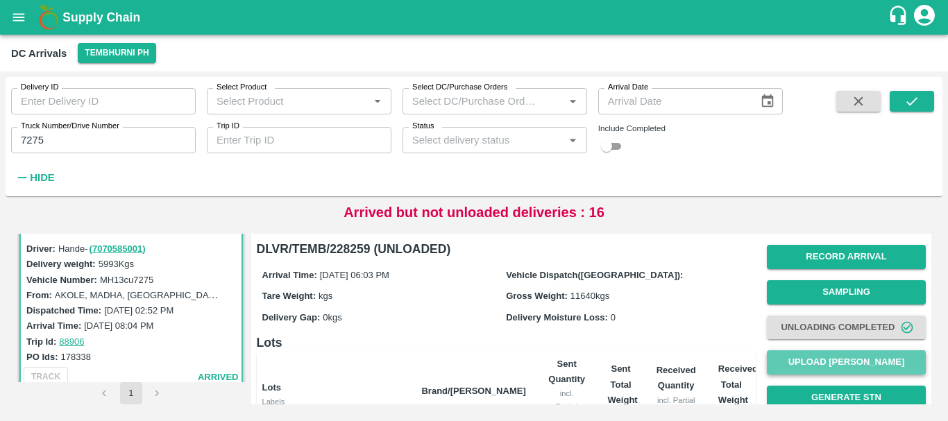
click at [802, 364] on button "Upload [PERSON_NAME]" at bounding box center [846, 362] width 159 height 24
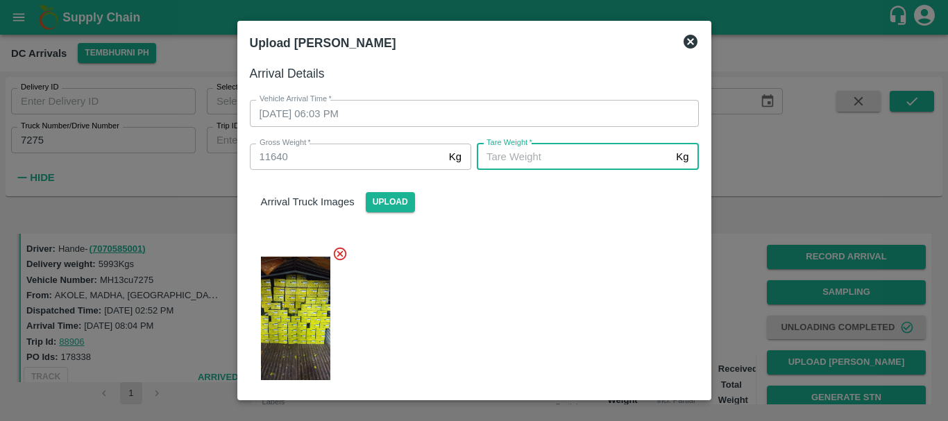
click at [577, 162] on input "[PERSON_NAME]   *" at bounding box center [574, 157] width 194 height 26
type input "5070"
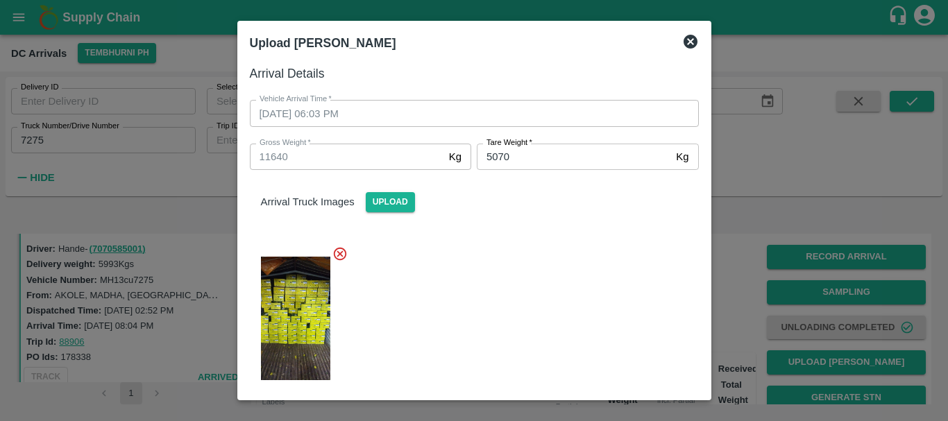
click at [550, 291] on div at bounding box center [469, 315] width 460 height 160
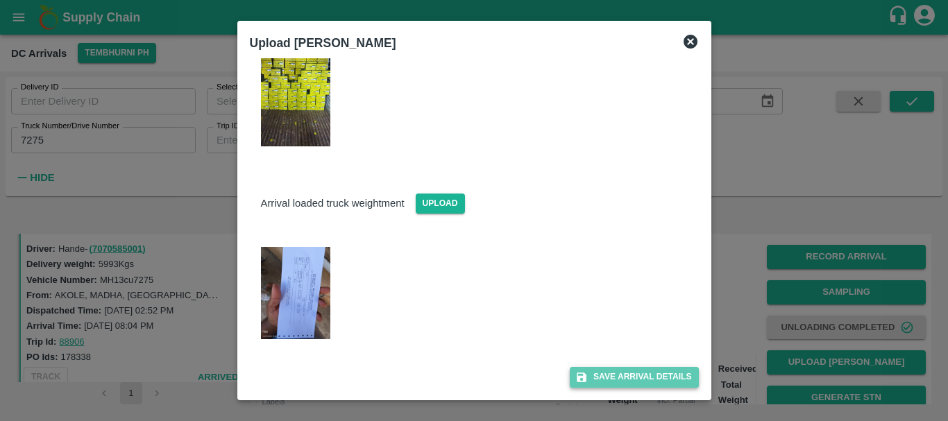
click at [599, 373] on button "Save Arrival Details" at bounding box center [634, 377] width 128 height 20
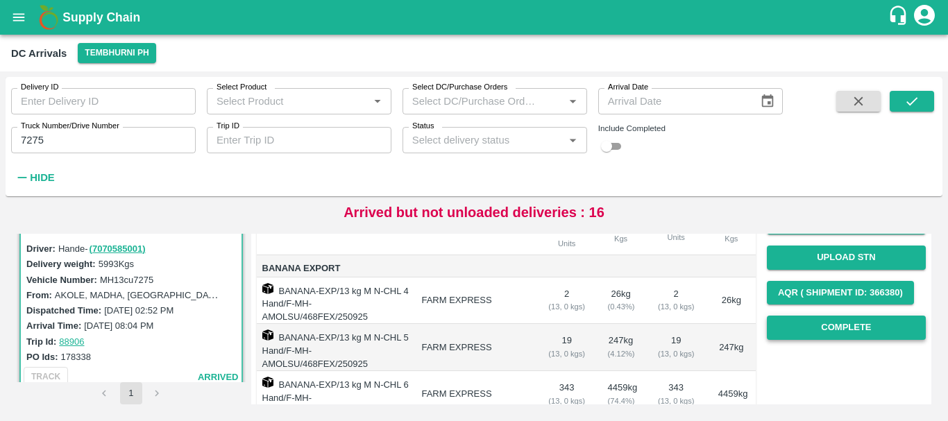
scroll to position [175, 0]
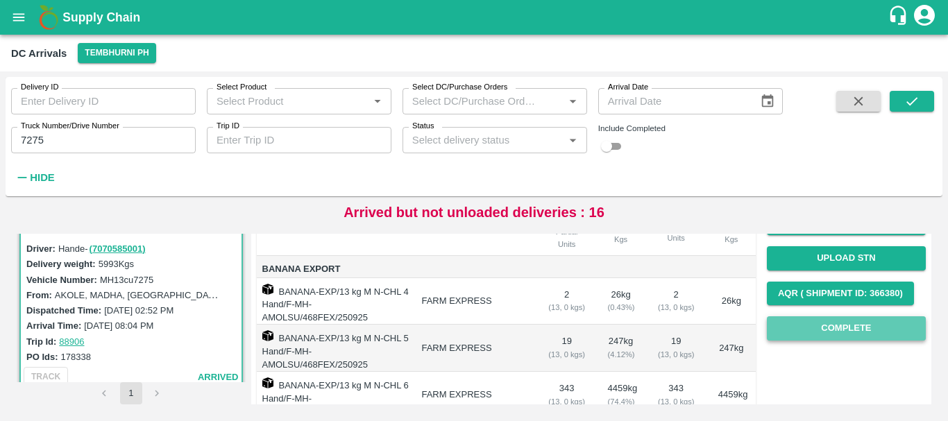
click at [787, 323] on button "Complete" at bounding box center [846, 328] width 159 height 24
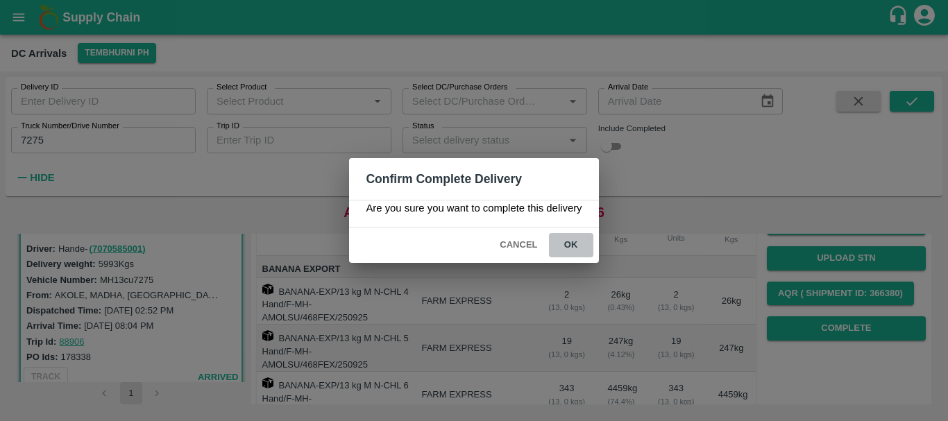
click at [566, 241] on button "ok" at bounding box center [571, 245] width 44 height 24
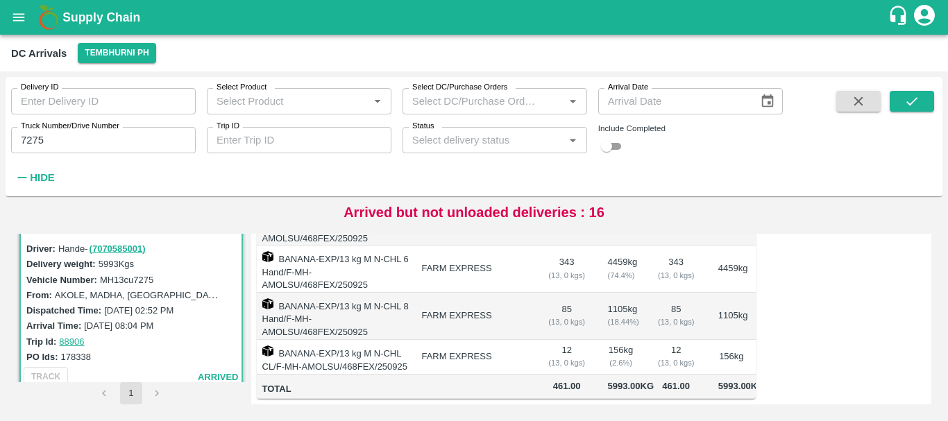
scroll to position [0, 0]
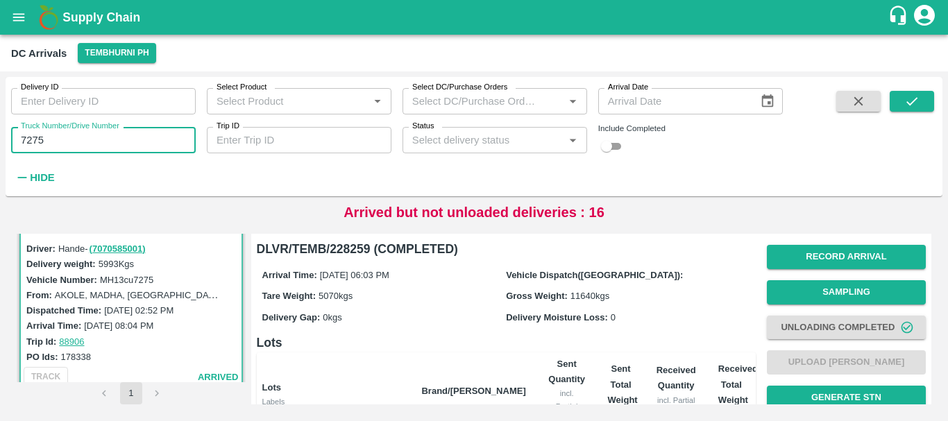
click at [80, 141] on input "7275" at bounding box center [103, 140] width 185 height 26
type input "7"
type input "3491"
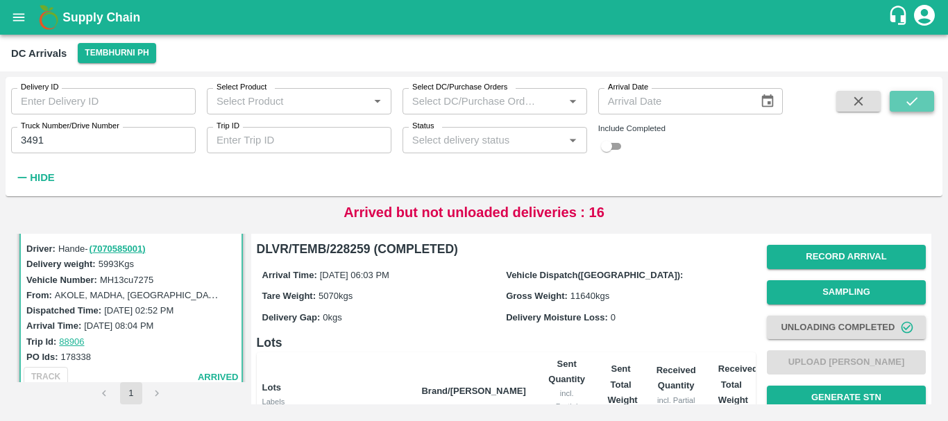
click at [911, 103] on icon "submit" at bounding box center [911, 101] width 15 height 15
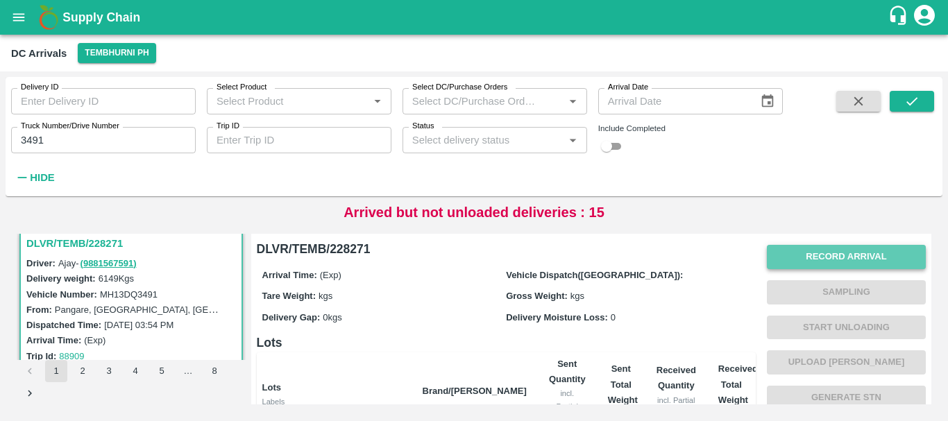
click at [802, 245] on button "Record Arrival" at bounding box center [846, 257] width 159 height 24
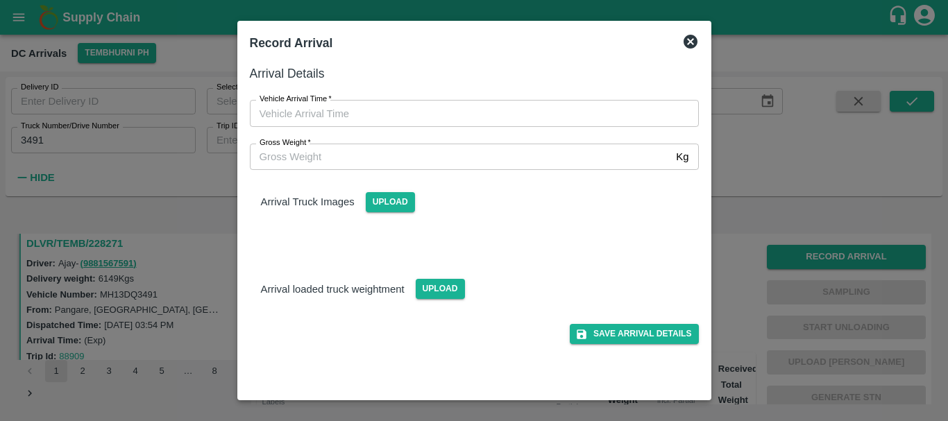
type input "DD/MM/YYYY hh:mm aa"
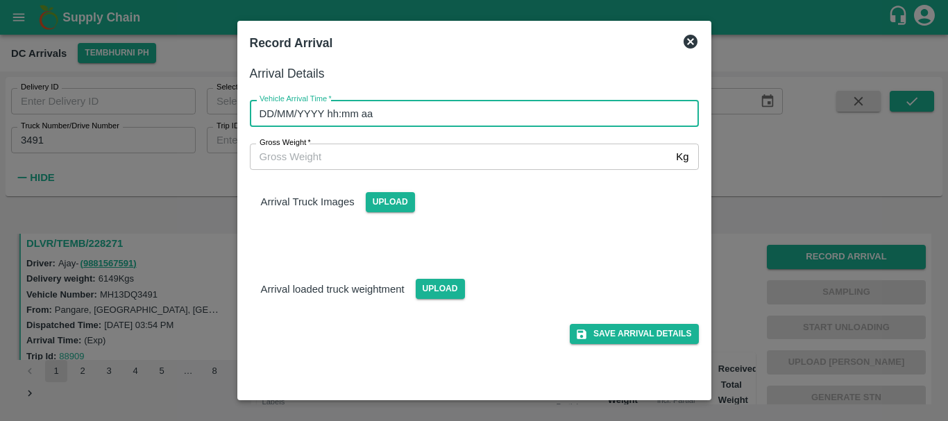
click at [544, 117] on input "DD/MM/YYYY hh:mm aa" at bounding box center [469, 113] width 439 height 26
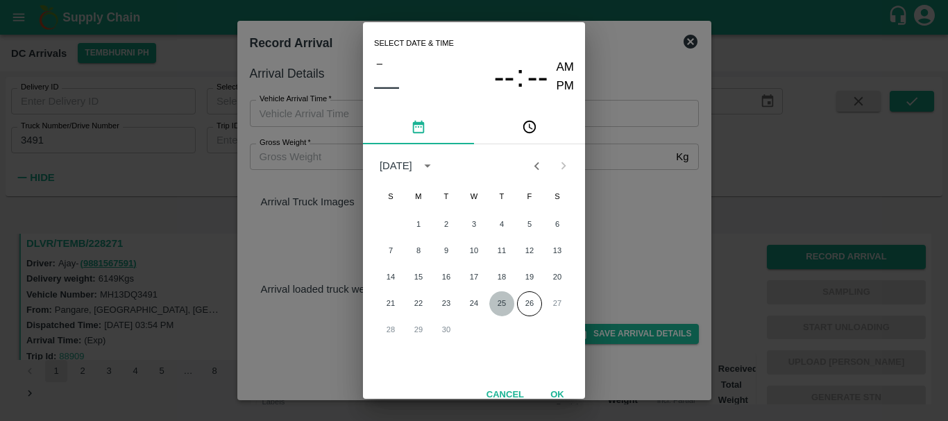
click at [501, 306] on button "25" at bounding box center [501, 303] width 25 height 25
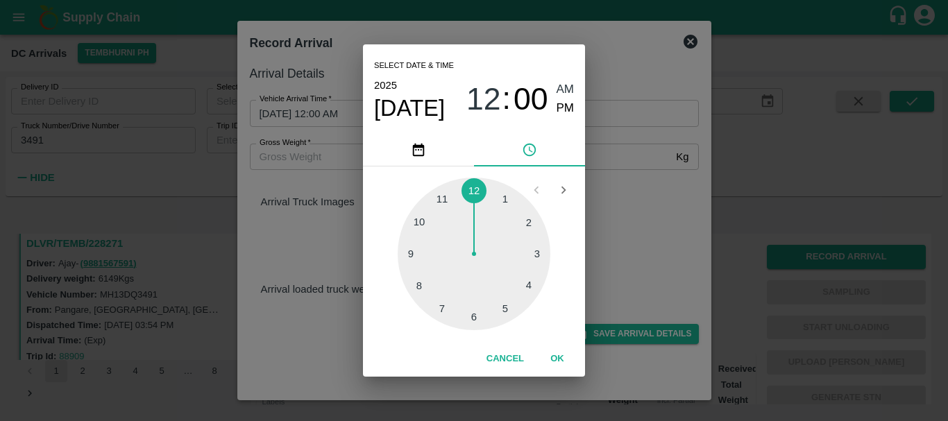
click at [467, 312] on div at bounding box center [474, 254] width 153 height 153
click at [419, 287] on div at bounding box center [474, 254] width 153 height 153
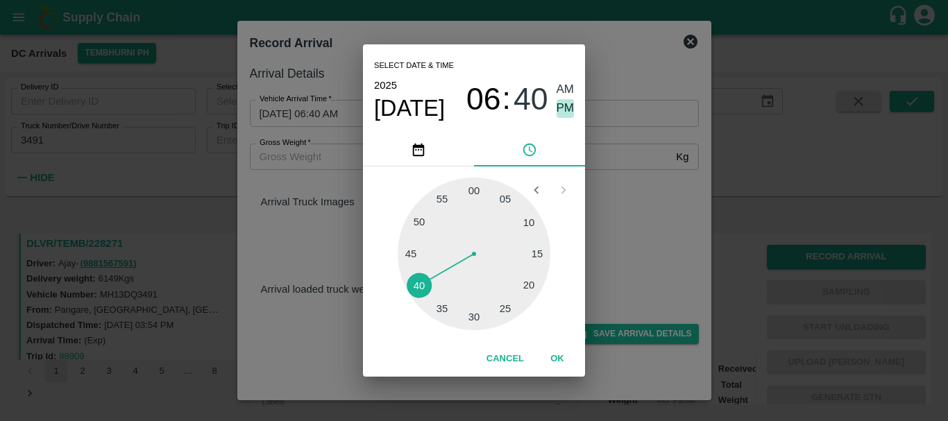
click at [562, 105] on span "PM" at bounding box center [566, 108] width 18 height 19
type input "[DATE] 06:40 PM"
click at [607, 156] on div "Select date & time [DATE] 06 : 40 AM PM 05 10 15 20 25 30 35 40 45 50 55 00 Can…" at bounding box center [474, 210] width 948 height 421
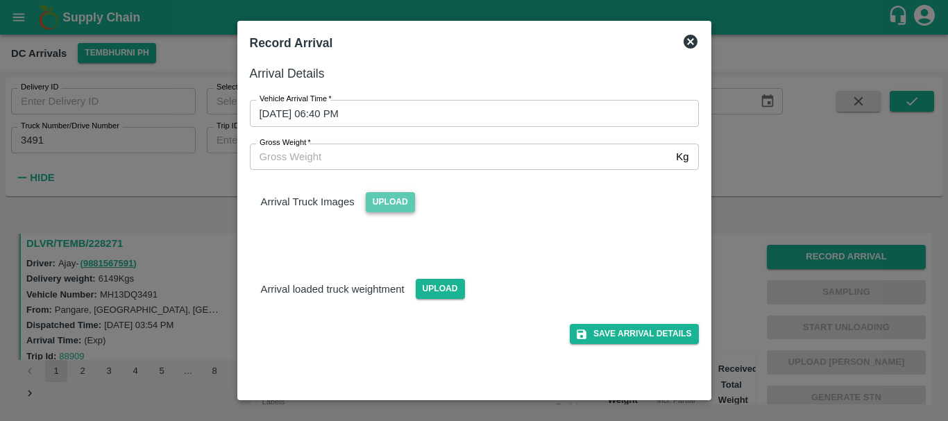
click at [390, 198] on span "Upload" at bounding box center [390, 202] width 49 height 20
click at [0, 0] on input "Upload" at bounding box center [0, 0] width 0 height 0
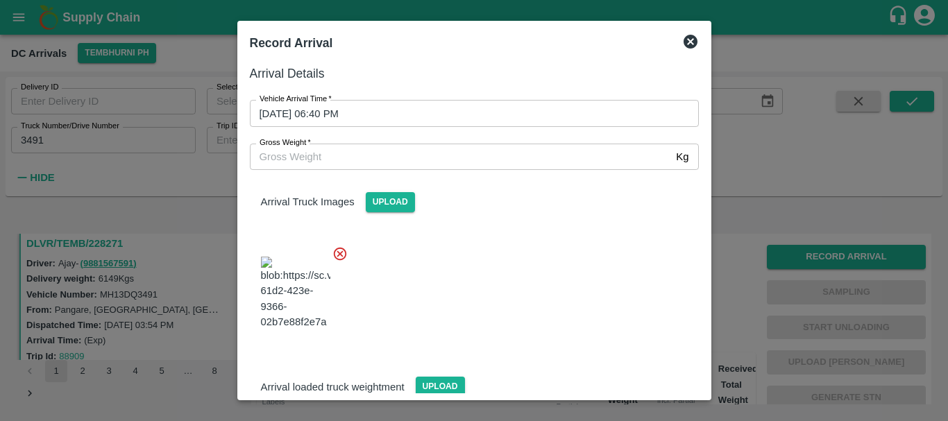
scroll to position [105, 0]
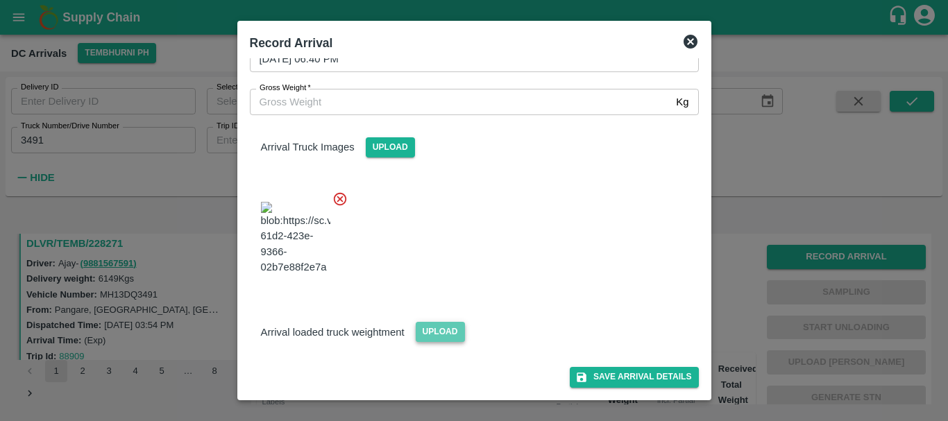
click at [450, 333] on span "Upload" at bounding box center [440, 332] width 49 height 20
click at [0, 0] on input "Upload" at bounding box center [0, 0] width 0 height 0
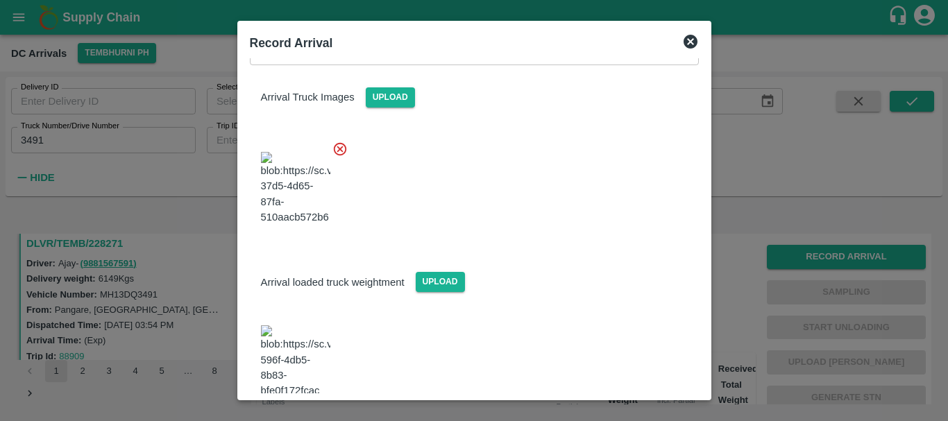
scroll to position [193, 0]
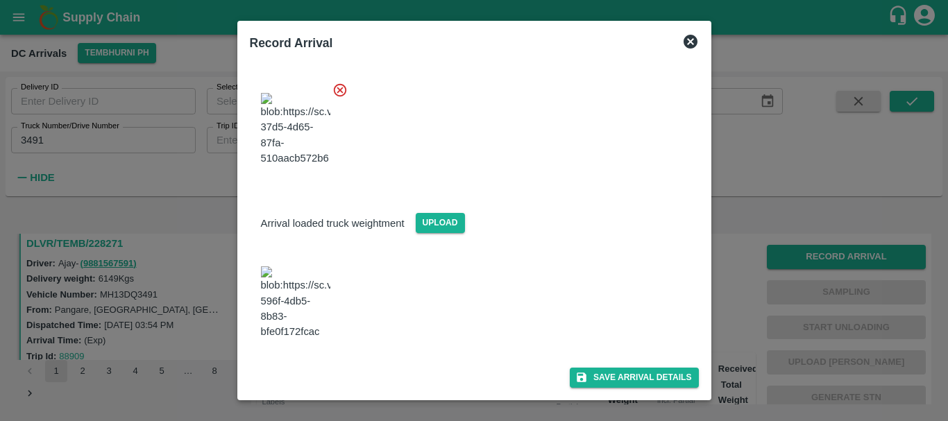
click at [291, 314] on img at bounding box center [295, 302] width 69 height 73
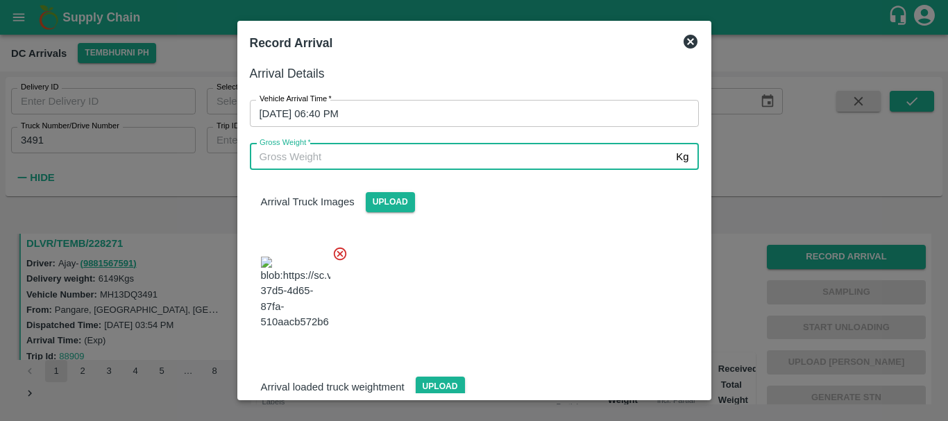
click at [312, 155] on input "Gross Weight   *" at bounding box center [460, 157] width 421 height 26
type input "12395"
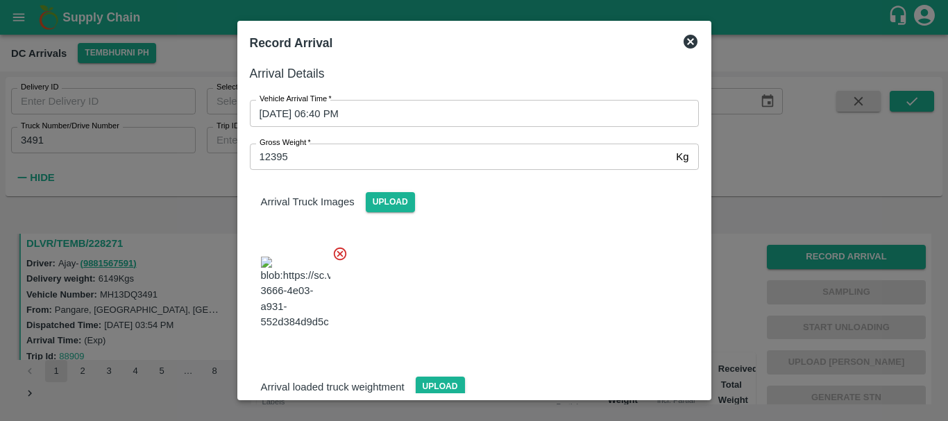
click at [508, 289] on div at bounding box center [469, 289] width 460 height 109
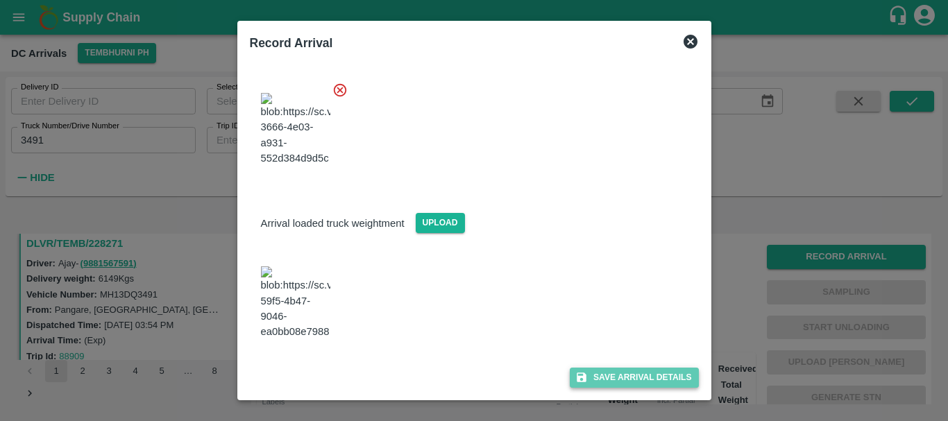
click at [596, 381] on button "Save Arrival Details" at bounding box center [634, 378] width 128 height 20
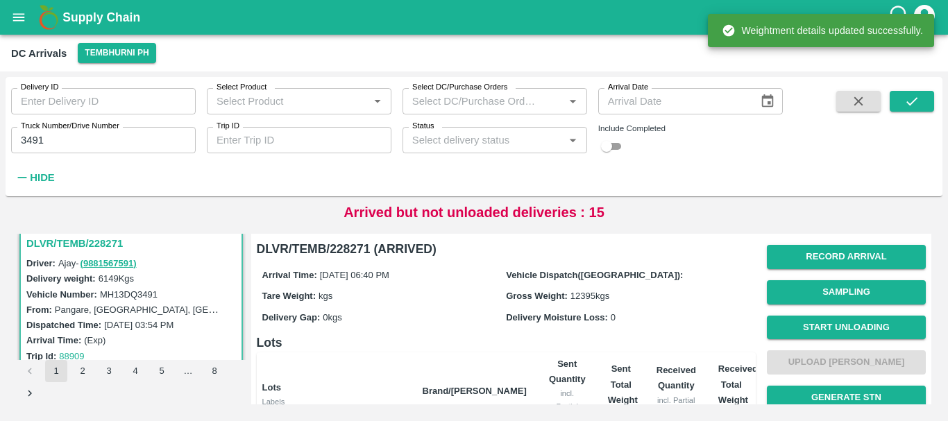
scroll to position [1, 0]
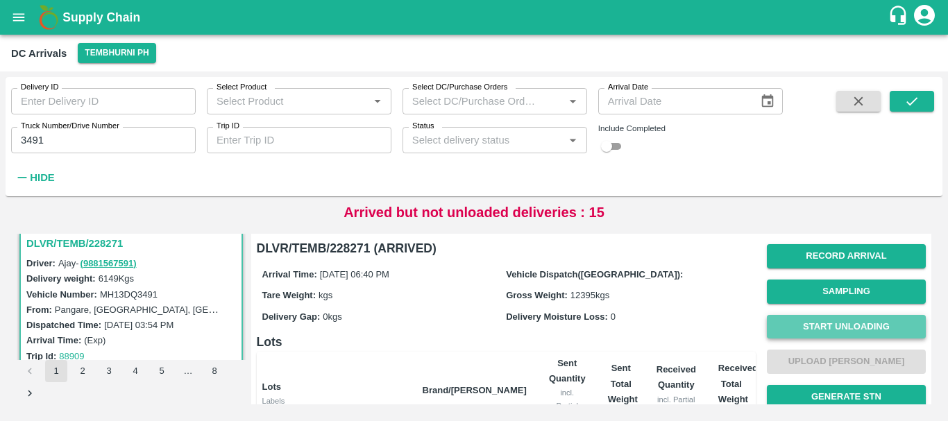
click at [804, 329] on button "Start Unloading" at bounding box center [846, 327] width 159 height 24
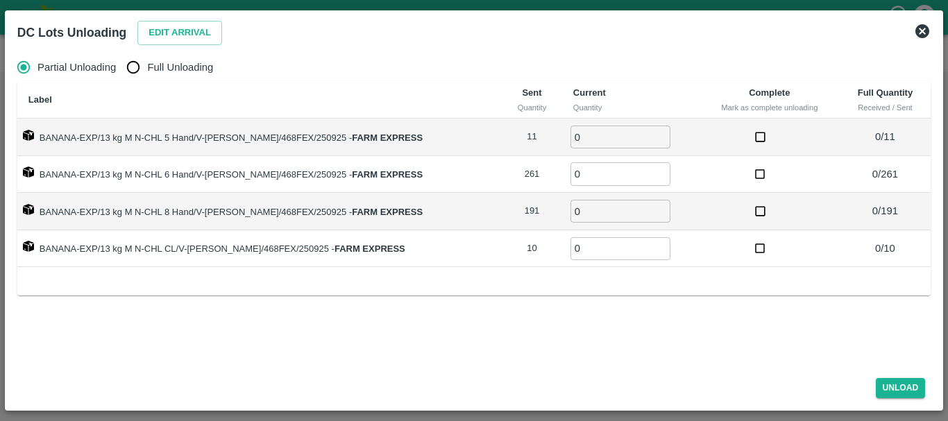
click at [148, 71] on span "Full Unloading" at bounding box center [180, 67] width 66 height 15
click at [147, 71] on input "Full Unloading" at bounding box center [133, 67] width 28 height 28
radio input "true"
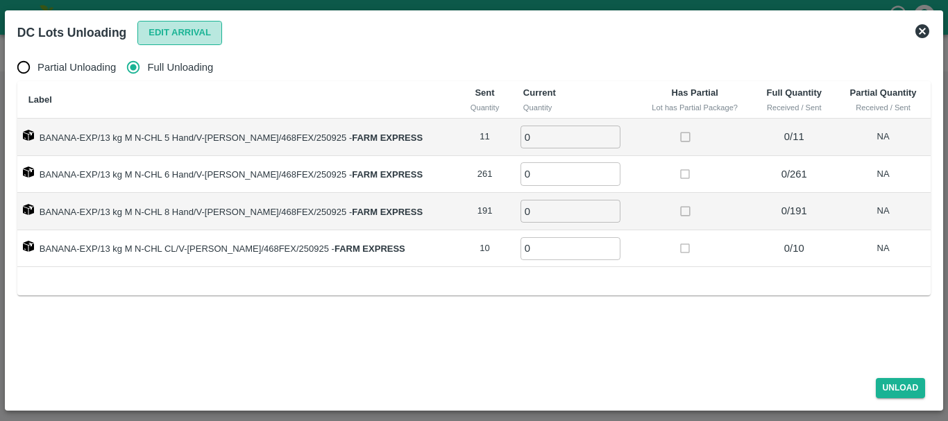
click at [164, 38] on button "Edit Arrival" at bounding box center [179, 33] width 85 height 24
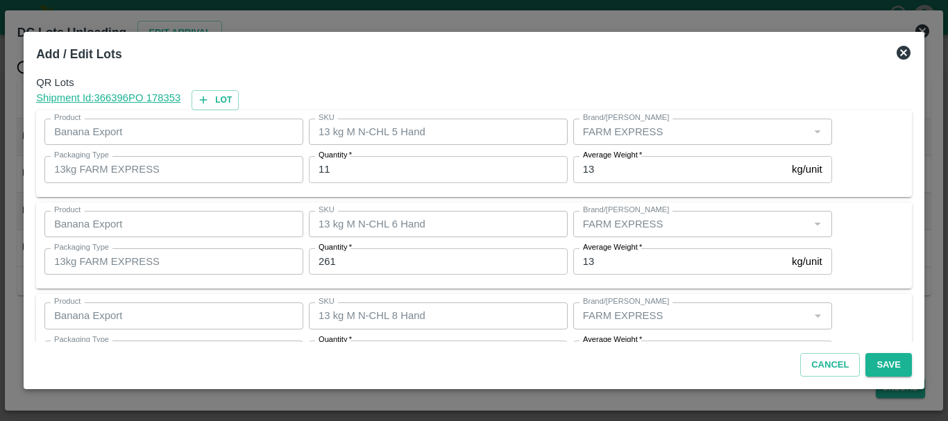
drag, startPoint x: 348, startPoint y: 160, endPoint x: 349, endPoint y: 167, distance: 7.1
click at [349, 167] on div "Quantity   * 11 Quantity" at bounding box center [438, 169] width 259 height 26
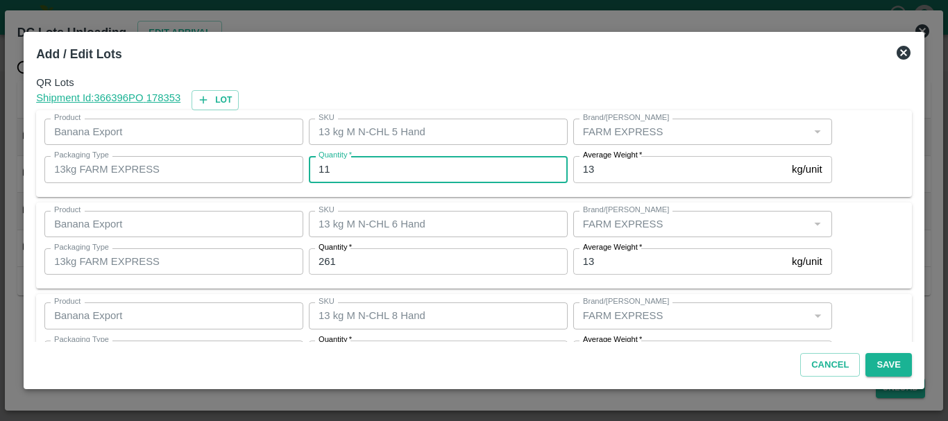
click at [349, 167] on input "11" at bounding box center [438, 169] width 259 height 26
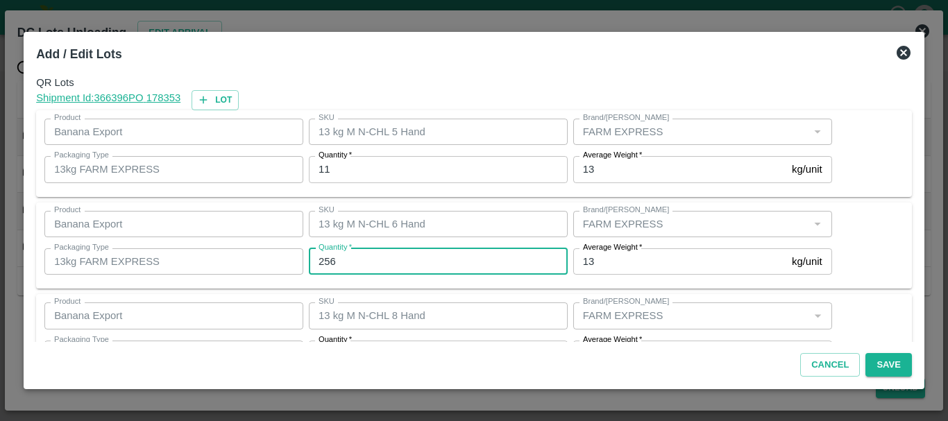
type input "256"
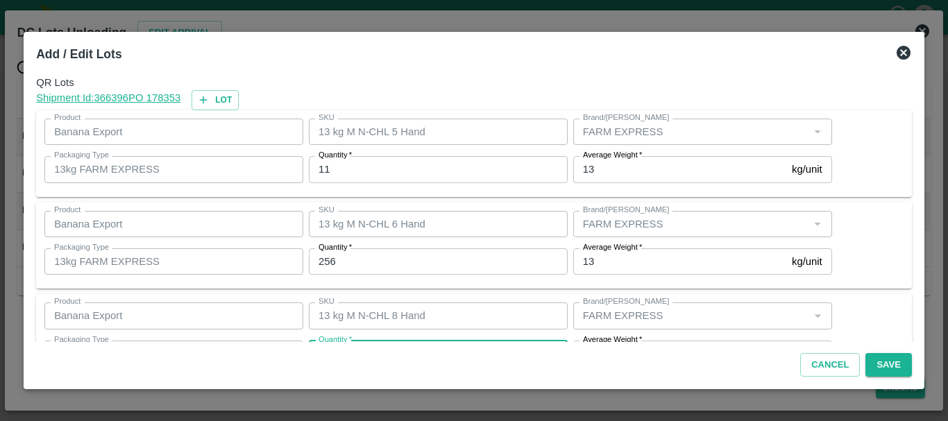
scroll to position [25, 0]
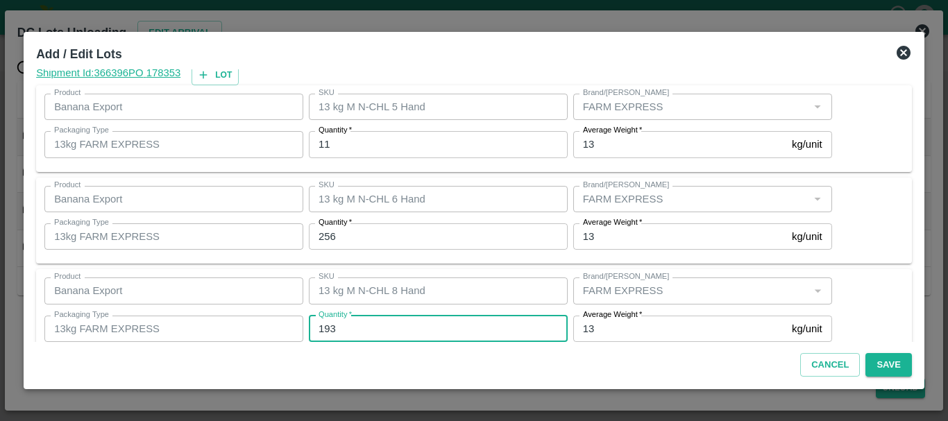
type input "193"
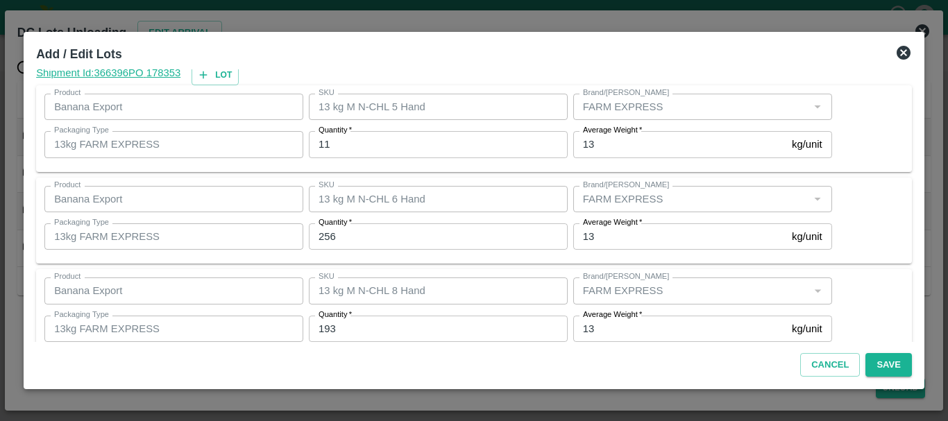
scroll to position [142, 0]
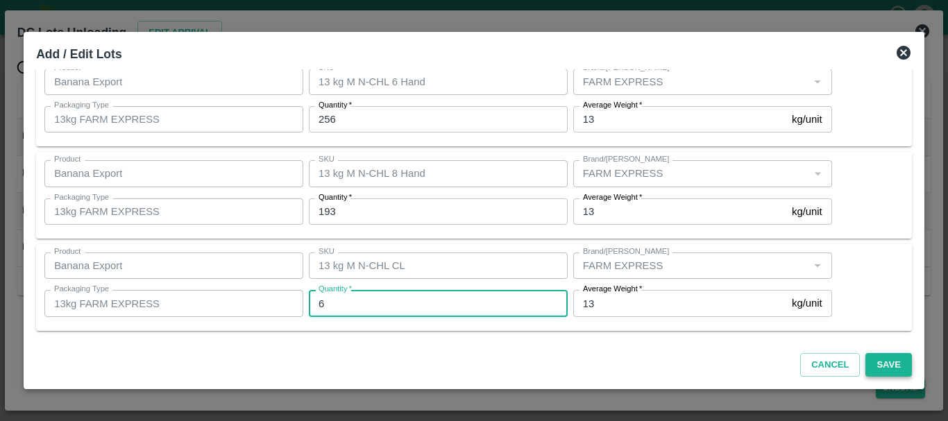
type input "6"
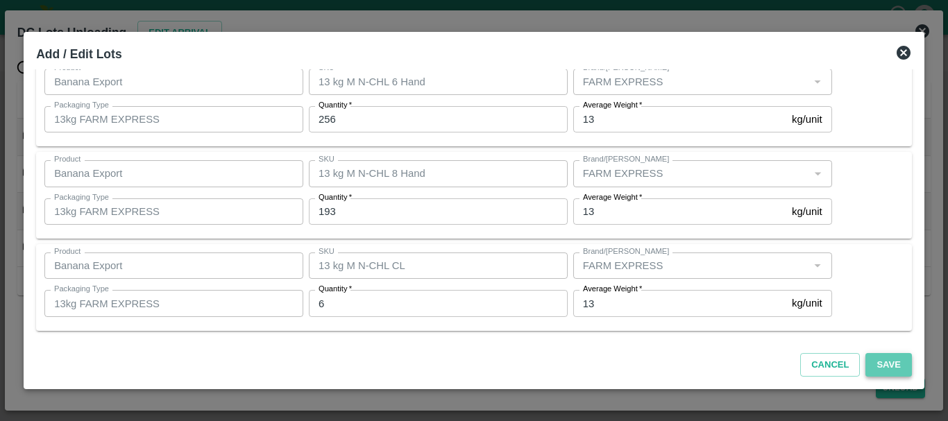
click at [880, 362] on button "Save" at bounding box center [888, 365] width 46 height 24
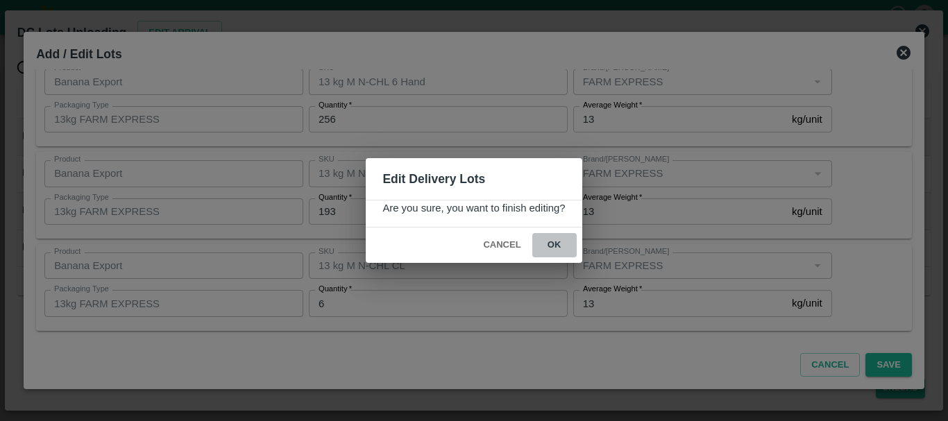
click at [555, 245] on button "ok" at bounding box center [554, 245] width 44 height 24
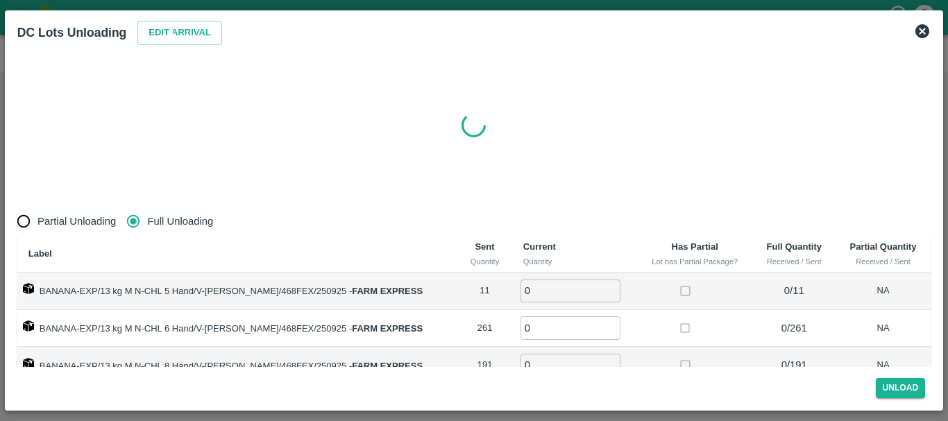
radio input "true"
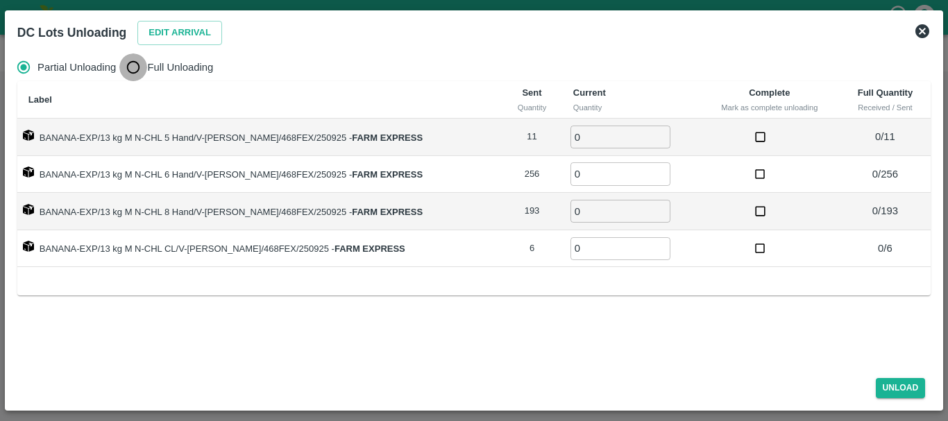
click at [130, 56] on input "Full Unloading" at bounding box center [133, 67] width 28 height 28
radio input "true"
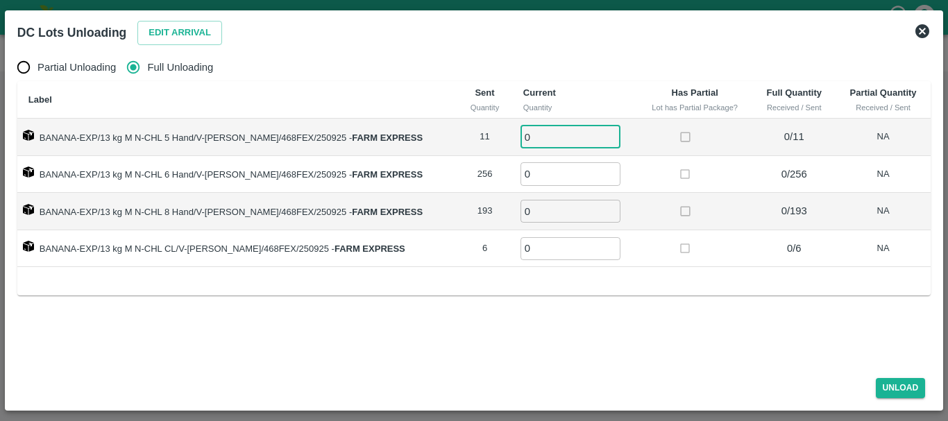
click at [542, 130] on input "0" at bounding box center [570, 137] width 100 height 23
type input "011"
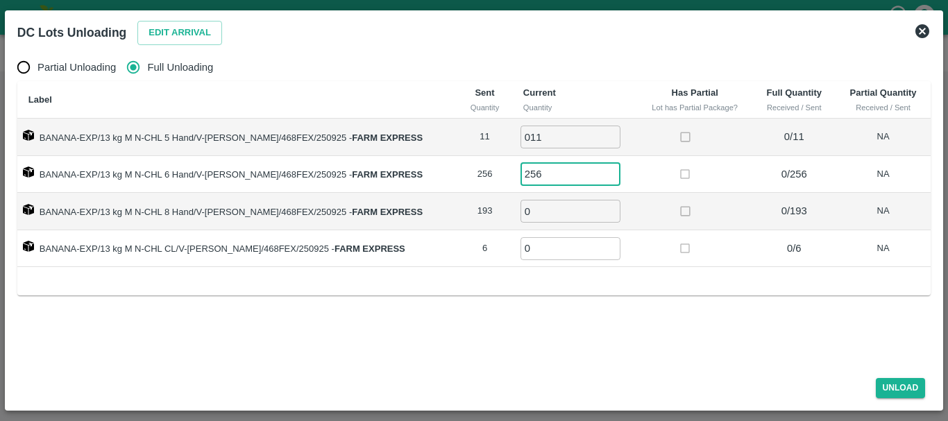
type input "256"
type input "193"
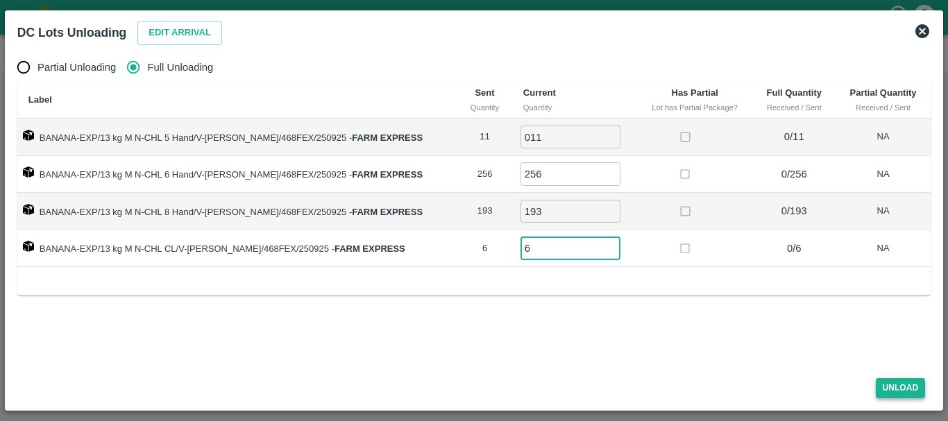
type input "6"
click at [901, 386] on button "Unload" at bounding box center [901, 388] width 50 height 20
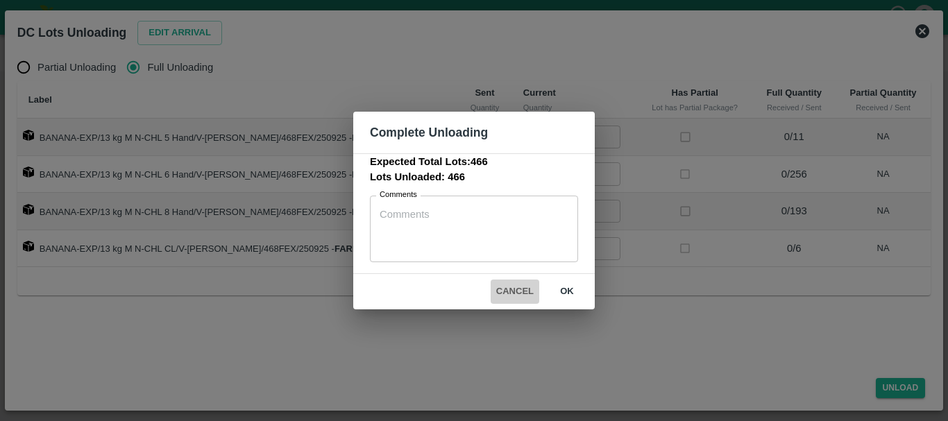
click at [515, 291] on button "Cancel" at bounding box center [515, 292] width 49 height 24
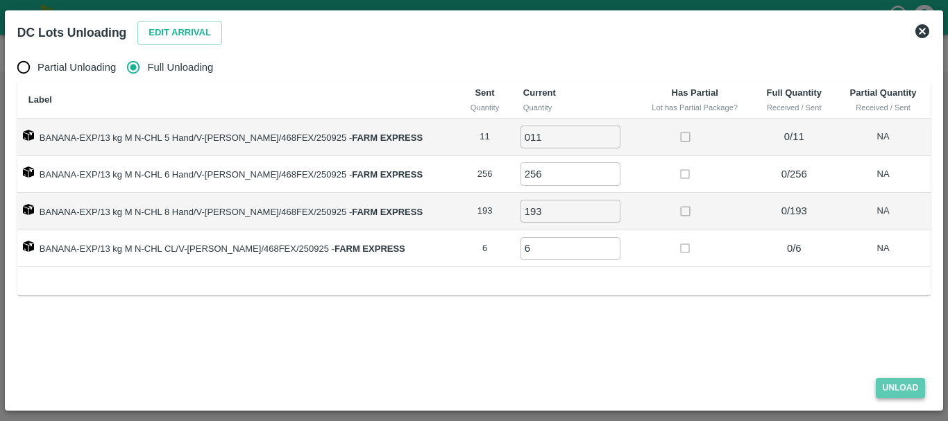
click at [906, 388] on button "Unload" at bounding box center [901, 388] width 50 height 20
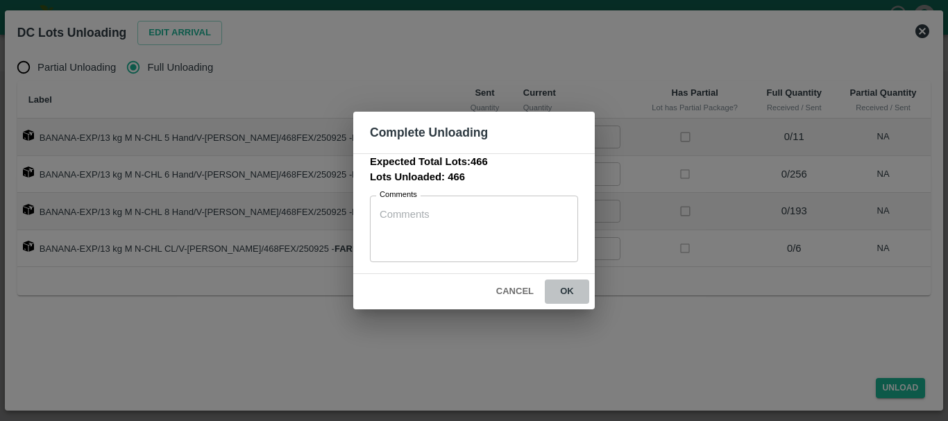
click at [568, 292] on button "ok" at bounding box center [567, 292] width 44 height 24
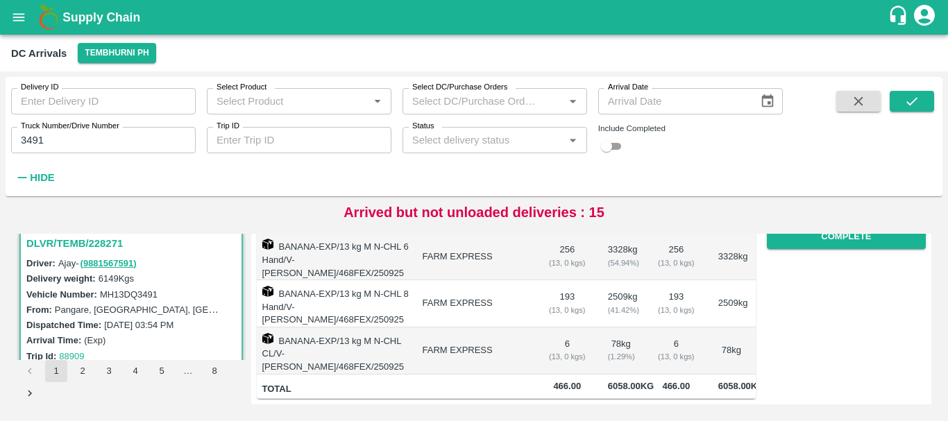
scroll to position [0, 0]
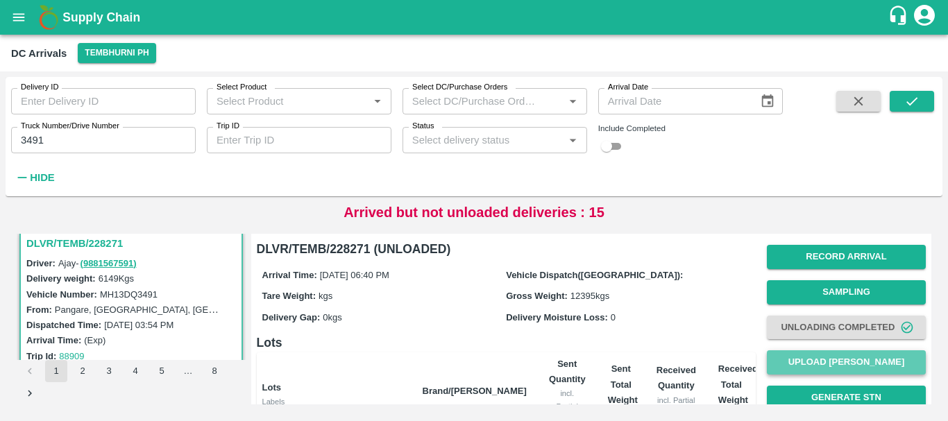
click at [804, 357] on button "Upload [PERSON_NAME]" at bounding box center [846, 362] width 159 height 24
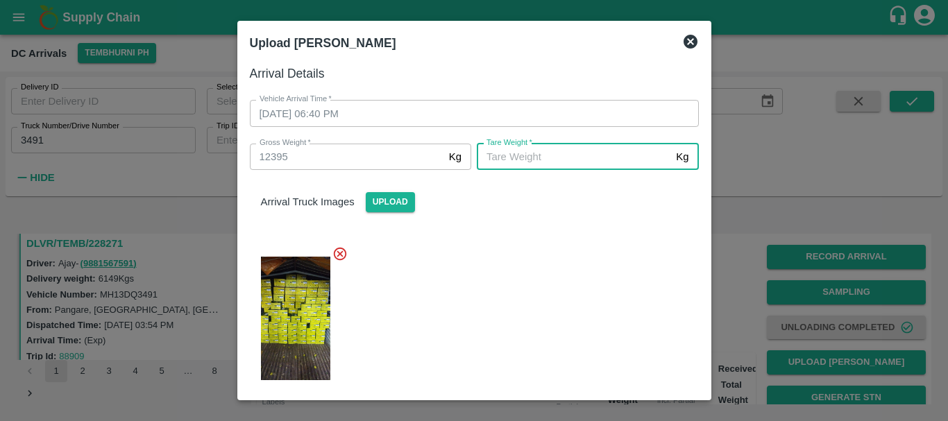
click at [568, 162] on input "[PERSON_NAME]   *" at bounding box center [574, 157] width 194 height 26
type input "5750"
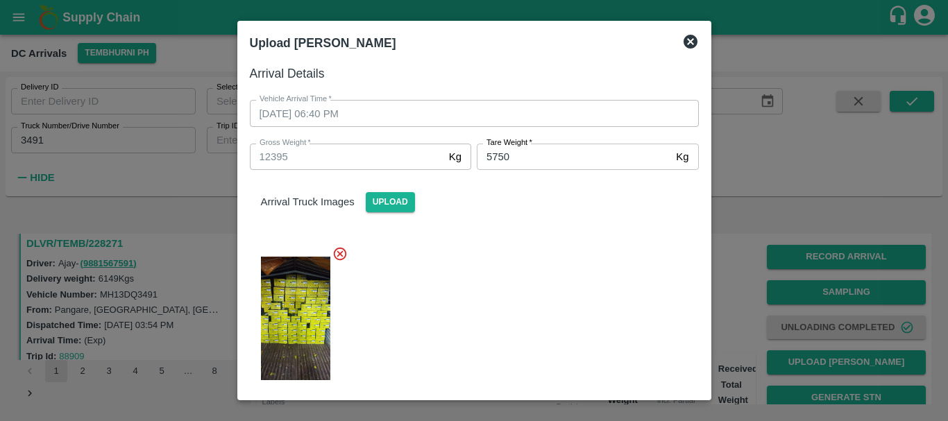
click at [541, 257] on div at bounding box center [469, 315] width 460 height 160
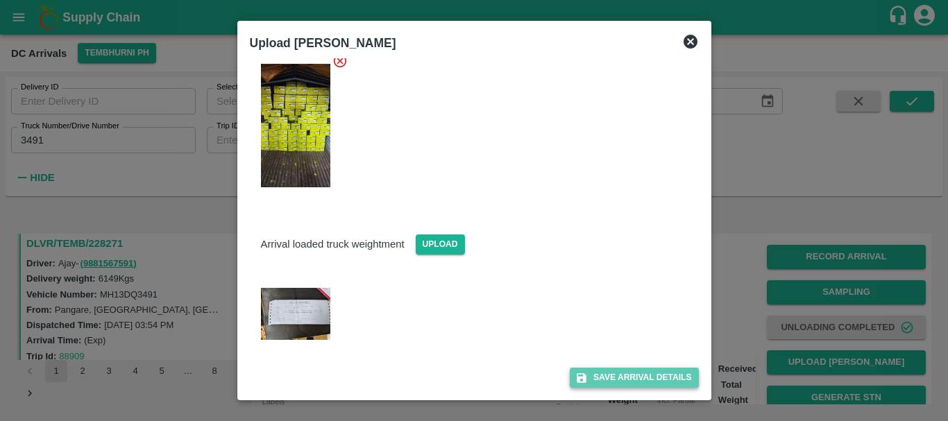
click at [602, 375] on button "Save Arrival Details" at bounding box center [634, 378] width 128 height 20
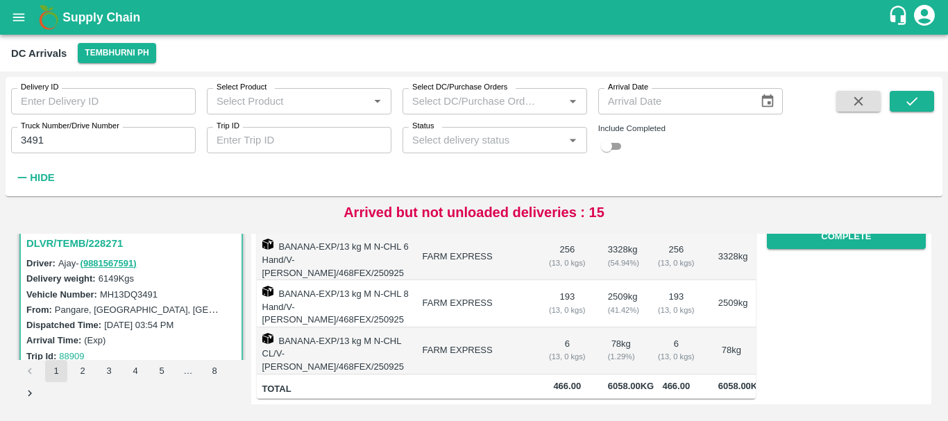
scroll to position [198, 0]
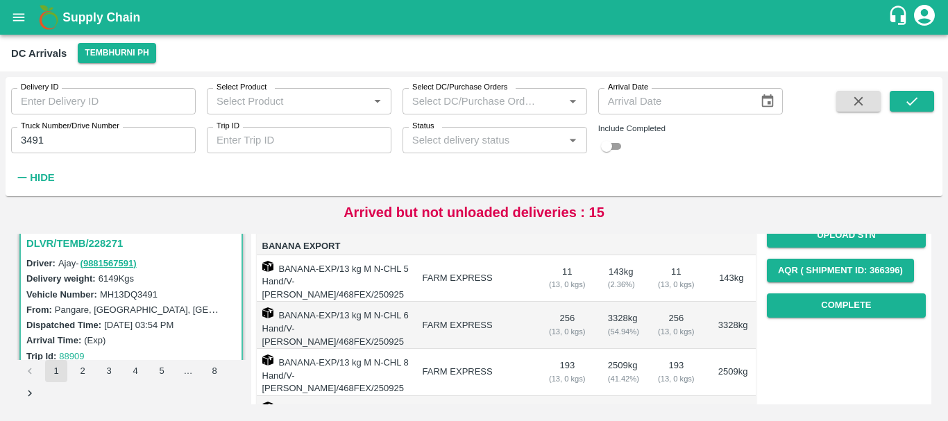
click at [799, 291] on div "Record Arrival Sampling Unloading Completed Upload Tare Weight Generate STN Upl…" at bounding box center [846, 183] width 159 height 282
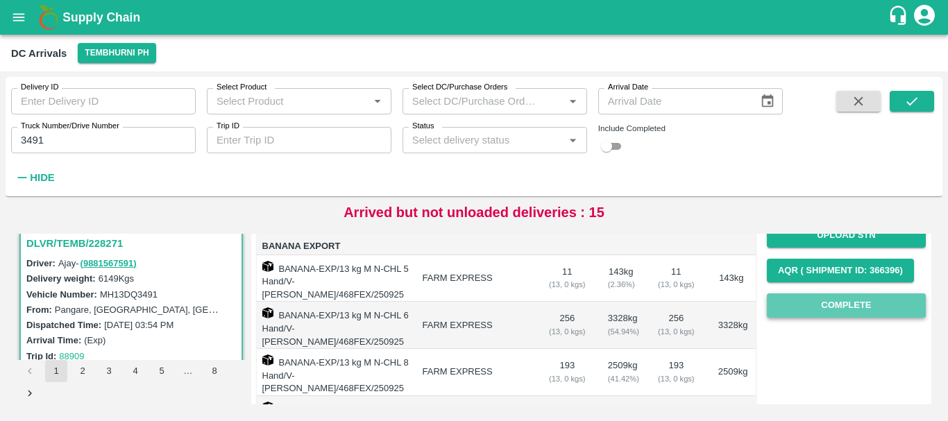
click at [800, 298] on button "Complete" at bounding box center [846, 306] width 159 height 24
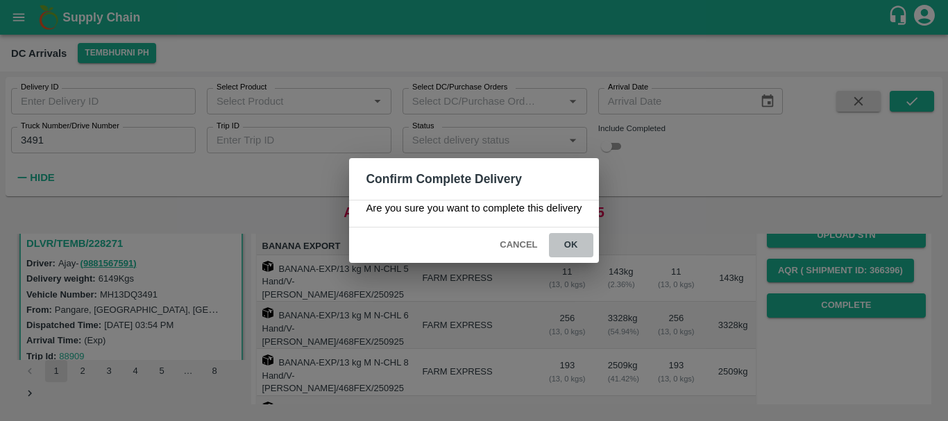
click at [563, 250] on button "ok" at bounding box center [571, 245] width 44 height 24
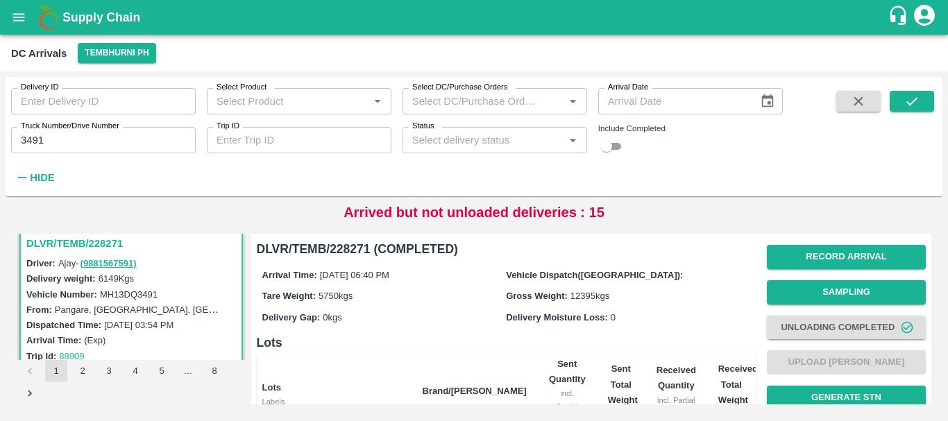
click at [53, 133] on input "3491" at bounding box center [103, 140] width 185 height 26
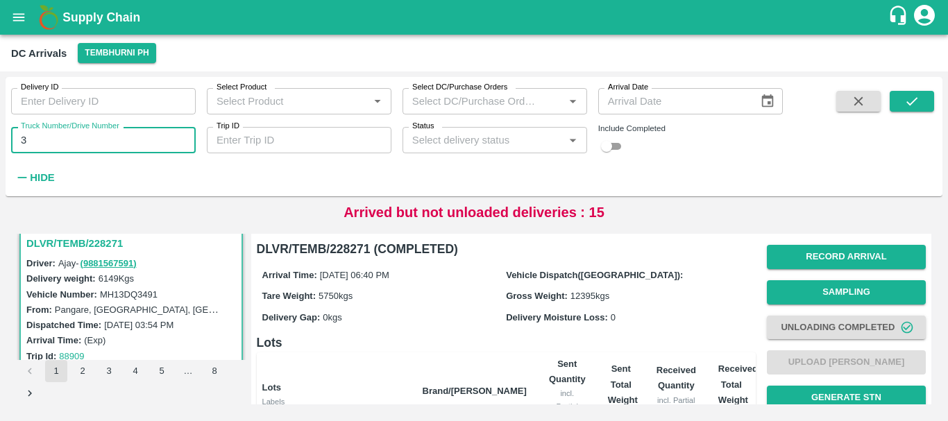
type input "3"
type input "4464"
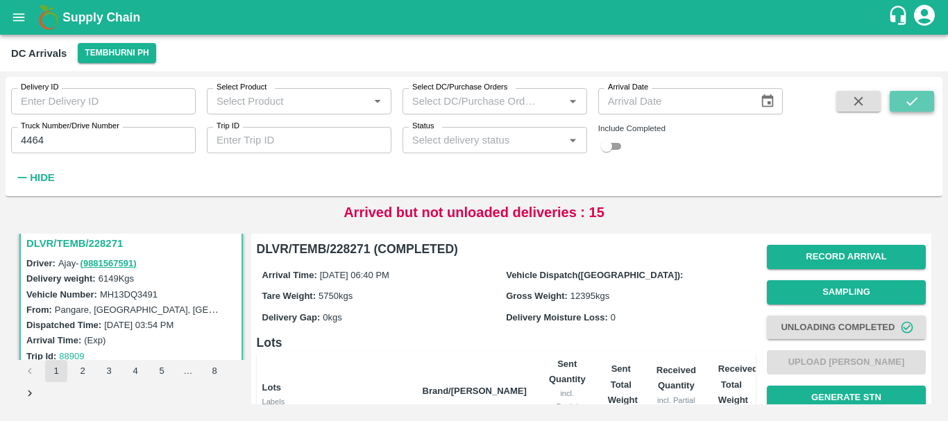
click at [905, 99] on icon "submit" at bounding box center [911, 101] width 15 height 15
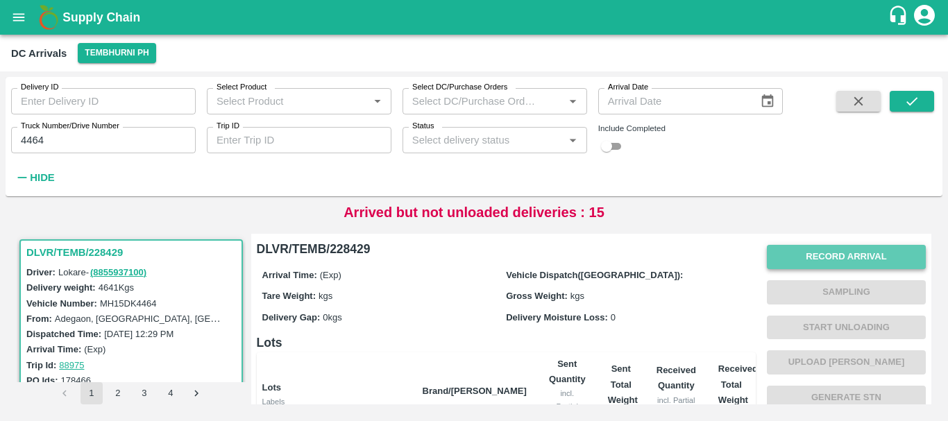
click at [800, 253] on button "Record Arrival" at bounding box center [846, 257] width 159 height 24
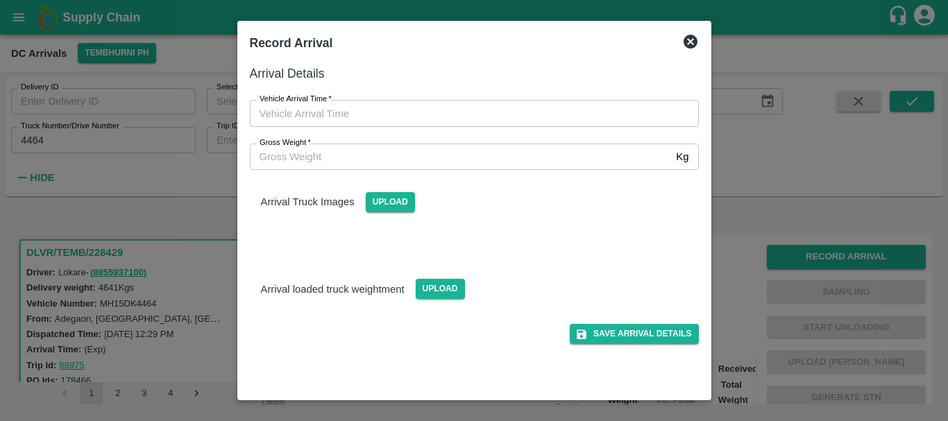
type input "DD/MM/YYYY hh:mm aa"
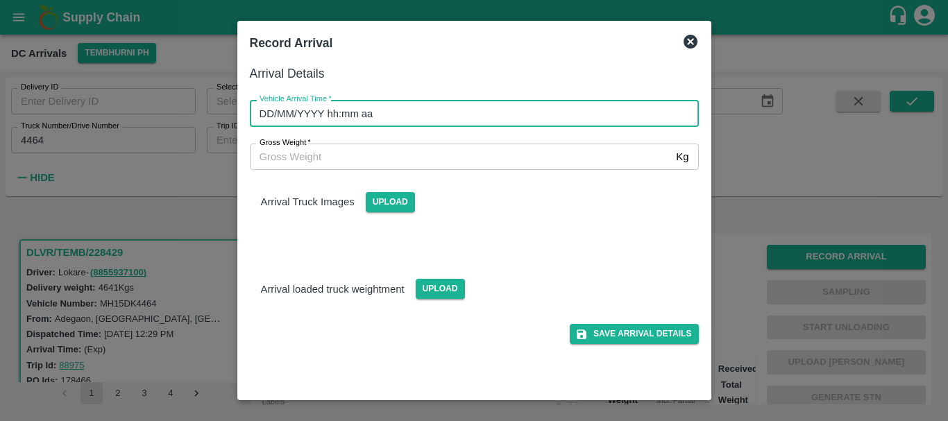
click at [509, 121] on input "DD/MM/YYYY hh:mm aa" at bounding box center [469, 113] width 439 height 26
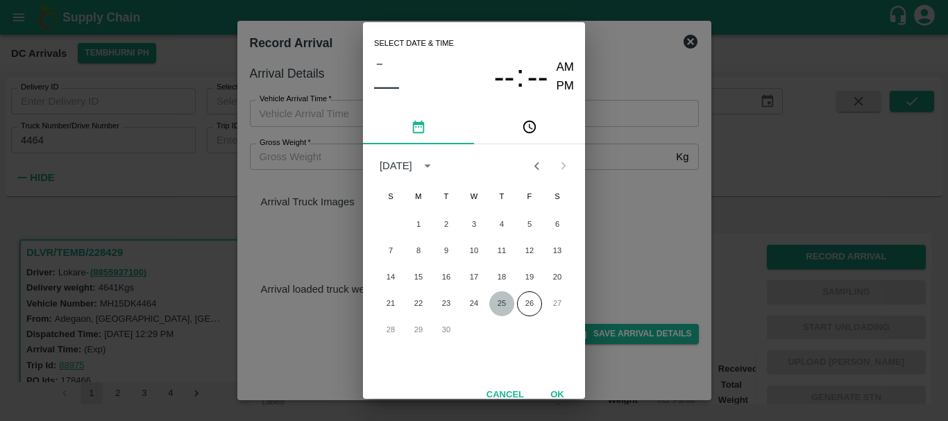
click at [499, 305] on button "25" at bounding box center [501, 303] width 25 height 25
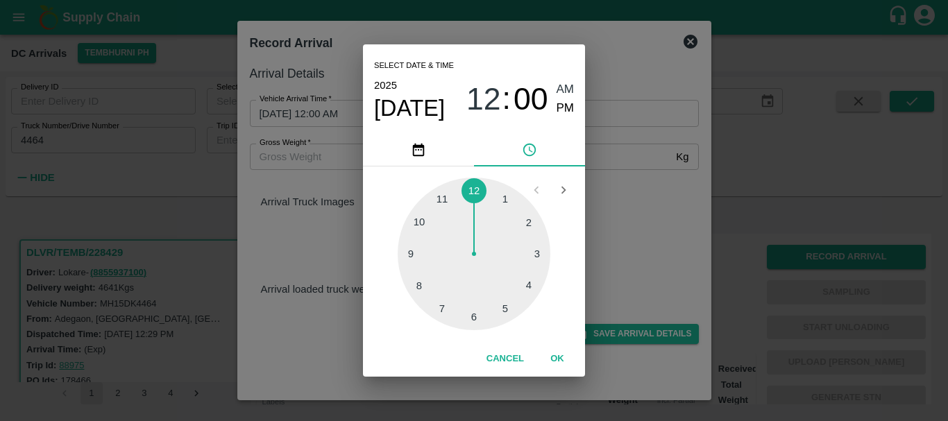
click at [438, 305] on div at bounding box center [474, 254] width 153 height 153
click at [533, 222] on div at bounding box center [474, 254] width 153 height 153
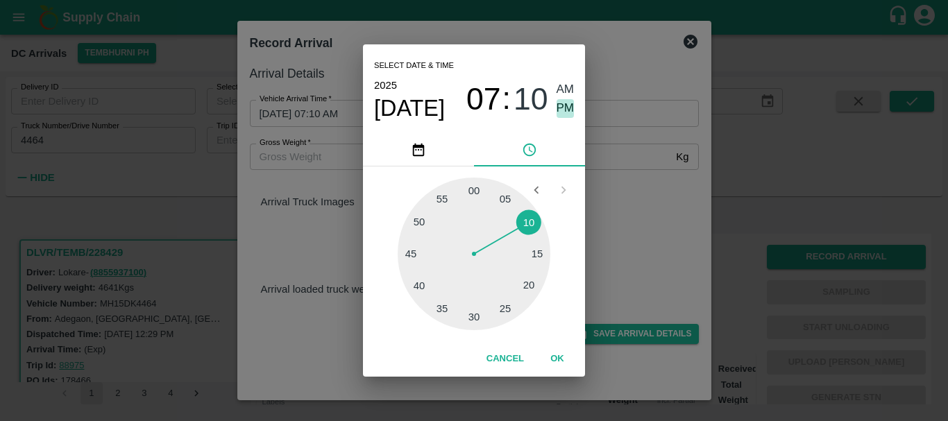
click at [565, 108] on span "PM" at bounding box center [566, 108] width 18 height 19
type input "[DATE] 07:10 PM"
click at [626, 191] on div "Select date & time [DATE] 07 : 10 AM PM 05 10 15 20 25 30 35 40 45 50 55 00 Can…" at bounding box center [474, 210] width 948 height 421
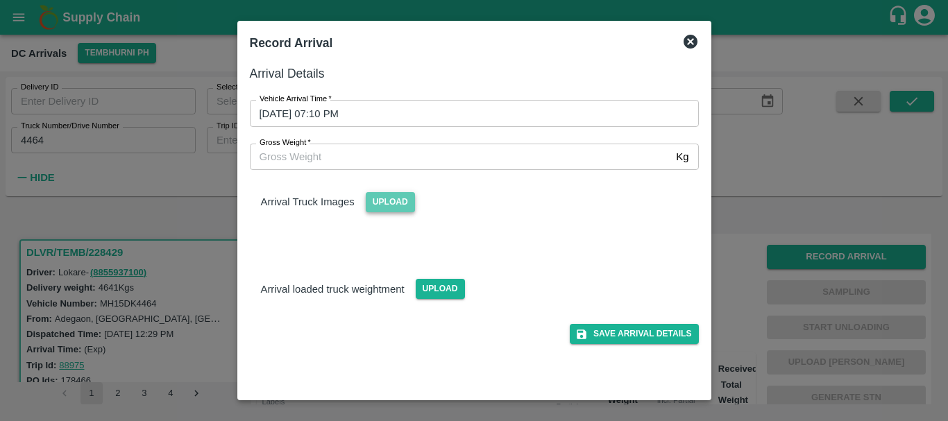
click at [393, 212] on span "Upload" at bounding box center [390, 202] width 49 height 20
click at [0, 0] on input "Upload" at bounding box center [0, 0] width 0 height 0
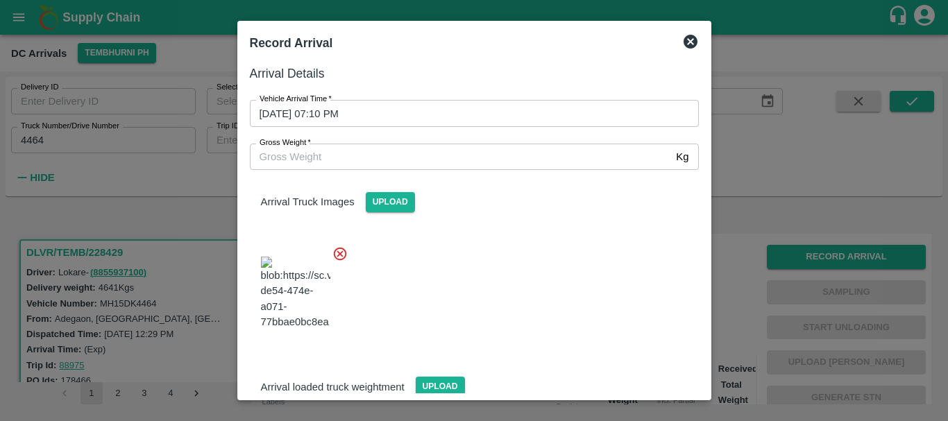
scroll to position [105, 0]
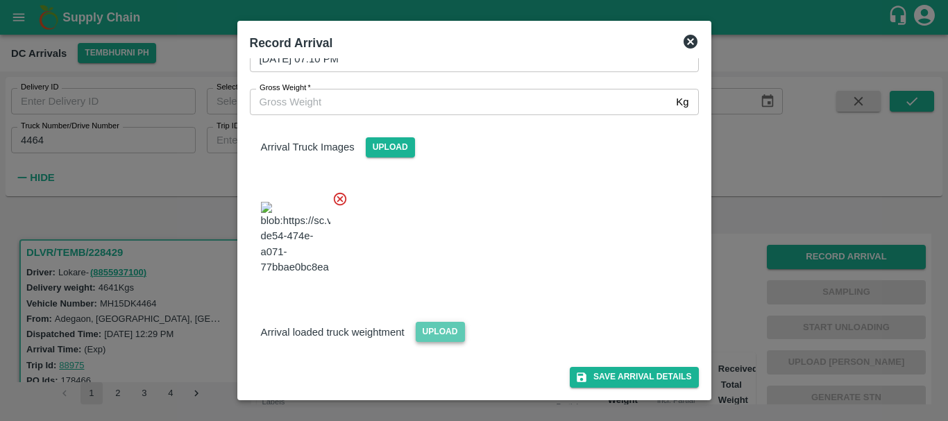
click at [439, 328] on span "Upload" at bounding box center [440, 332] width 49 height 20
click at [0, 0] on input "Upload" at bounding box center [0, 0] width 0 height 0
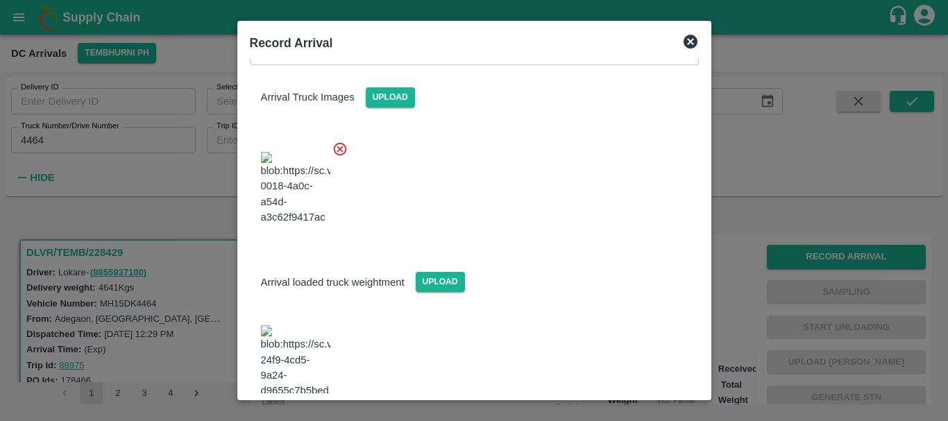
scroll to position [264, 0]
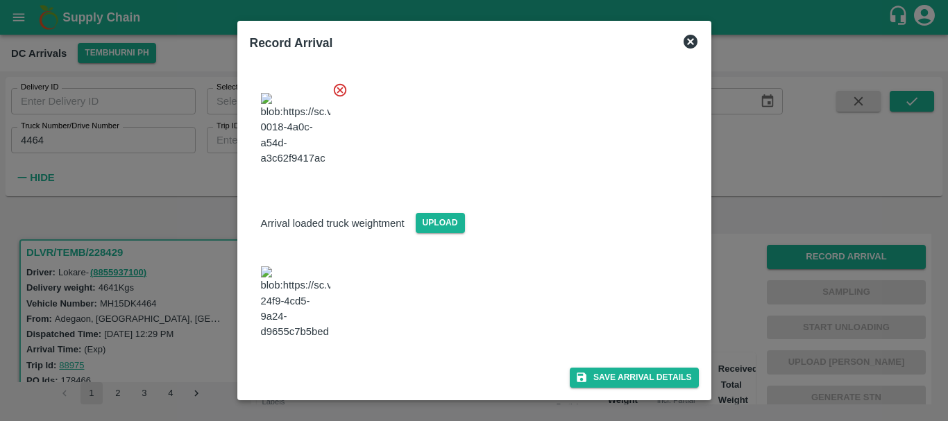
click at [307, 266] on img at bounding box center [295, 302] width 69 height 73
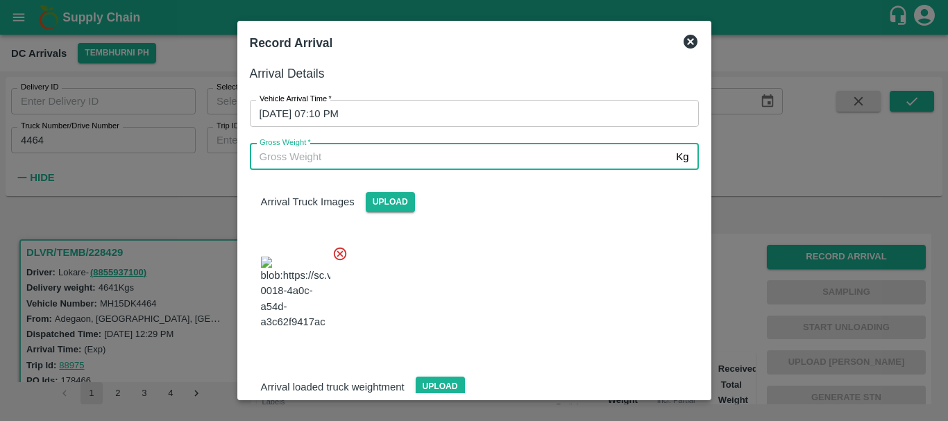
click at [389, 157] on input "Gross Weight   *" at bounding box center [460, 157] width 421 height 26
type input "9420"
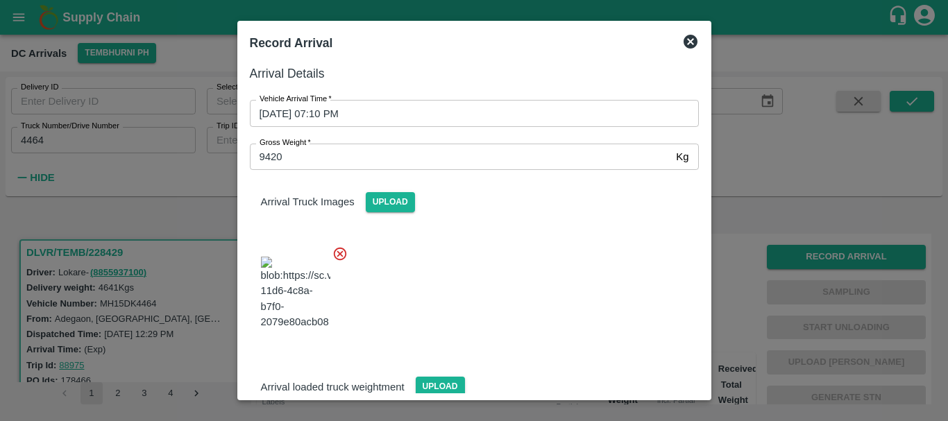
click at [532, 269] on div at bounding box center [469, 289] width 460 height 109
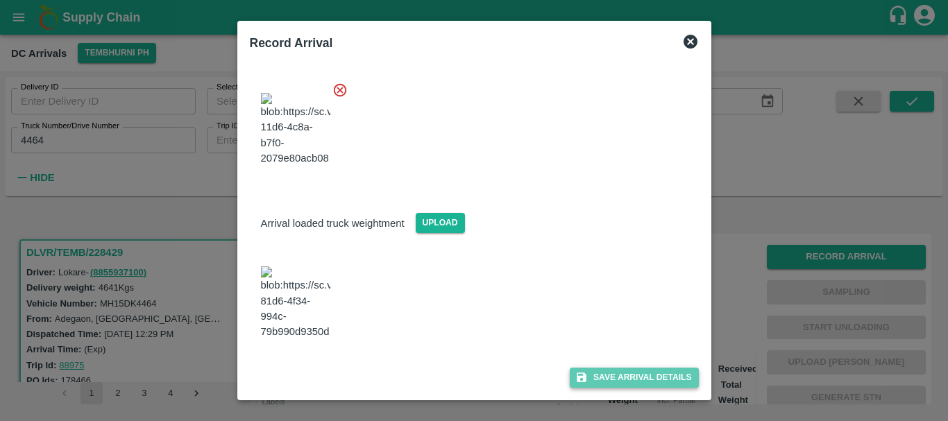
click at [598, 372] on button "Save Arrival Details" at bounding box center [634, 378] width 128 height 20
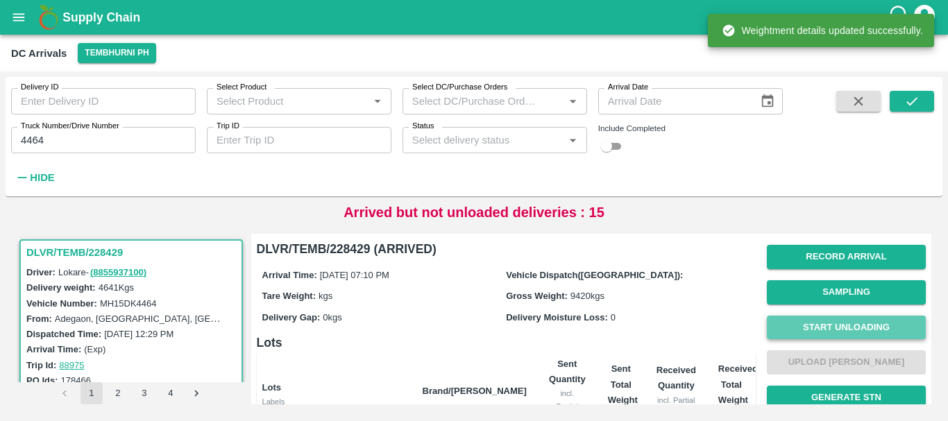
click at [811, 321] on button "Start Unloading" at bounding box center [846, 328] width 159 height 24
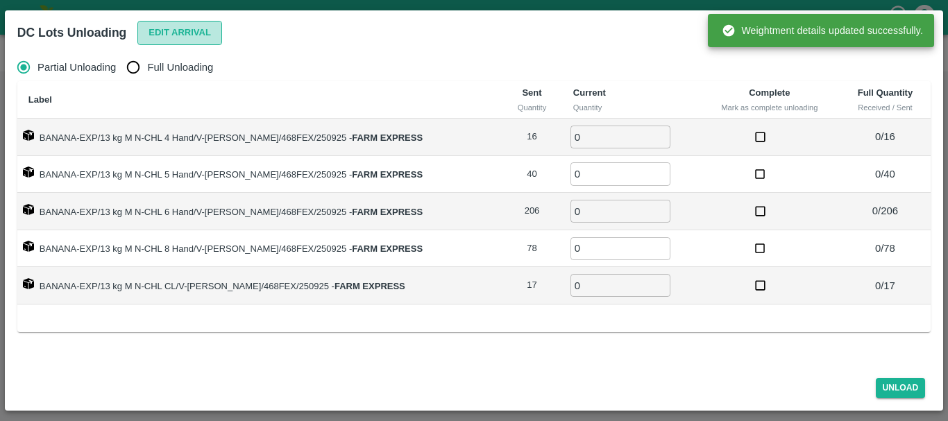
click at [196, 26] on button "Edit Arrival" at bounding box center [179, 33] width 85 height 24
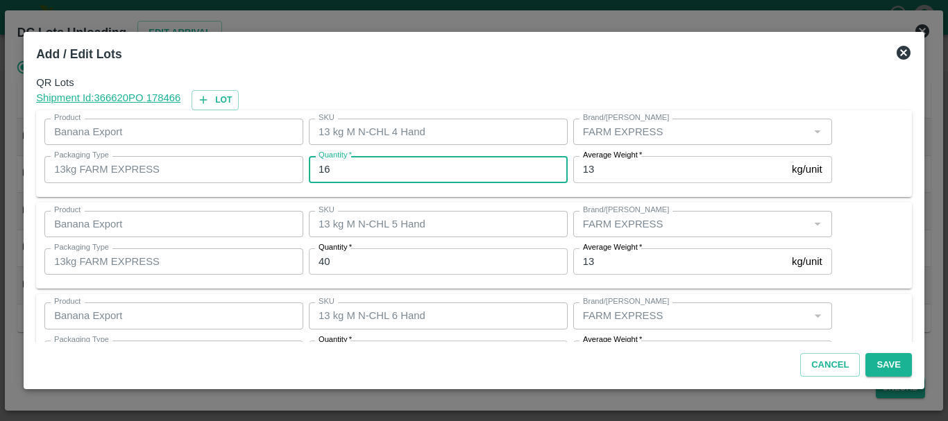
click at [400, 171] on input "16" at bounding box center [438, 169] width 259 height 26
type input "1"
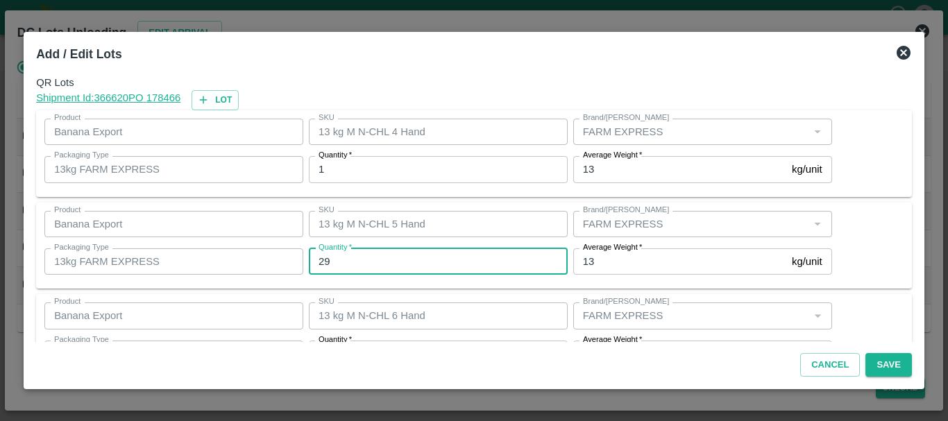
type input "29"
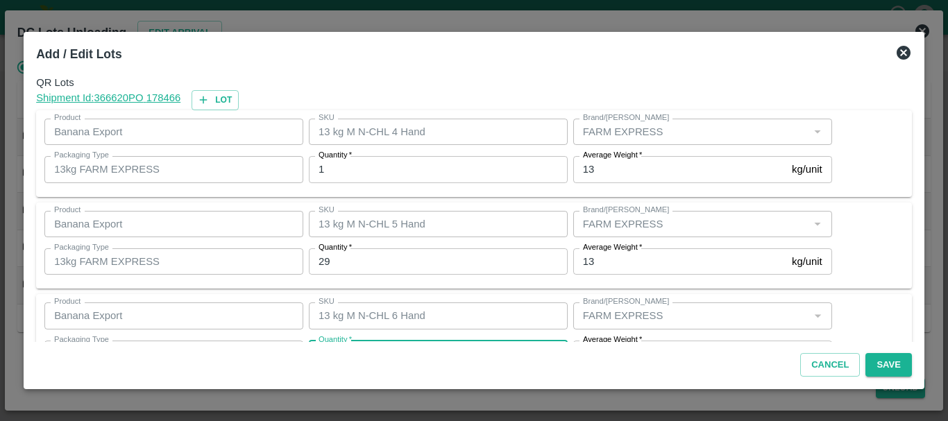
scroll to position [25, 0]
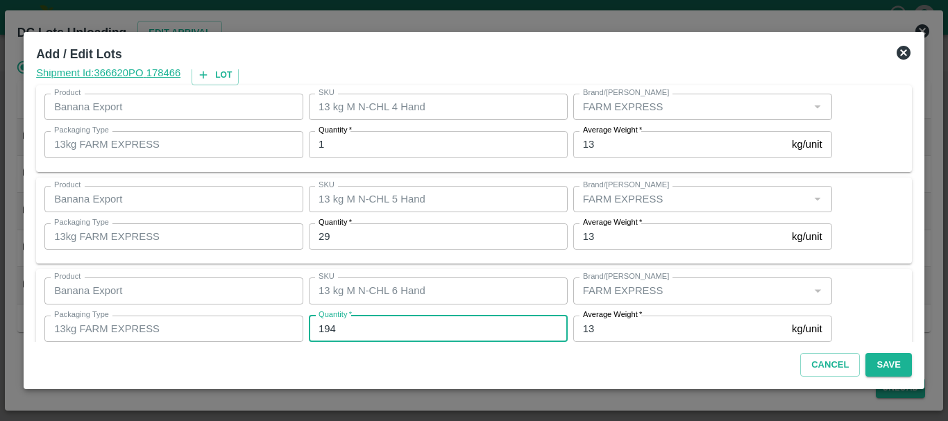
type input "194"
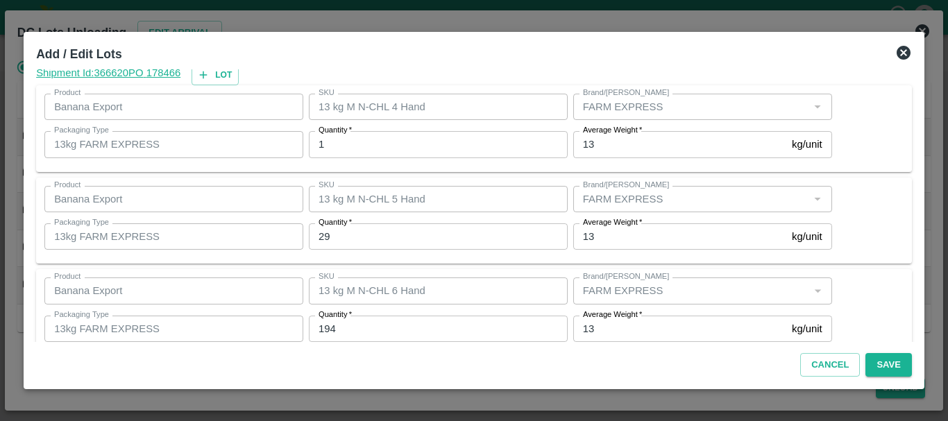
scroll to position [235, 0]
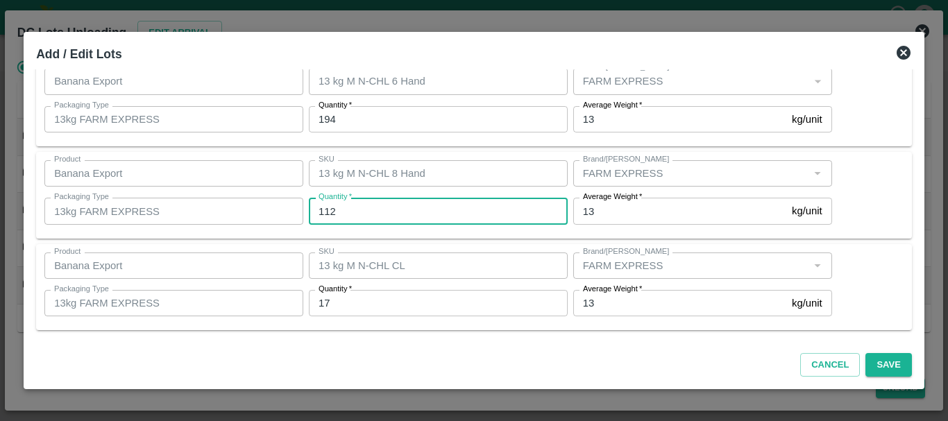
type input "112"
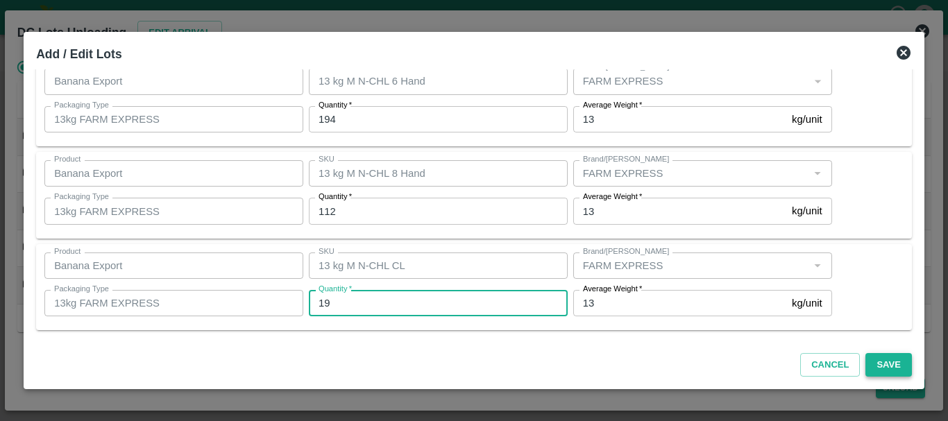
type input "19"
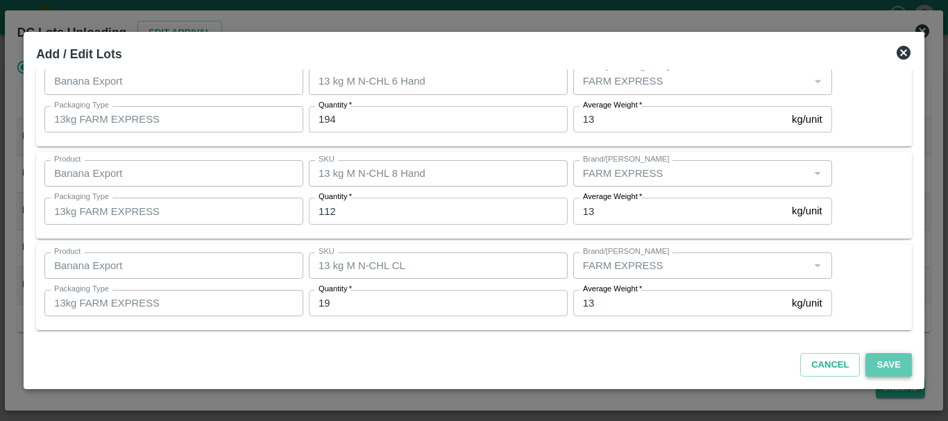
click at [880, 364] on button "Save" at bounding box center [888, 365] width 46 height 24
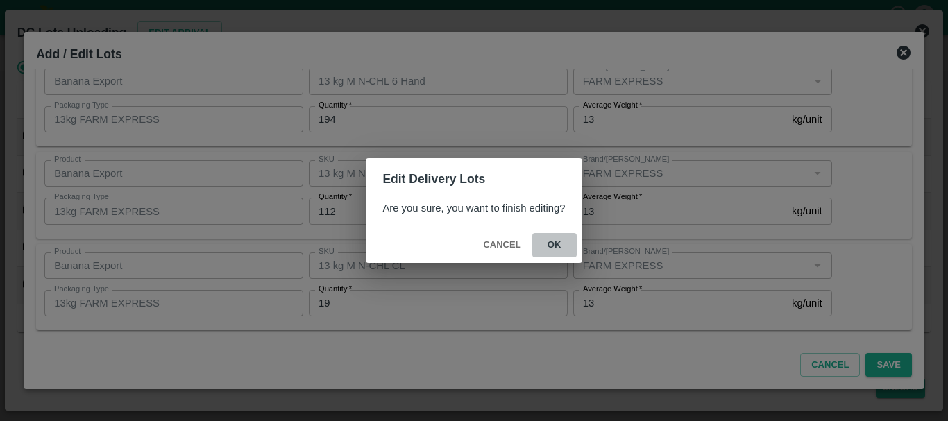
click at [556, 240] on button "ok" at bounding box center [554, 245] width 44 height 24
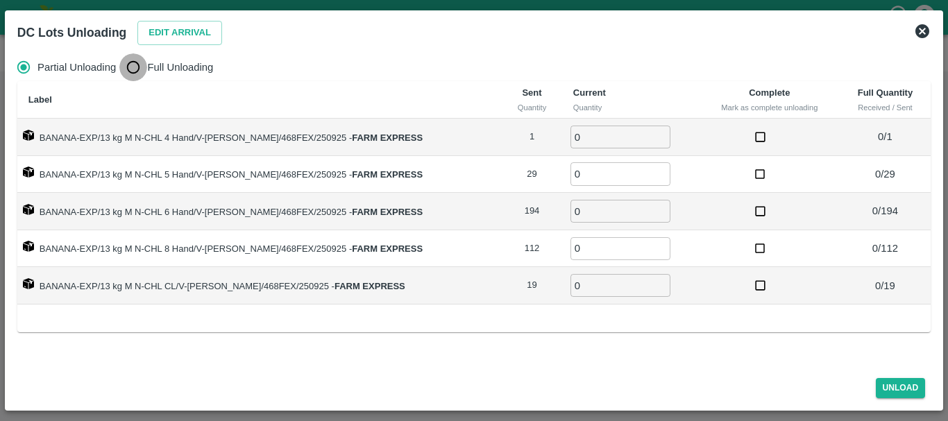
click at [129, 63] on input "Full Unloading" at bounding box center [133, 67] width 28 height 28
radio input "true"
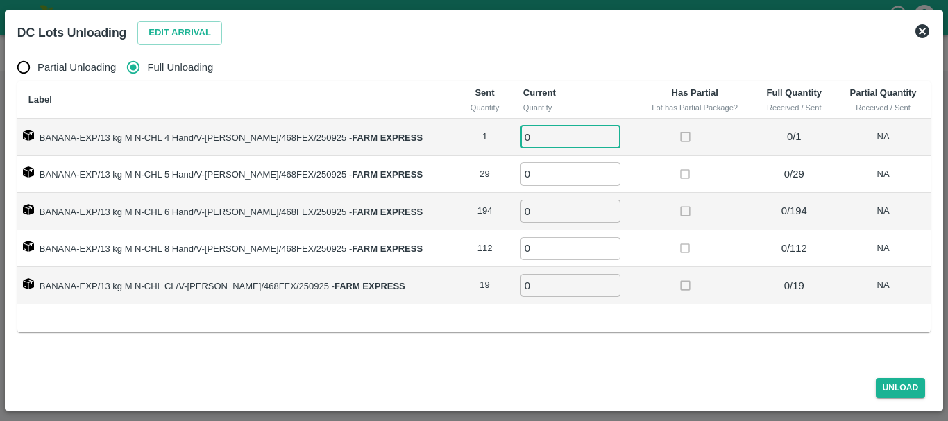
click at [557, 146] on input "0" at bounding box center [570, 137] width 100 height 23
type input "01"
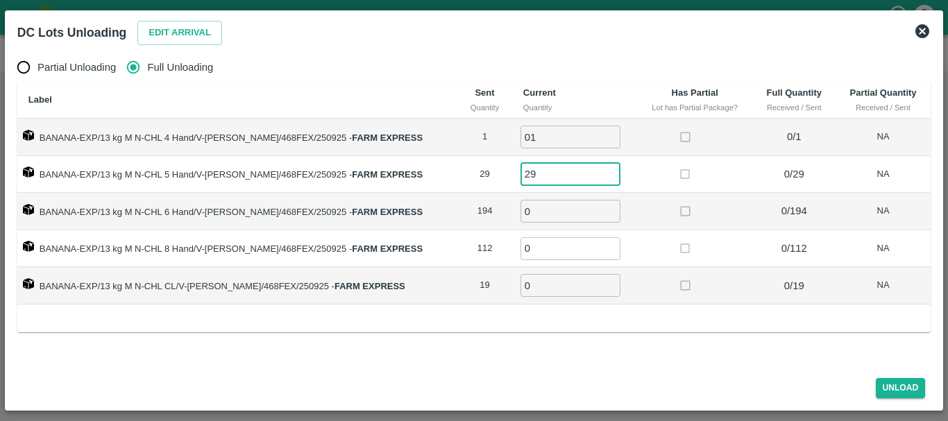
type input "29"
type input "194"
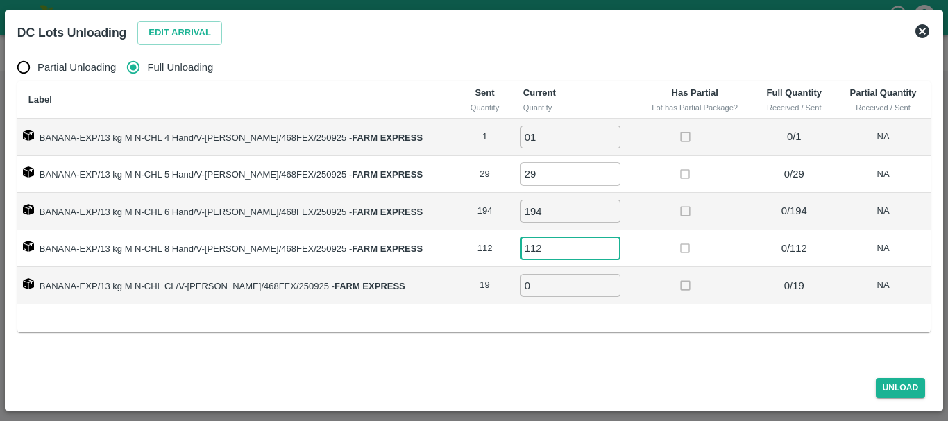
type input "112"
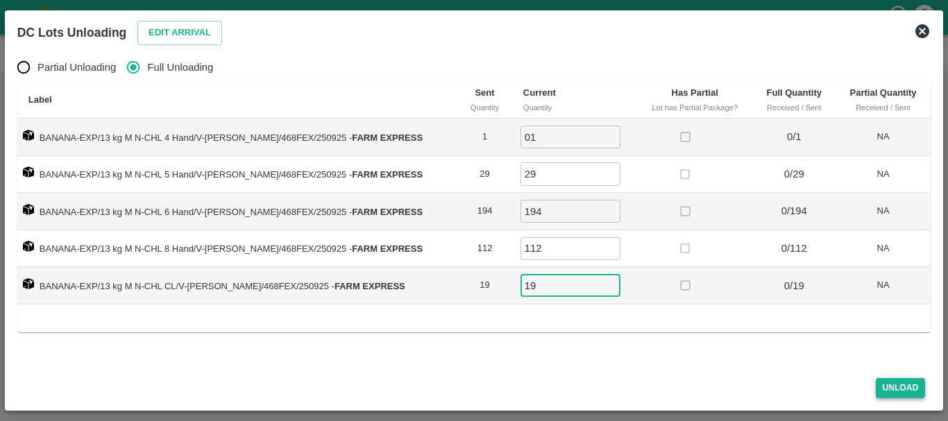
type input "19"
click at [896, 389] on button "Unload" at bounding box center [901, 388] width 50 height 20
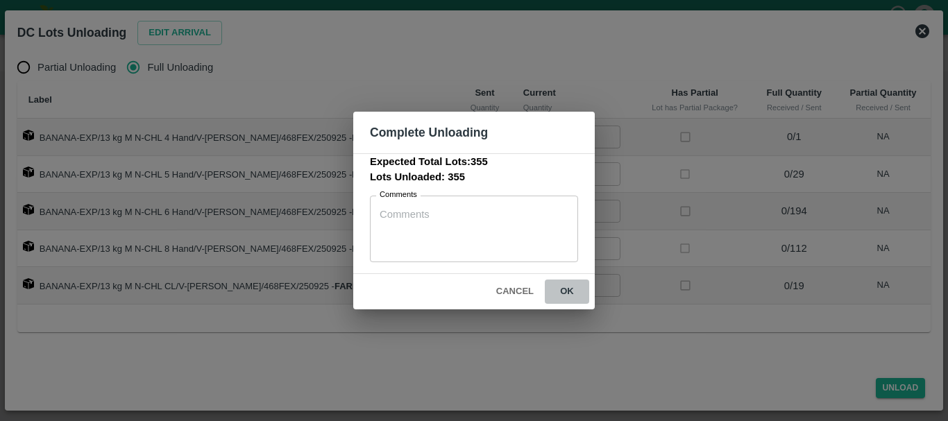
click at [566, 288] on button "ok" at bounding box center [567, 292] width 44 height 24
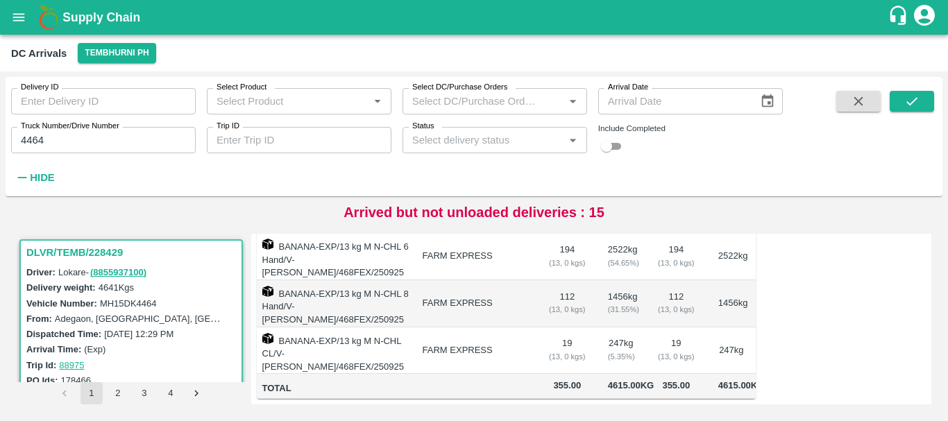
scroll to position [0, 0]
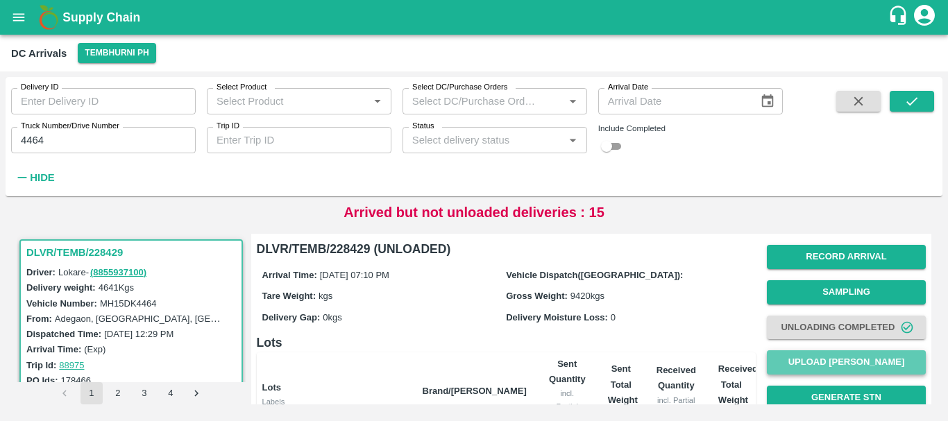
click at [824, 364] on button "Upload [PERSON_NAME]" at bounding box center [846, 362] width 159 height 24
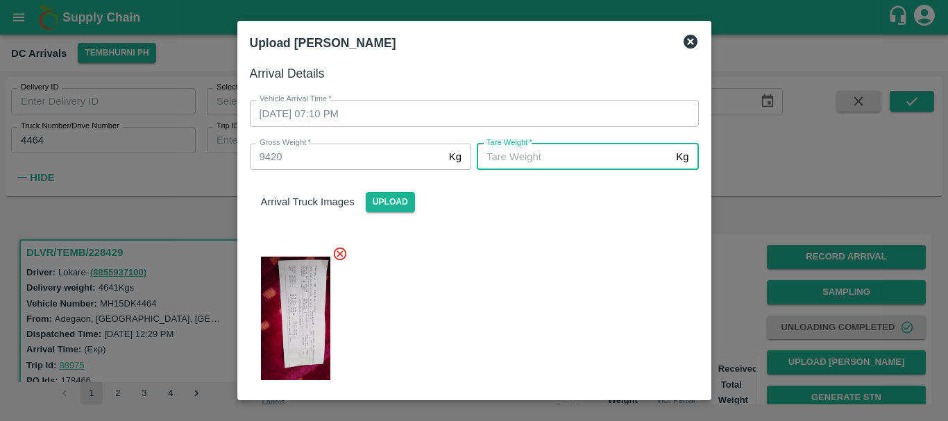
click at [546, 159] on input "[PERSON_NAME]   *" at bounding box center [574, 157] width 194 height 26
type input "4430"
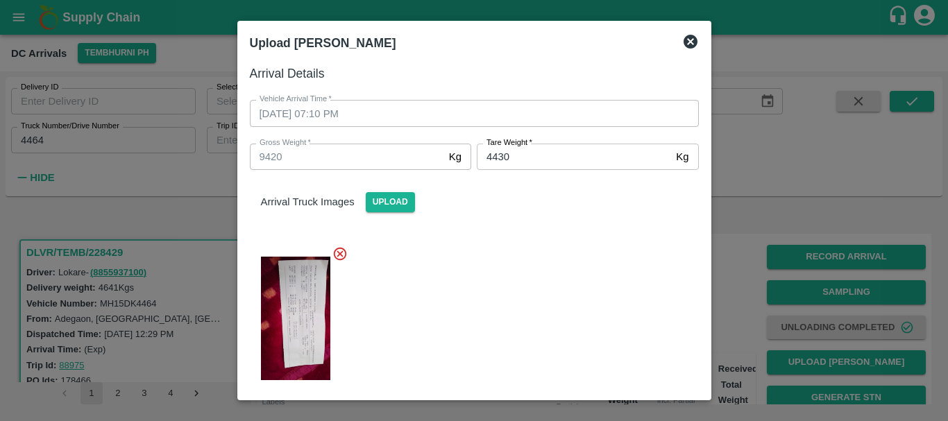
click at [568, 294] on div at bounding box center [469, 315] width 460 height 160
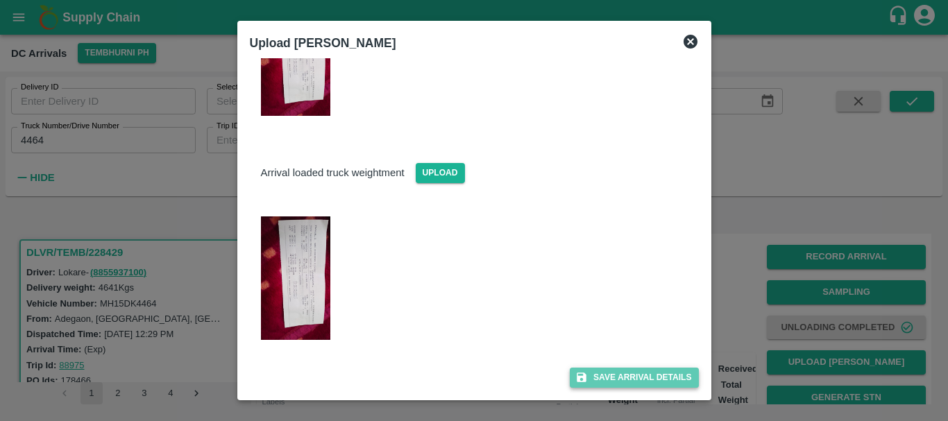
click at [616, 371] on button "Save Arrival Details" at bounding box center [634, 378] width 128 height 20
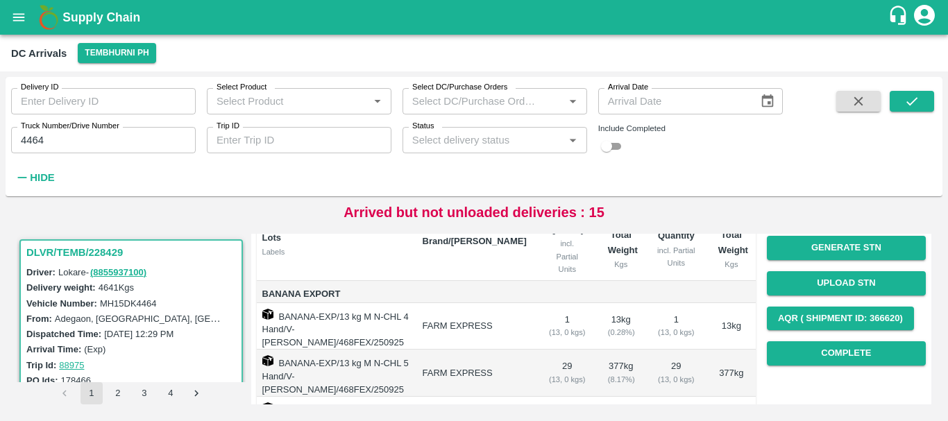
scroll to position [148, 0]
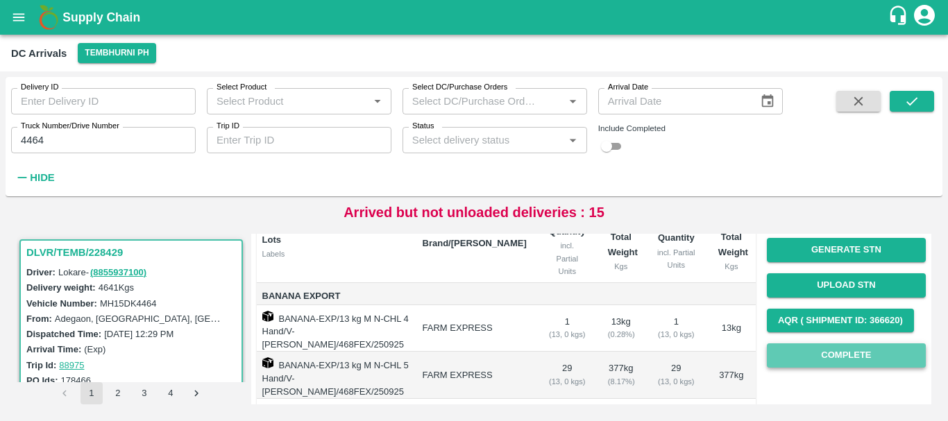
click at [787, 348] on button "Complete" at bounding box center [846, 355] width 159 height 24
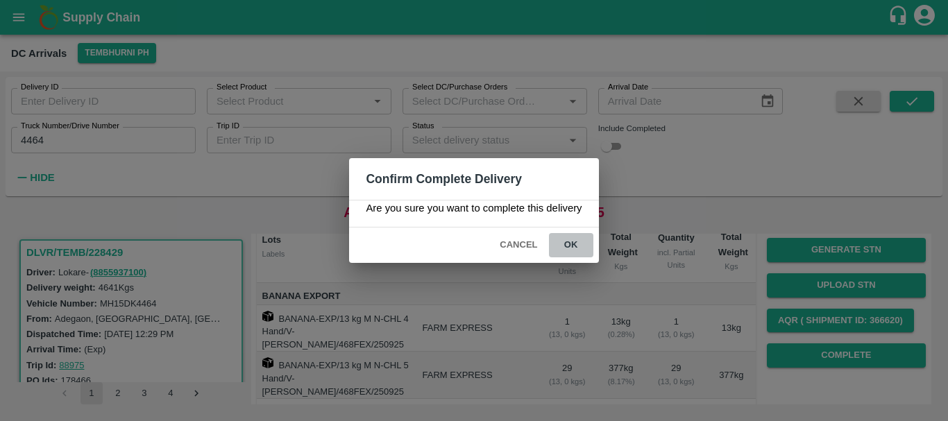
click at [572, 237] on button "ok" at bounding box center [571, 245] width 44 height 24
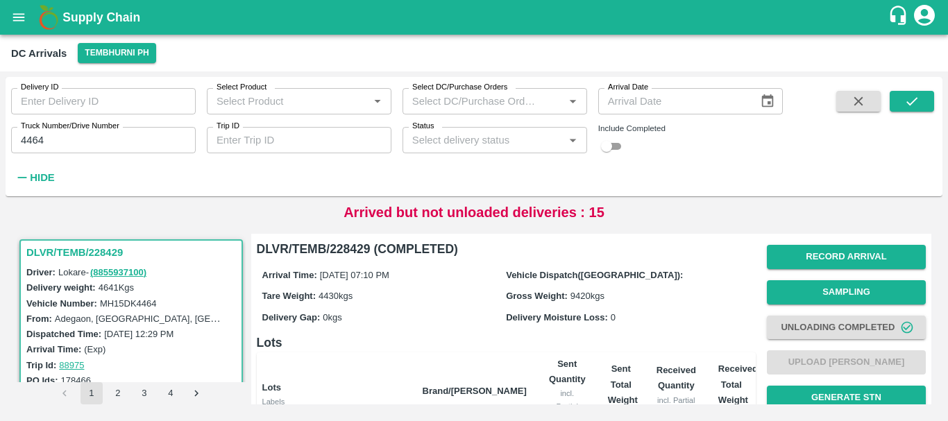
scroll to position [315, 0]
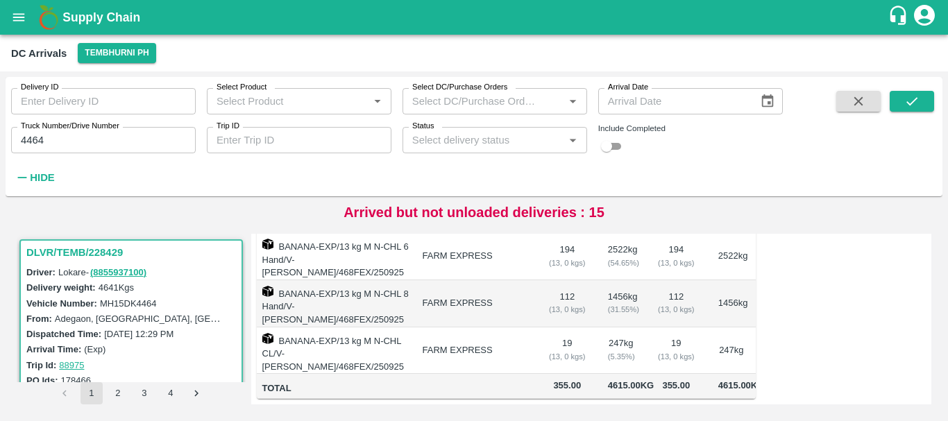
click at [142, 126] on div "Truck Number/Drive Number 4464 Truck Number/Drive Number" at bounding box center [98, 134] width 196 height 37
click at [140, 139] on input "4464" at bounding box center [103, 140] width 185 height 26
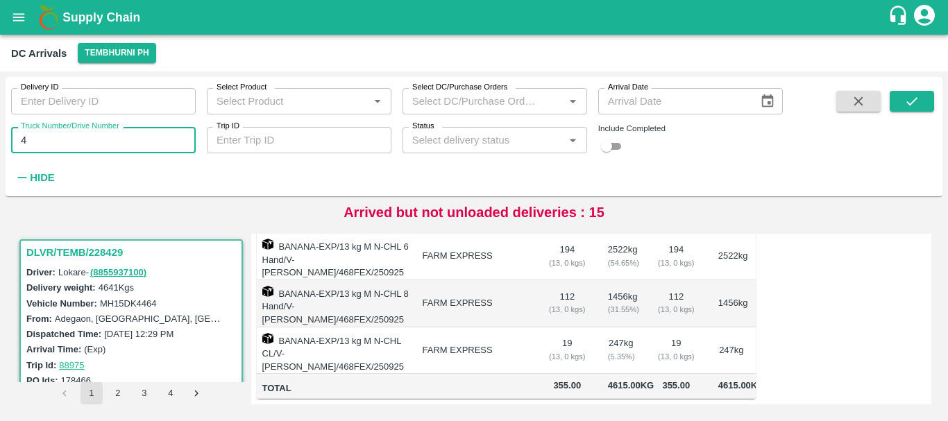
type input "4"
type input "7677"
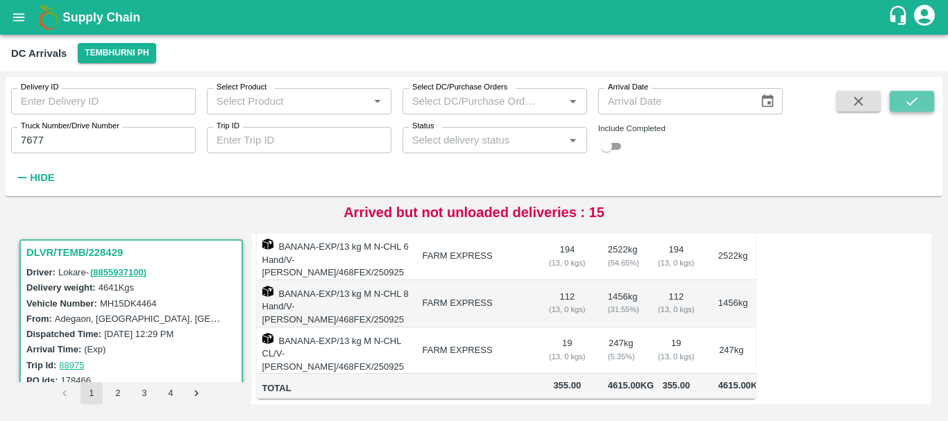
click at [908, 97] on icon "submit" at bounding box center [911, 101] width 15 height 15
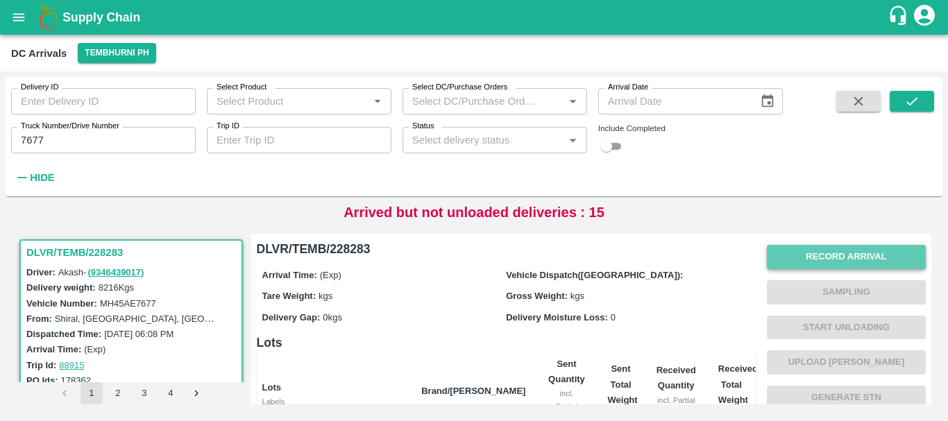
click at [797, 264] on button "Record Arrival" at bounding box center [846, 257] width 159 height 24
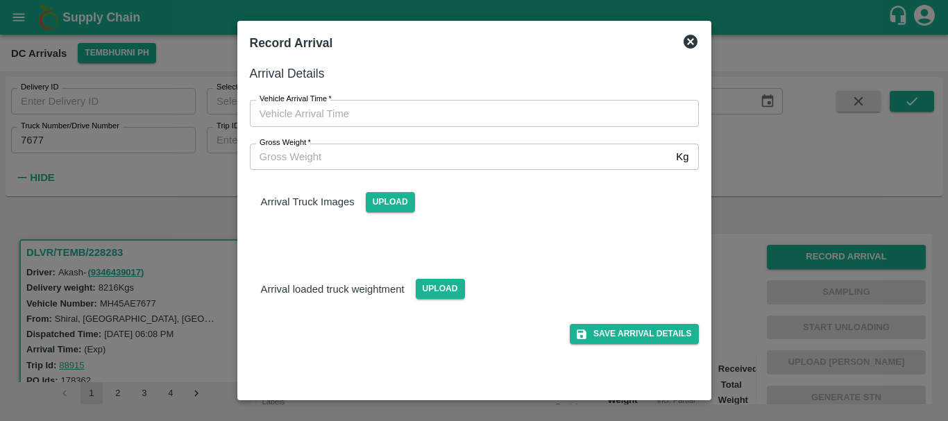
type input "DD/MM/YYYY hh:mm aa"
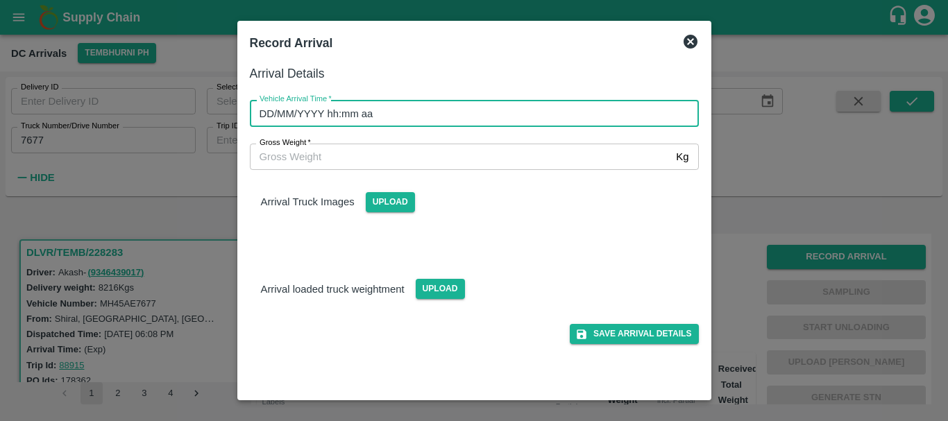
click at [576, 117] on input "DD/MM/YYYY hh:mm aa" at bounding box center [469, 113] width 439 height 26
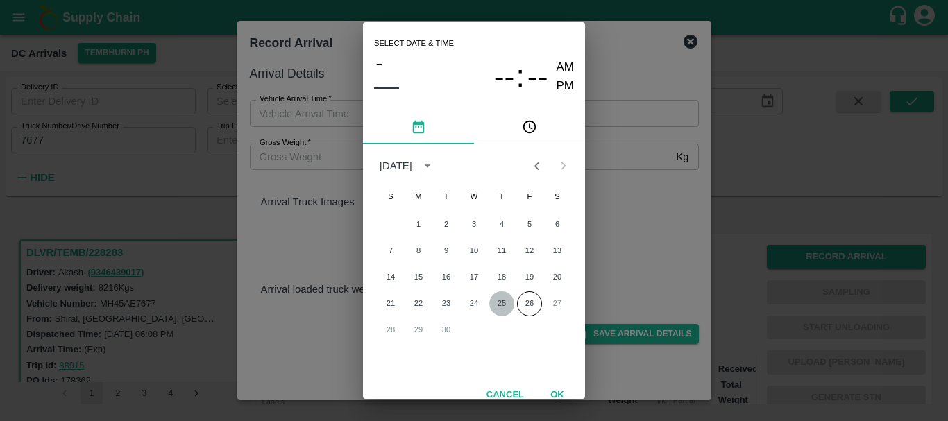
click at [511, 306] on button "25" at bounding box center [501, 303] width 25 height 25
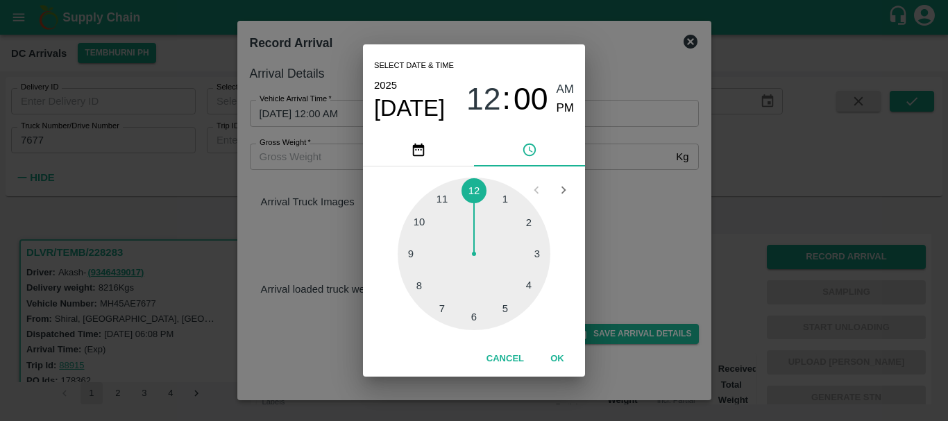
click at [423, 284] on div at bounding box center [474, 254] width 153 height 153
click at [563, 107] on span "PM" at bounding box center [566, 108] width 18 height 19
type input "[DATE] 08:00 PM"
click at [603, 157] on div "Select date & time [DATE] 08 : 00 AM PM 05 10 15 20 25 30 35 40 45 50 55 00 Can…" at bounding box center [474, 210] width 948 height 421
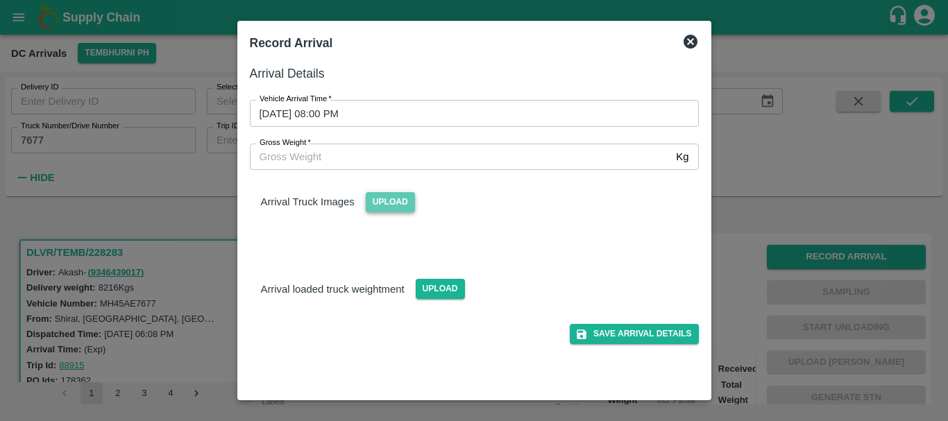
click at [389, 201] on span "Upload" at bounding box center [390, 202] width 49 height 20
click at [0, 0] on input "Upload" at bounding box center [0, 0] width 0 height 0
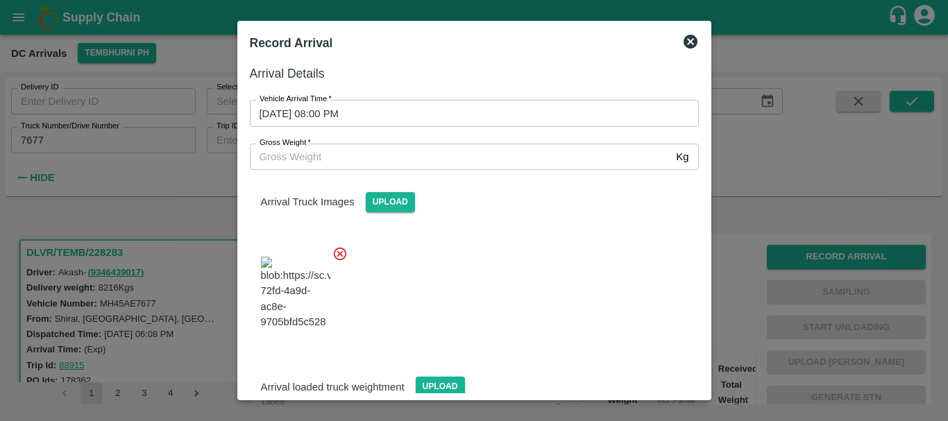
scroll to position [33, 0]
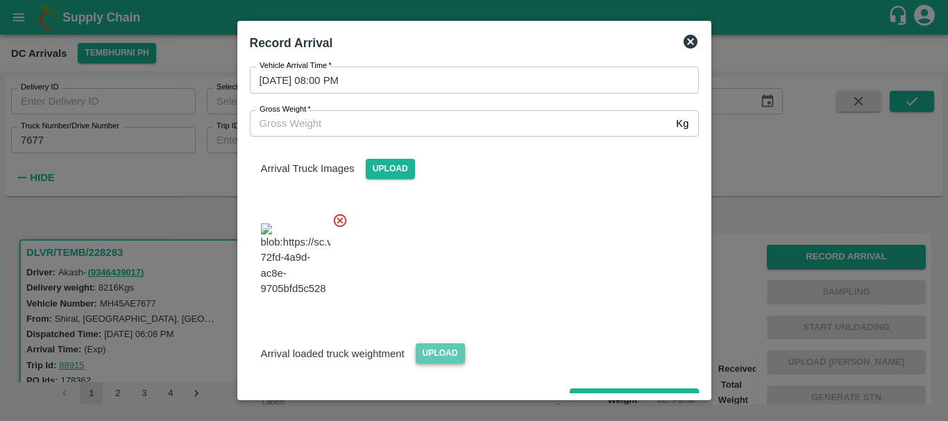
click at [433, 343] on span "Upload" at bounding box center [440, 353] width 49 height 20
click at [0, 0] on input "Upload" at bounding box center [0, 0] width 0 height 0
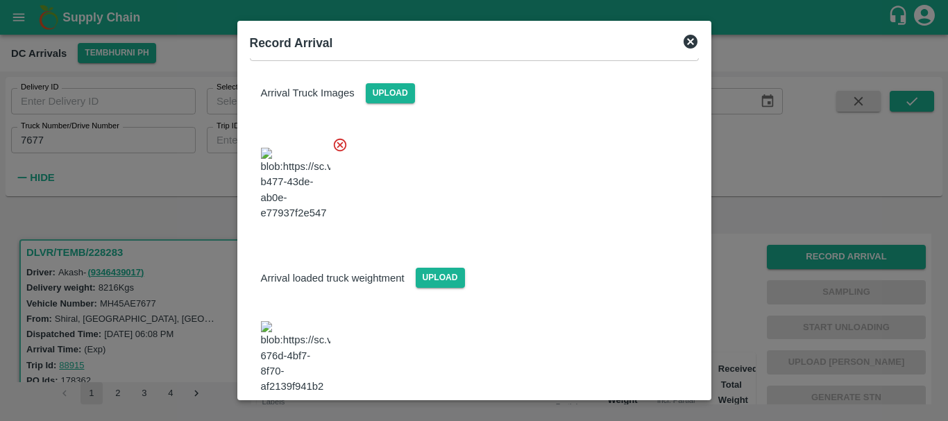
click at [303, 321] on img at bounding box center [295, 357] width 69 height 73
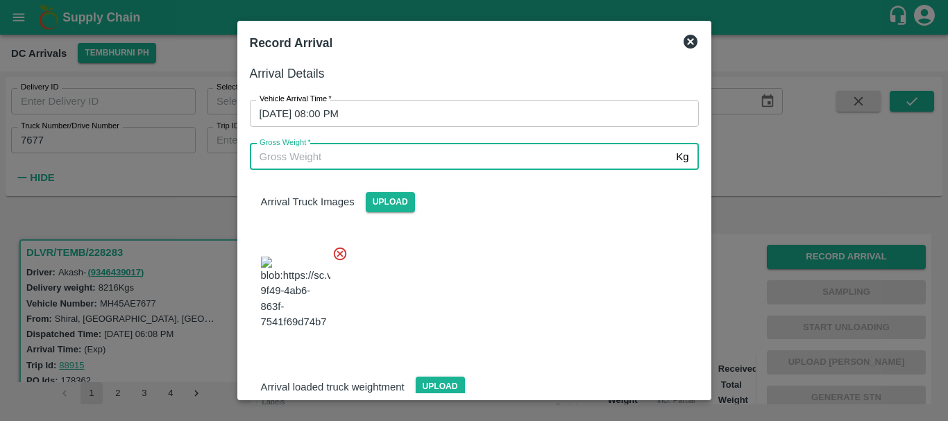
click at [318, 160] on input "Gross Weight   *" at bounding box center [460, 157] width 421 height 26
type input "14820"
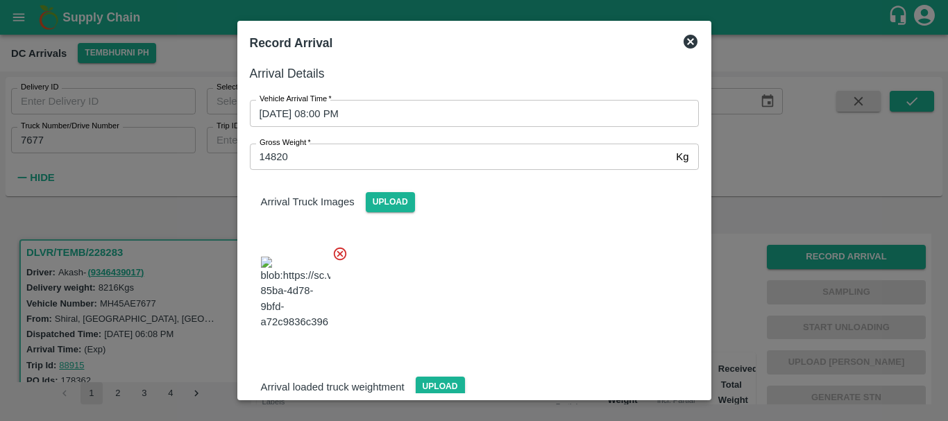
click at [489, 267] on div at bounding box center [469, 289] width 460 height 109
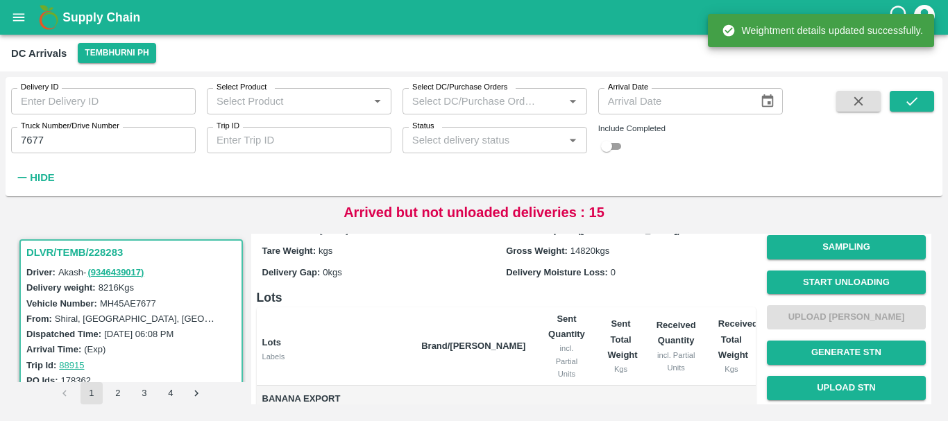
scroll to position [0, 0]
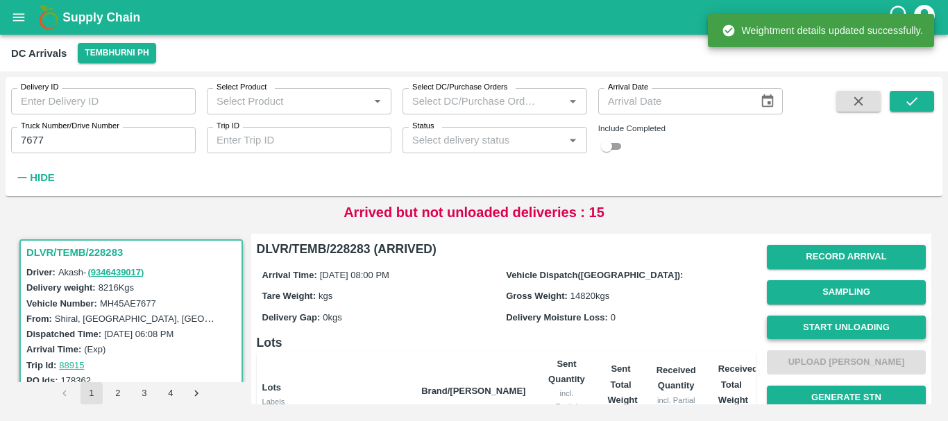
click at [797, 317] on button "Start Unloading" at bounding box center [846, 328] width 159 height 24
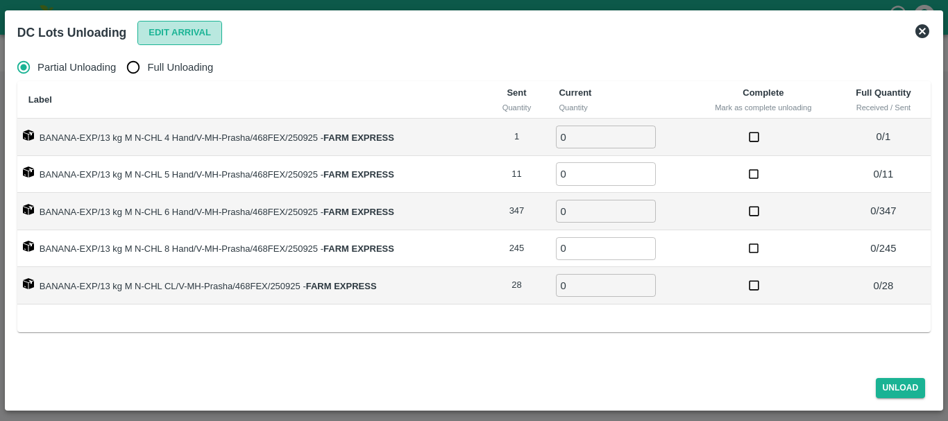
click at [180, 25] on button "Edit Arrival" at bounding box center [179, 33] width 85 height 24
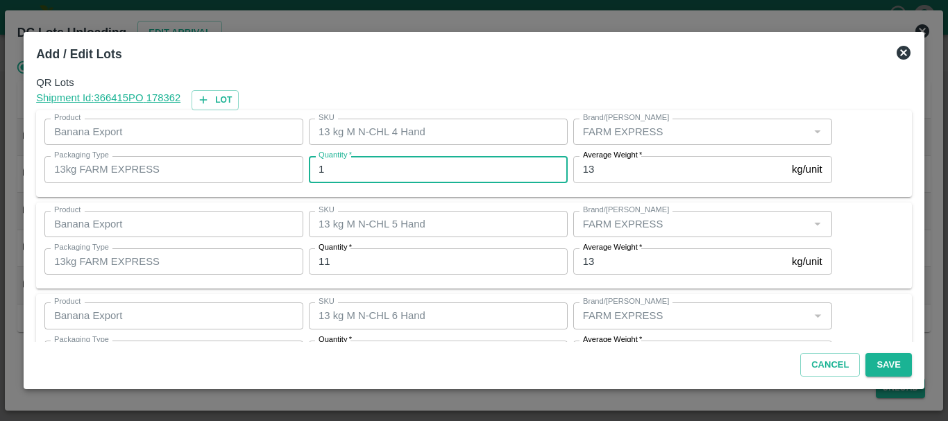
click at [389, 172] on input "1" at bounding box center [438, 169] width 259 height 26
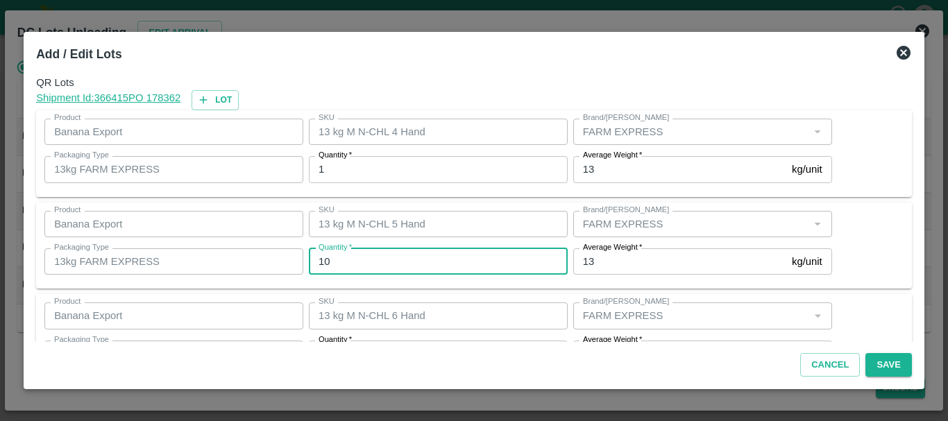
type input "10"
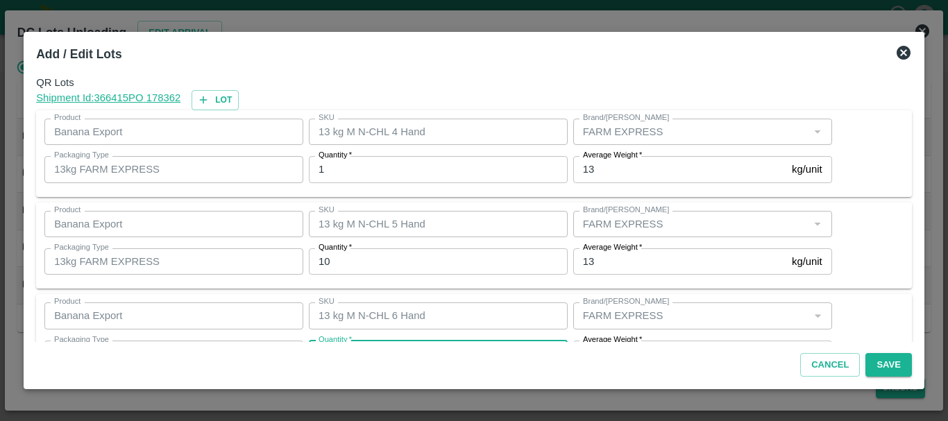
scroll to position [25, 0]
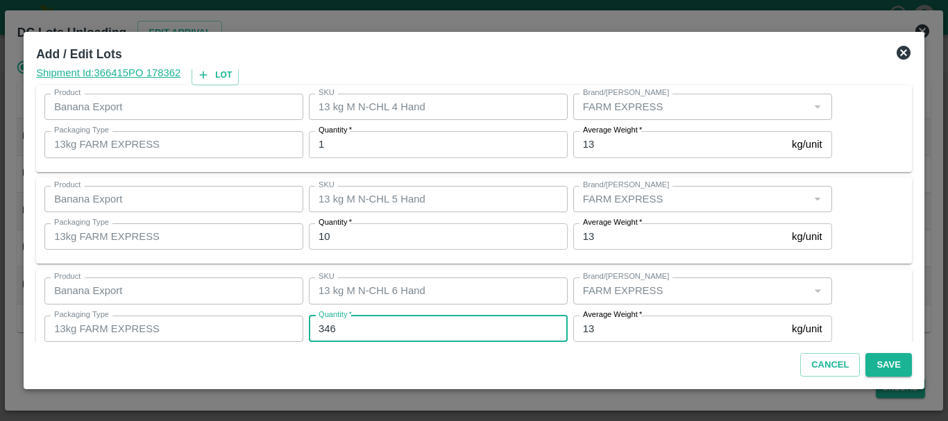
type input "346"
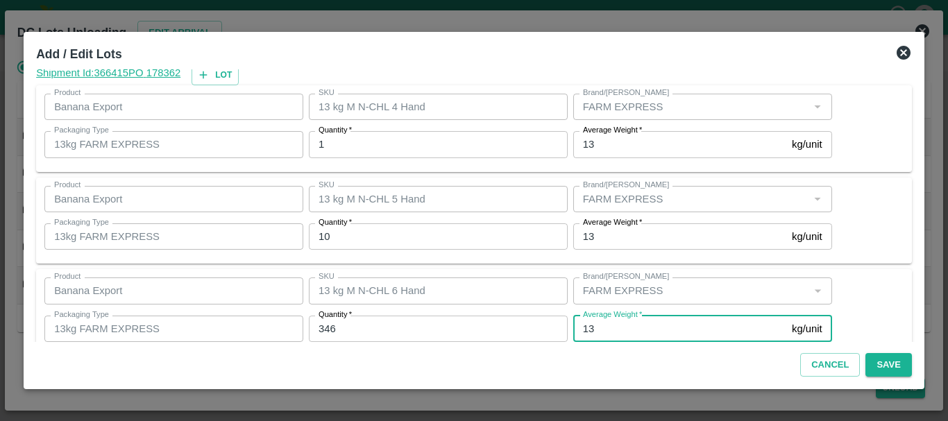
scroll to position [235, 0]
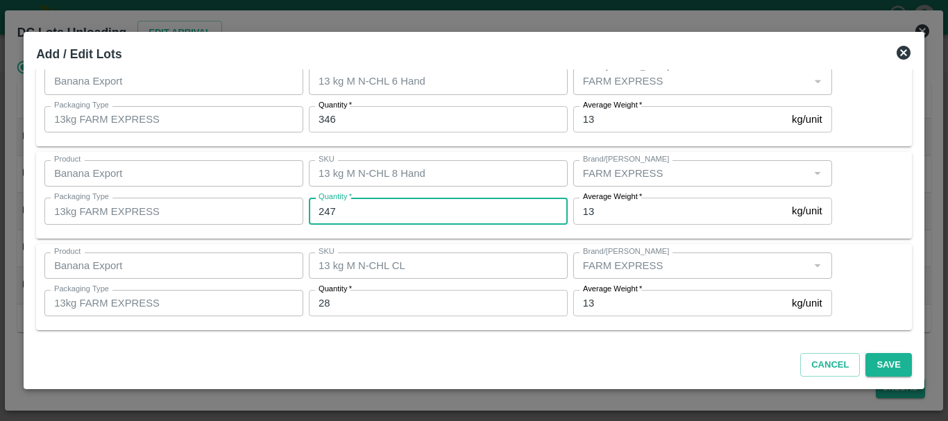
type input "247"
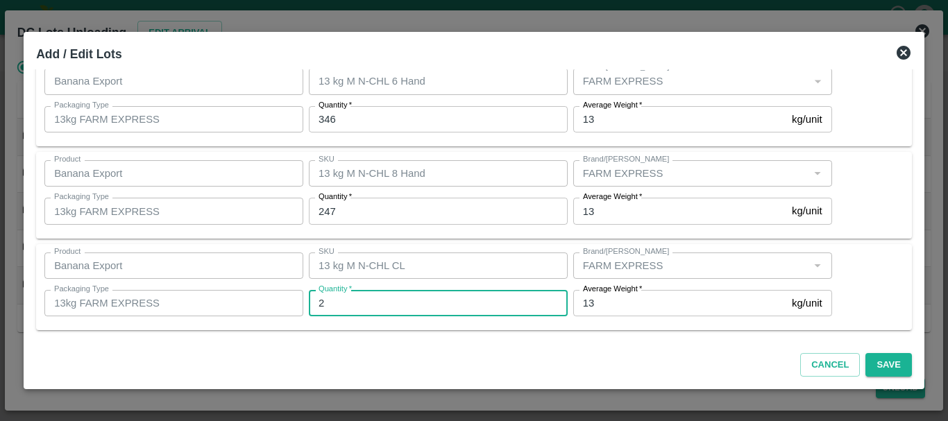
type input "28"
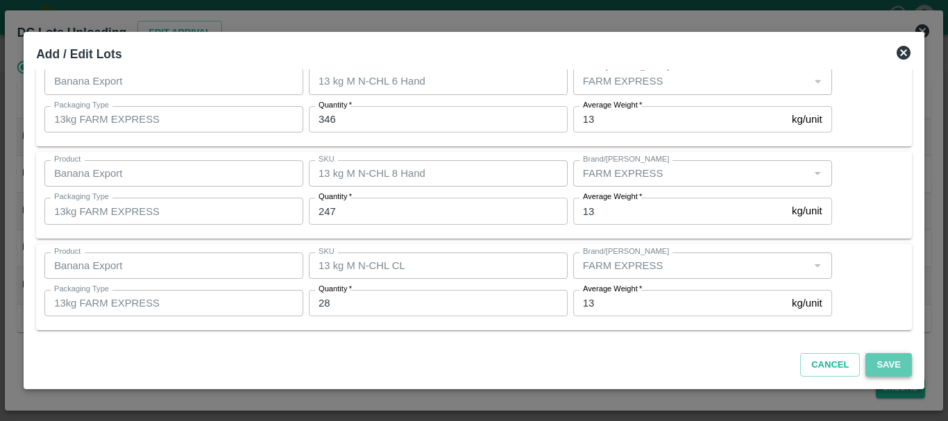
click at [881, 367] on button "Save" at bounding box center [888, 365] width 46 height 24
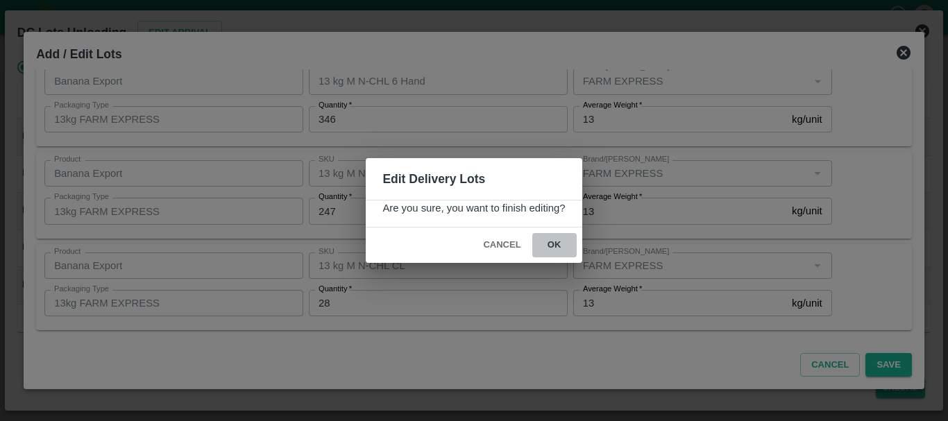
click at [562, 244] on button "ok" at bounding box center [554, 245] width 44 height 24
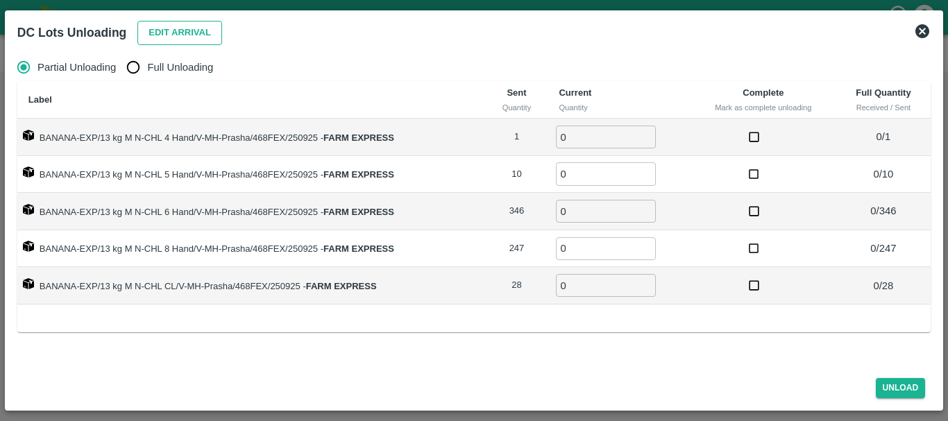
click at [163, 37] on button "Edit Arrival" at bounding box center [179, 33] width 85 height 24
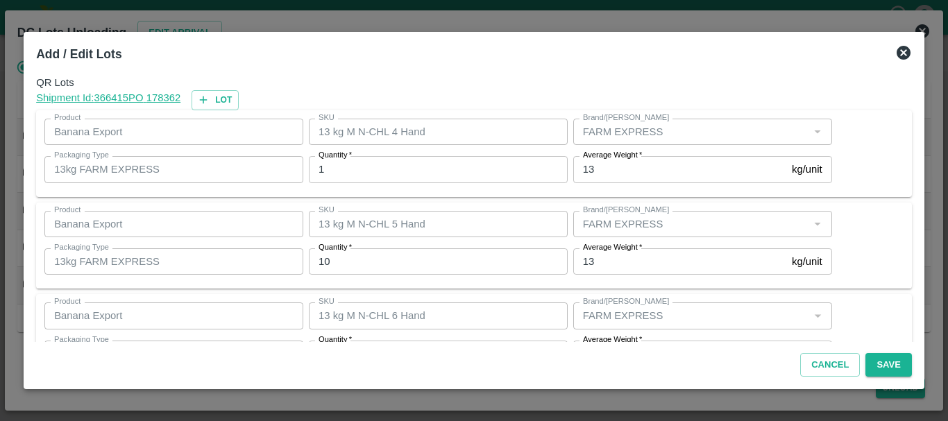
click at [889, 54] on div "Add / Edit Lots" at bounding box center [474, 54] width 887 height 31
click at [897, 54] on icon at bounding box center [904, 53] width 14 height 14
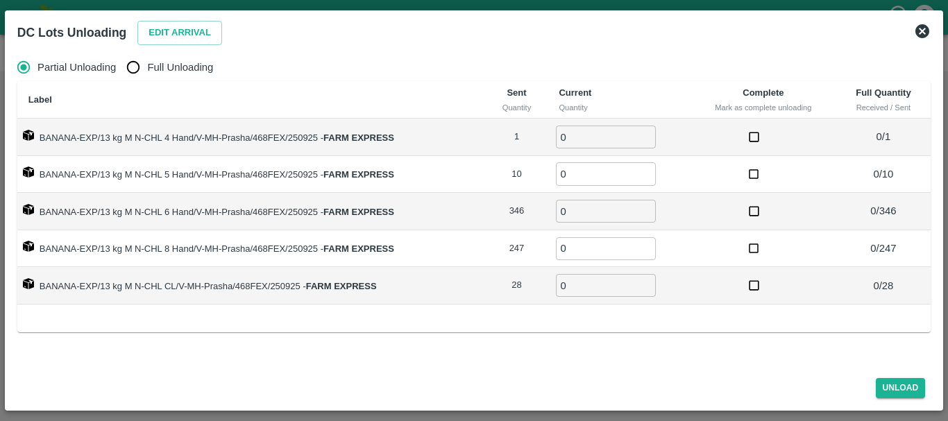
click at [164, 71] on span "Full Unloading" at bounding box center [180, 67] width 66 height 15
click at [147, 71] on input "Full Unloading" at bounding box center [133, 67] width 28 height 28
radio input "true"
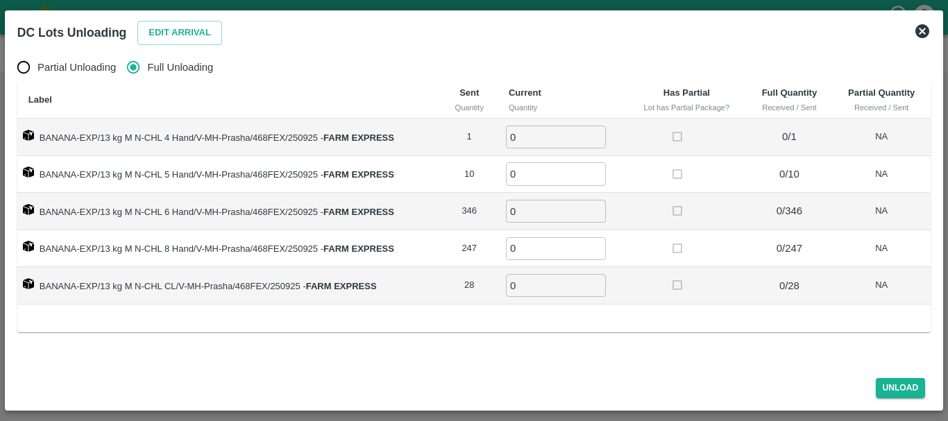
click at [520, 139] on input "0" at bounding box center [556, 137] width 100 height 23
type input "01"
type input "10"
type input "346"
type input "247"
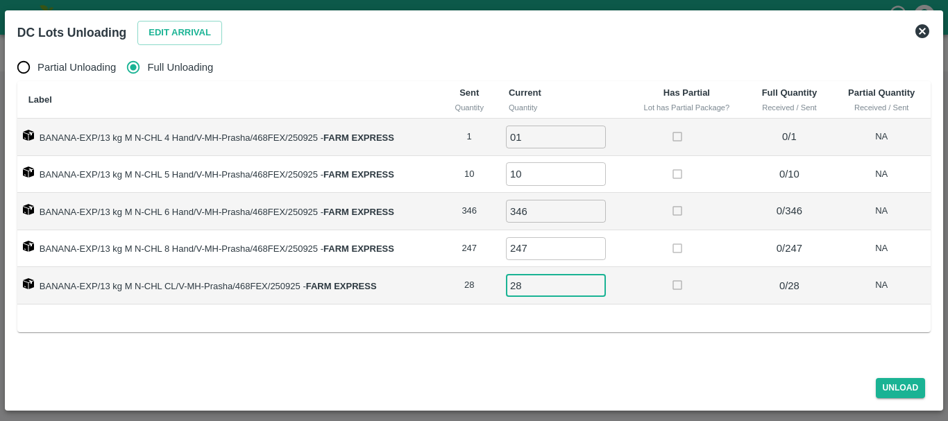
type input "28"
click at [894, 398] on div "Unload" at bounding box center [474, 385] width 924 height 37
click at [889, 391] on button "Unload" at bounding box center [901, 388] width 50 height 20
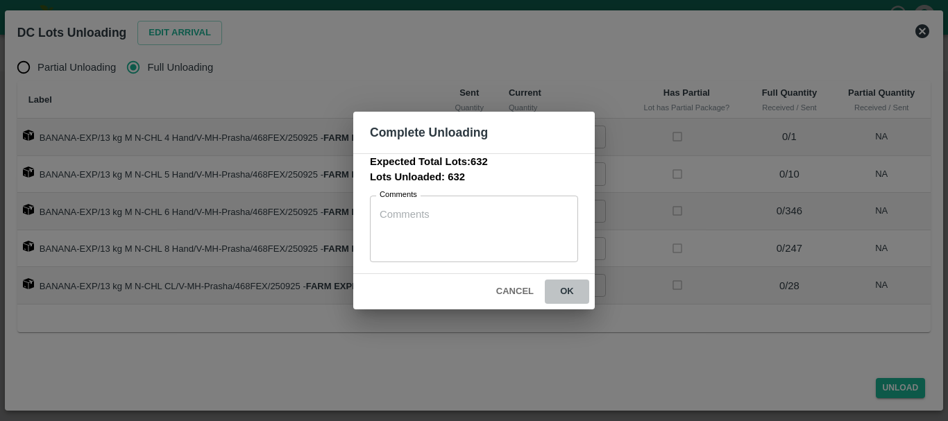
click at [568, 285] on button "ok" at bounding box center [567, 292] width 44 height 24
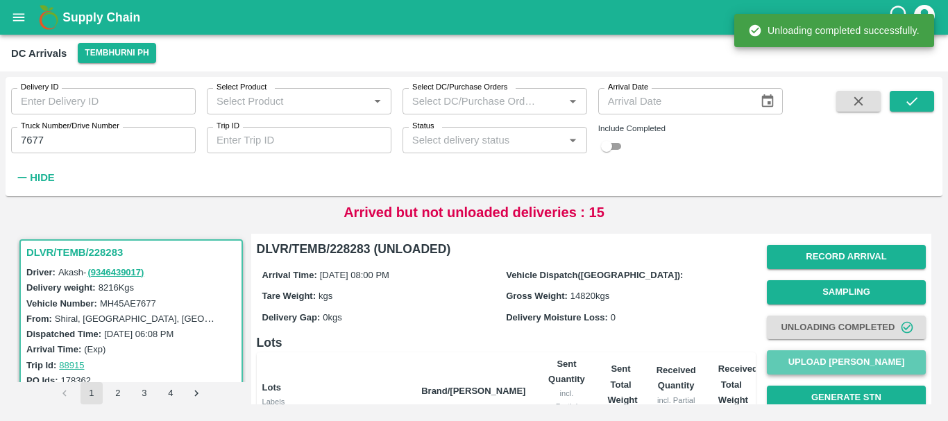
click at [792, 367] on button "Upload [PERSON_NAME]" at bounding box center [846, 362] width 159 height 24
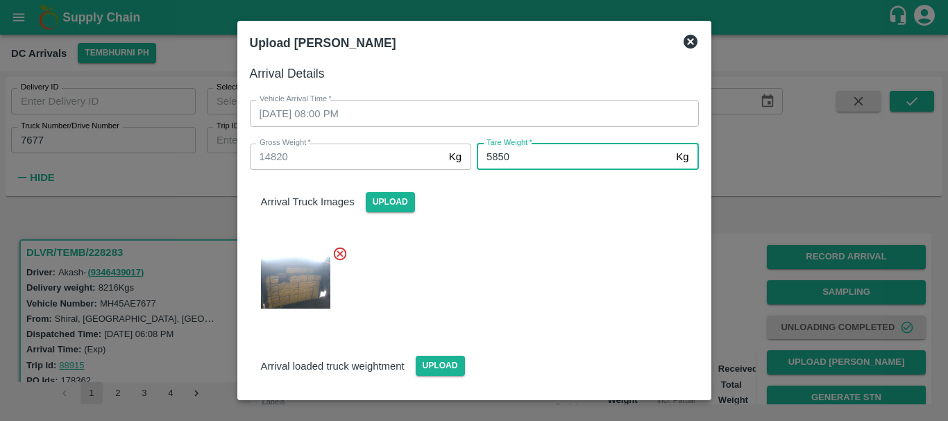
type input "5850"
click at [543, 237] on div at bounding box center [469, 279] width 460 height 88
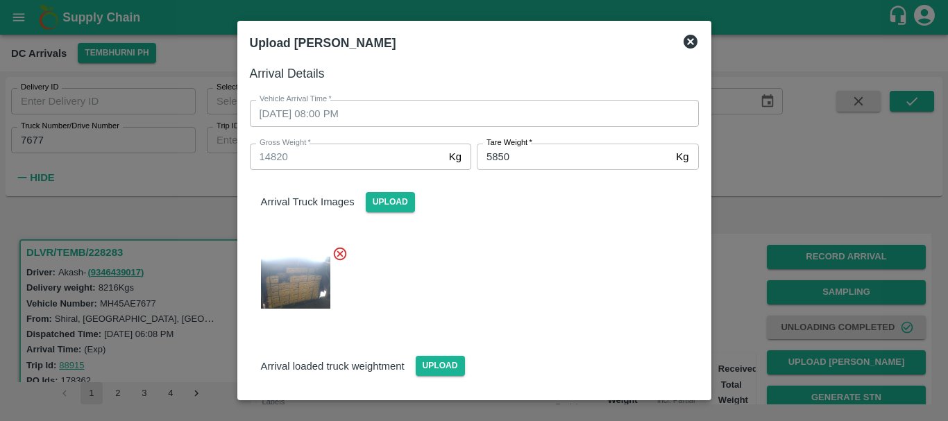
scroll to position [109, 0]
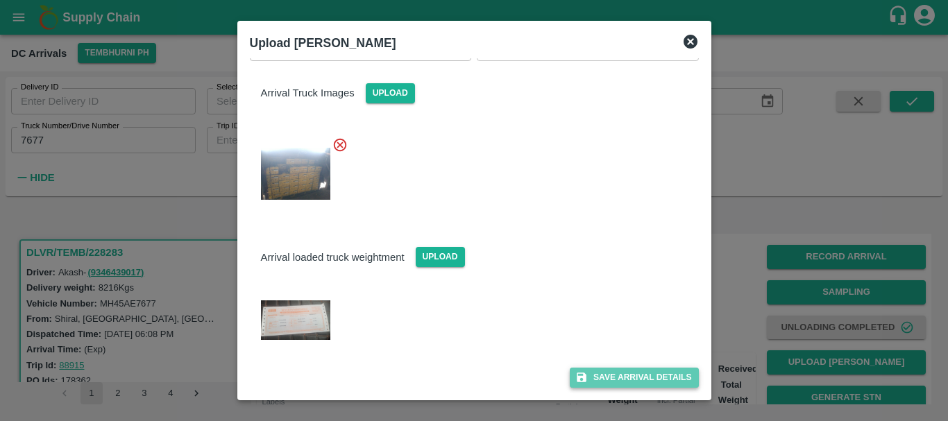
click at [620, 373] on button "Save Arrival Details" at bounding box center [634, 378] width 128 height 20
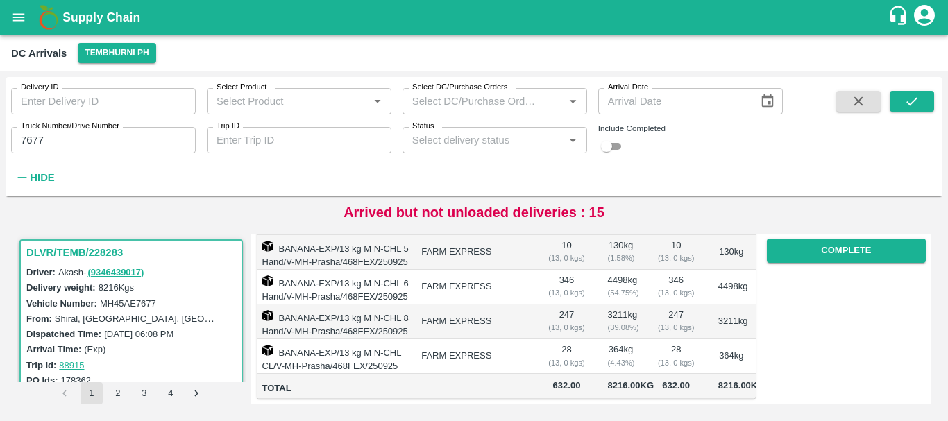
scroll to position [194, 0]
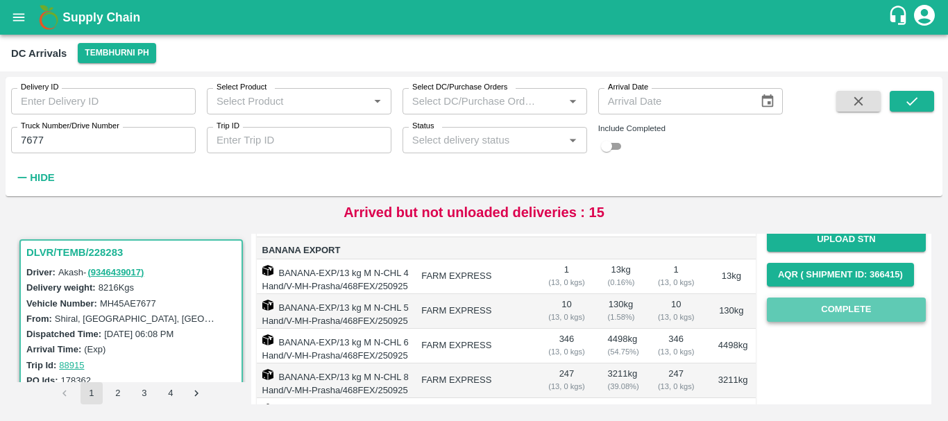
click at [842, 309] on button "Complete" at bounding box center [846, 310] width 159 height 24
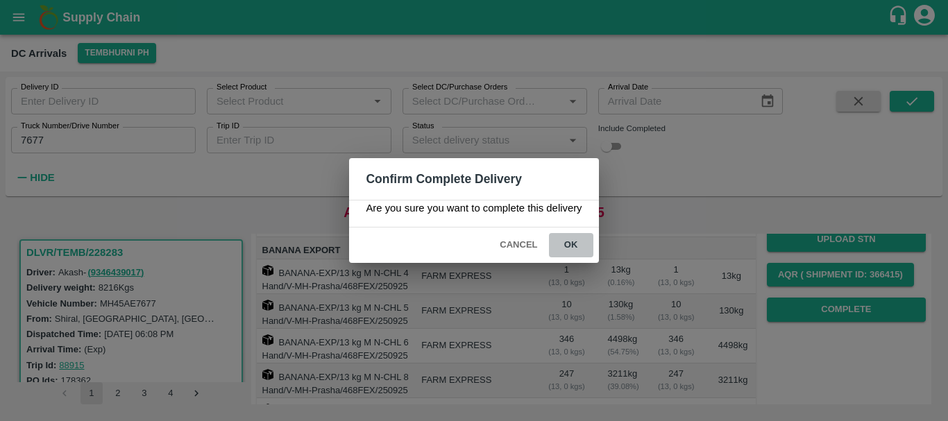
click at [566, 243] on button "ok" at bounding box center [571, 245] width 44 height 24
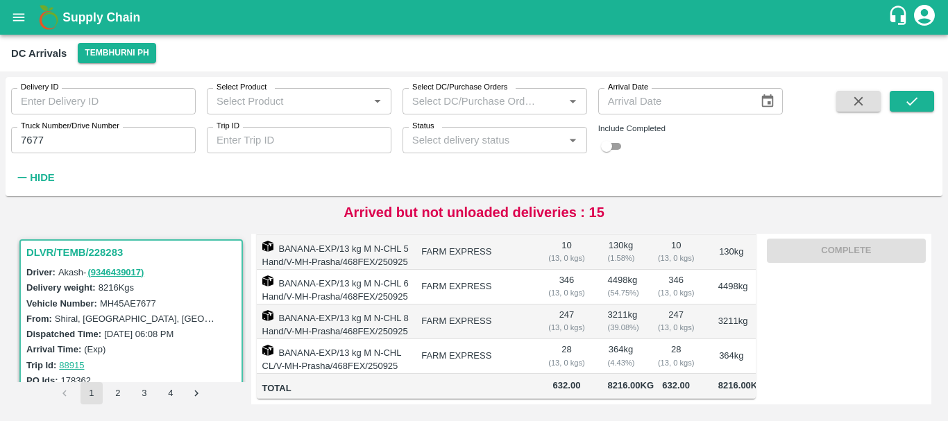
scroll to position [315, 0]
click at [131, 144] on input "7677" at bounding box center [103, 140] width 185 height 26
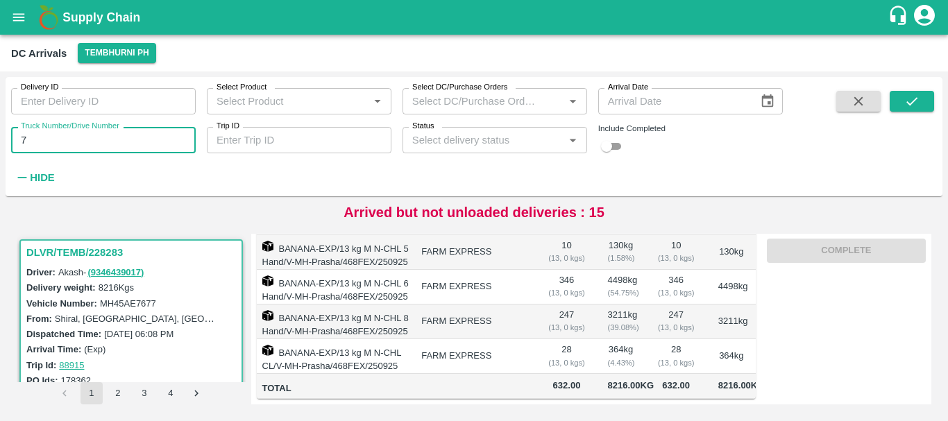
type input "7"
type input "4922"
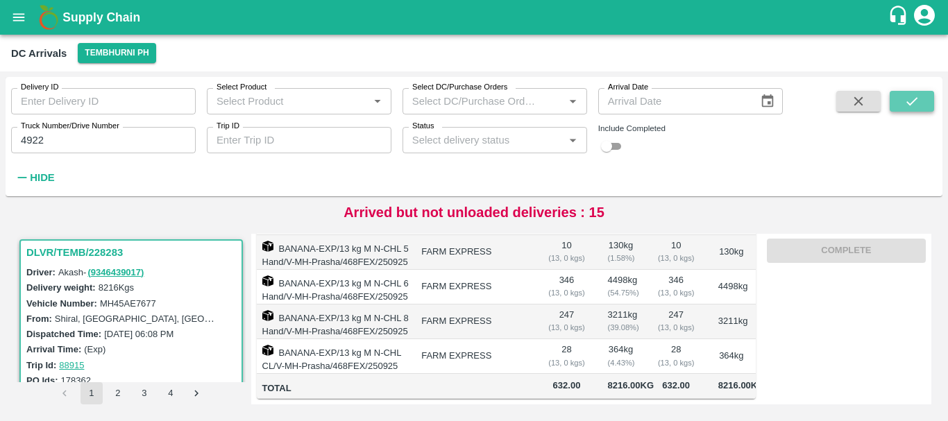
click at [904, 95] on icon "submit" at bounding box center [911, 101] width 15 height 15
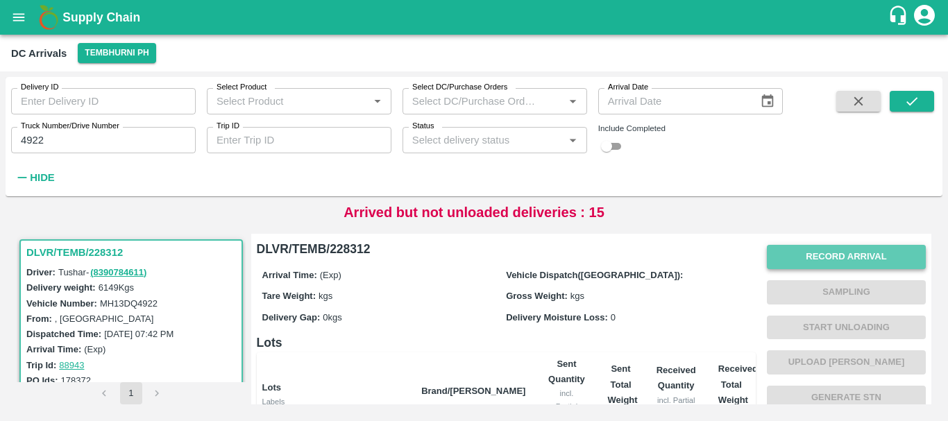
click at [783, 265] on button "Record Arrival" at bounding box center [846, 257] width 159 height 24
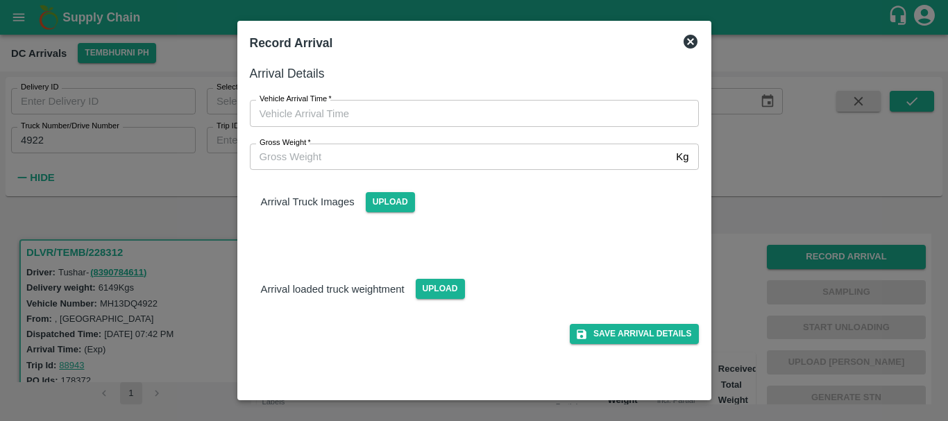
type input "DD/MM/YYYY hh:mm aa"
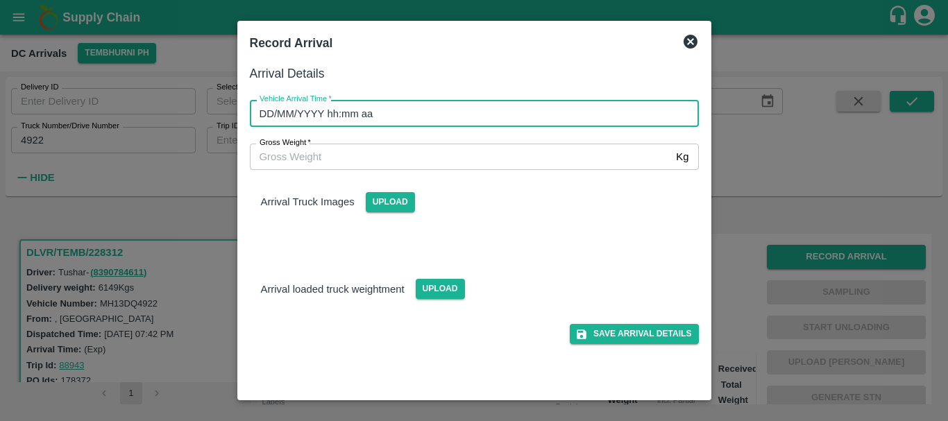
click at [570, 124] on input "DD/MM/YYYY hh:mm aa" at bounding box center [469, 113] width 439 height 26
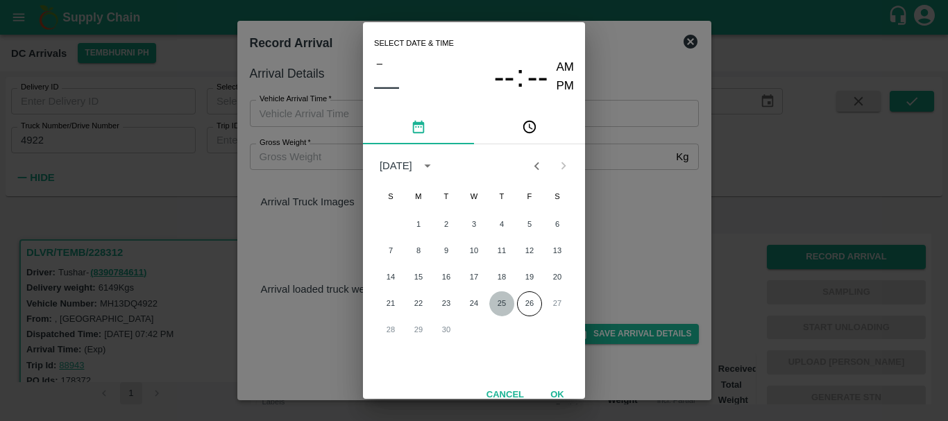
click at [500, 298] on button "25" at bounding box center [501, 303] width 25 height 25
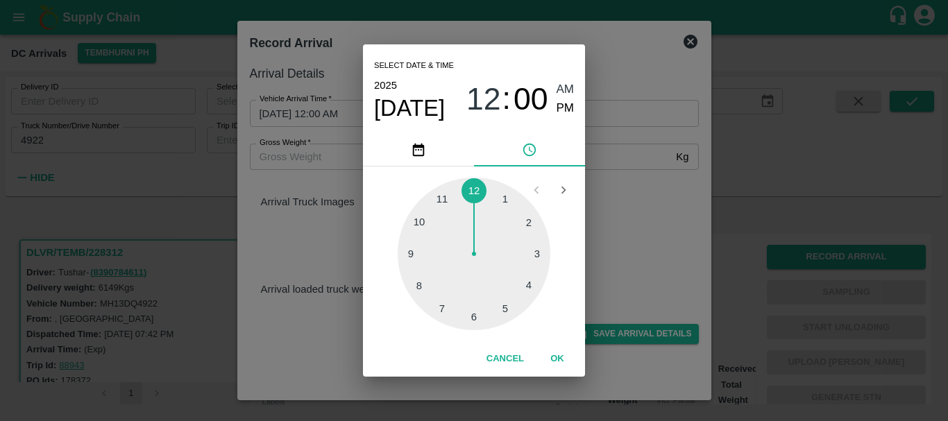
click at [443, 309] on div at bounding box center [474, 254] width 153 height 153
click at [513, 305] on div at bounding box center [474, 254] width 153 height 153
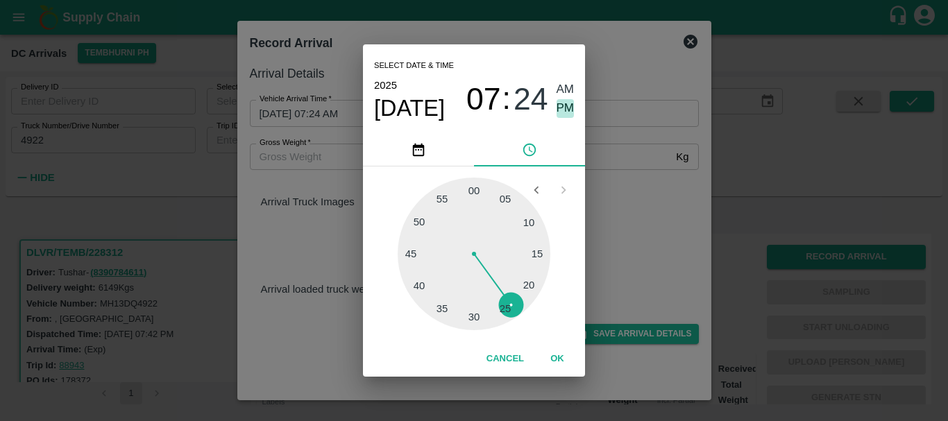
click at [566, 114] on span "PM" at bounding box center [566, 108] width 18 height 19
type input "[DATE] 07:24 PM"
click at [611, 156] on div "Select date & time [DATE] 07 : 24 AM PM 05 10 15 20 25 30 35 40 45 50 55 00 Can…" at bounding box center [474, 210] width 948 height 421
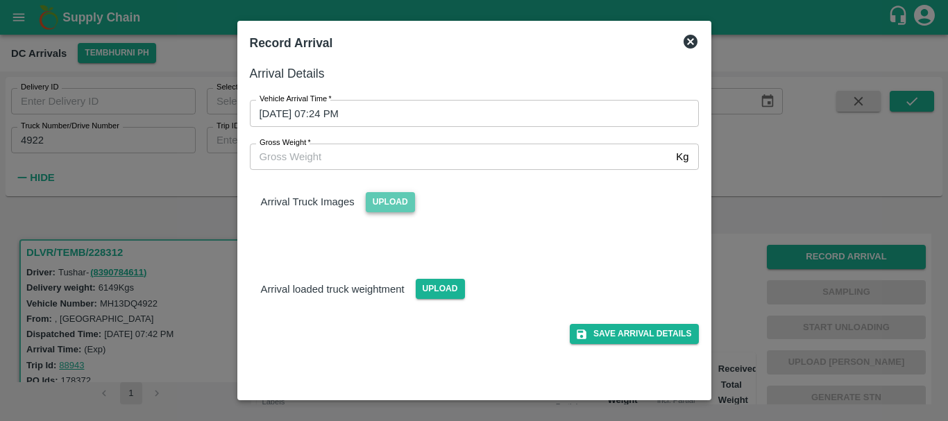
click at [402, 206] on span "Upload" at bounding box center [390, 202] width 49 height 20
click at [0, 0] on input "Upload" at bounding box center [0, 0] width 0 height 0
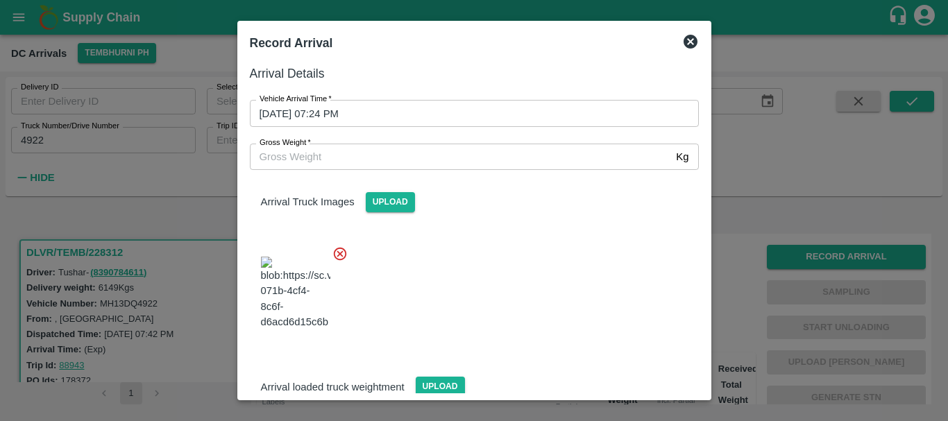
scroll to position [105, 0]
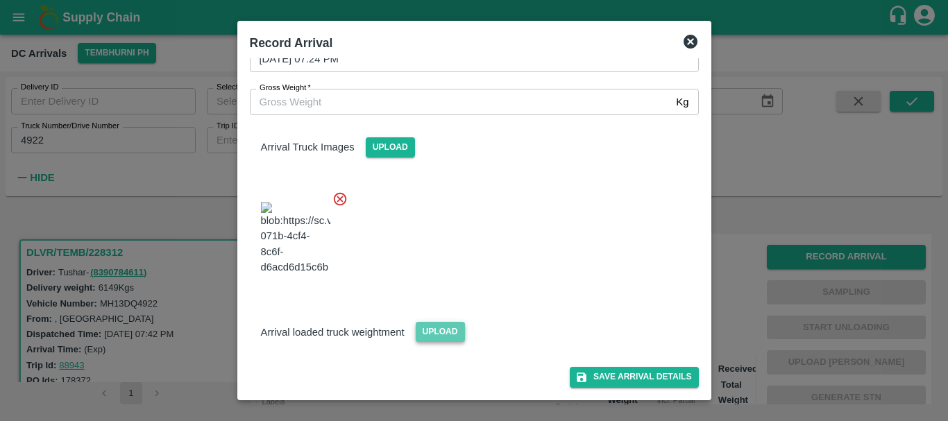
click at [445, 334] on span "Upload" at bounding box center [440, 332] width 49 height 20
click at [0, 0] on input "Upload" at bounding box center [0, 0] width 0 height 0
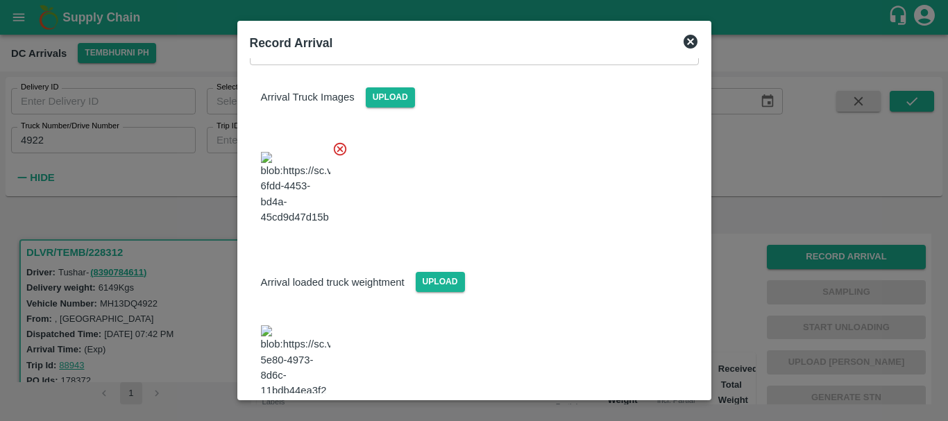
scroll to position [171, 0]
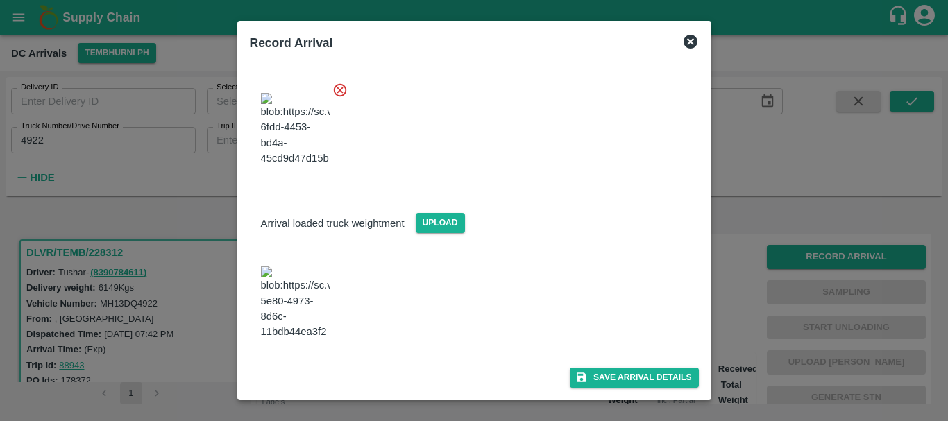
click at [307, 316] on img at bounding box center [295, 302] width 69 height 73
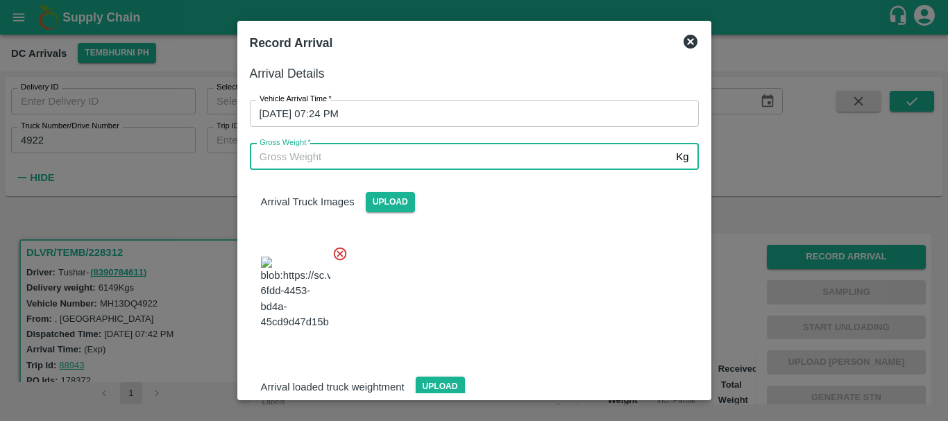
click at [320, 157] on input "Gross Weight   *" at bounding box center [460, 157] width 421 height 26
type input "12205"
click at [541, 329] on div at bounding box center [469, 289] width 460 height 109
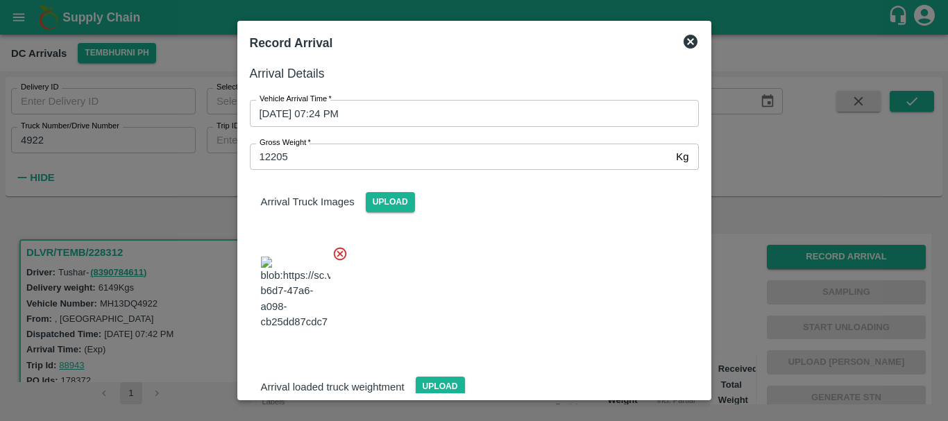
scroll to position [171, 0]
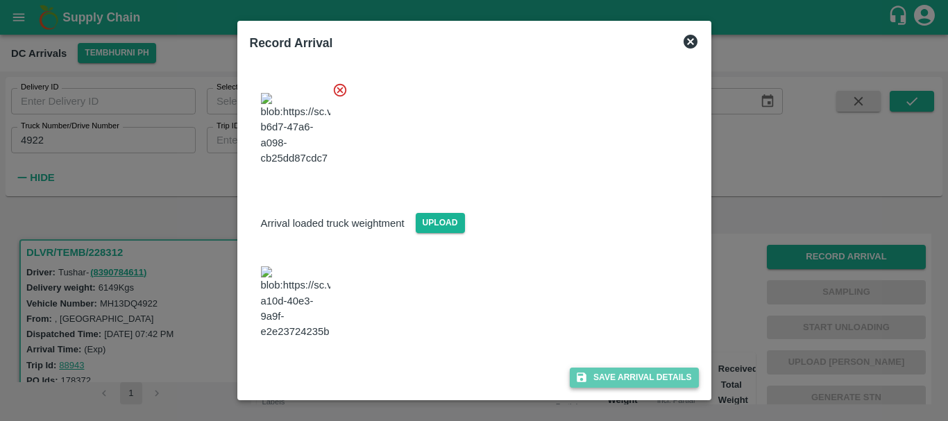
click at [593, 371] on button "Save Arrival Details" at bounding box center [634, 378] width 128 height 20
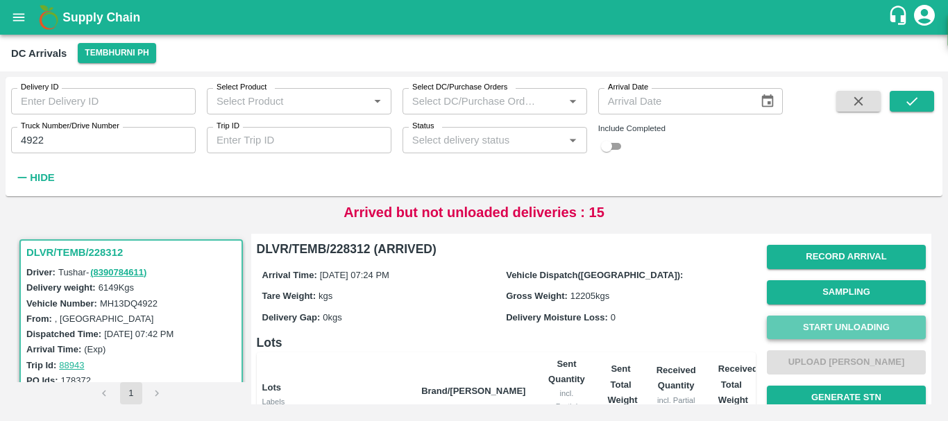
click at [818, 333] on button "Start Unloading" at bounding box center [846, 328] width 159 height 24
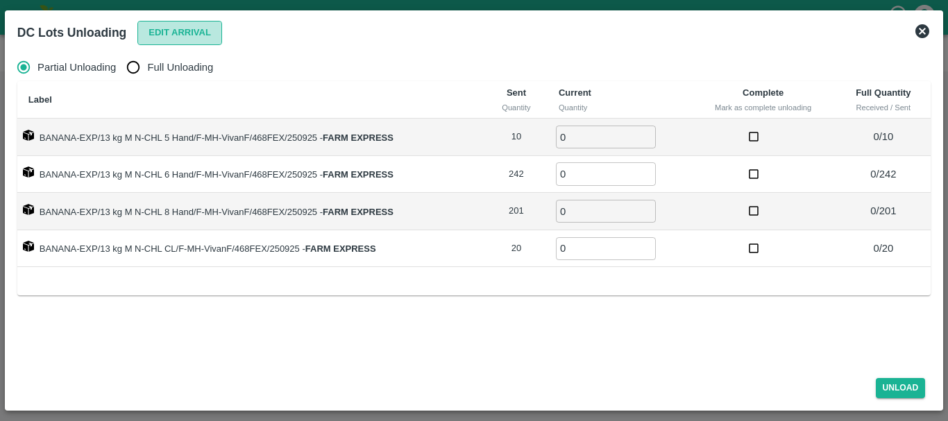
click at [192, 35] on button "Edit Arrival" at bounding box center [179, 33] width 85 height 24
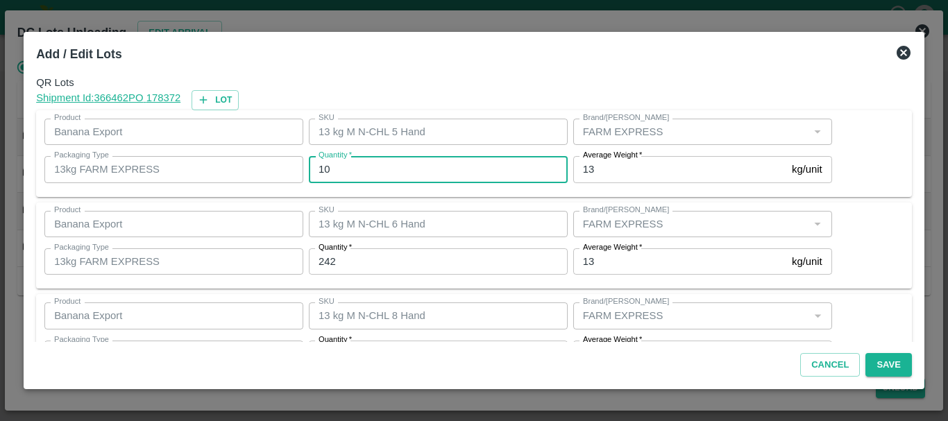
click at [368, 167] on input "10" at bounding box center [438, 169] width 259 height 26
type input "1"
type input "9"
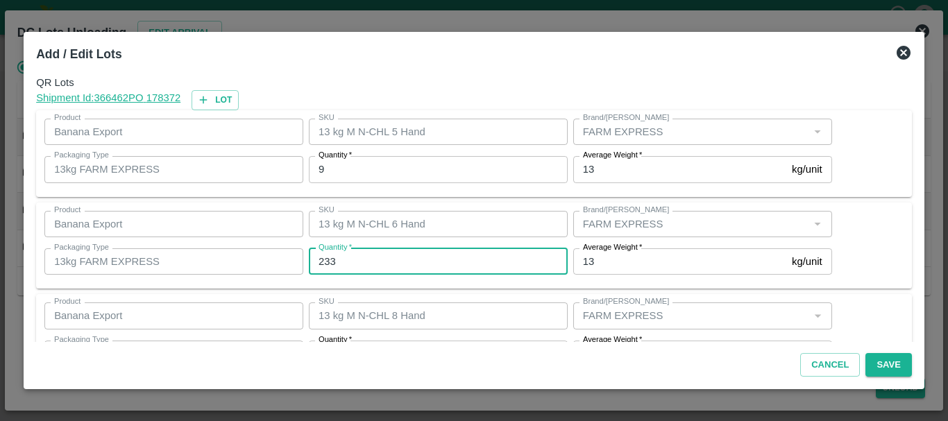
type input "233"
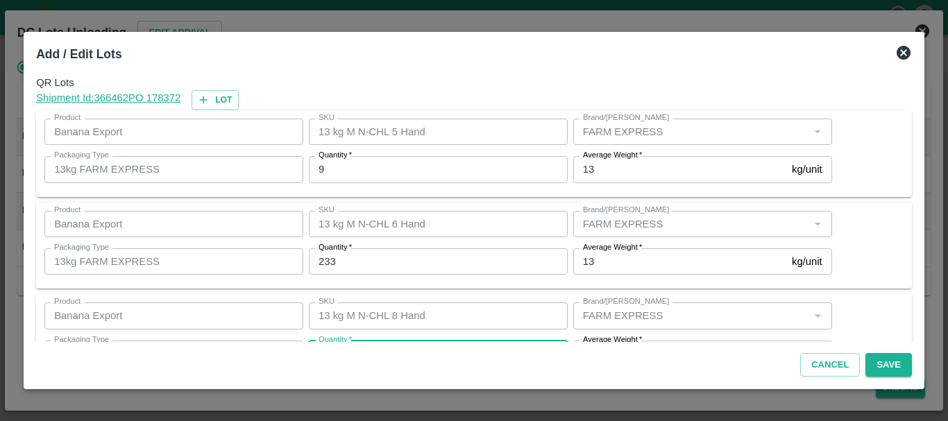
scroll to position [25, 0]
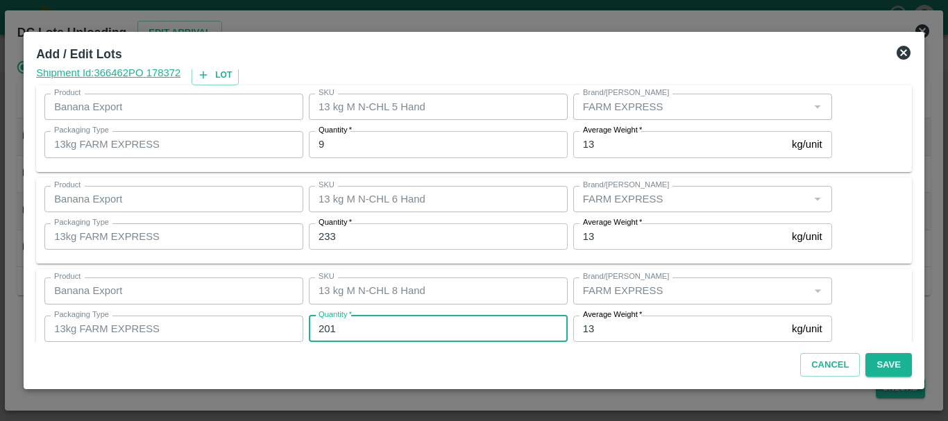
type input "1"
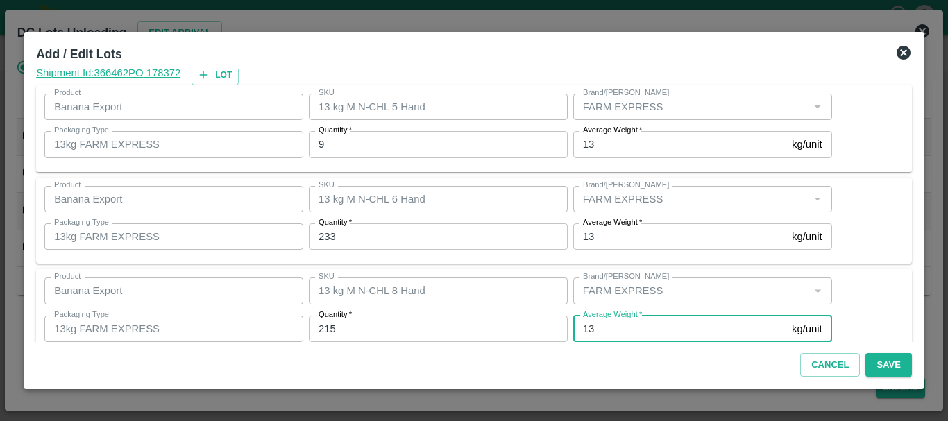
scroll to position [142, 0]
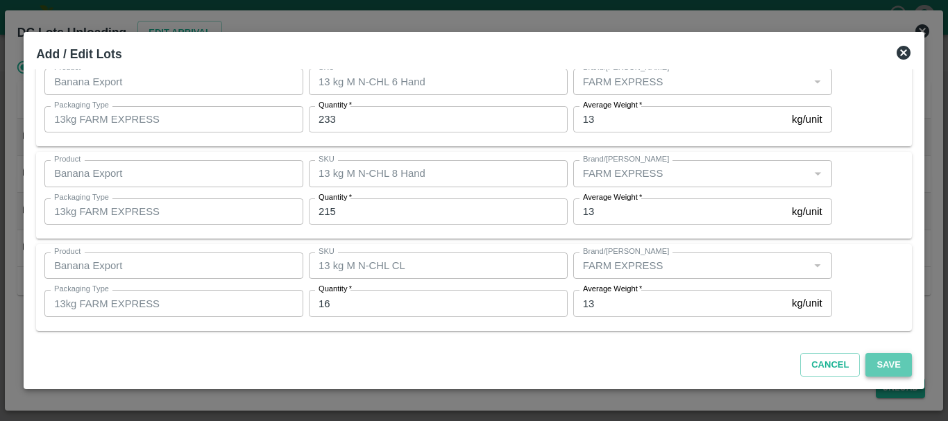
click at [886, 368] on button "Save" at bounding box center [888, 365] width 46 height 24
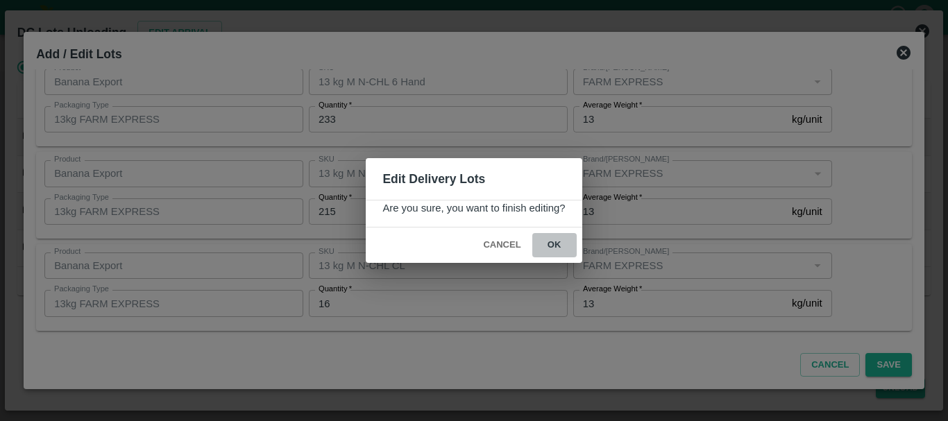
click at [552, 243] on button "ok" at bounding box center [554, 245] width 44 height 24
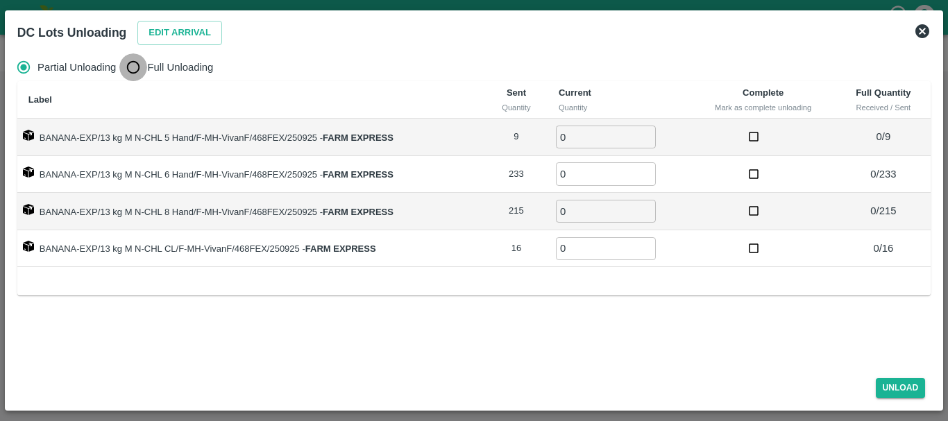
click at [127, 65] on input "Full Unloading" at bounding box center [133, 67] width 28 height 28
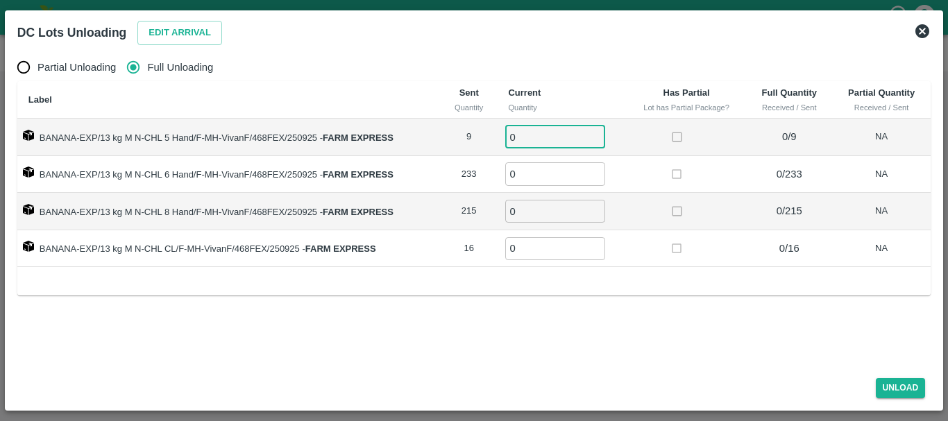
click at [525, 133] on input "0" at bounding box center [555, 137] width 100 height 23
click at [887, 385] on button "Unload" at bounding box center [901, 388] width 50 height 20
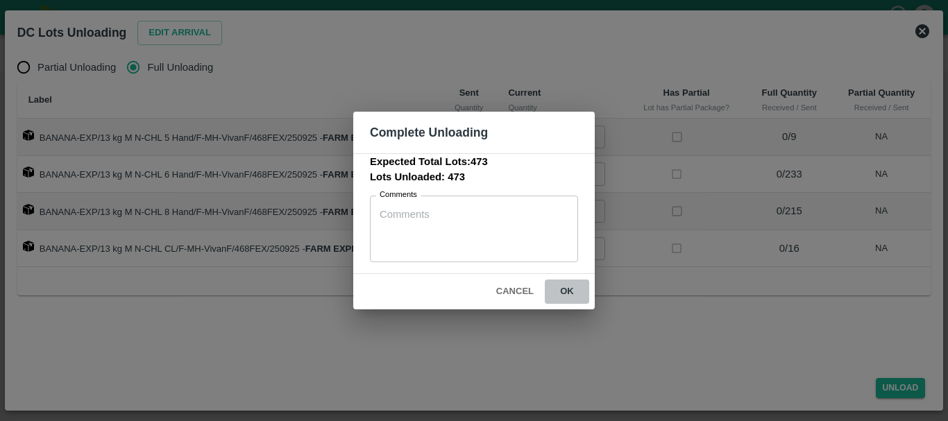
click at [569, 295] on button "ok" at bounding box center [567, 292] width 44 height 24
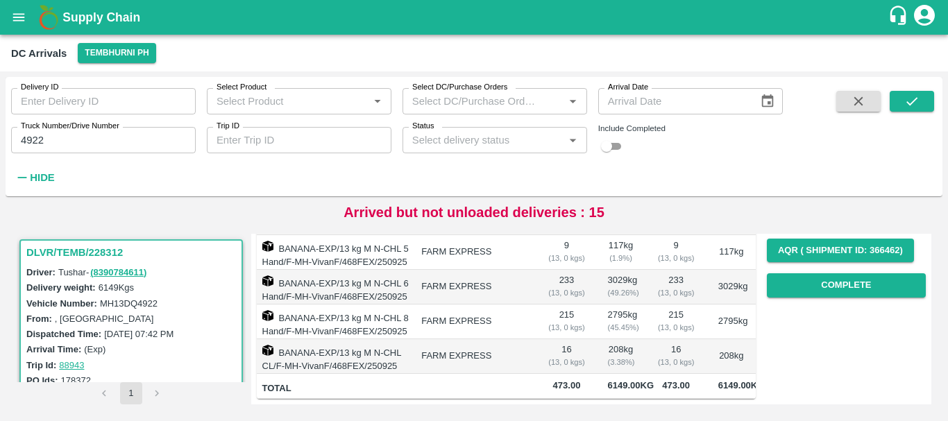
scroll to position [0, 0]
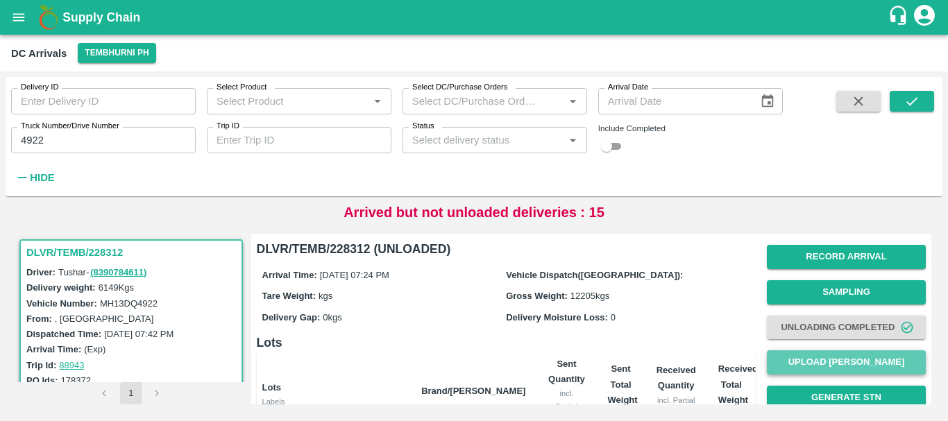
click at [801, 357] on button "Upload [PERSON_NAME]" at bounding box center [846, 362] width 159 height 24
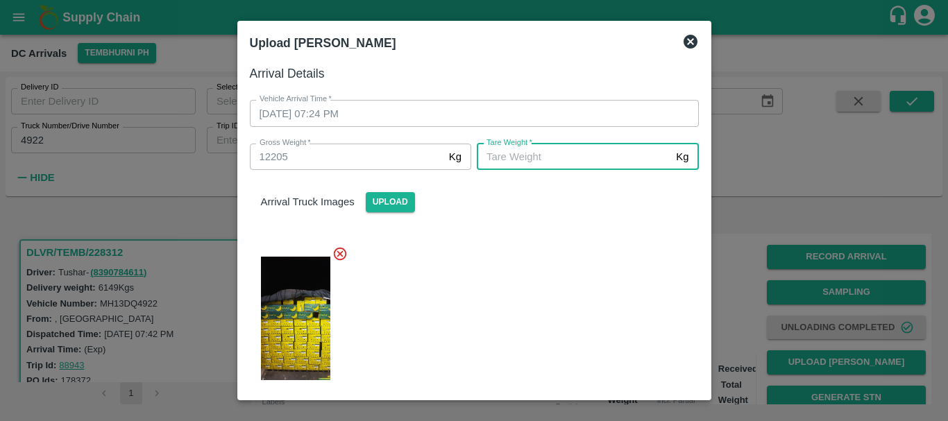
click at [536, 150] on input "[PERSON_NAME]   *" at bounding box center [574, 157] width 194 height 26
click at [551, 312] on div at bounding box center [469, 315] width 460 height 160
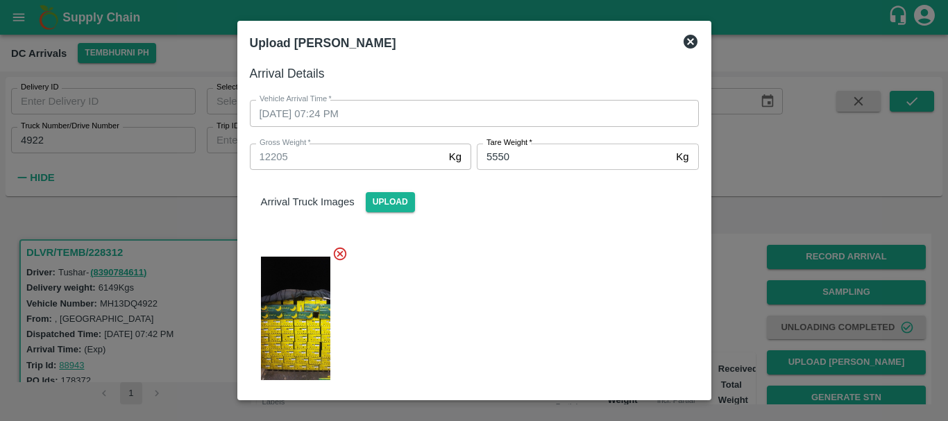
scroll to position [171, 0]
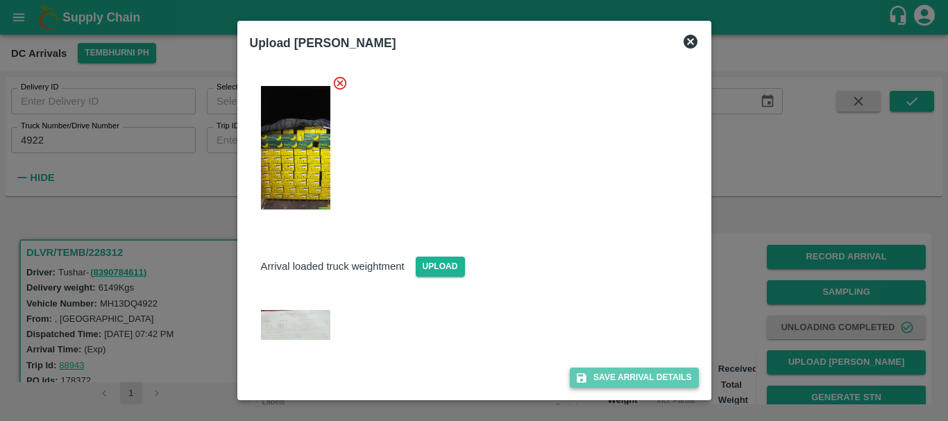
click at [615, 380] on button "Save Arrival Details" at bounding box center [634, 378] width 128 height 20
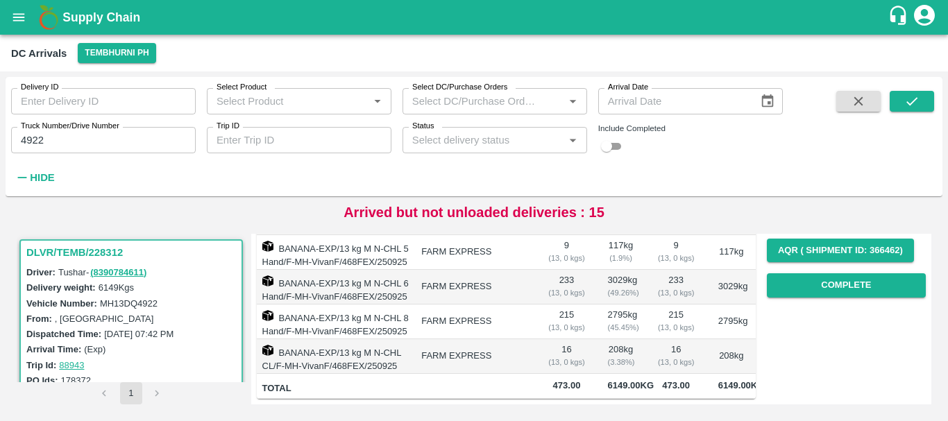
scroll to position [131, 0]
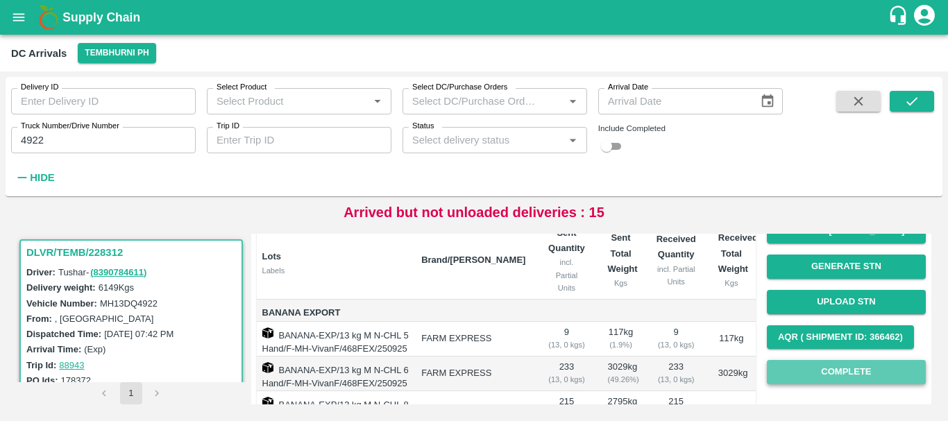
click at [816, 372] on button "Complete" at bounding box center [846, 372] width 159 height 24
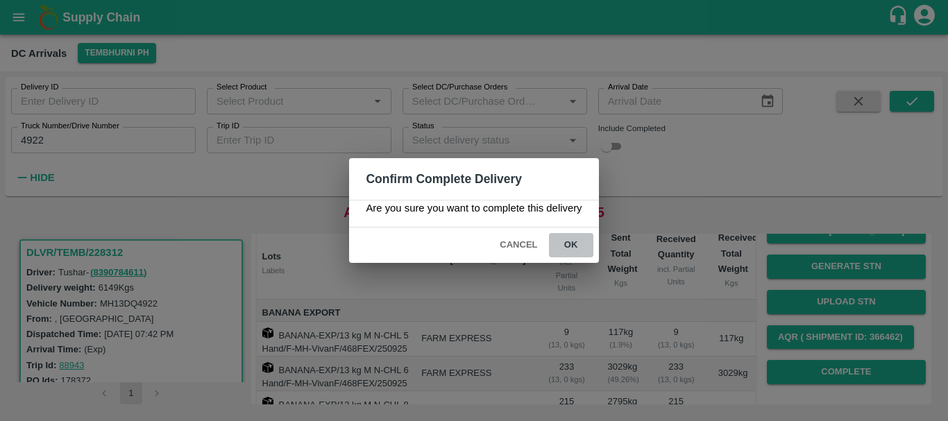
click at [565, 250] on button "ok" at bounding box center [571, 245] width 44 height 24
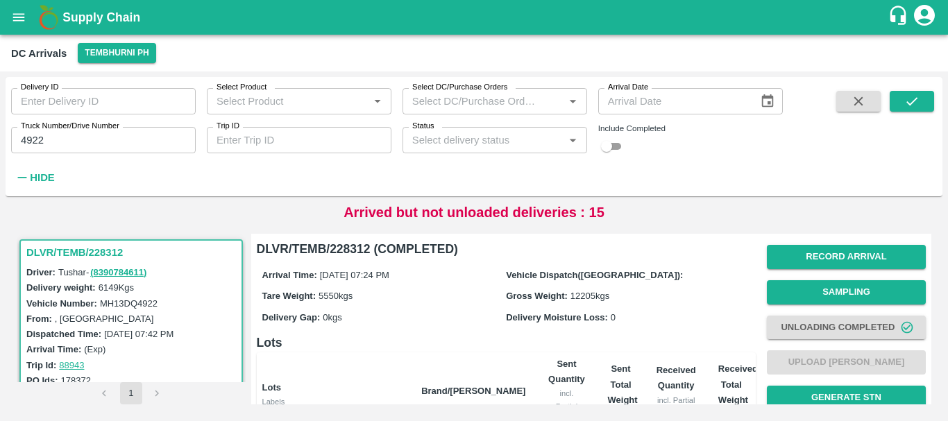
scroll to position [280, 0]
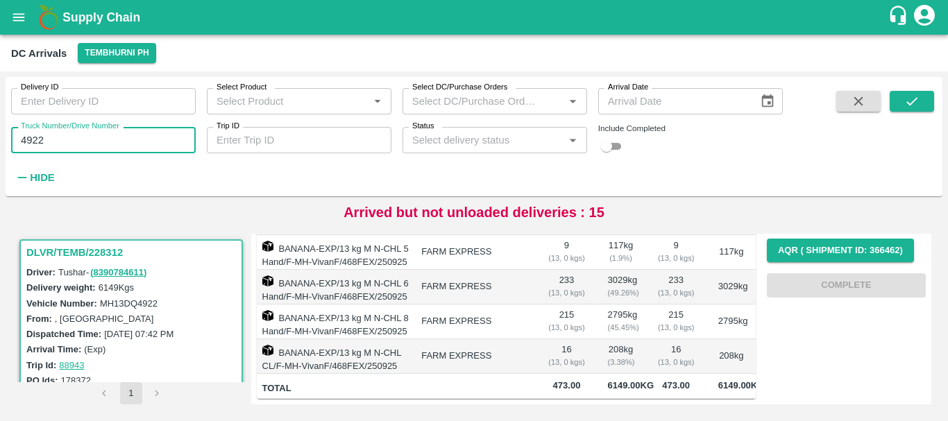
click at [116, 139] on input "4922" at bounding box center [103, 140] width 185 height 26
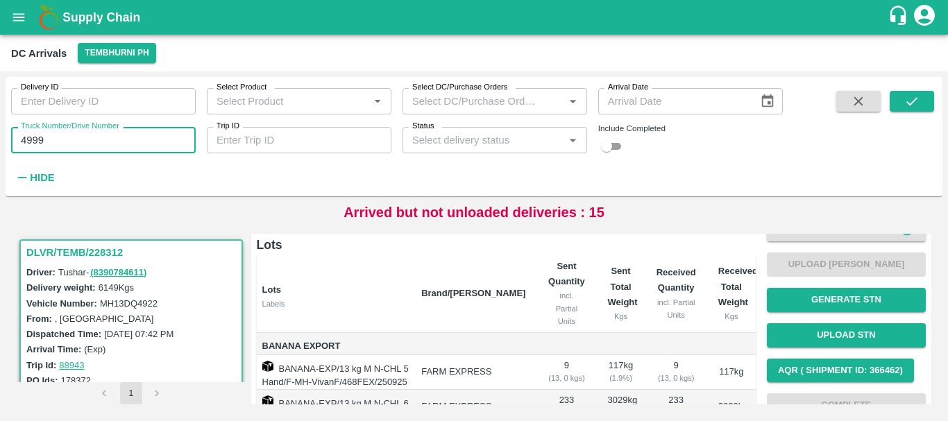
scroll to position [0, 0]
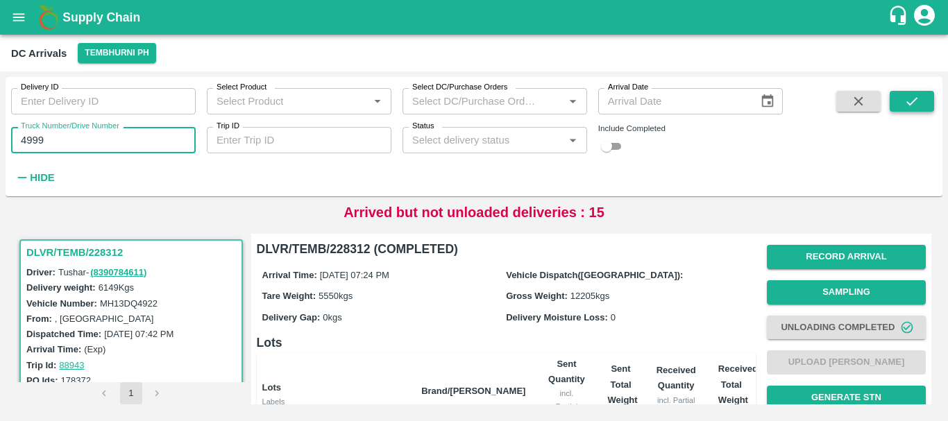
click at [908, 110] on button "submit" at bounding box center [912, 101] width 44 height 21
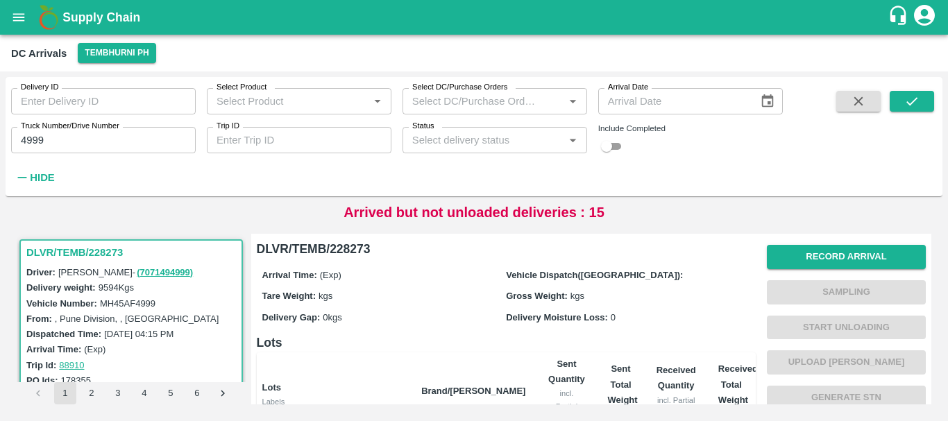
click at [799, 244] on div "Record Arrival Sampling Start Unloading Upload Tare Weight Generate STN Upload …" at bounding box center [846, 380] width 159 height 282
click at [800, 249] on button "Record Arrival" at bounding box center [846, 257] width 159 height 24
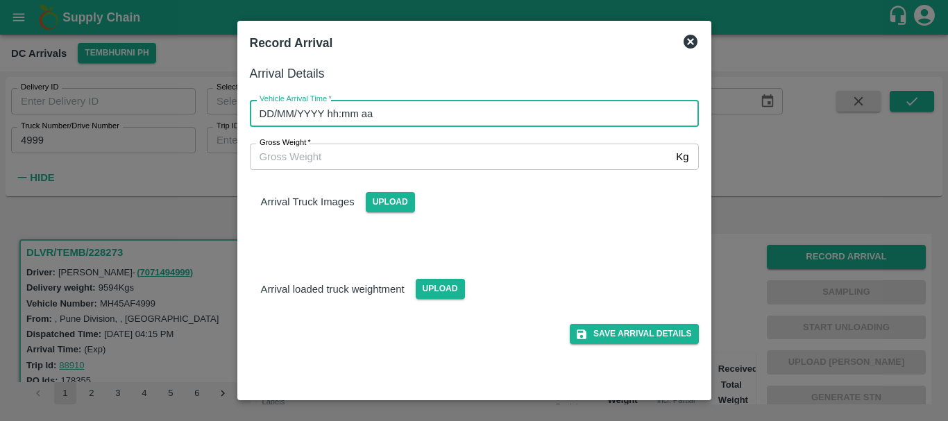
click at [560, 110] on input "DD/MM/YYYY hh:mm aa" at bounding box center [469, 113] width 439 height 26
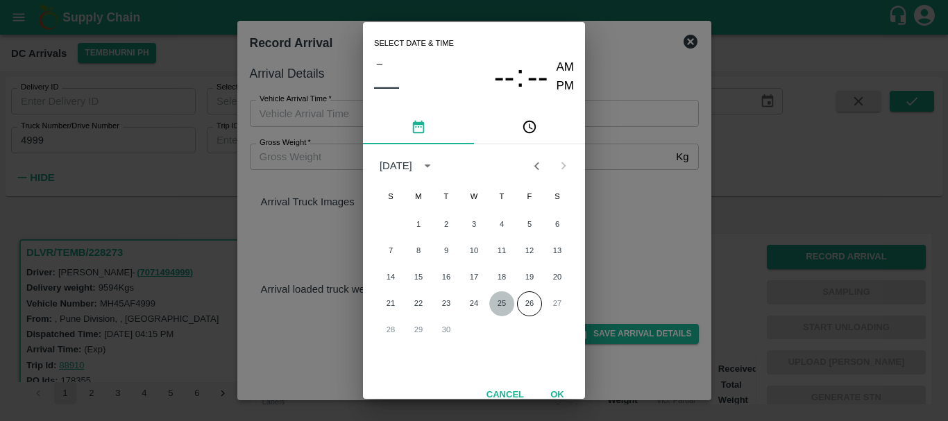
click at [489, 300] on button "25" at bounding box center [501, 303] width 25 height 25
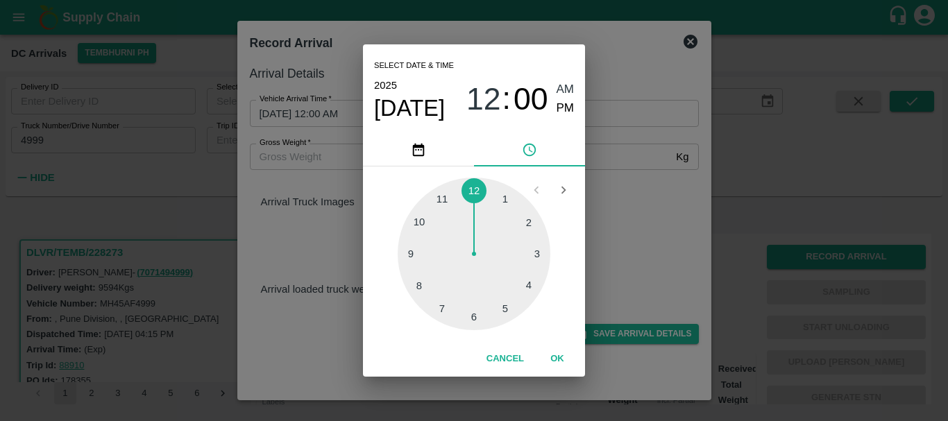
click at [427, 282] on div at bounding box center [474, 254] width 153 height 153
click at [473, 316] on div at bounding box center [474, 254] width 153 height 153
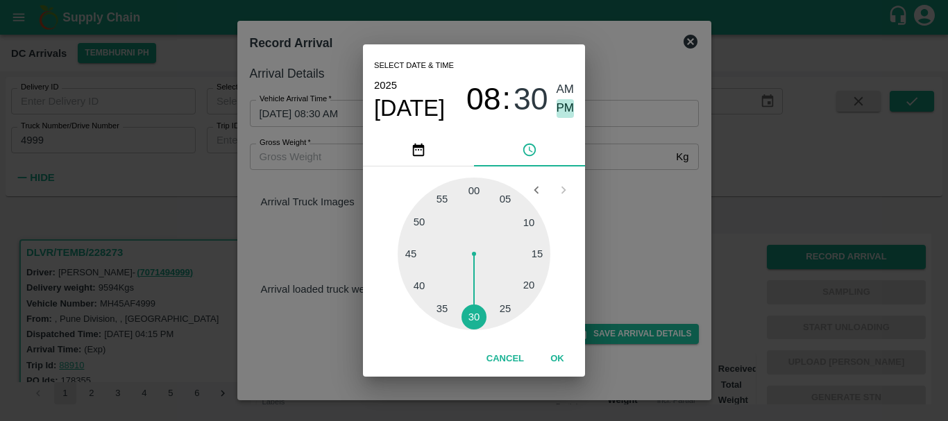
click at [565, 102] on span "PM" at bounding box center [566, 108] width 18 height 19
click at [328, 160] on div "Select date & time [DATE] 08 : 30 AM PM 05 10 15 20 25 30 35 40 45 50 55 00 Can…" at bounding box center [474, 210] width 948 height 421
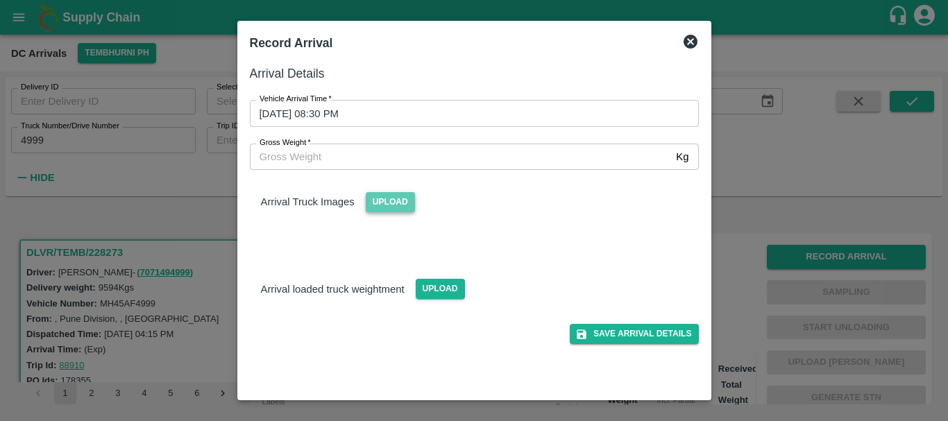
click at [382, 202] on span "Upload" at bounding box center [390, 202] width 49 height 20
click at [0, 0] on input "Upload" at bounding box center [0, 0] width 0 height 0
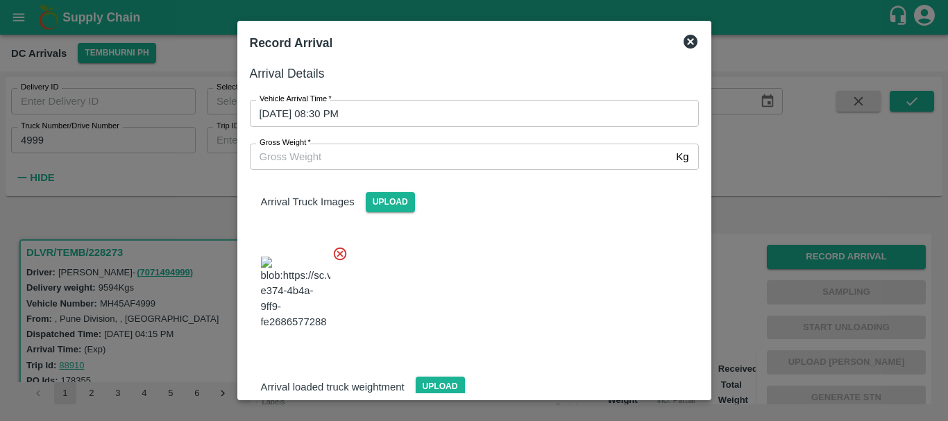
scroll to position [74, 0]
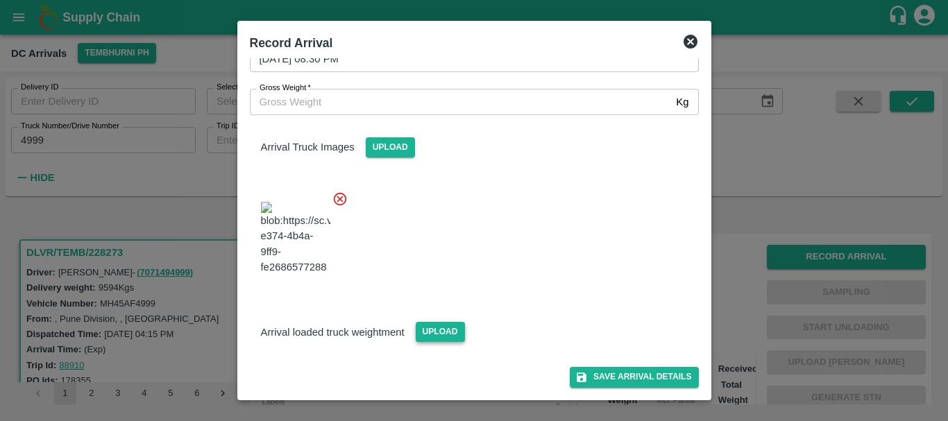
click at [441, 323] on span "Upload" at bounding box center [440, 332] width 49 height 20
click at [0, 0] on input "Upload" at bounding box center [0, 0] width 0 height 0
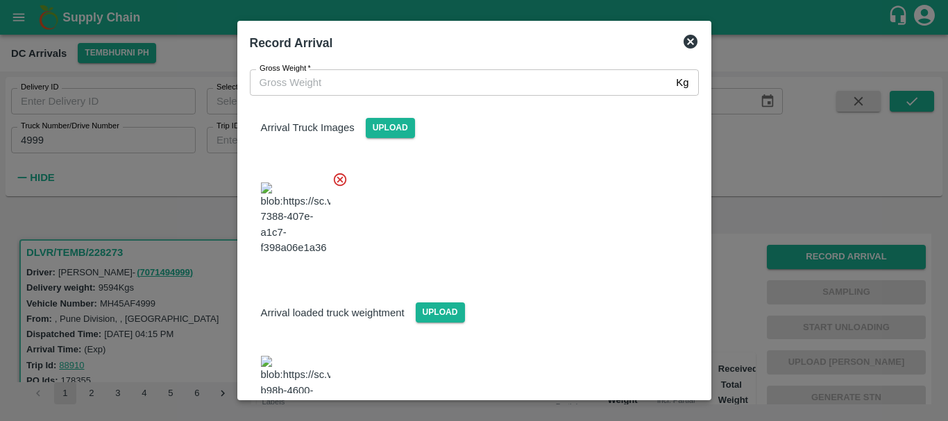
scroll to position [144, 0]
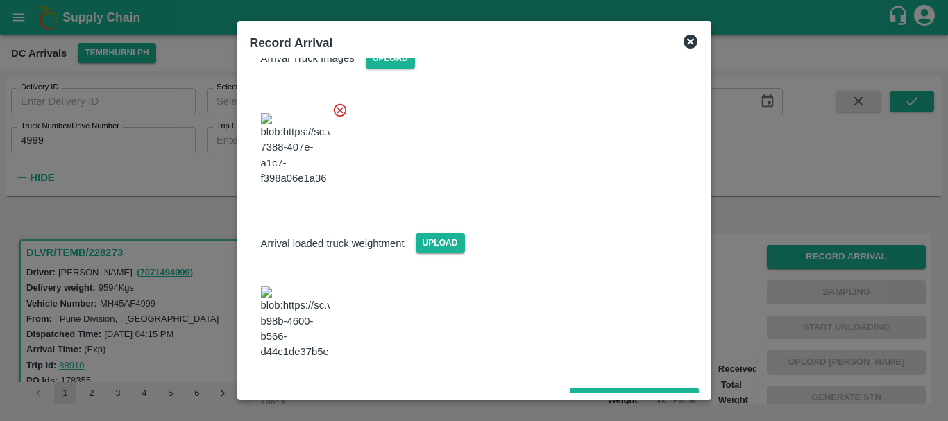
click at [302, 318] on img at bounding box center [295, 323] width 69 height 73
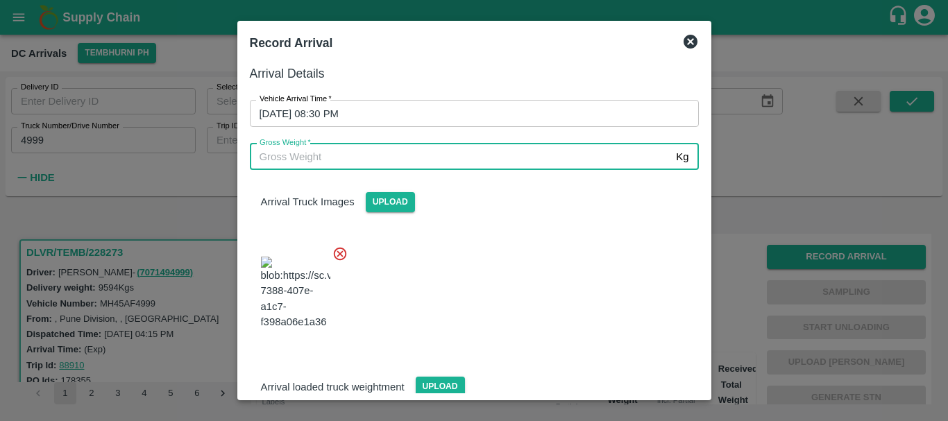
click at [385, 167] on input "Gross Weight   *" at bounding box center [460, 157] width 421 height 26
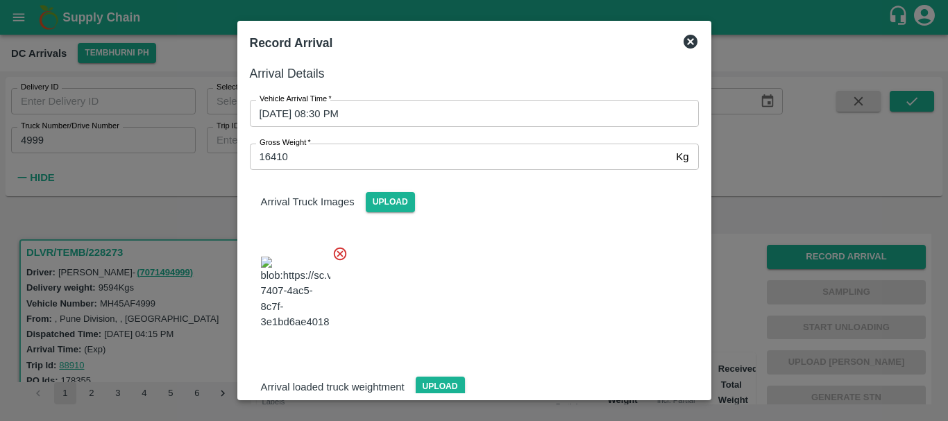
click at [495, 253] on div at bounding box center [469, 289] width 460 height 109
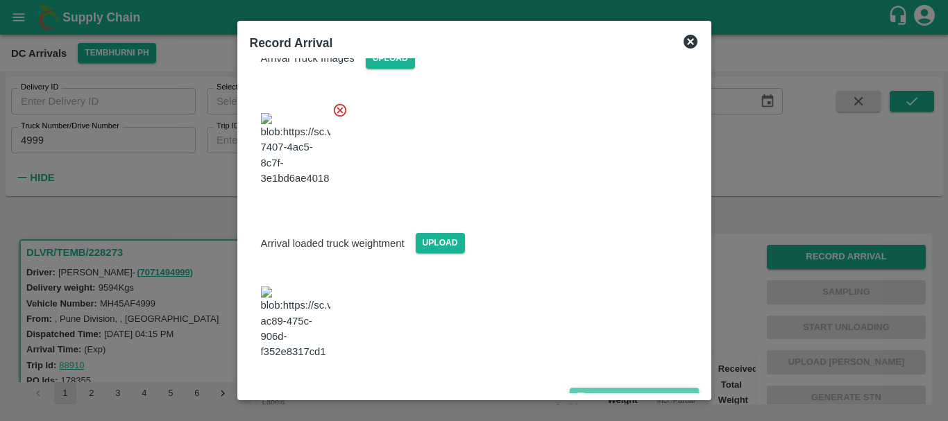
click at [620, 388] on button "Save Arrival Details" at bounding box center [634, 398] width 128 height 20
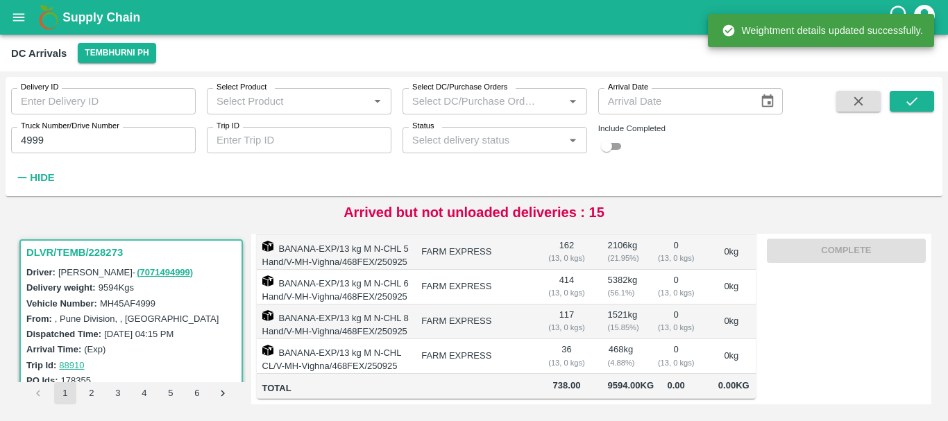
scroll to position [0, 0]
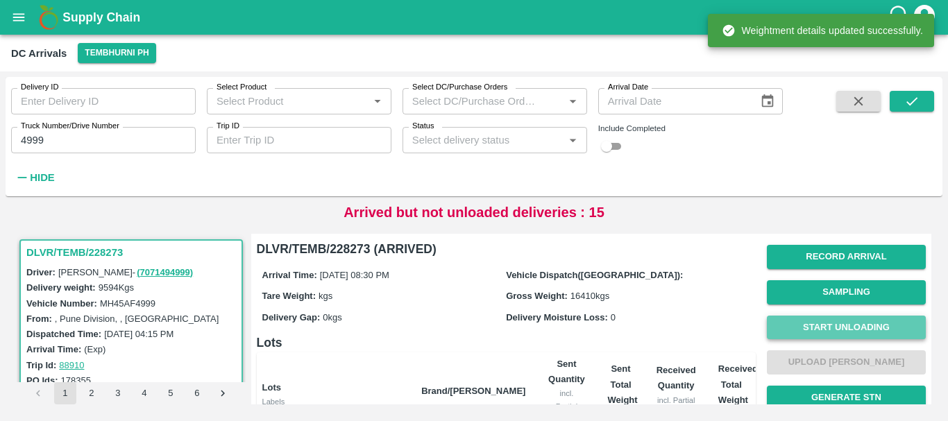
click at [799, 334] on button "Start Unloading" at bounding box center [846, 328] width 159 height 24
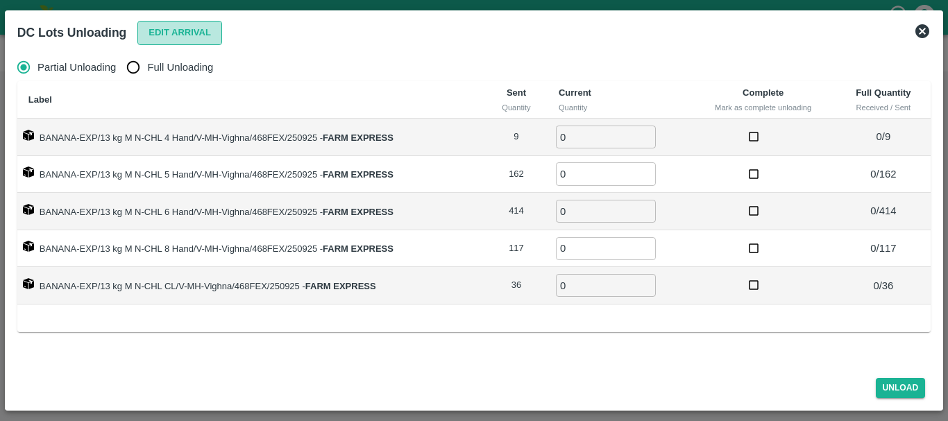
click at [164, 40] on button "Edit Arrival" at bounding box center [179, 33] width 85 height 24
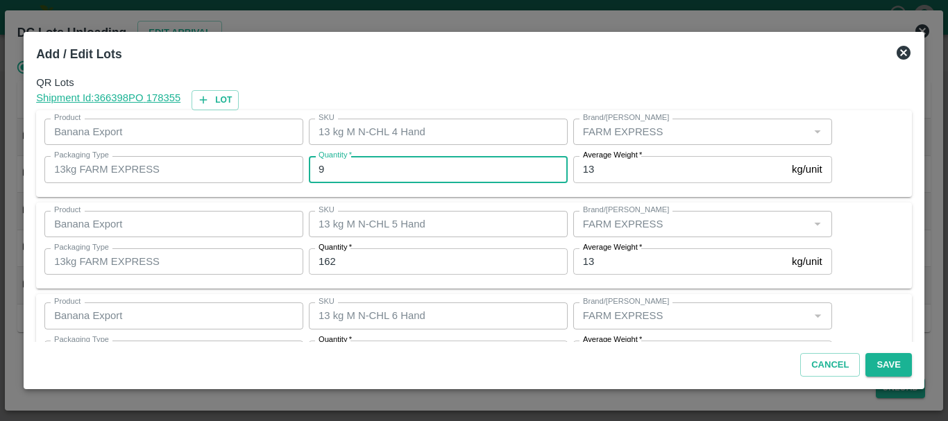
click at [343, 177] on input "9" at bounding box center [438, 169] width 259 height 26
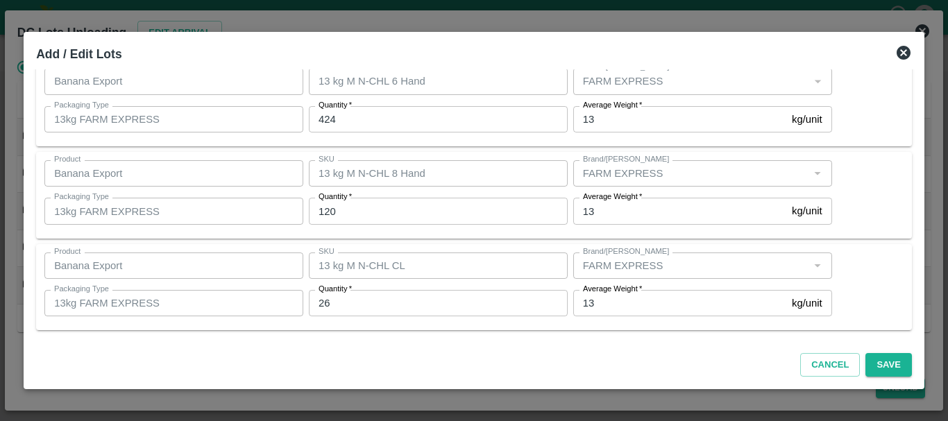
scroll to position [234, 0]
click at [870, 364] on button "Save" at bounding box center [888, 365] width 46 height 24
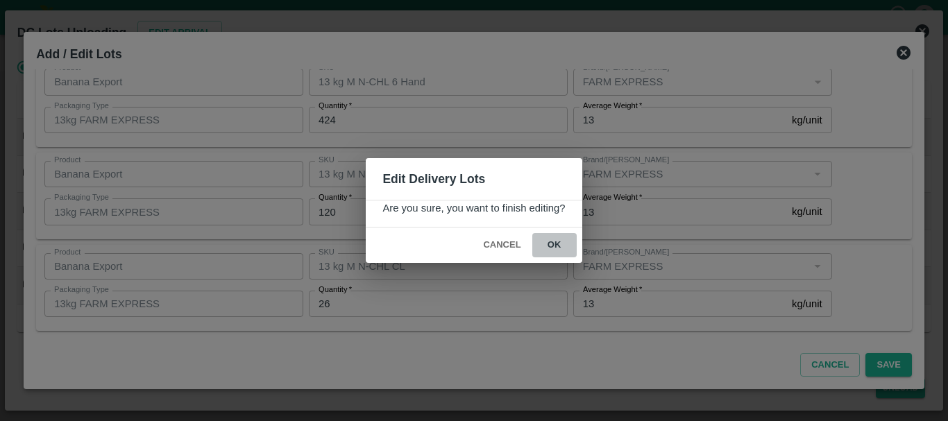
click at [559, 248] on button "ok" at bounding box center [554, 245] width 44 height 24
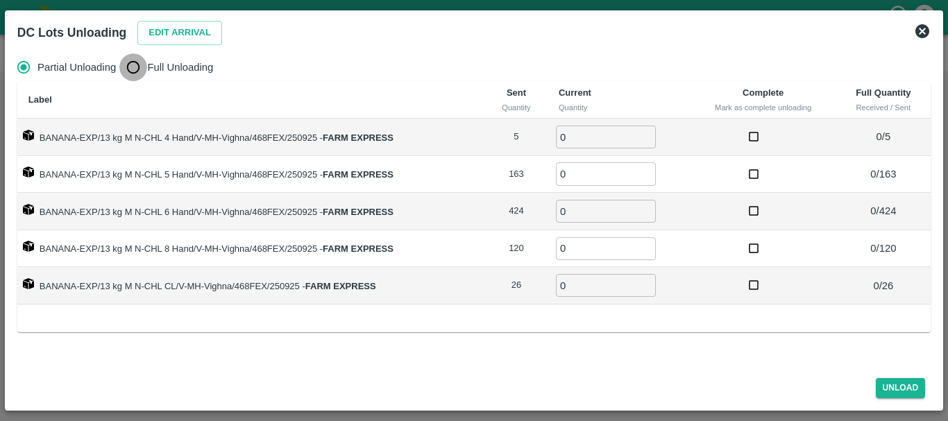
click at [136, 61] on input "Full Unloading" at bounding box center [133, 67] width 28 height 28
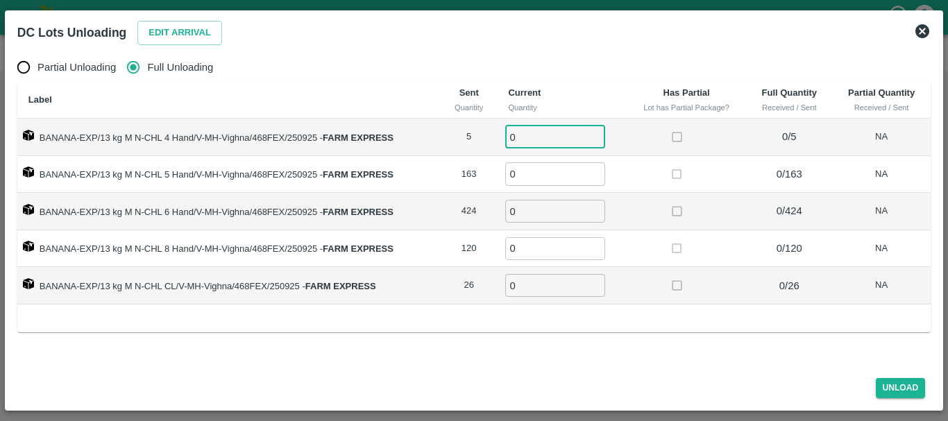
click at [538, 135] on input "0" at bounding box center [555, 137] width 100 height 23
click at [636, 217] on td at bounding box center [687, 211] width 120 height 37
click at [887, 386] on button "Unload" at bounding box center [901, 388] width 50 height 20
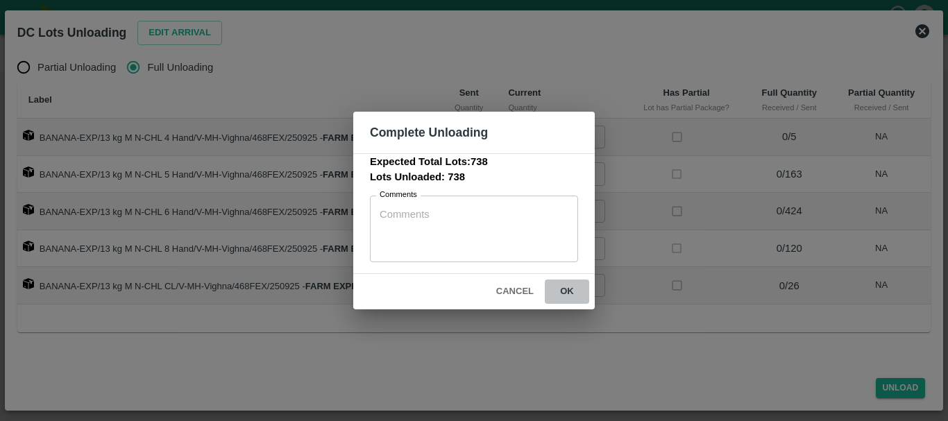
click at [565, 291] on button "ok" at bounding box center [567, 292] width 44 height 24
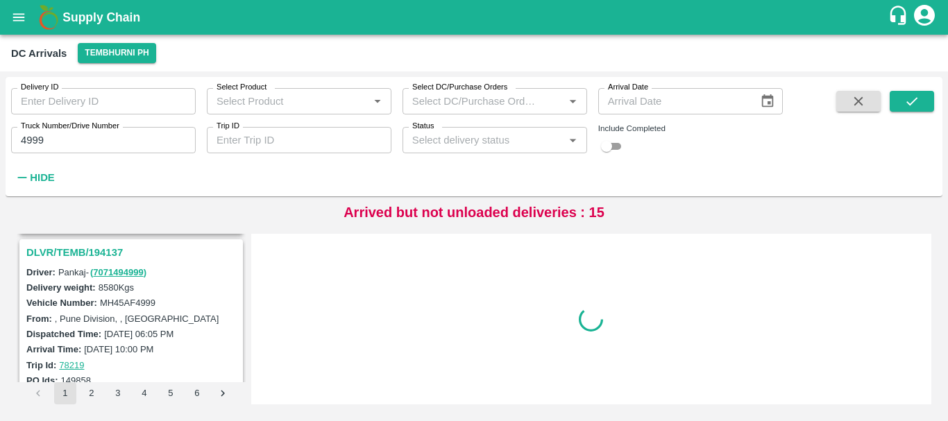
scroll to position [0, 0]
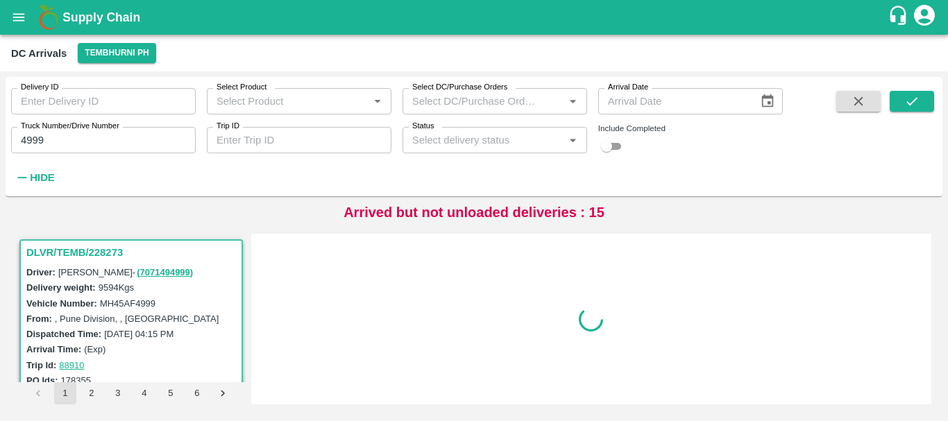
click at [450, 291] on div at bounding box center [592, 319] width 670 height 160
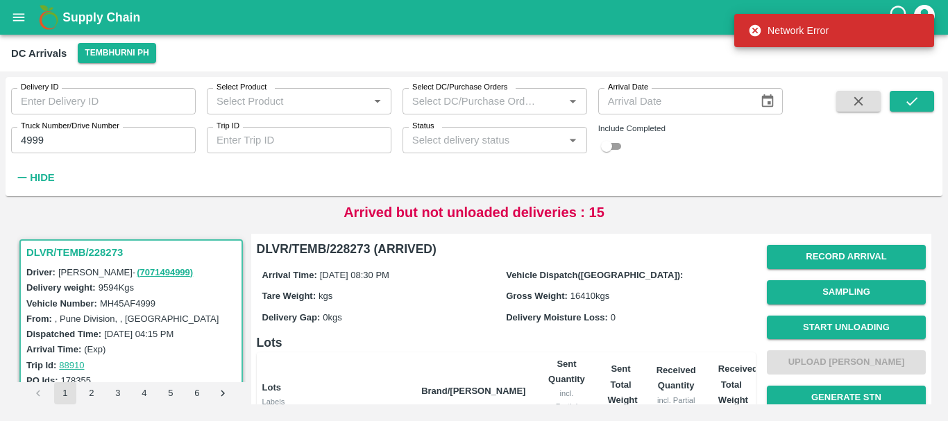
scroll to position [328, 0]
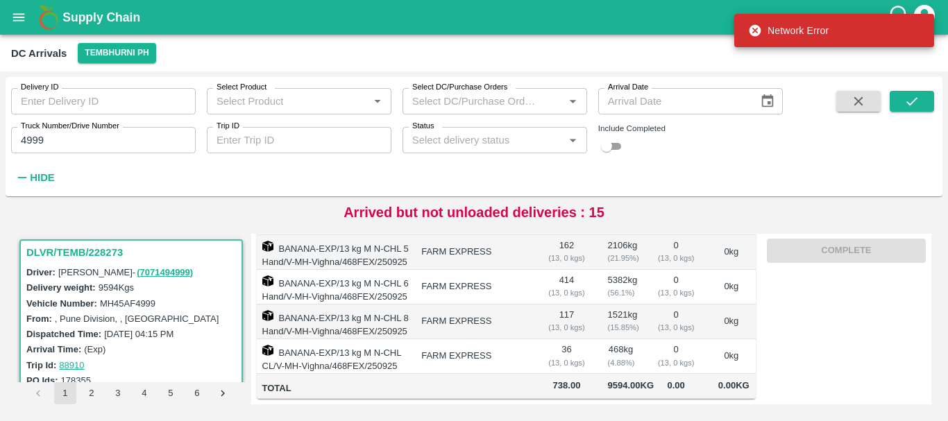
click at [631, 352] on td "468 kg ( 4.88 %)" at bounding box center [621, 356] width 49 height 35
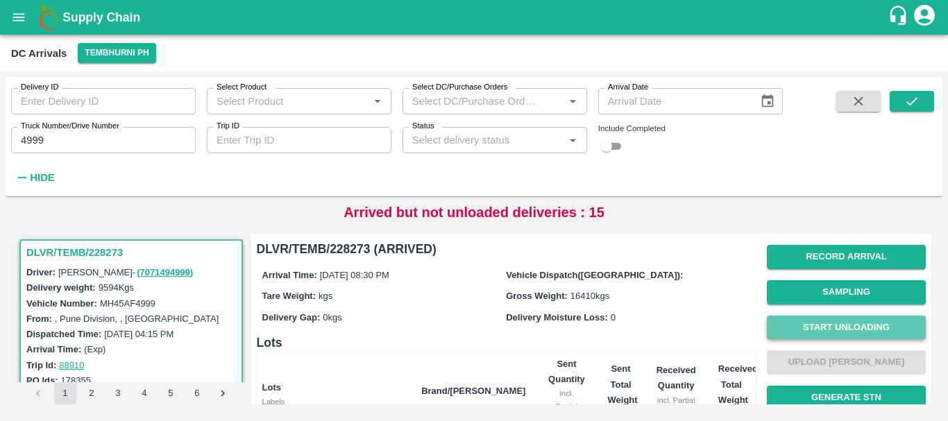
click at [816, 326] on button "Start Unloading" at bounding box center [846, 328] width 159 height 24
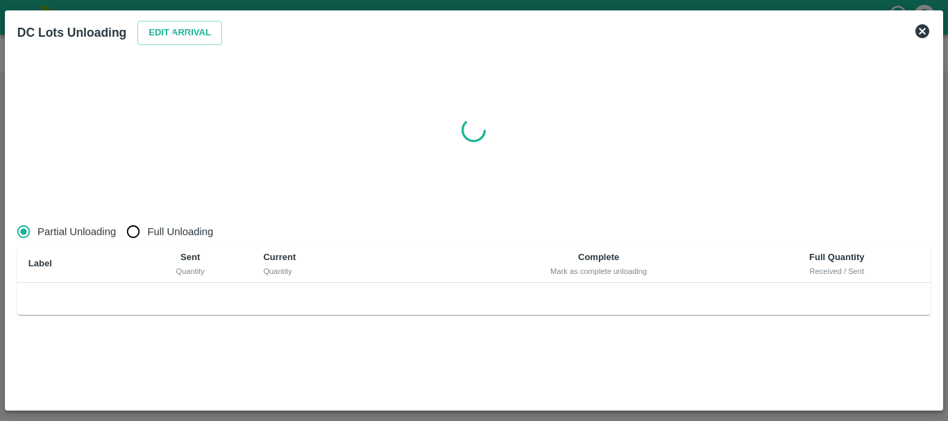
click at [918, 35] on icon at bounding box center [922, 31] width 14 height 14
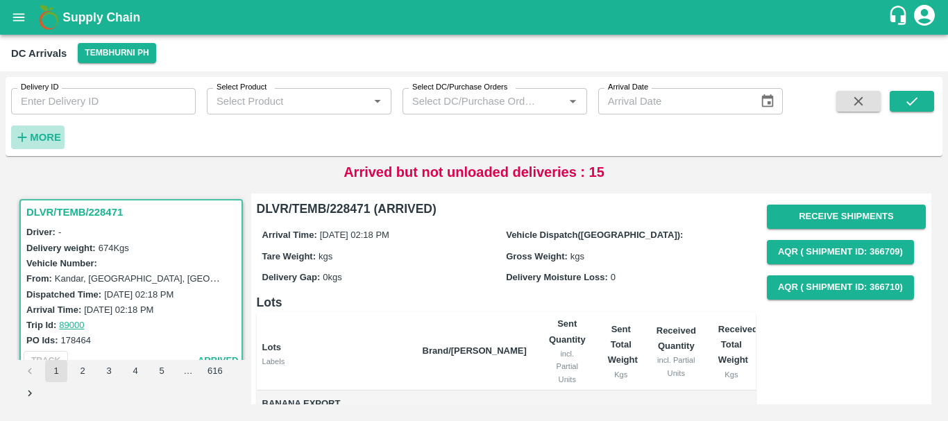
click at [40, 128] on button "More" at bounding box center [37, 138] width 53 height 24
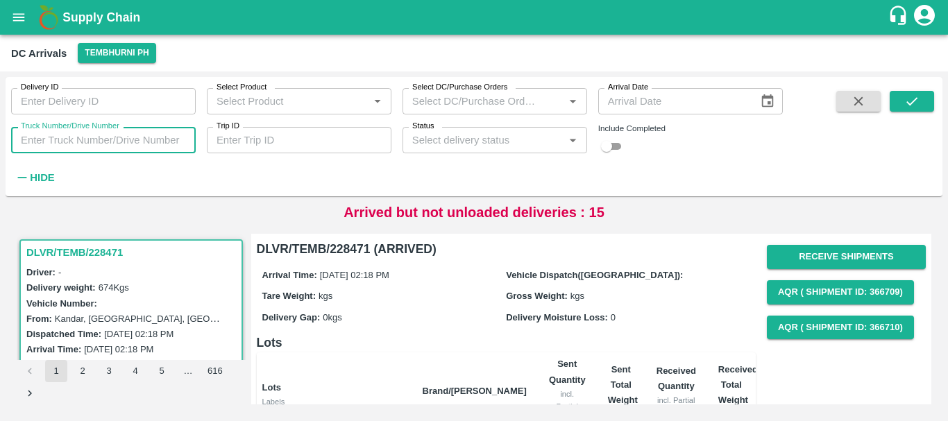
click at [155, 140] on input "Truck Number/Drive Number" at bounding box center [103, 140] width 185 height 26
type input "4999"
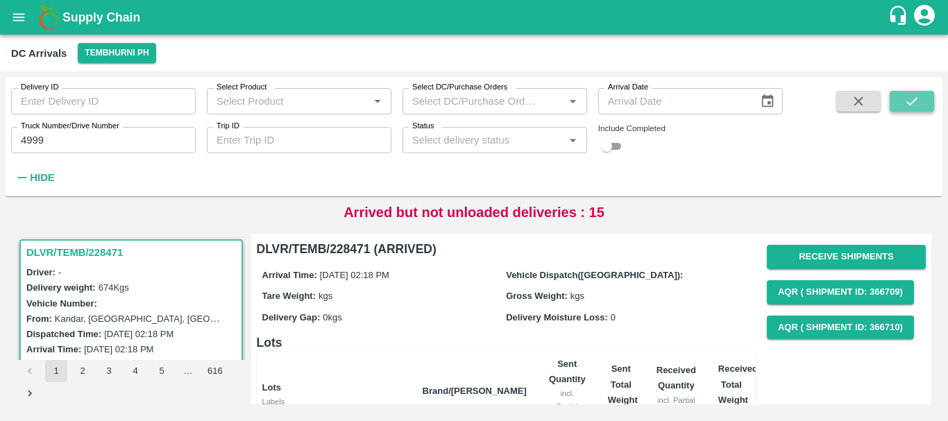
click at [902, 96] on button "submit" at bounding box center [912, 101] width 44 height 21
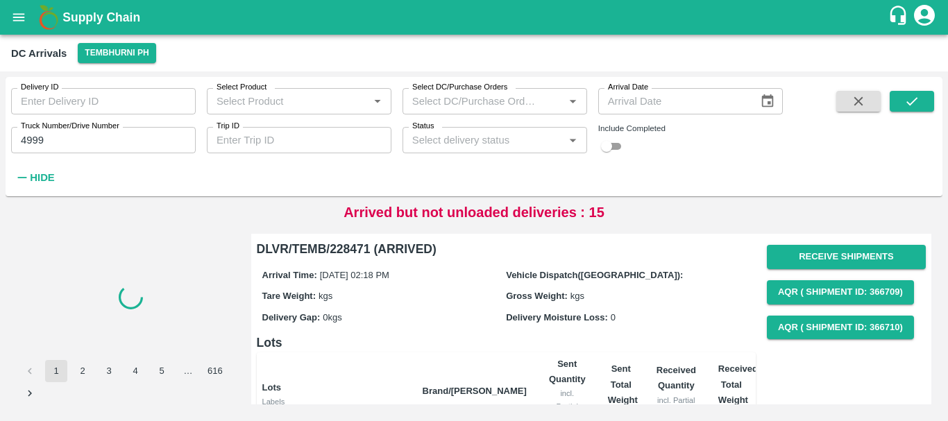
scroll to position [172, 0]
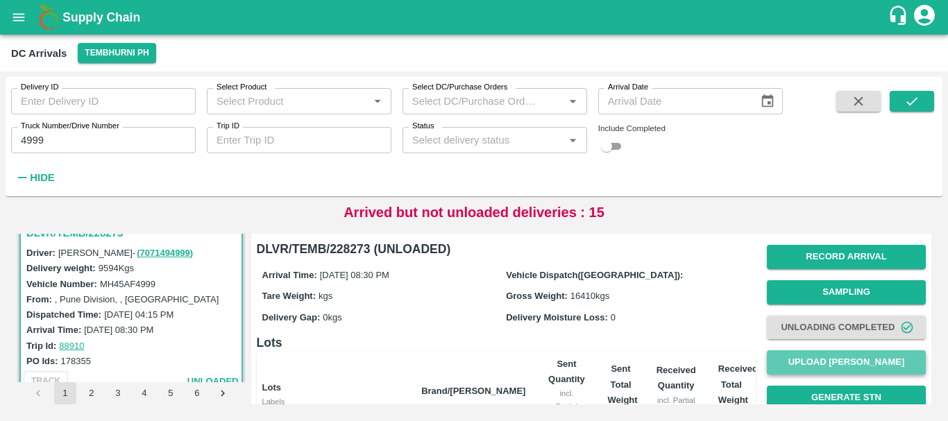
click at [815, 360] on button "Upload [PERSON_NAME]" at bounding box center [846, 362] width 159 height 24
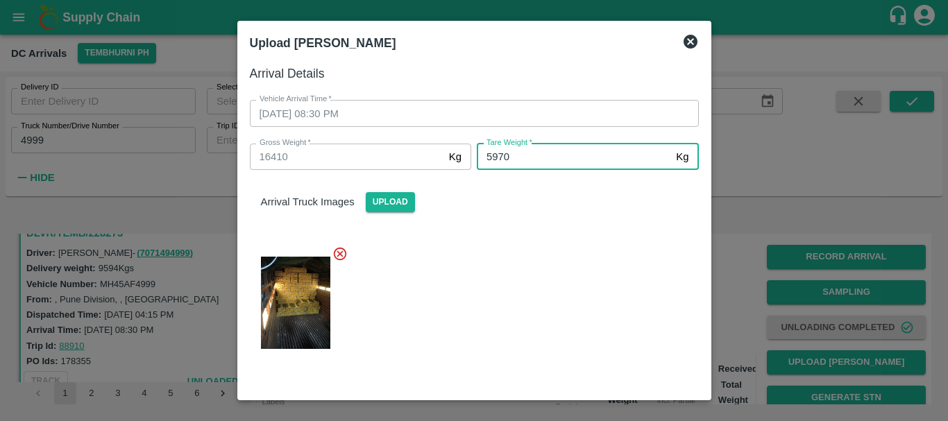
scroll to position [144, 0]
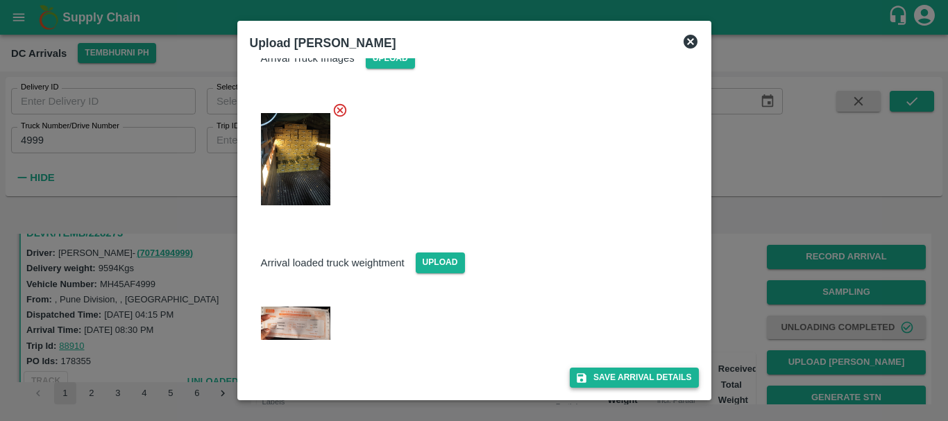
type input "5970"
click at [593, 372] on button "Save Arrival Details" at bounding box center [634, 378] width 128 height 20
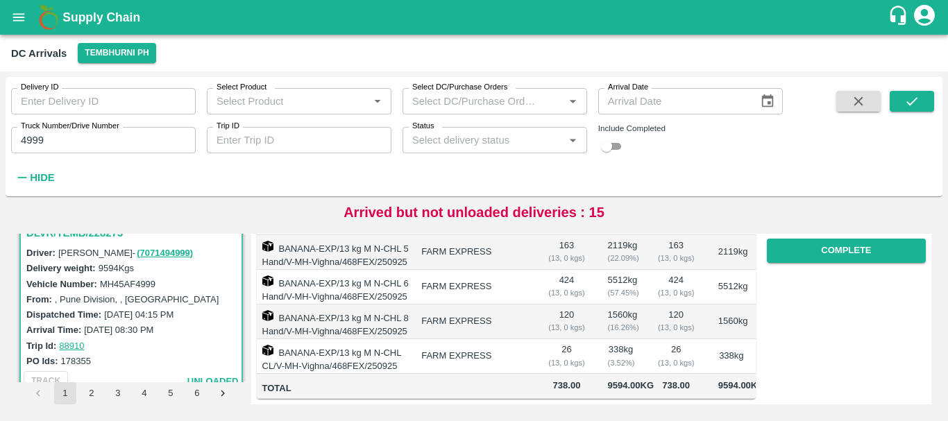
scroll to position [223, 0]
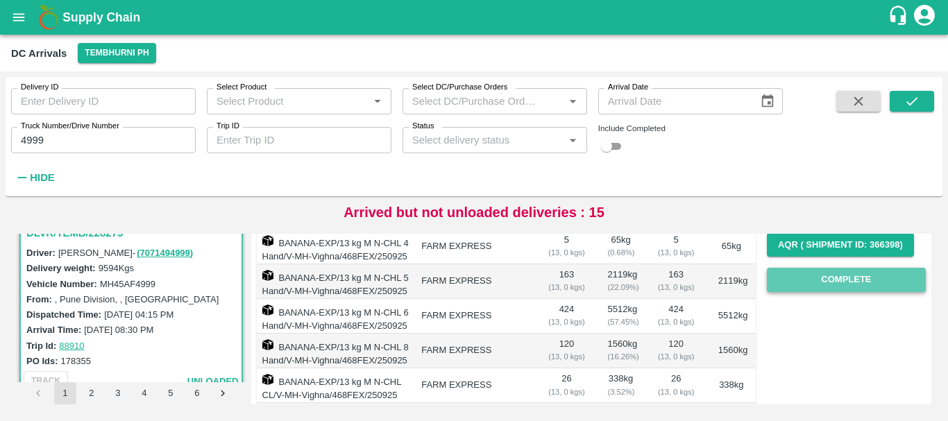
click at [816, 285] on button "Complete" at bounding box center [846, 280] width 159 height 24
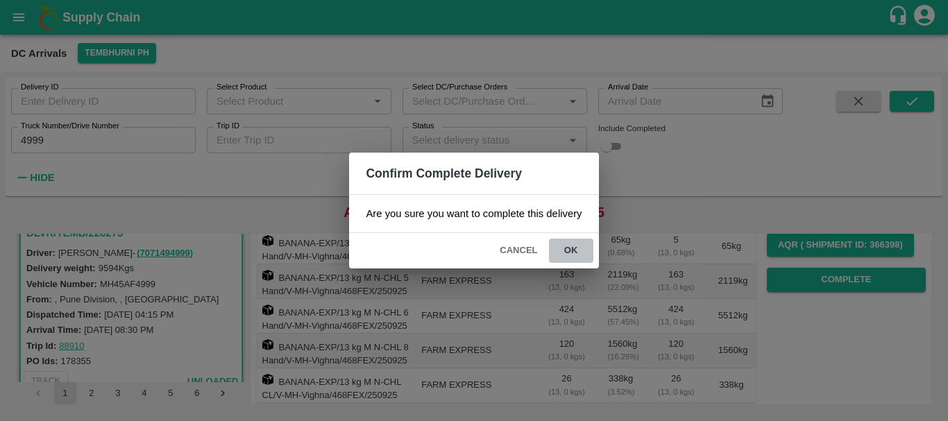
click at [575, 246] on button "ok" at bounding box center [571, 251] width 44 height 24
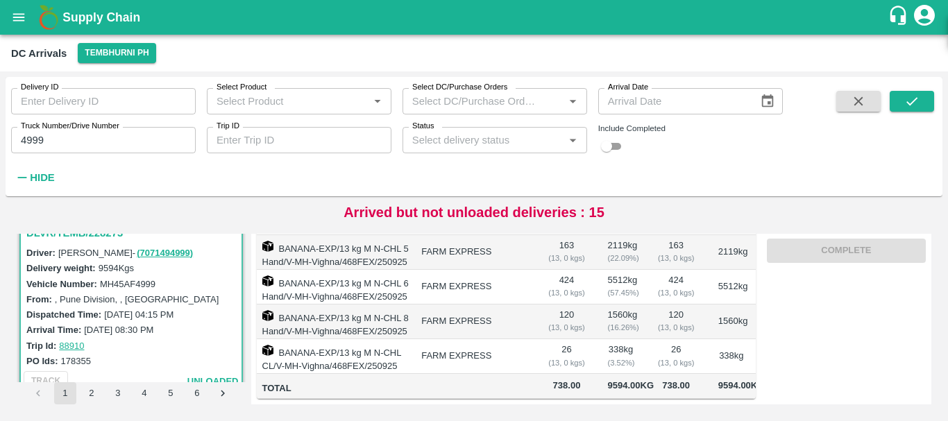
scroll to position [0, 0]
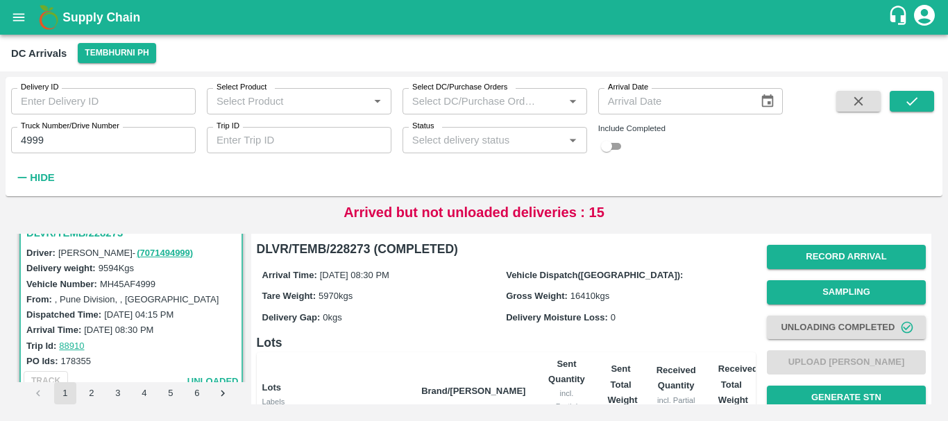
click at [96, 139] on input "4999" at bounding box center [103, 140] width 185 height 26
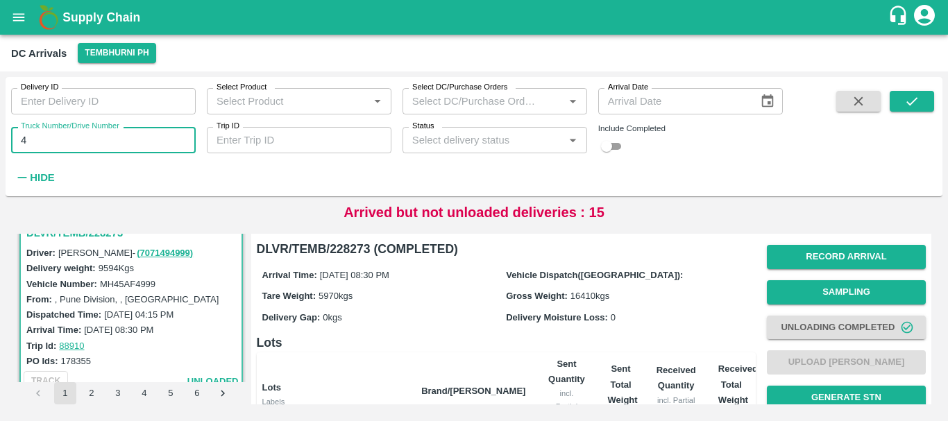
type input "4"
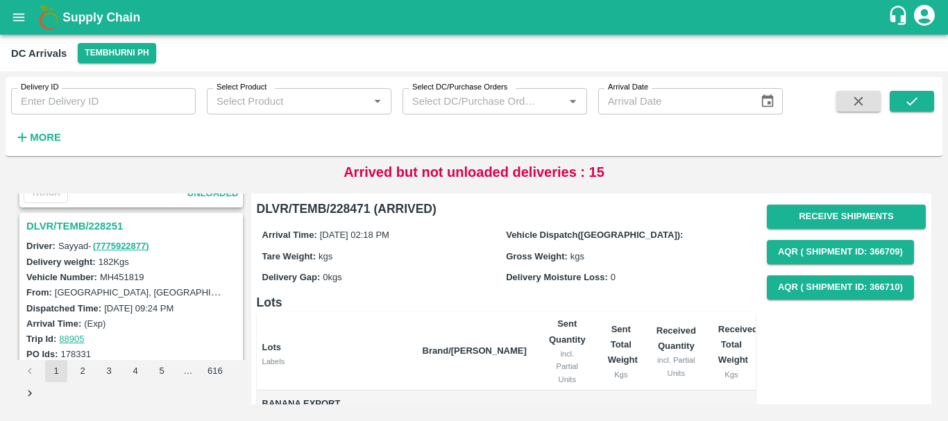
scroll to position [2887, 0]
click at [101, 226] on h3 "DLVR/TEMB/228251" at bounding box center [133, 227] width 214 height 18
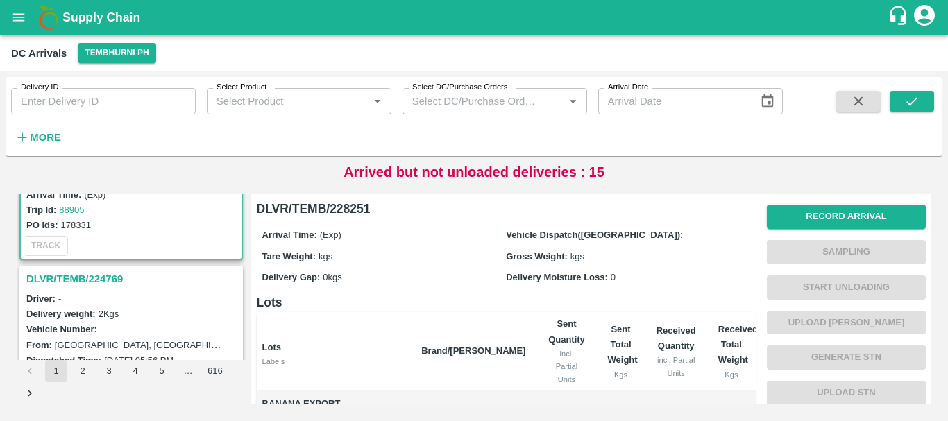
scroll to position [3018, 0]
click at [86, 276] on h3 "DLVR/TEMB/224769" at bounding box center [133, 278] width 214 height 18
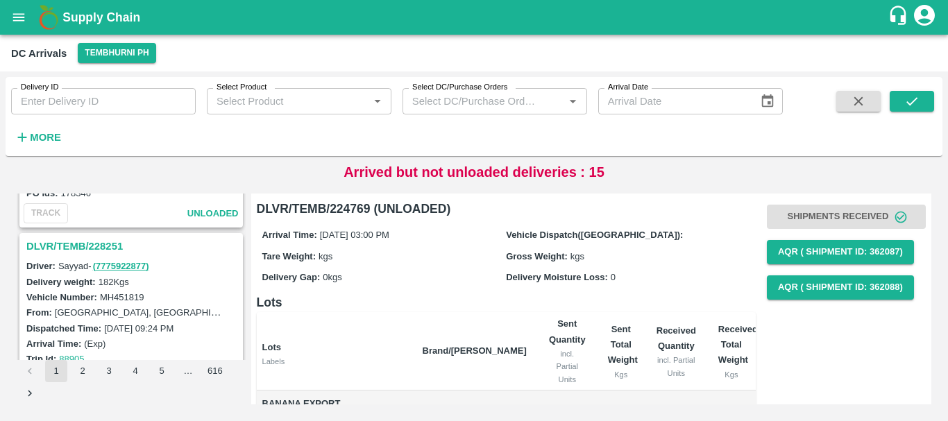
scroll to position [2862, 0]
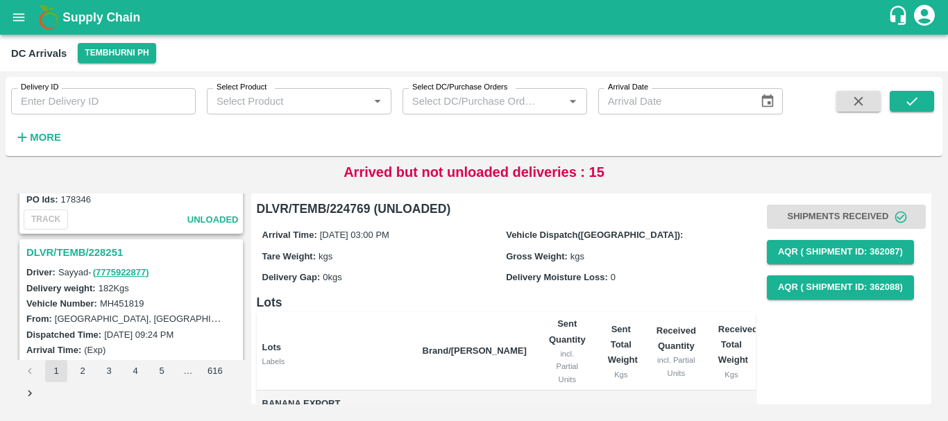
click at [96, 255] on h3 "DLVR/TEMB/228251" at bounding box center [133, 253] width 214 height 18
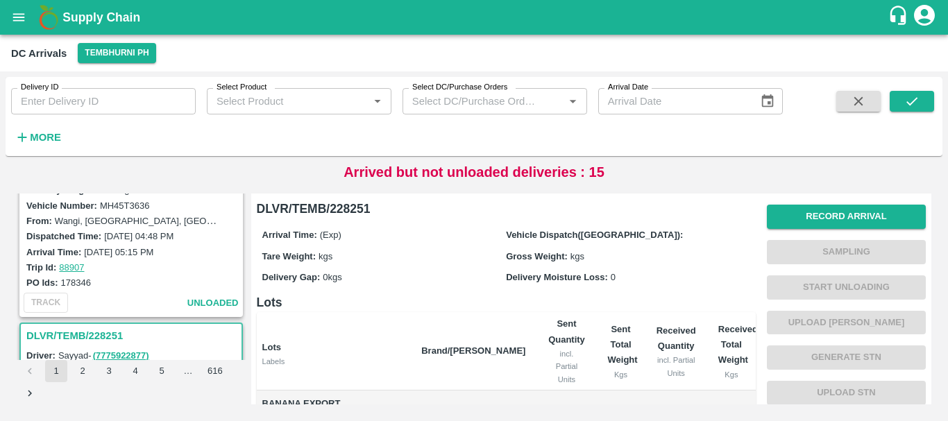
scroll to position [2717, 0]
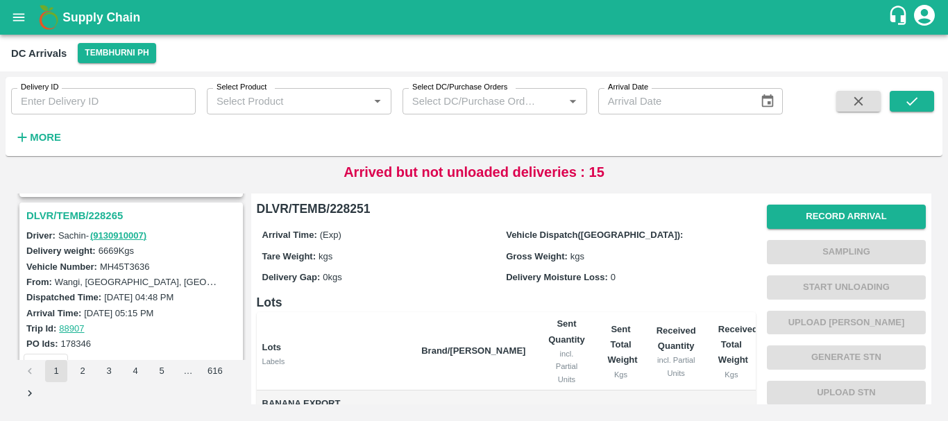
click at [99, 211] on h3 "DLVR/TEMB/228265" at bounding box center [133, 216] width 214 height 18
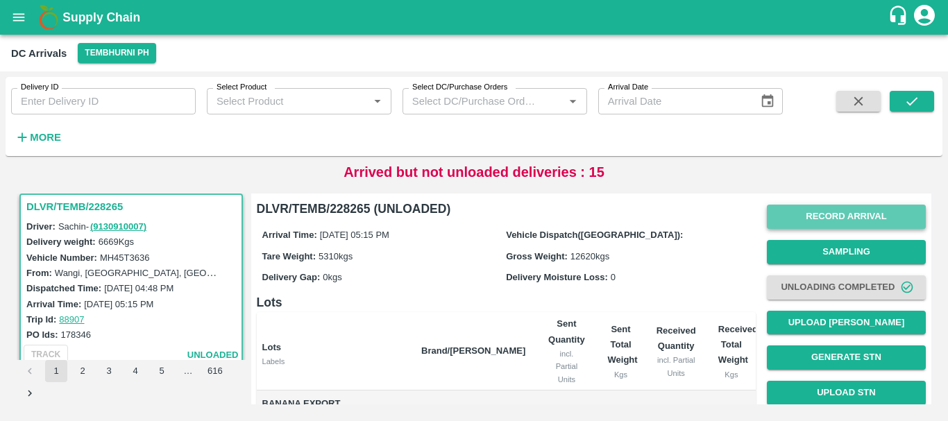
click at [807, 226] on button "Record Arrival" at bounding box center [846, 217] width 159 height 24
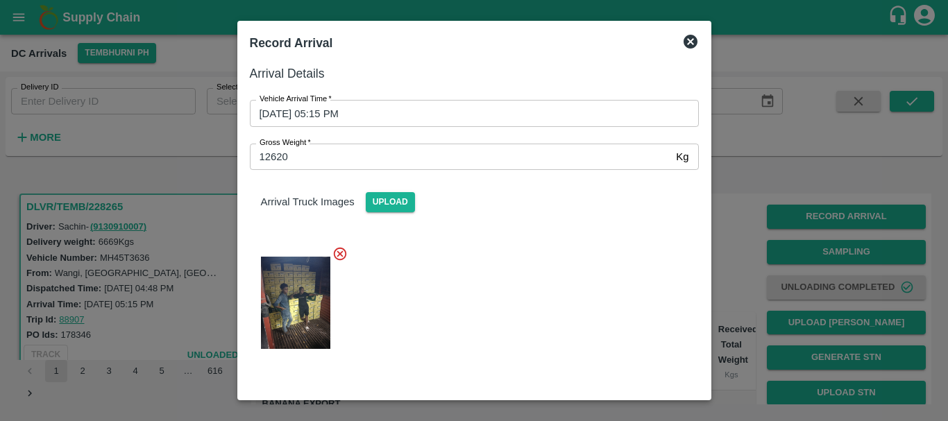
scroll to position [17, 0]
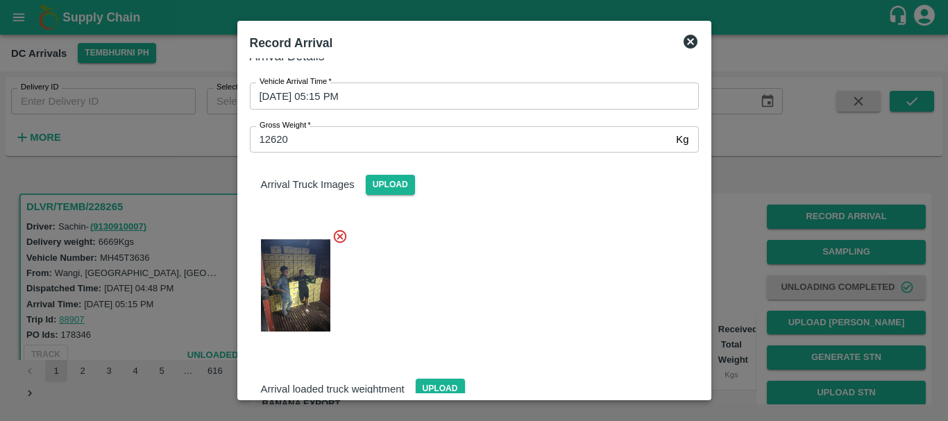
click at [728, 234] on div at bounding box center [474, 210] width 948 height 421
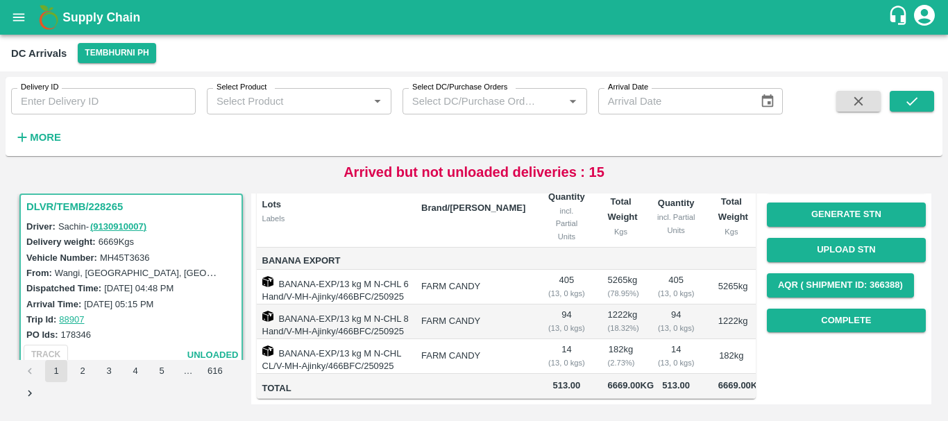
scroll to position [171, 0]
click at [792, 309] on button "Complete" at bounding box center [846, 321] width 159 height 24
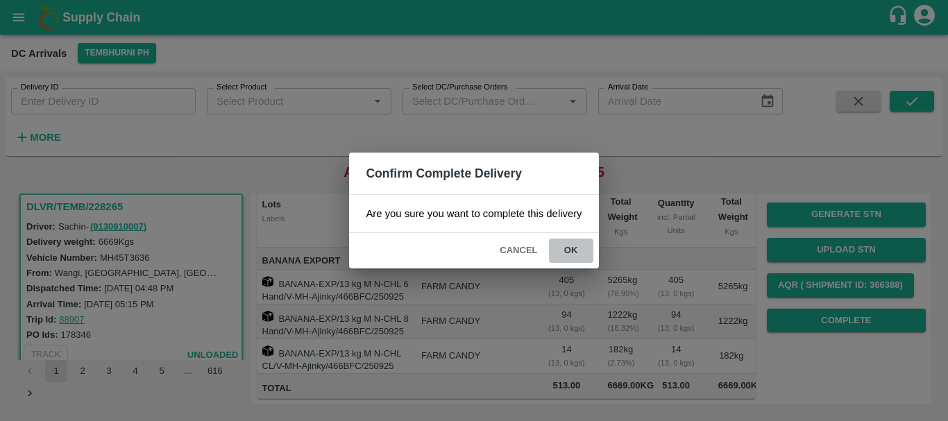
click at [574, 248] on button "ok" at bounding box center [571, 251] width 44 height 24
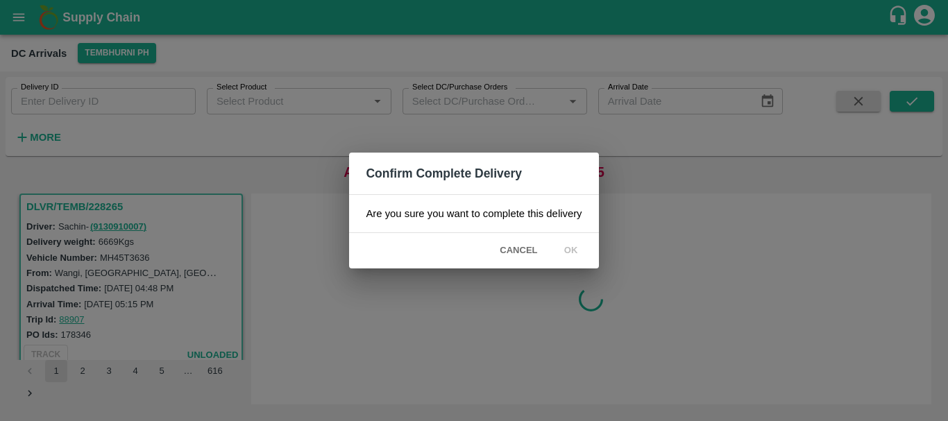
click at [674, 226] on div "Confirm Complete Delivery Are you sure you want to complete this delivery Cance…" at bounding box center [474, 210] width 948 height 421
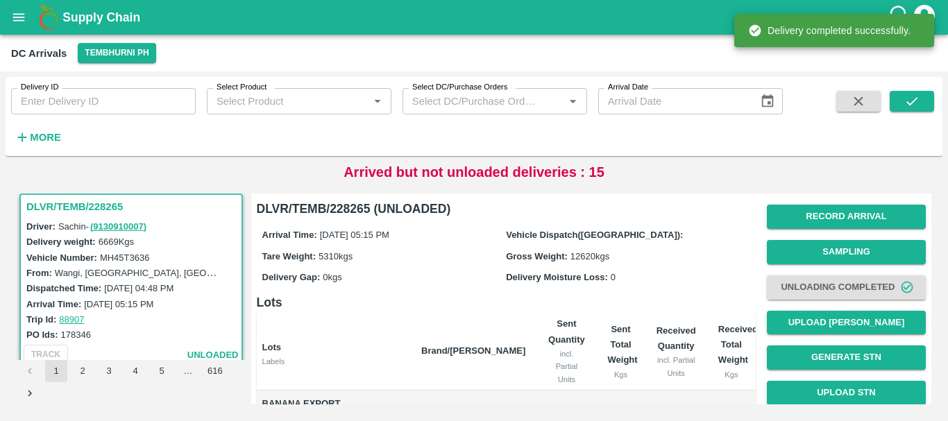
click at [411, 323] on th "Lots Labels" at bounding box center [334, 351] width 154 height 78
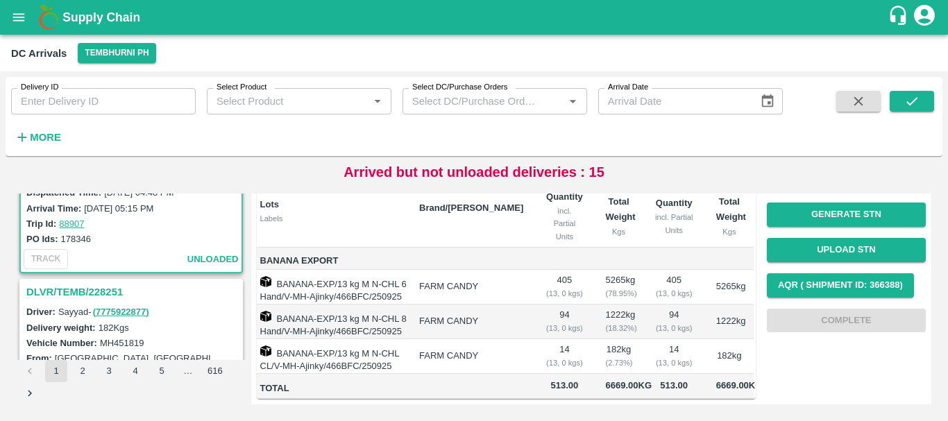
scroll to position [2843, 0]
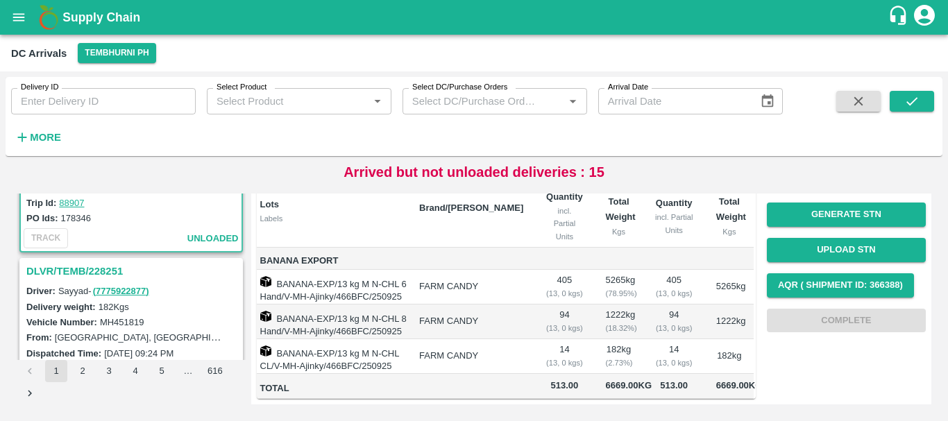
click at [77, 276] on h3 "DLVR/TEMB/228251" at bounding box center [133, 271] width 214 height 18
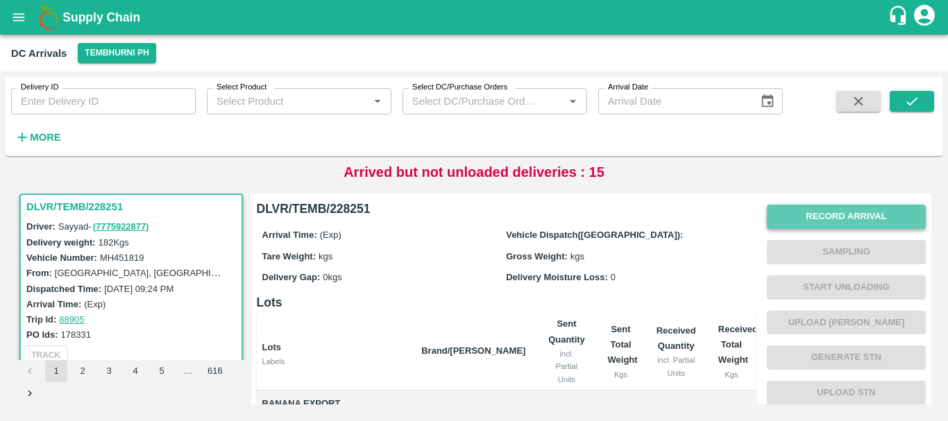
click at [785, 220] on button "Record Arrival" at bounding box center [846, 217] width 159 height 24
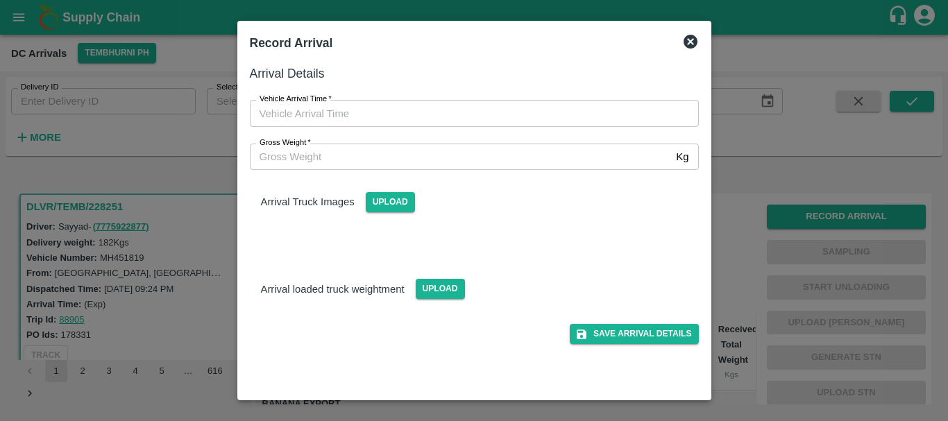
type input "DD/MM/YYYY hh:mm aa"
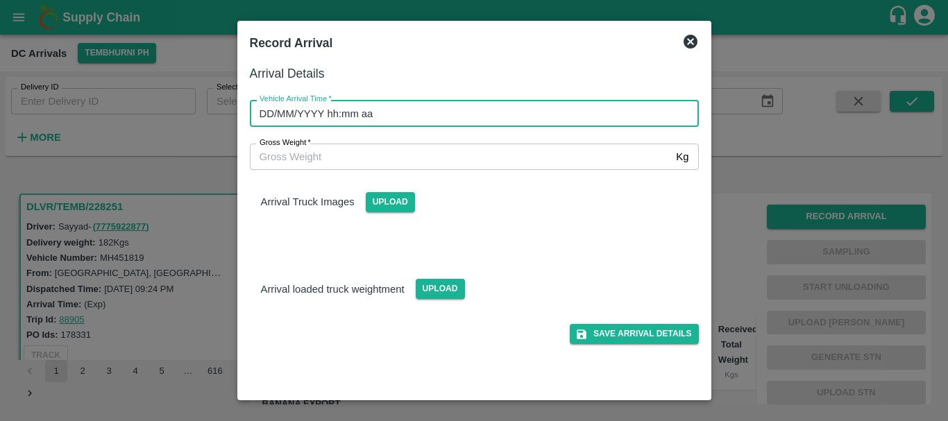
click at [486, 112] on input "DD/MM/YYYY hh:mm aa" at bounding box center [469, 113] width 439 height 26
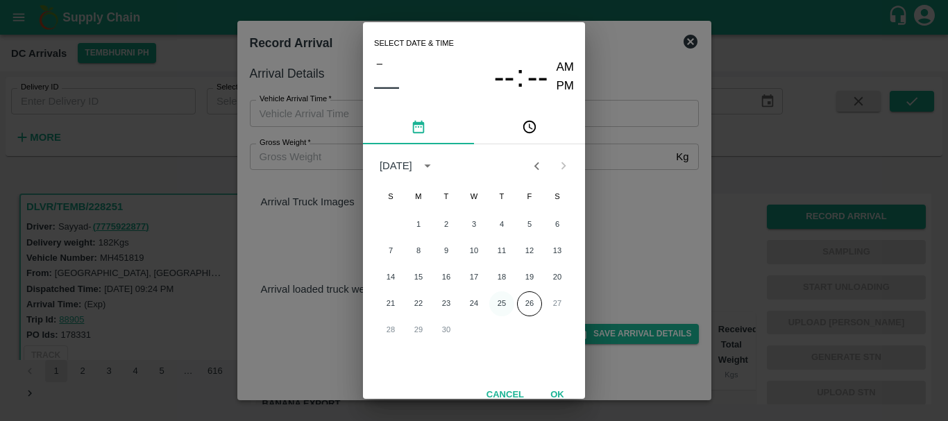
click at [498, 299] on button "25" at bounding box center [501, 303] width 25 height 25
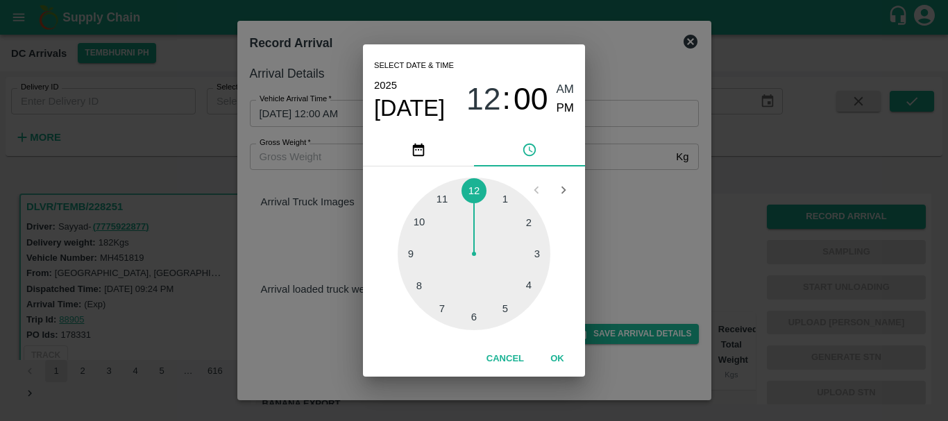
click at [520, 226] on div at bounding box center [474, 254] width 153 height 153
click at [443, 308] on div at bounding box center [474, 254] width 153 height 153
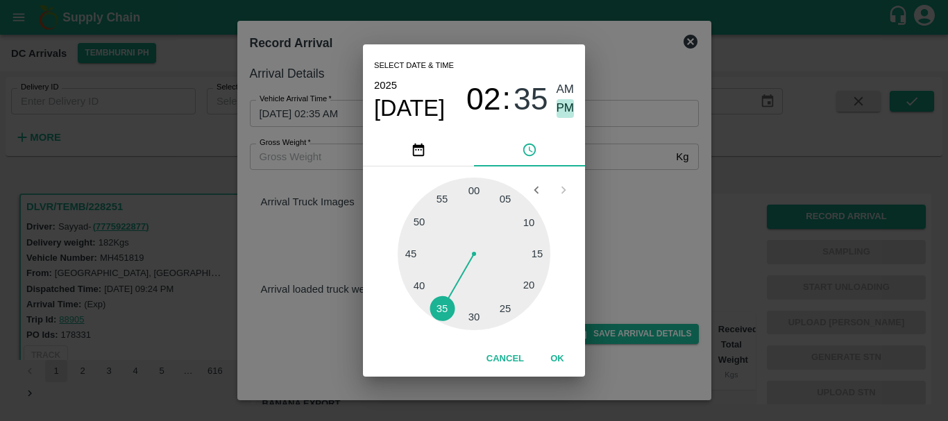
click at [563, 112] on span "PM" at bounding box center [566, 108] width 18 height 19
type input "25/09/2025 02:35 PM"
click at [618, 184] on div "Select date & time 2025 Sep 25 02 : 35 AM PM 05 10 15 20 25 30 35 40 45 50 55 0…" at bounding box center [474, 210] width 948 height 421
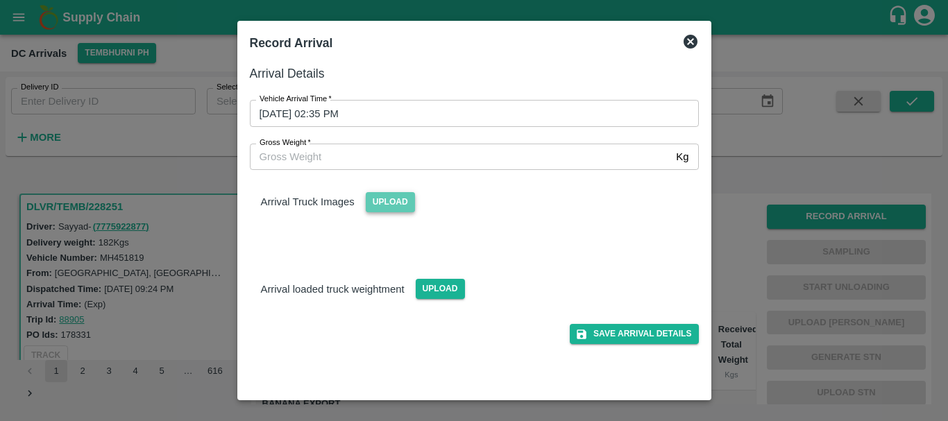
click at [400, 194] on span "Upload" at bounding box center [390, 202] width 49 height 20
click at [0, 0] on input "Upload" at bounding box center [0, 0] width 0 height 0
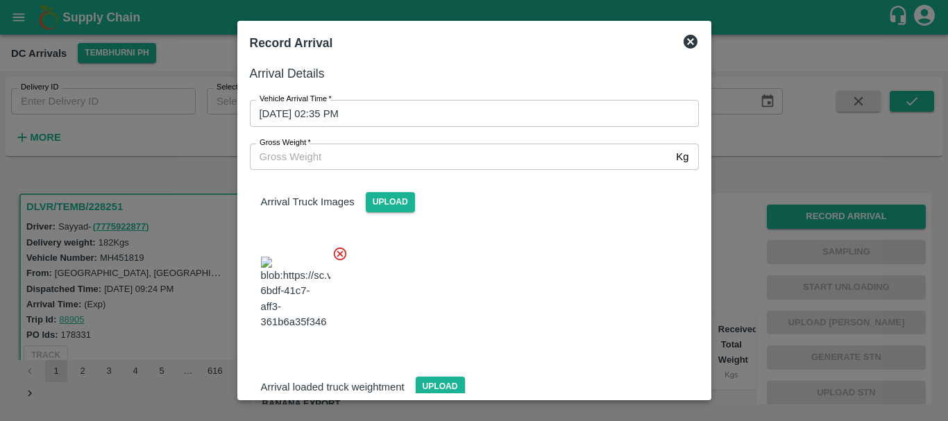
scroll to position [105, 0]
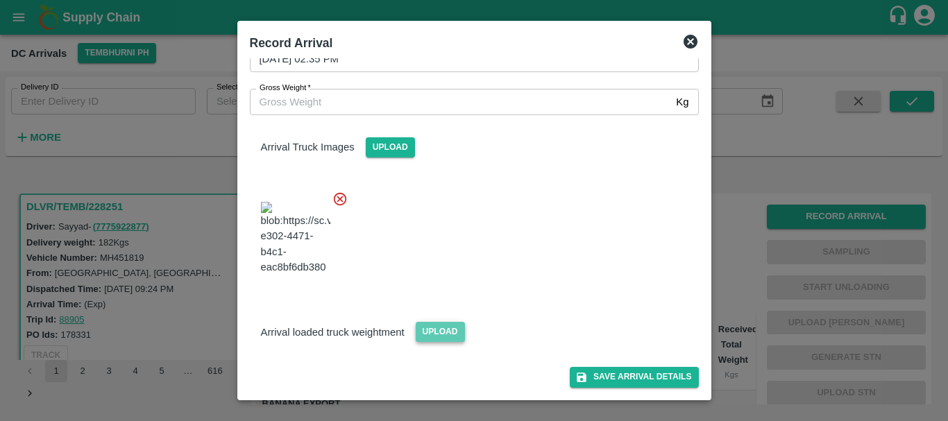
click at [438, 332] on span "Upload" at bounding box center [440, 332] width 49 height 20
click at [0, 0] on input "Upload" at bounding box center [0, 0] width 0 height 0
click at [442, 330] on span "Upload" at bounding box center [440, 332] width 49 height 20
click at [0, 0] on input "Upload" at bounding box center [0, 0] width 0 height 0
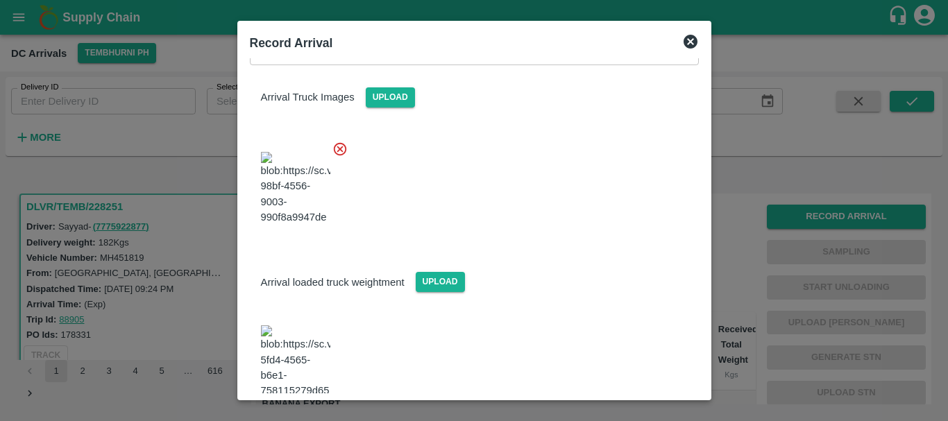
scroll to position [186, 0]
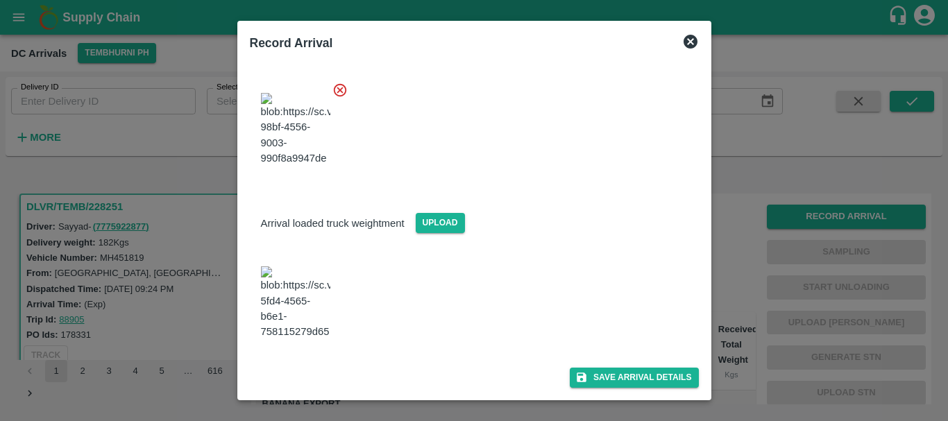
click at [311, 300] on img at bounding box center [295, 302] width 69 height 73
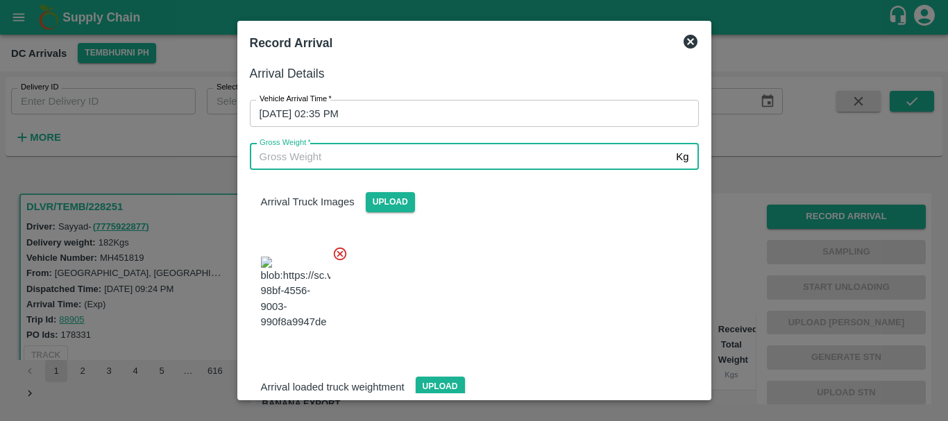
click at [374, 163] on input "Gross Weight   *" at bounding box center [460, 157] width 421 height 26
type input "182"
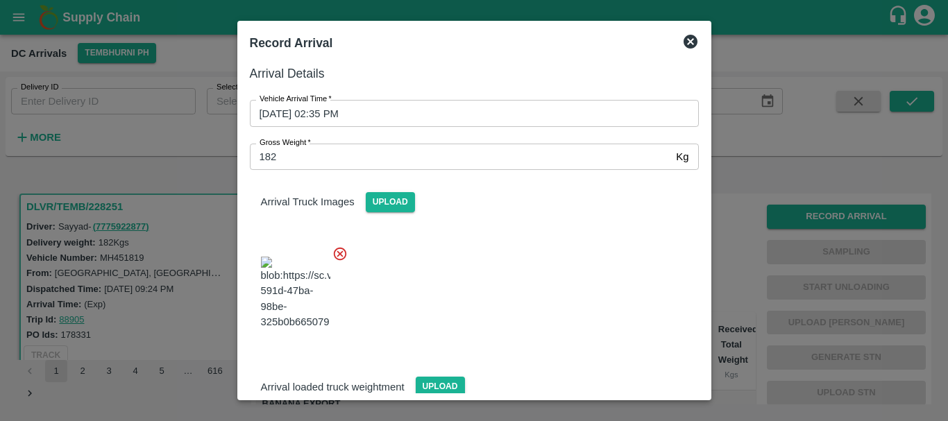
click at [513, 222] on div "Arrival Truck Images Upload" at bounding box center [469, 257] width 460 height 196
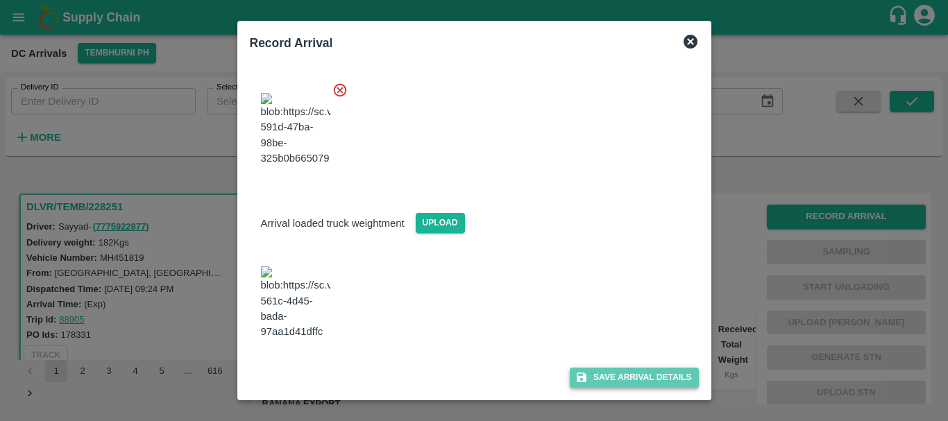
click at [604, 376] on button "Save Arrival Details" at bounding box center [634, 378] width 128 height 20
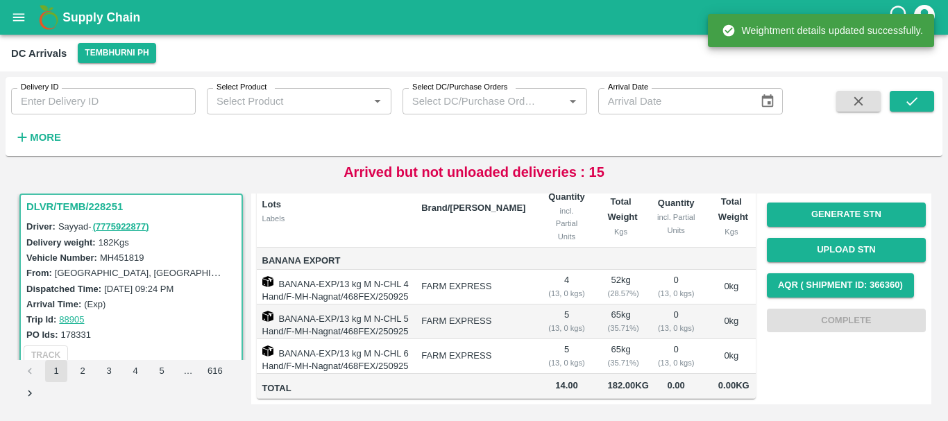
scroll to position [0, 0]
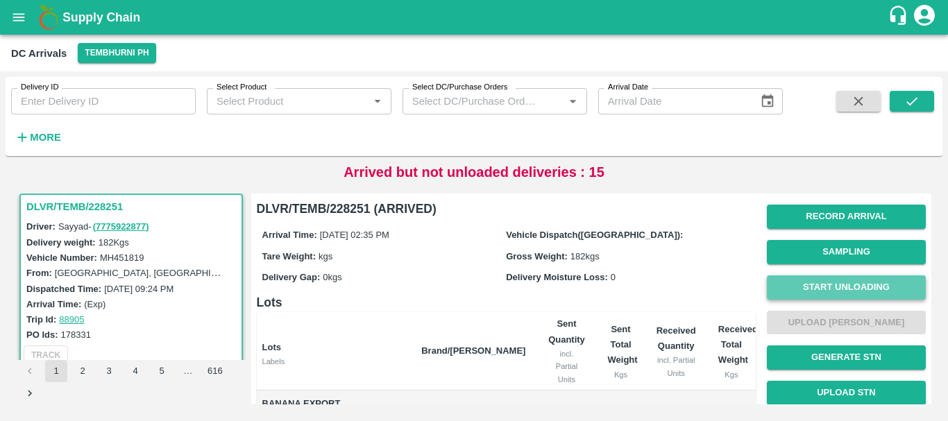
click at [808, 281] on button "Start Unloading" at bounding box center [846, 287] width 159 height 24
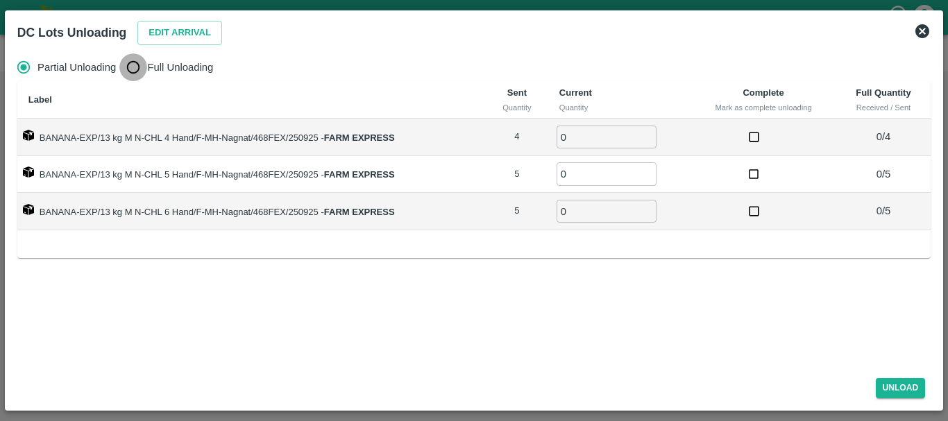
click at [130, 67] on input "Full Unloading" at bounding box center [133, 67] width 28 height 28
radio input "true"
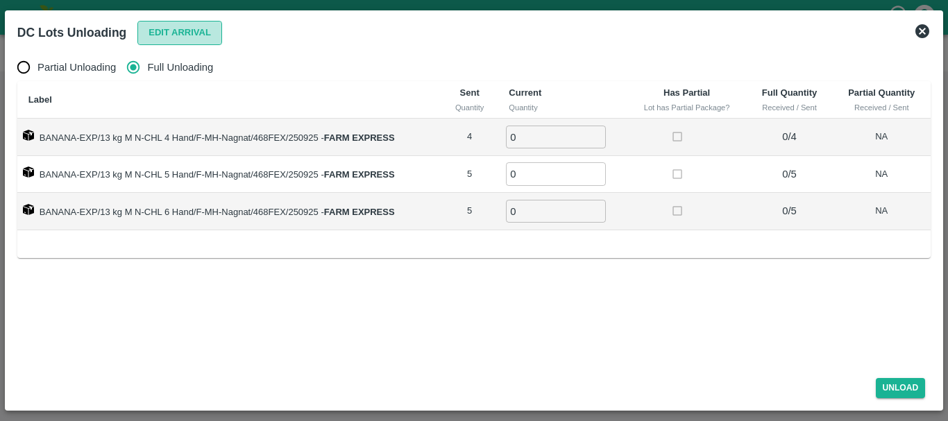
click at [183, 36] on button "Edit Arrival" at bounding box center [179, 33] width 85 height 24
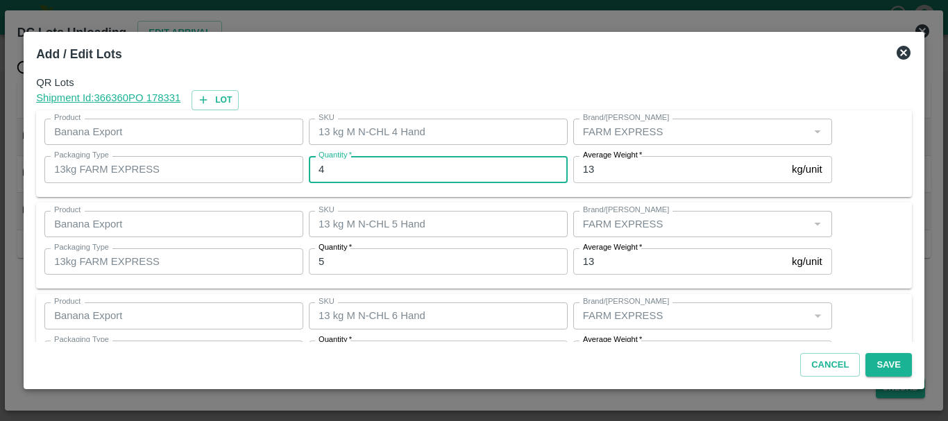
click at [366, 173] on input "4" at bounding box center [438, 169] width 259 height 26
type input "9"
type input "0"
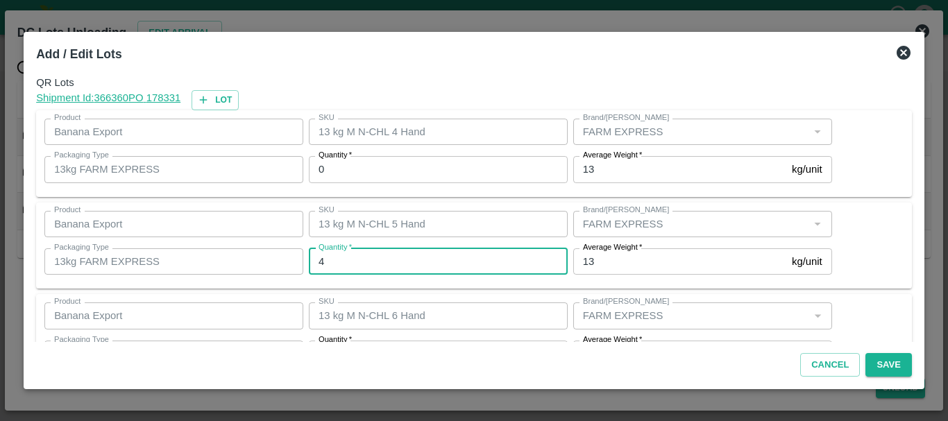
type input "4"
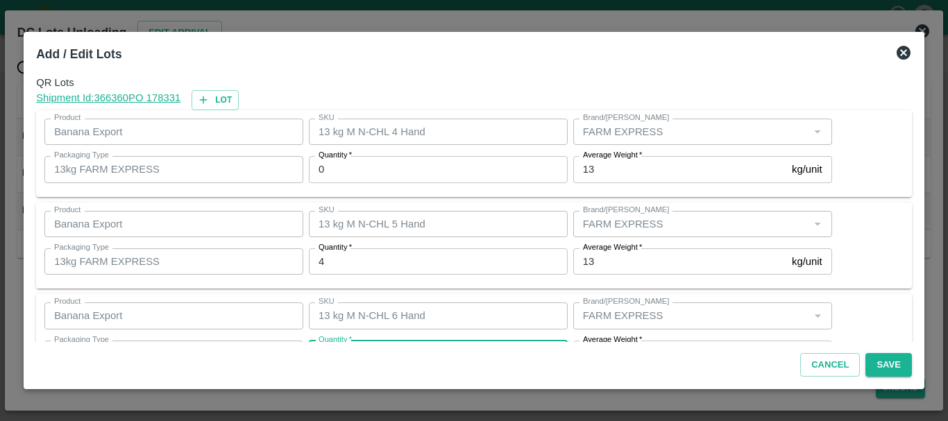
scroll to position [25, 0]
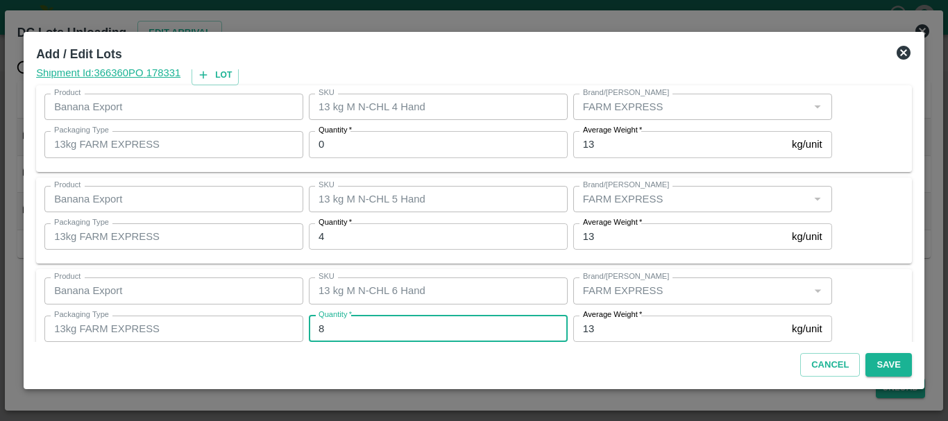
type input "8"
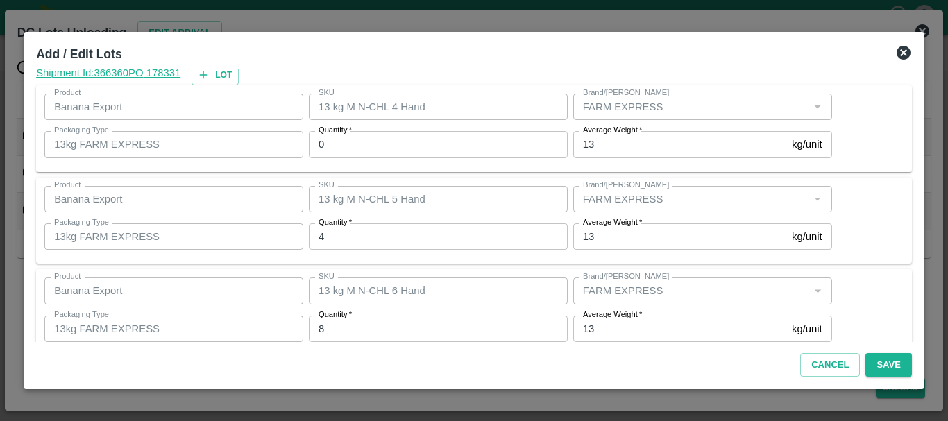
click at [417, 262] on div "Product Banana Export Product SKU 13 kg M N-CHL 5 Hand SKU Brand/Marka Brand/Ma…" at bounding box center [474, 221] width 876 height 87
click at [479, 244] on input "4" at bounding box center [438, 236] width 259 height 26
type input "3"
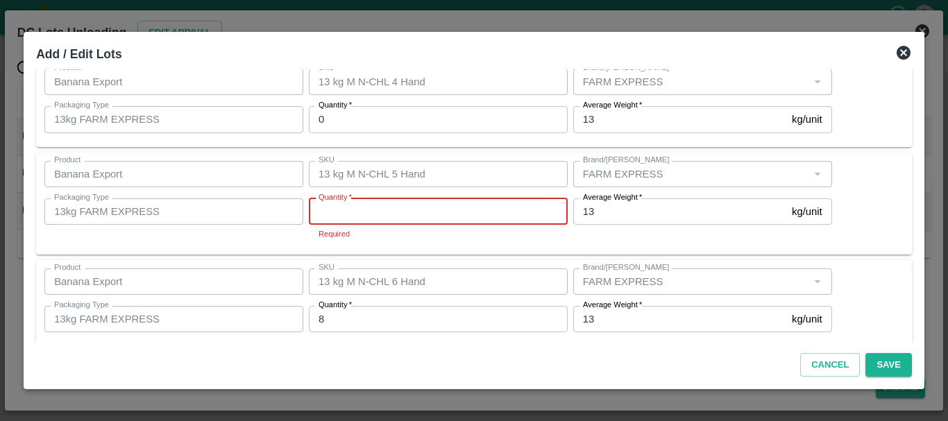
type input "4"
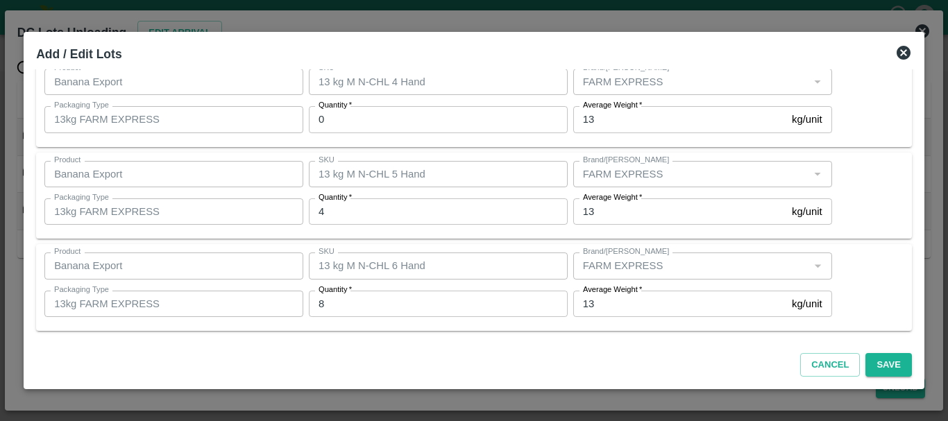
click at [372, 119] on input "0" at bounding box center [438, 119] width 259 height 26
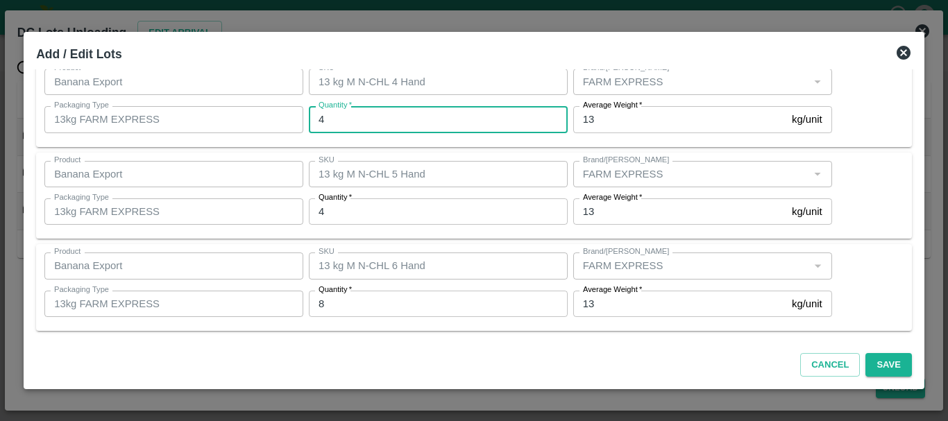
type input "4"
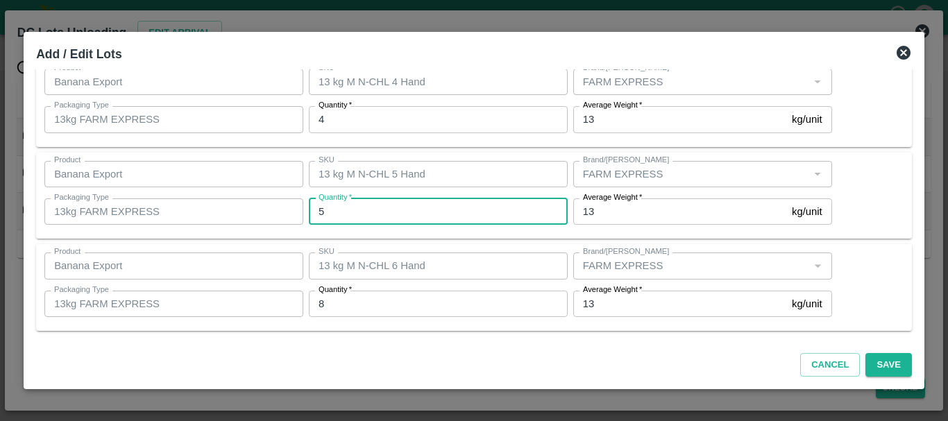
type input "5"
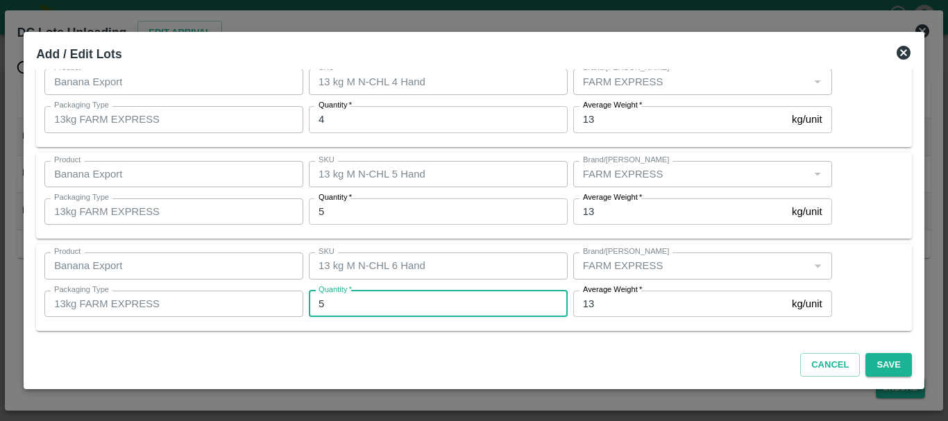
type input "5"
click at [445, 379] on div "Cancel Save" at bounding box center [474, 362] width 887 height 41
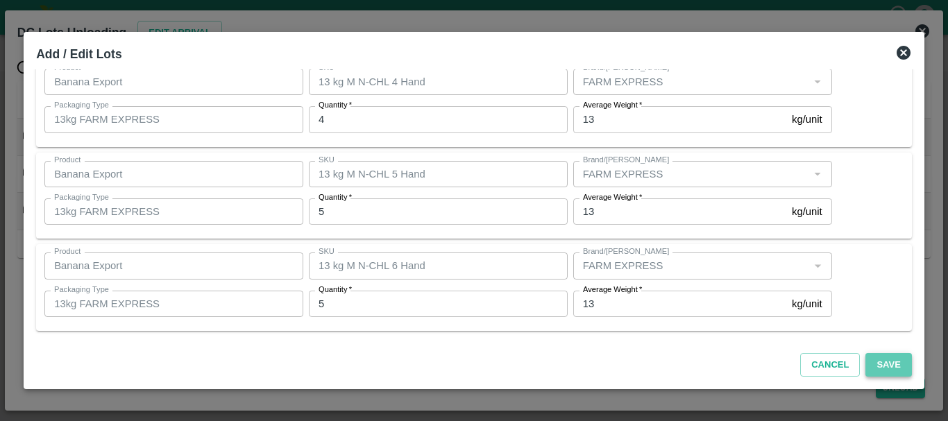
click at [887, 371] on button "Save" at bounding box center [888, 365] width 46 height 24
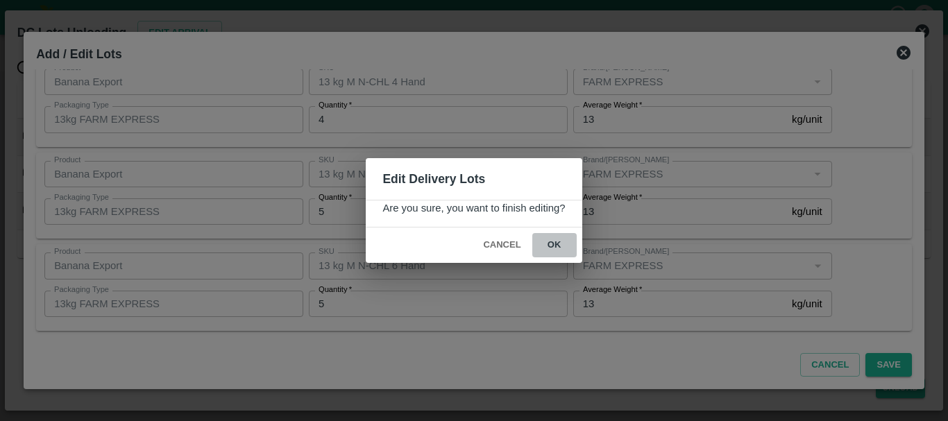
click at [559, 244] on button "ok" at bounding box center [554, 245] width 44 height 24
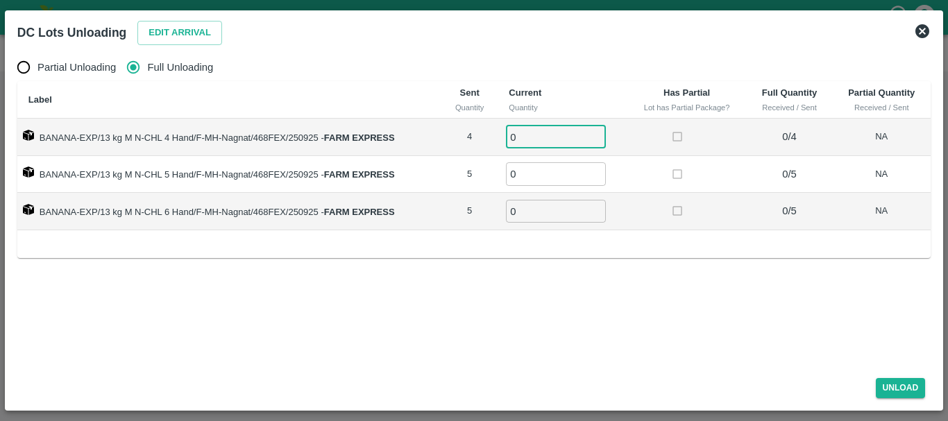
click at [531, 144] on input "0" at bounding box center [556, 137] width 100 height 23
type input "04"
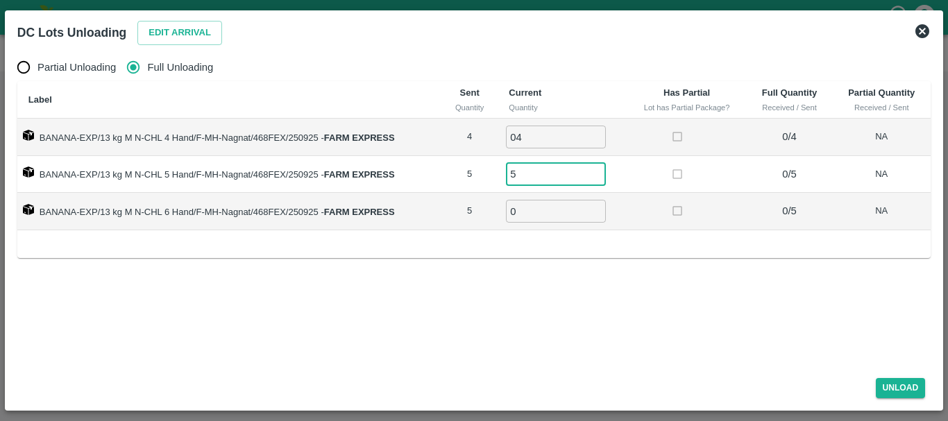
type input "5"
click at [892, 393] on button "Unload" at bounding box center [901, 388] width 50 height 20
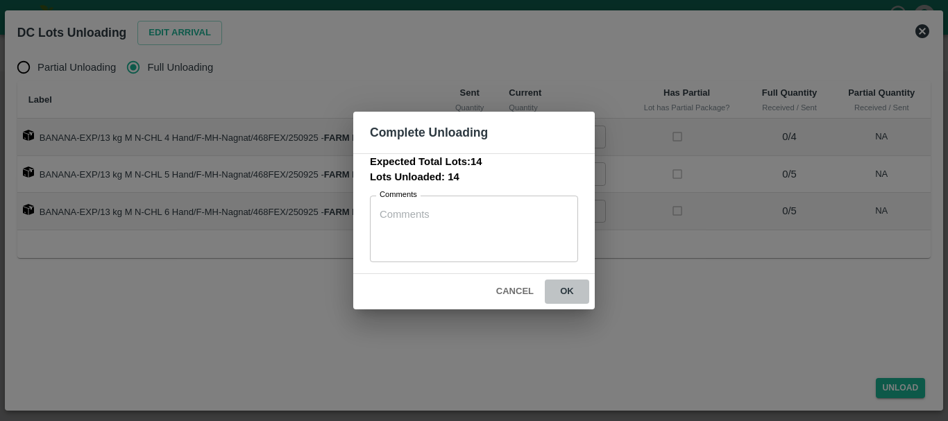
click at [569, 290] on button "ok" at bounding box center [567, 292] width 44 height 24
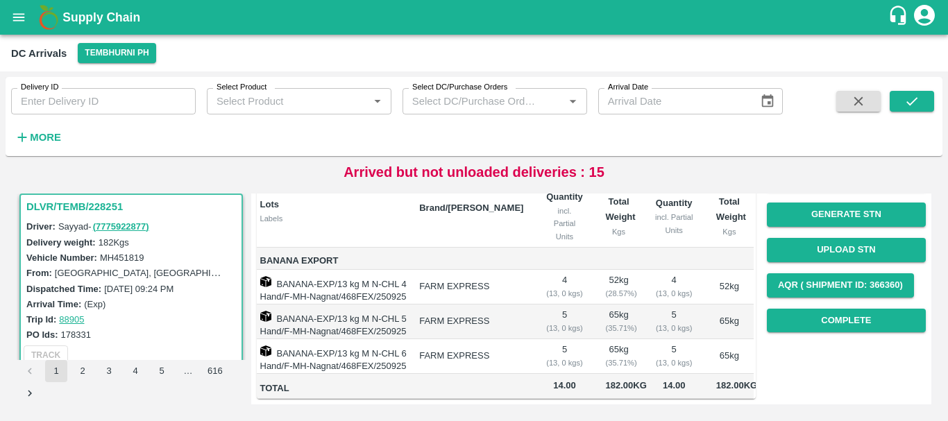
scroll to position [0, 0]
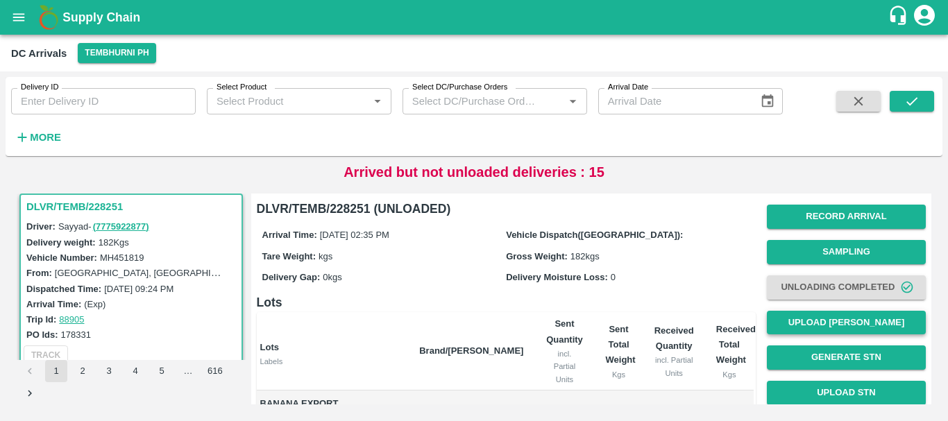
click at [783, 323] on button "Upload [PERSON_NAME]" at bounding box center [846, 323] width 159 height 24
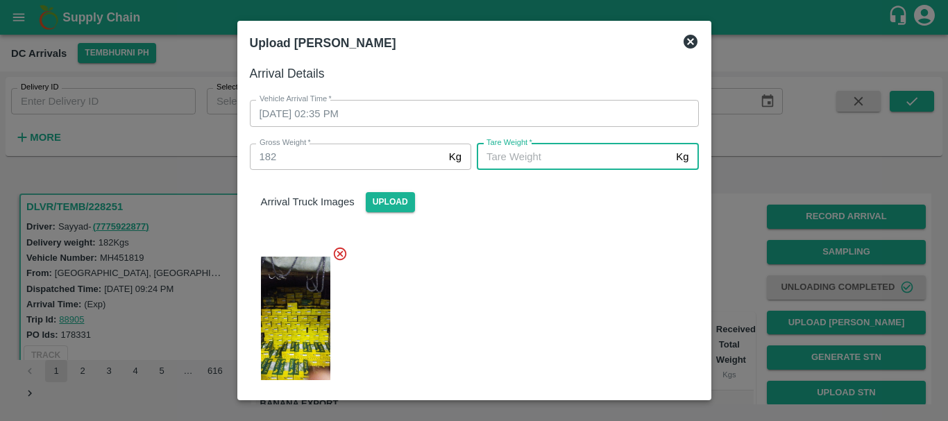
click at [570, 160] on input "[PERSON_NAME]   *" at bounding box center [574, 157] width 194 height 26
type input "182"
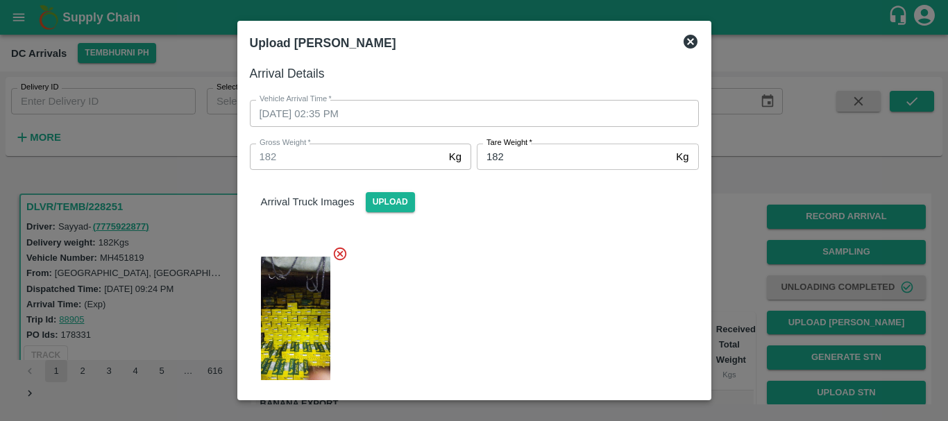
click at [561, 273] on div at bounding box center [469, 315] width 460 height 160
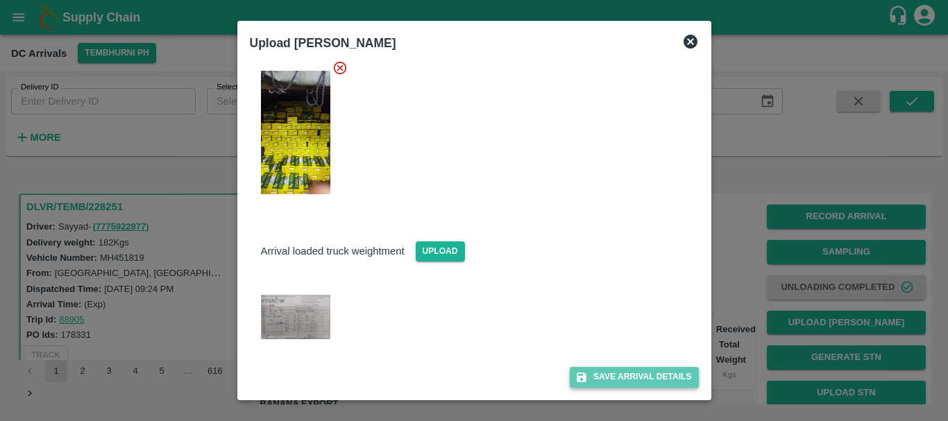
click at [613, 375] on button "Save Arrival Details" at bounding box center [634, 377] width 128 height 20
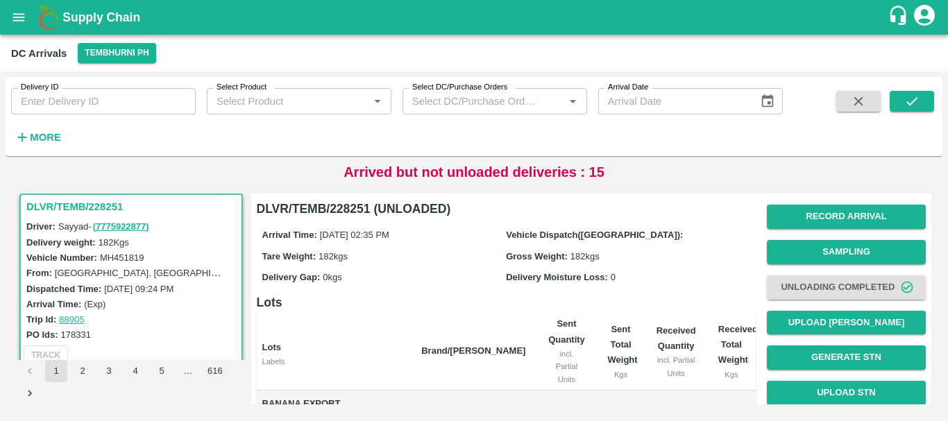
scroll to position [0, 0]
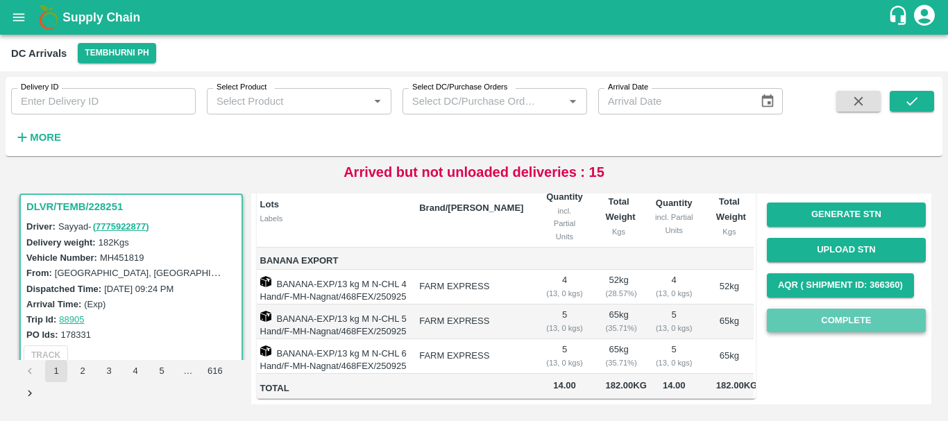
click at [796, 312] on button "Complete" at bounding box center [846, 321] width 159 height 24
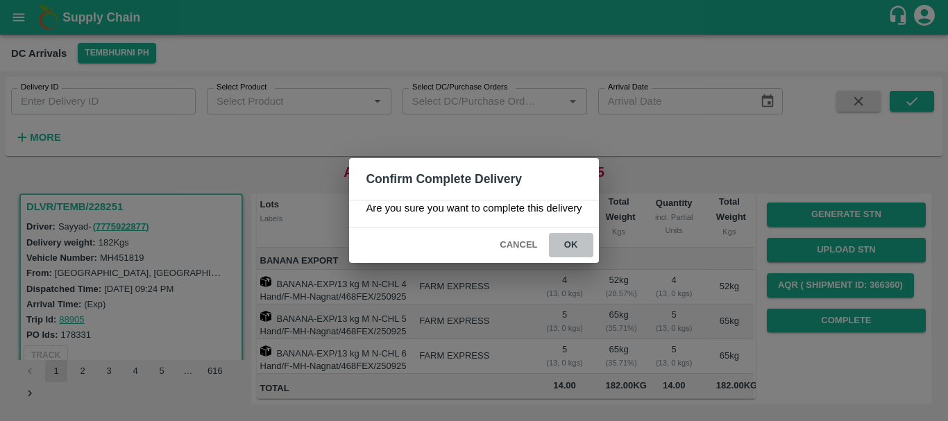
click at [578, 253] on button "ok" at bounding box center [571, 245] width 44 height 24
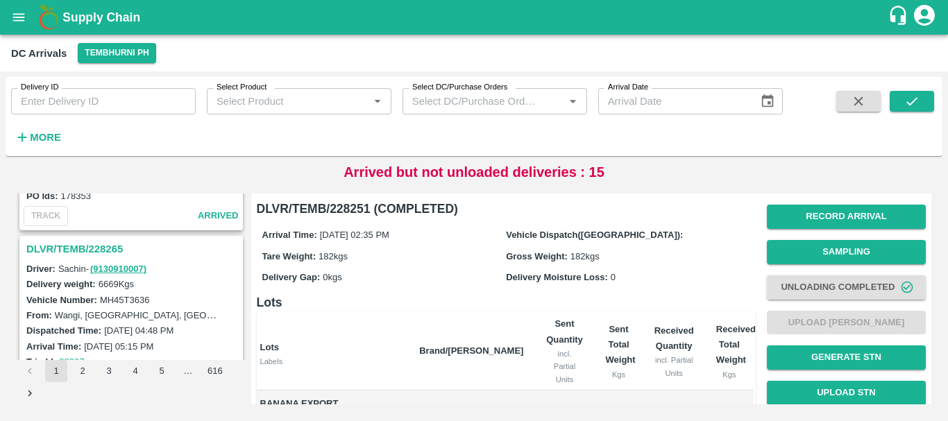
click at [112, 244] on h3 "DLVR/TEMB/228265" at bounding box center [133, 249] width 214 height 18
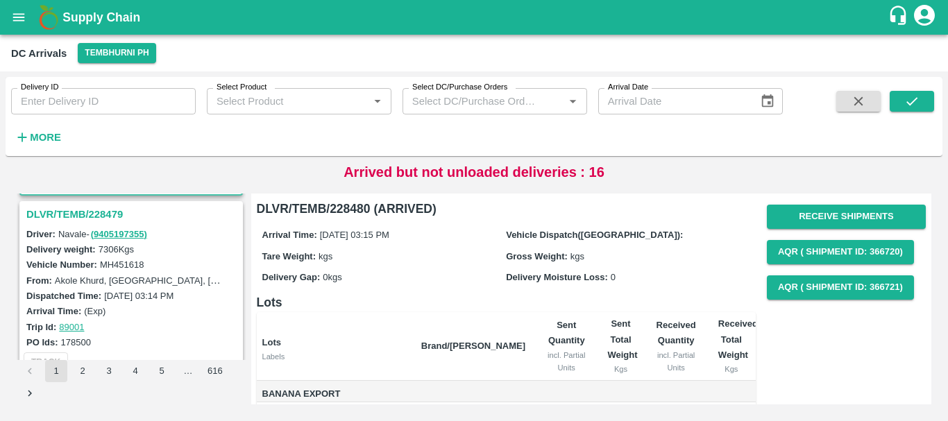
scroll to position [165, 0]
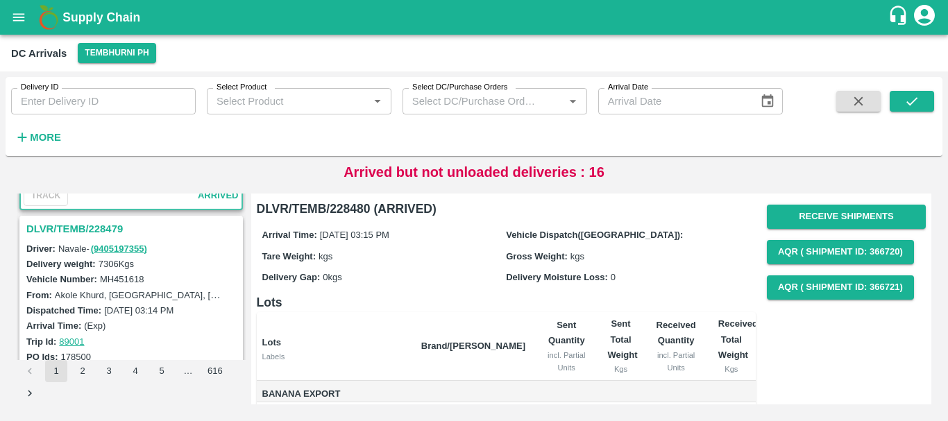
click at [108, 230] on h3 "DLVR/TEMB/228479" at bounding box center [133, 229] width 214 height 18
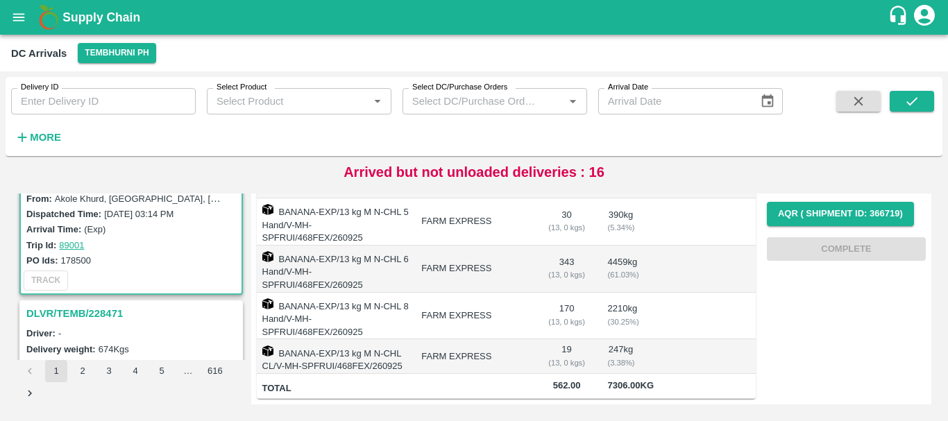
scroll to position [269, 0]
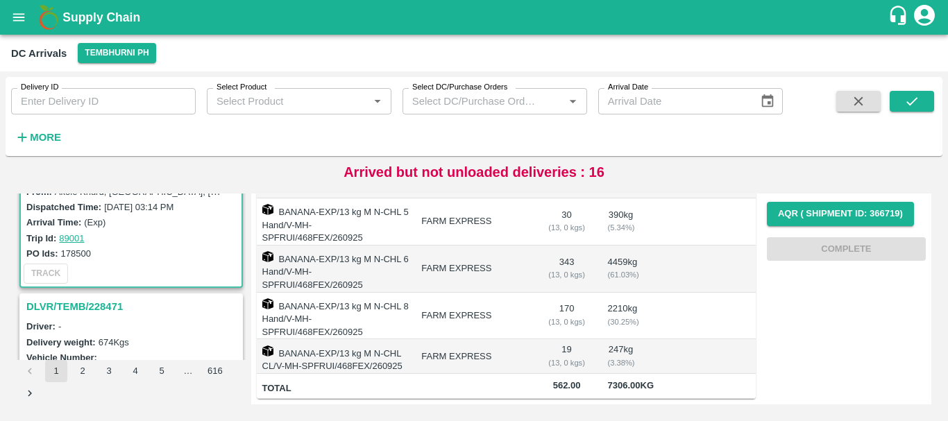
click at [101, 302] on h3 "DLVR/TEMB/228471" at bounding box center [133, 307] width 214 height 18
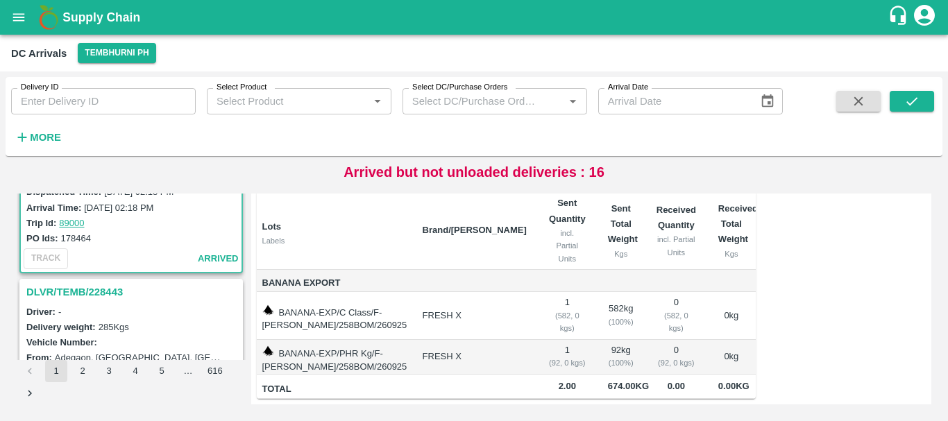
scroll to position [467, 0]
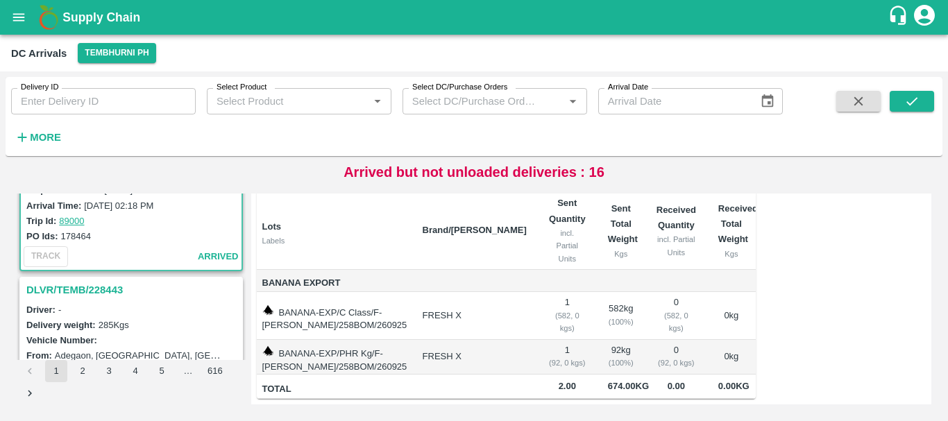
click at [89, 291] on h3 "DLVR/TEMB/228443" at bounding box center [133, 290] width 214 height 18
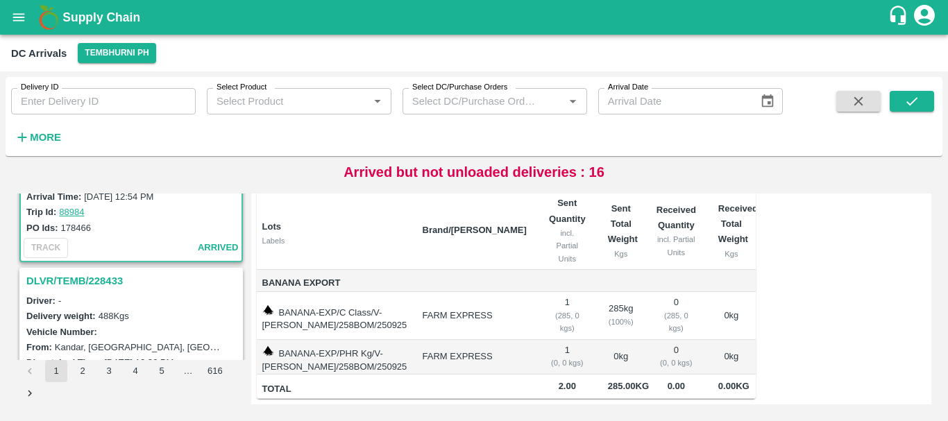
scroll to position [658, 0]
click at [109, 282] on h3 "DLVR/TEMB/228433" at bounding box center [133, 280] width 214 height 18
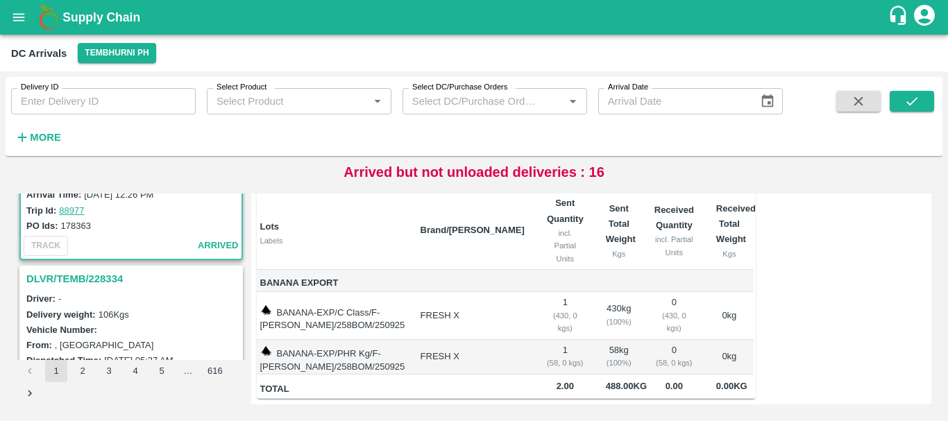
scroll to position [841, 0]
click at [92, 279] on h3 "DLVR/TEMB/228334" at bounding box center [133, 278] width 214 height 18
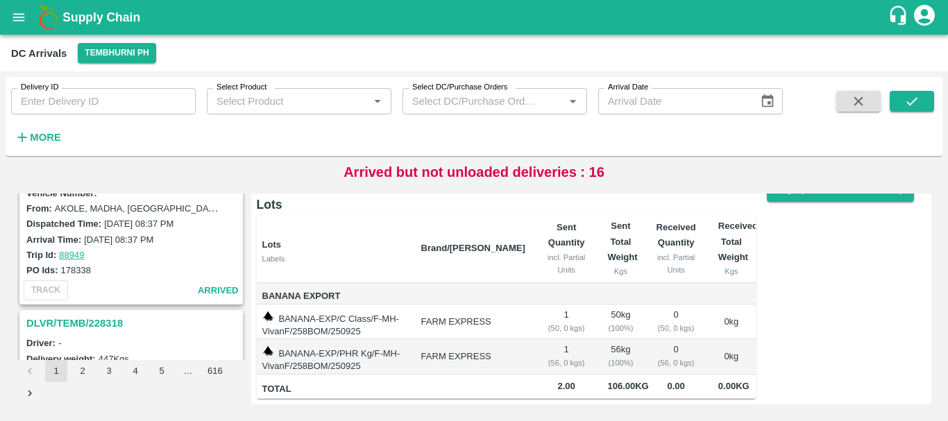
scroll to position [1347, 0]
